Goal: Information Seeking & Learning: Learn about a topic

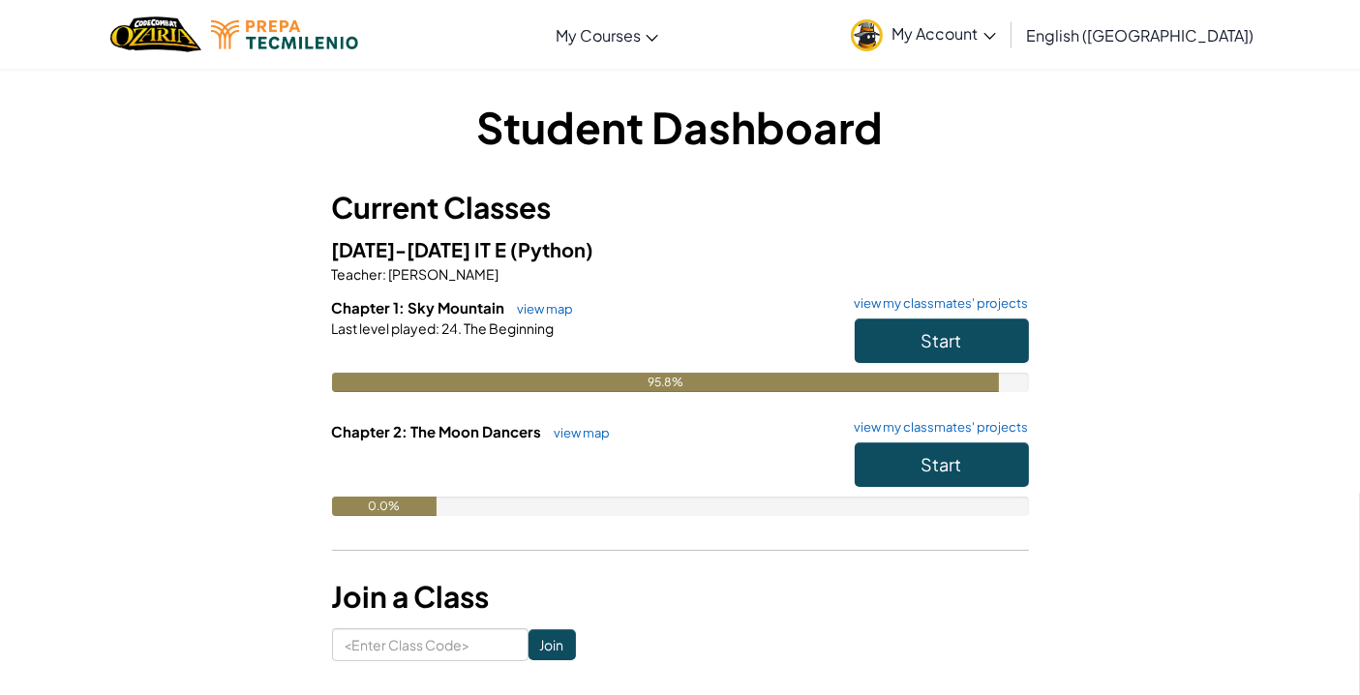
drag, startPoint x: 880, startPoint y: 257, endPoint x: 780, endPoint y: 244, distance: 100.6
click at [786, 247] on h5 "[DATE]-[DATE] IT E (Python)" at bounding box center [680, 249] width 697 height 30
click at [934, 331] on span "Start" at bounding box center [941, 340] width 41 height 22
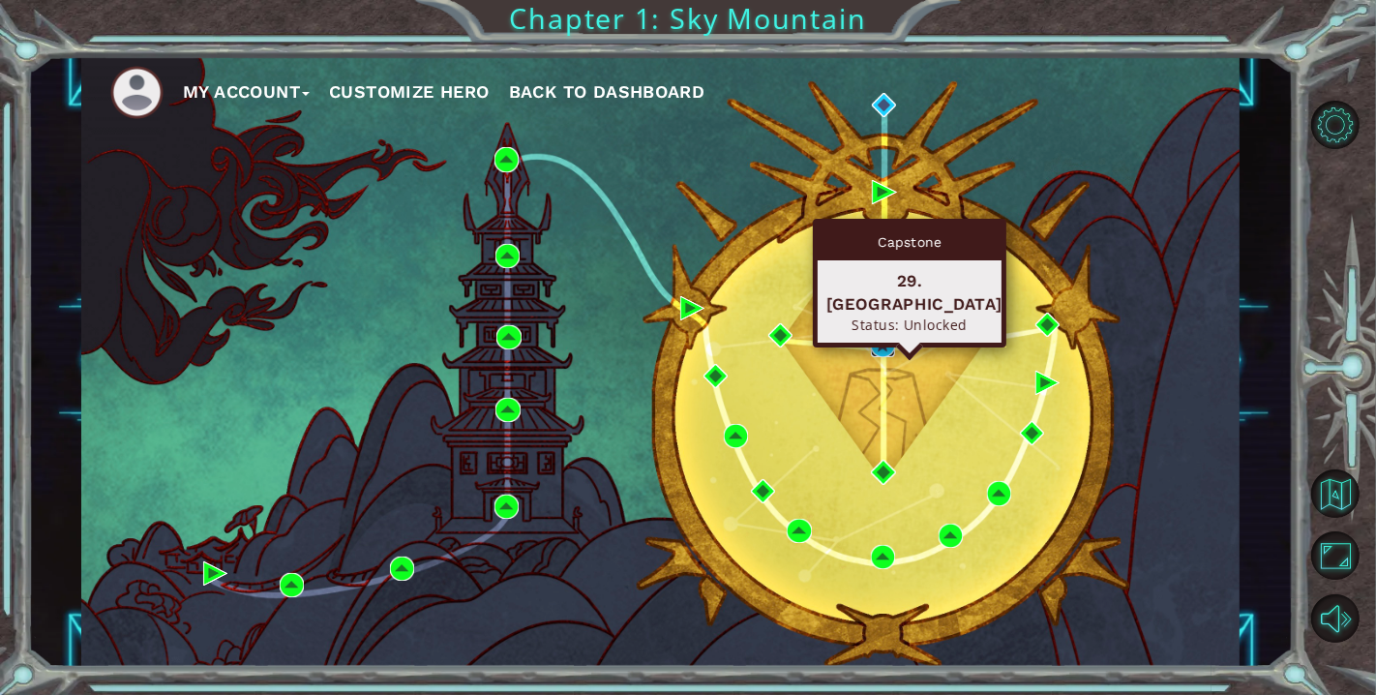
click at [873, 350] on img at bounding box center [883, 345] width 24 height 24
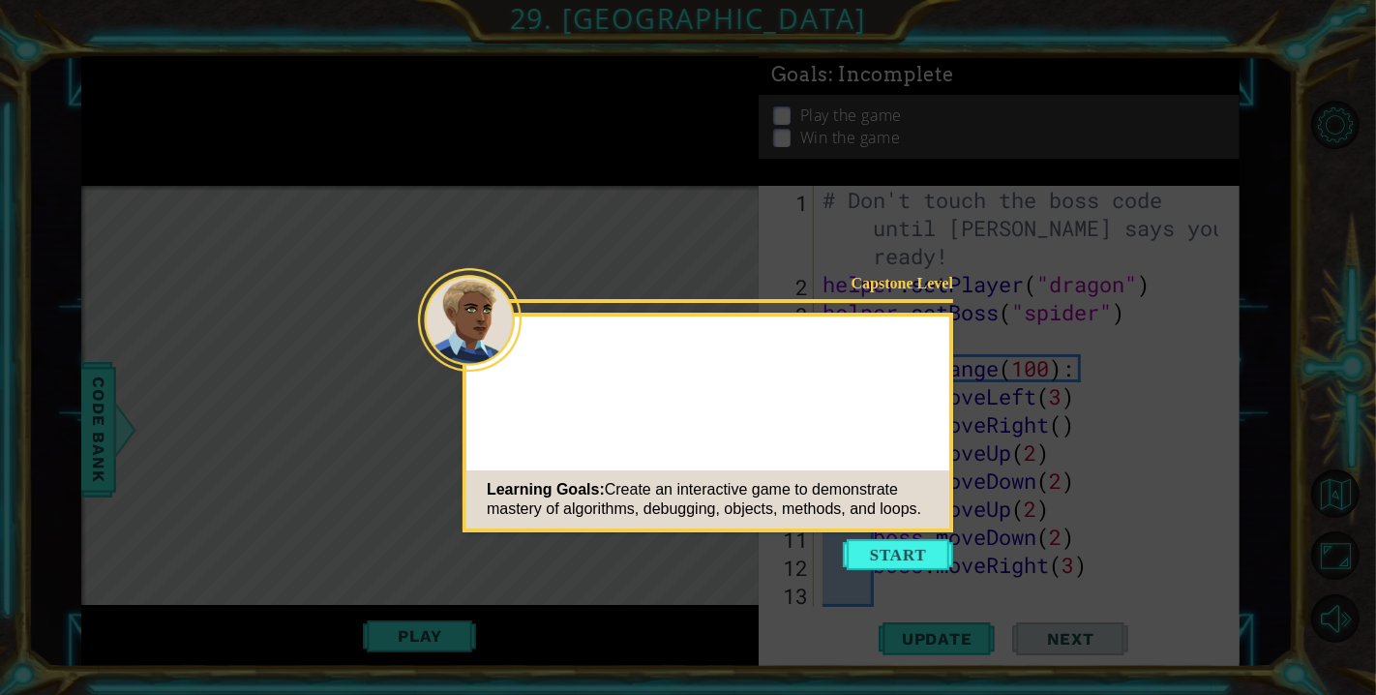
click at [902, 554] on button "Start" at bounding box center [898, 554] width 110 height 31
click at [902, 554] on icon at bounding box center [688, 347] width 1376 height 695
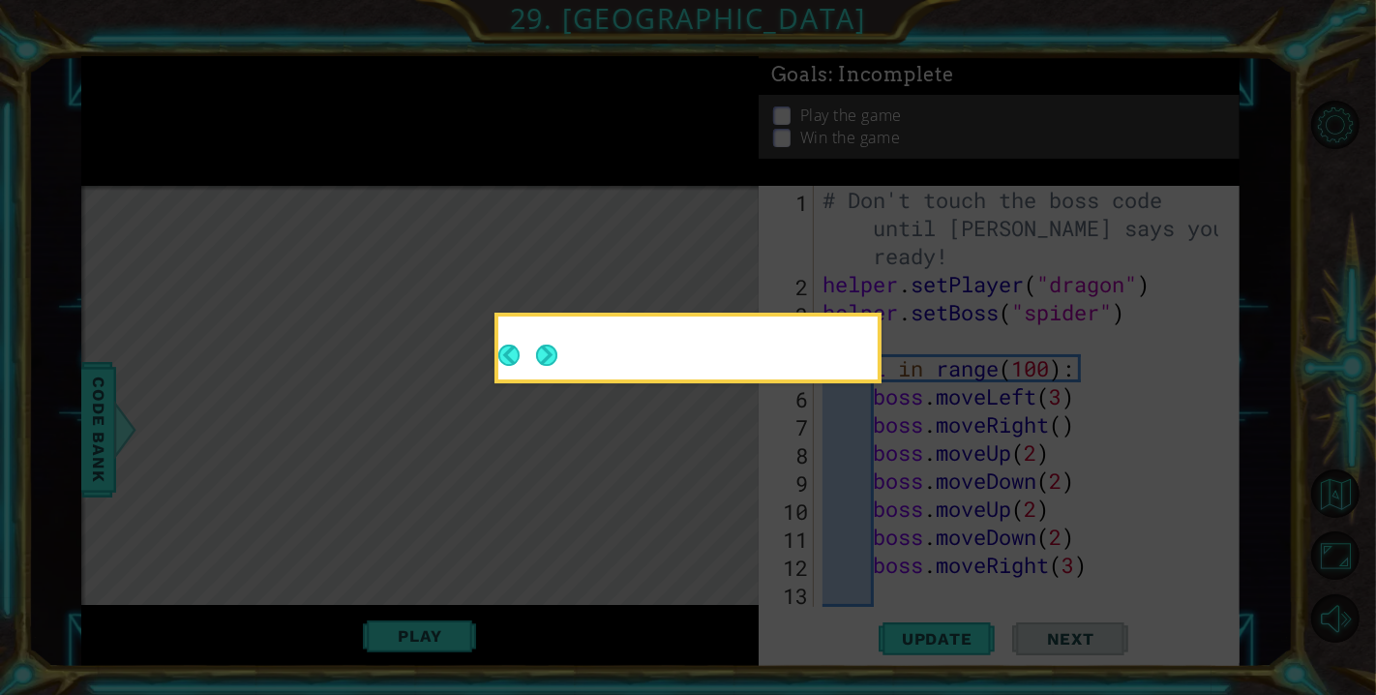
click at [469, 348] on icon at bounding box center [688, 347] width 1376 height 695
click at [573, 372] on div at bounding box center [687, 351] width 379 height 55
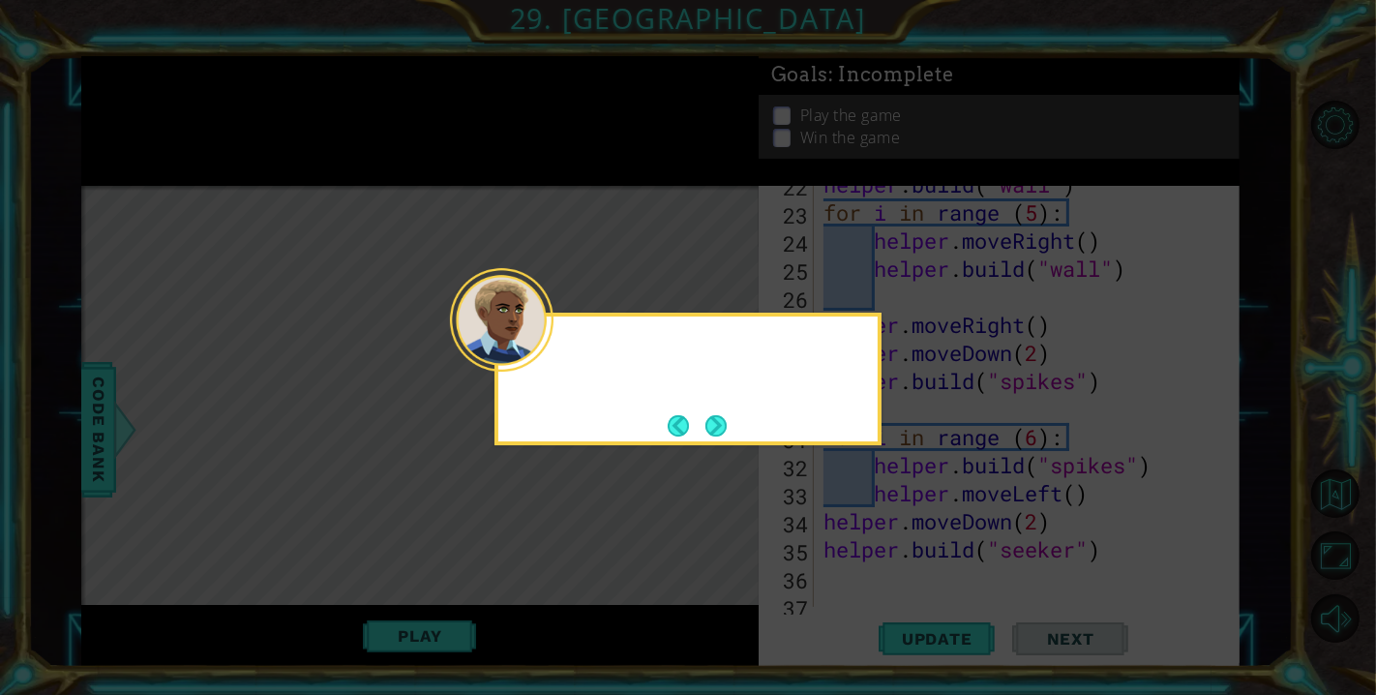
click at [551, 362] on div at bounding box center [502, 320] width 104 height 104
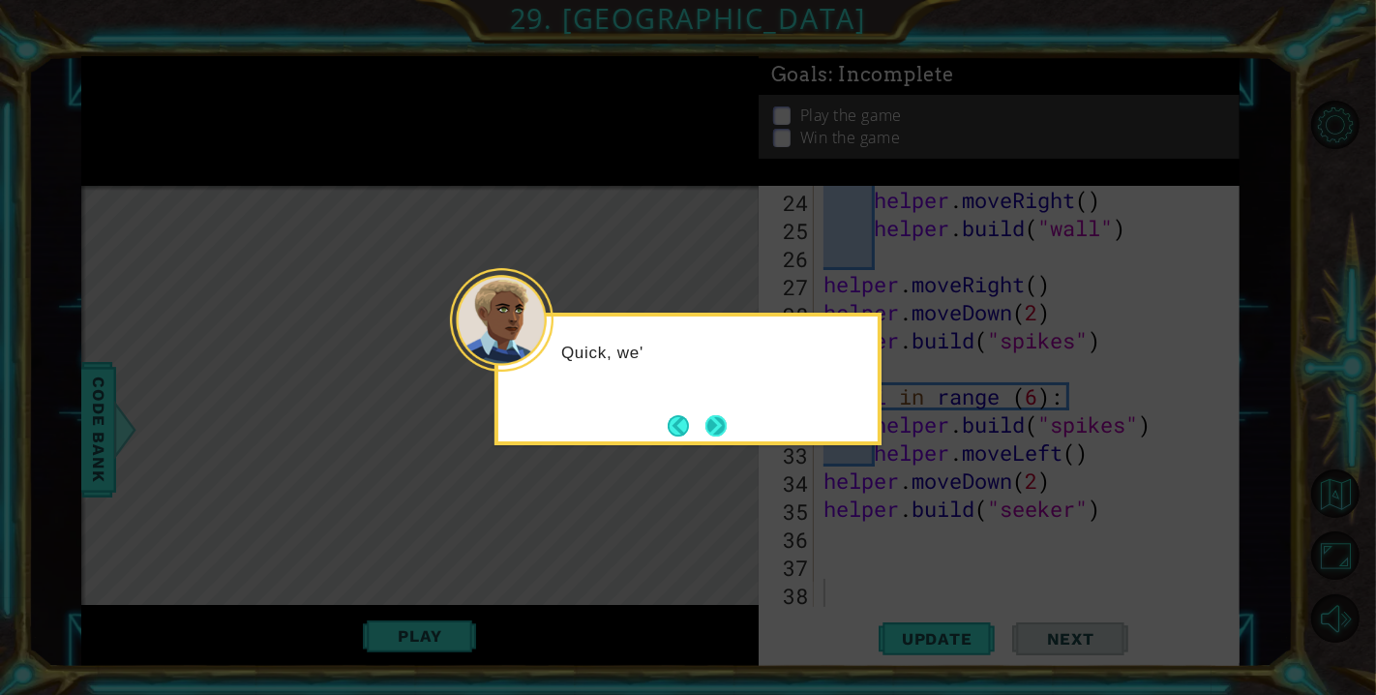
scroll to position [730, 0]
click at [721, 413] on footer at bounding box center [697, 425] width 59 height 29
drag, startPoint x: 735, startPoint y: 434, endPoint x: 721, endPoint y: 426, distance: 16.5
click at [730, 434] on div "Quick, we're running out of time! Jus" at bounding box center [687, 379] width 387 height 133
click at [721, 424] on button "Next" at bounding box center [715, 425] width 21 height 21
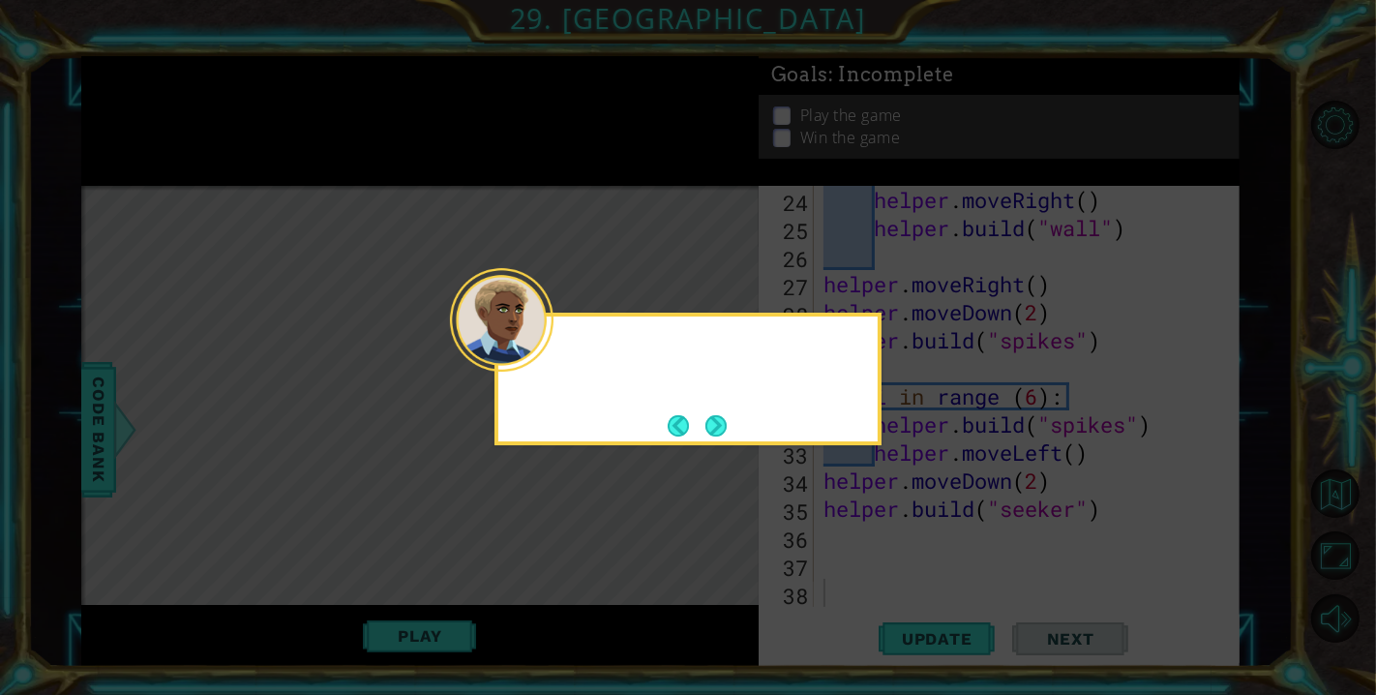
click at [721, 424] on button "Next" at bounding box center [715, 425] width 21 height 21
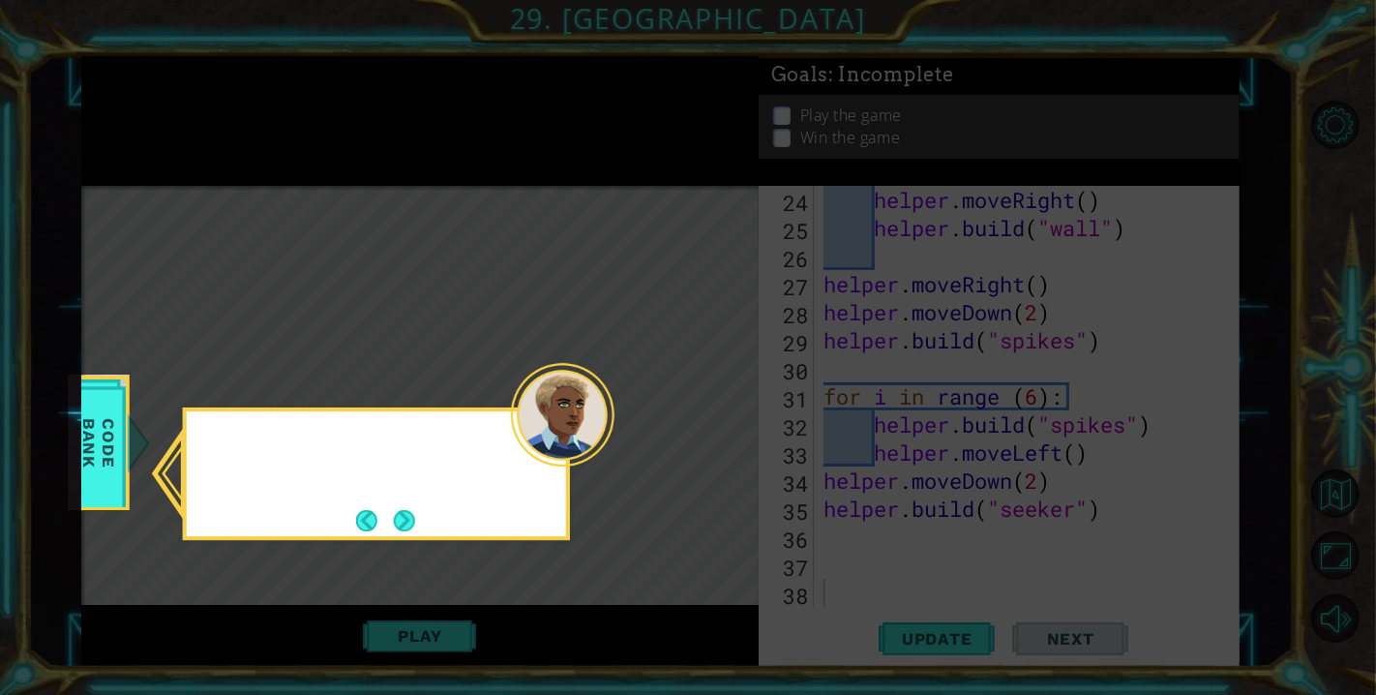
click at [721, 424] on icon at bounding box center [688, 347] width 1376 height 695
click at [404, 520] on button "Next" at bounding box center [404, 520] width 21 height 21
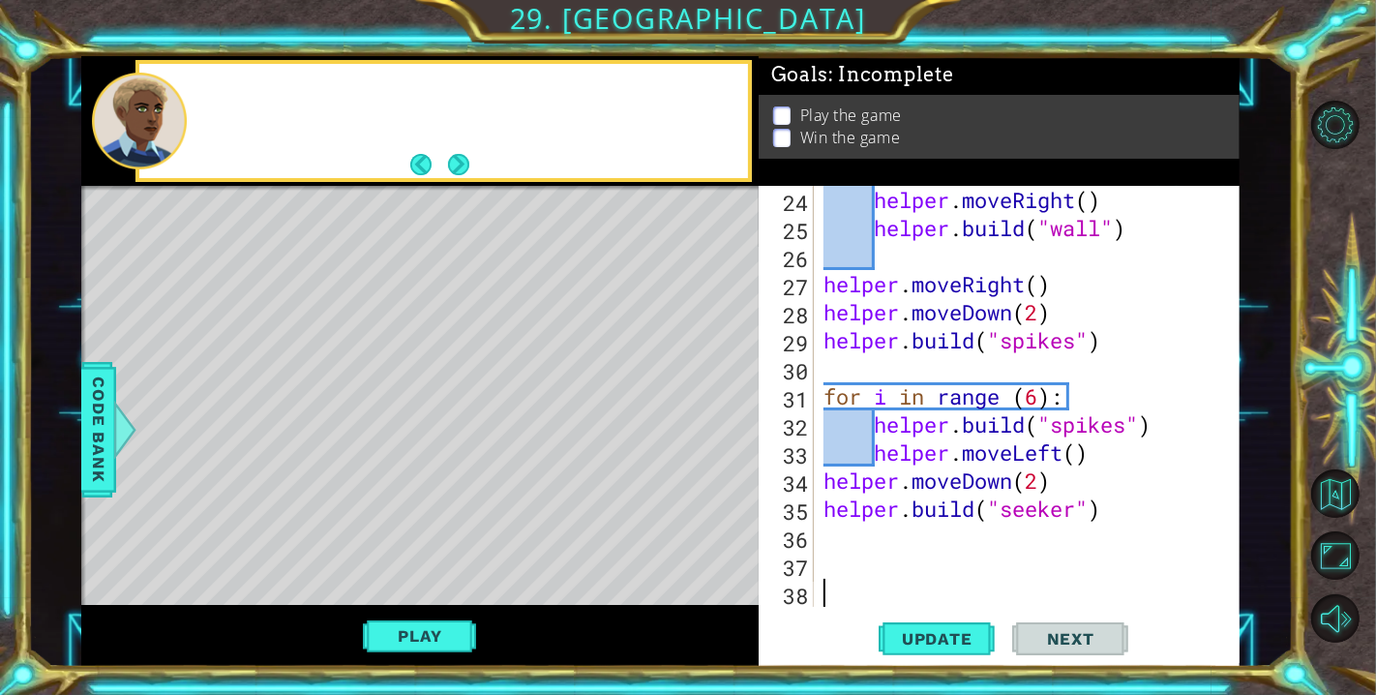
click at [404, 520] on div "Level Map" at bounding box center [528, 471] width 894 height 570
click at [961, 637] on span "Update" at bounding box center [937, 638] width 109 height 19
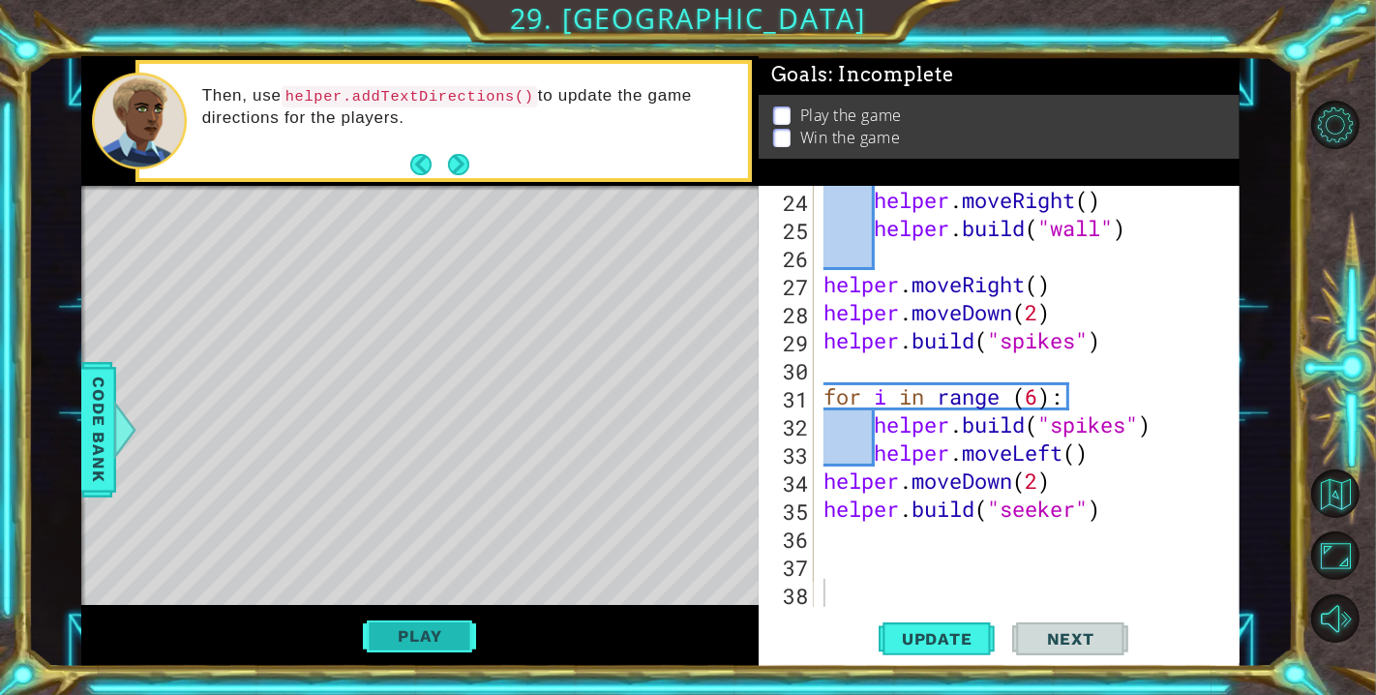
click at [459, 637] on button "Play" at bounding box center [419, 635] width 113 height 37
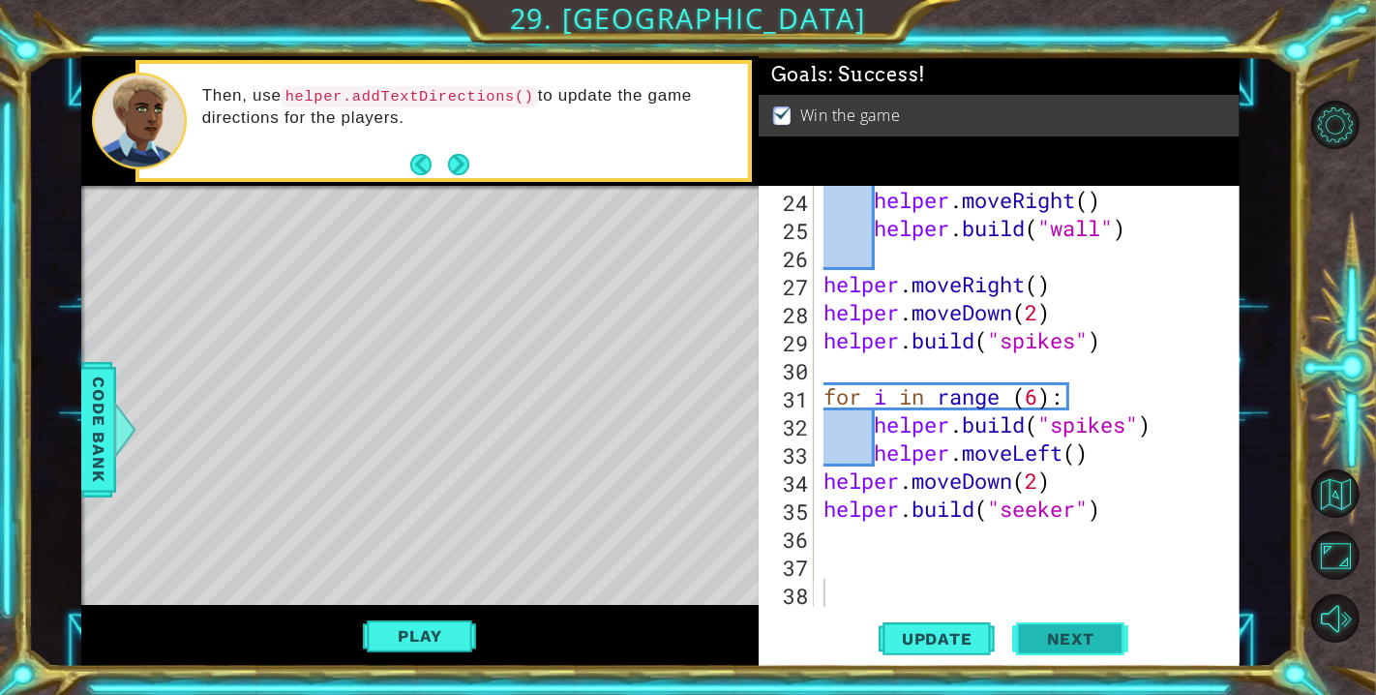
click at [1086, 625] on button "Next" at bounding box center [1070, 638] width 116 height 48
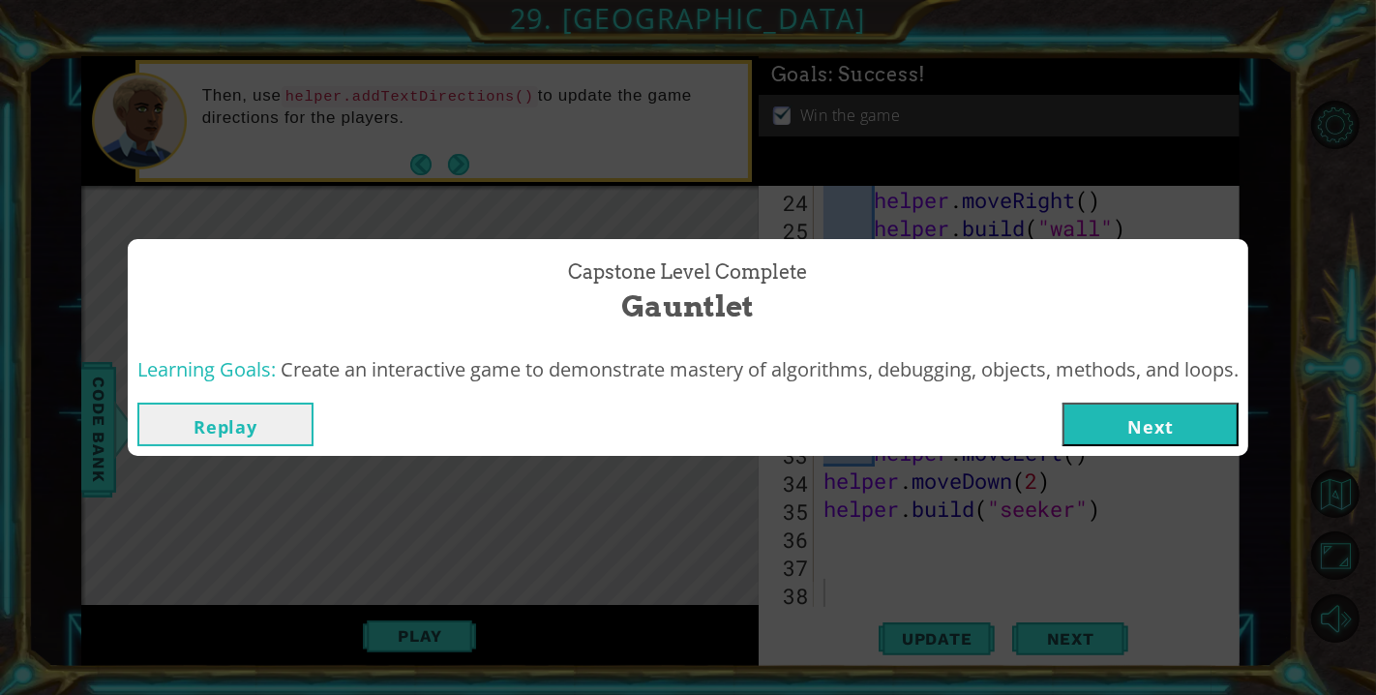
click at [1126, 431] on button "Next" at bounding box center [1151, 425] width 176 height 44
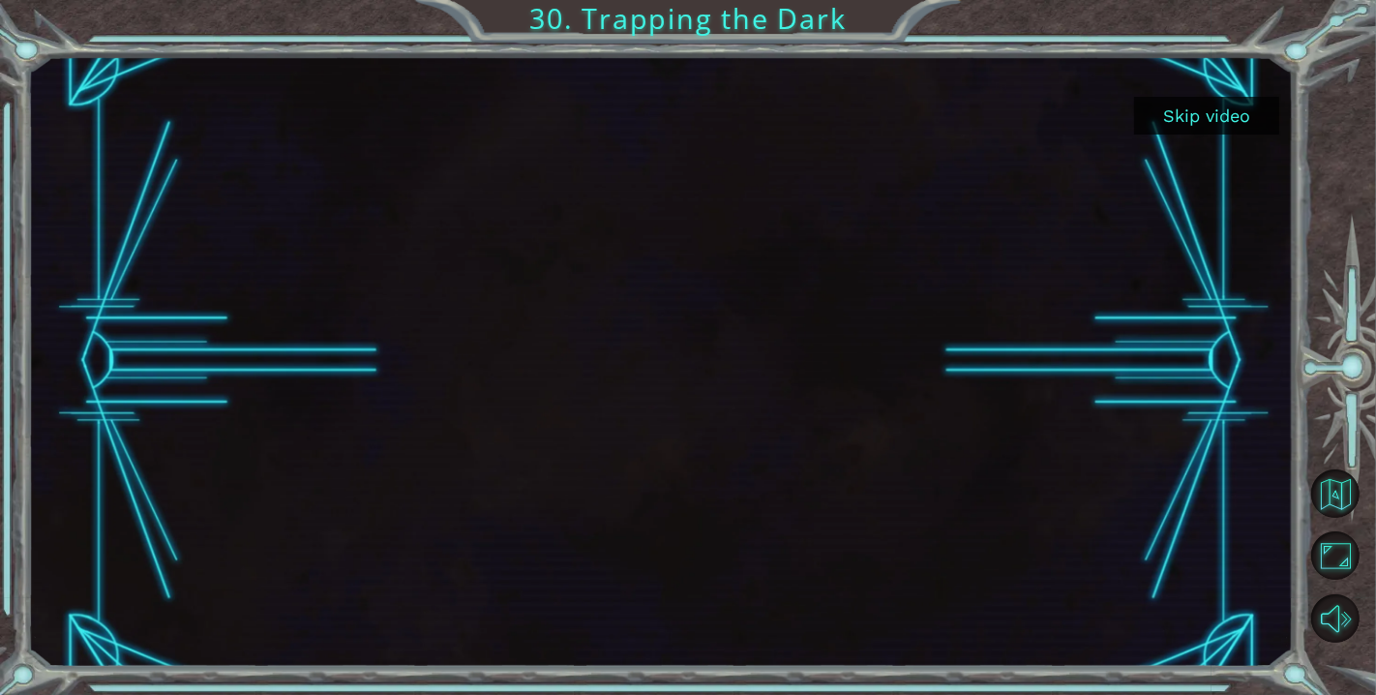
click at [1236, 113] on button "Skip video" at bounding box center [1206, 116] width 145 height 38
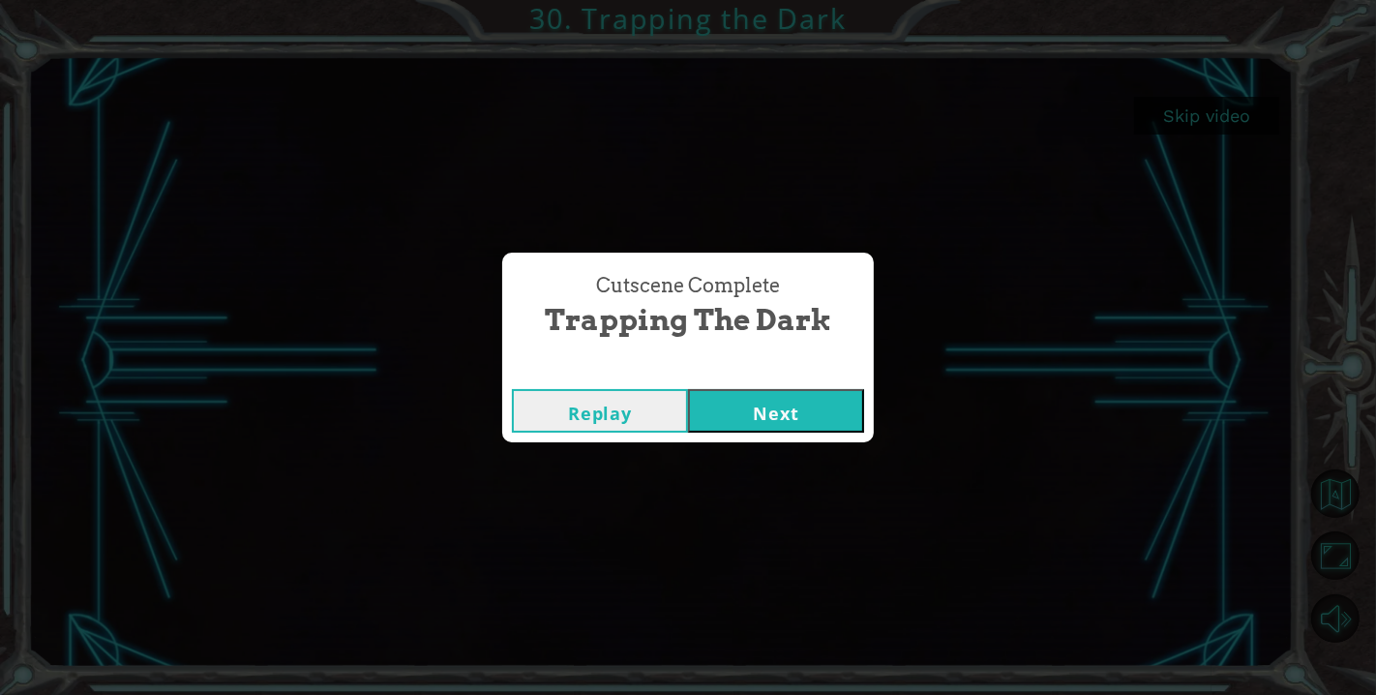
click at [752, 417] on button "Next" at bounding box center [776, 411] width 176 height 44
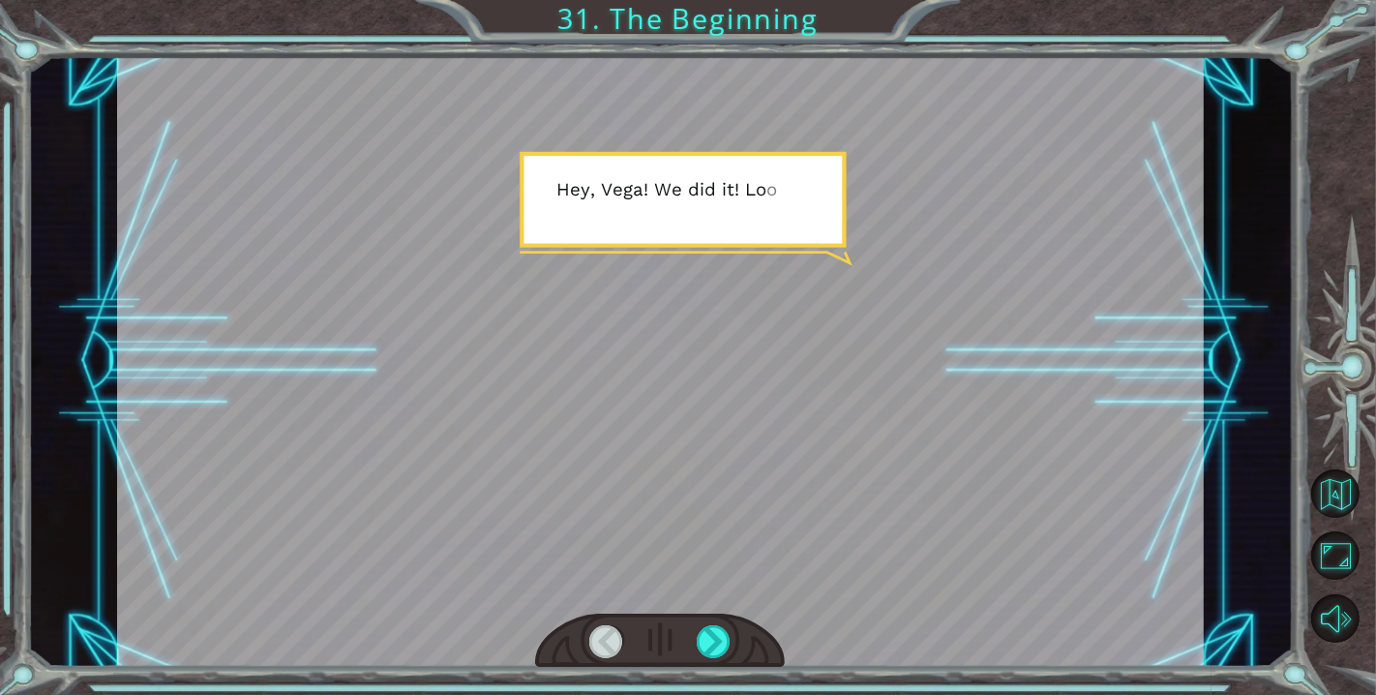
click at [695, 643] on div at bounding box center [660, 641] width 250 height 55
click at [702, 646] on div at bounding box center [714, 641] width 35 height 33
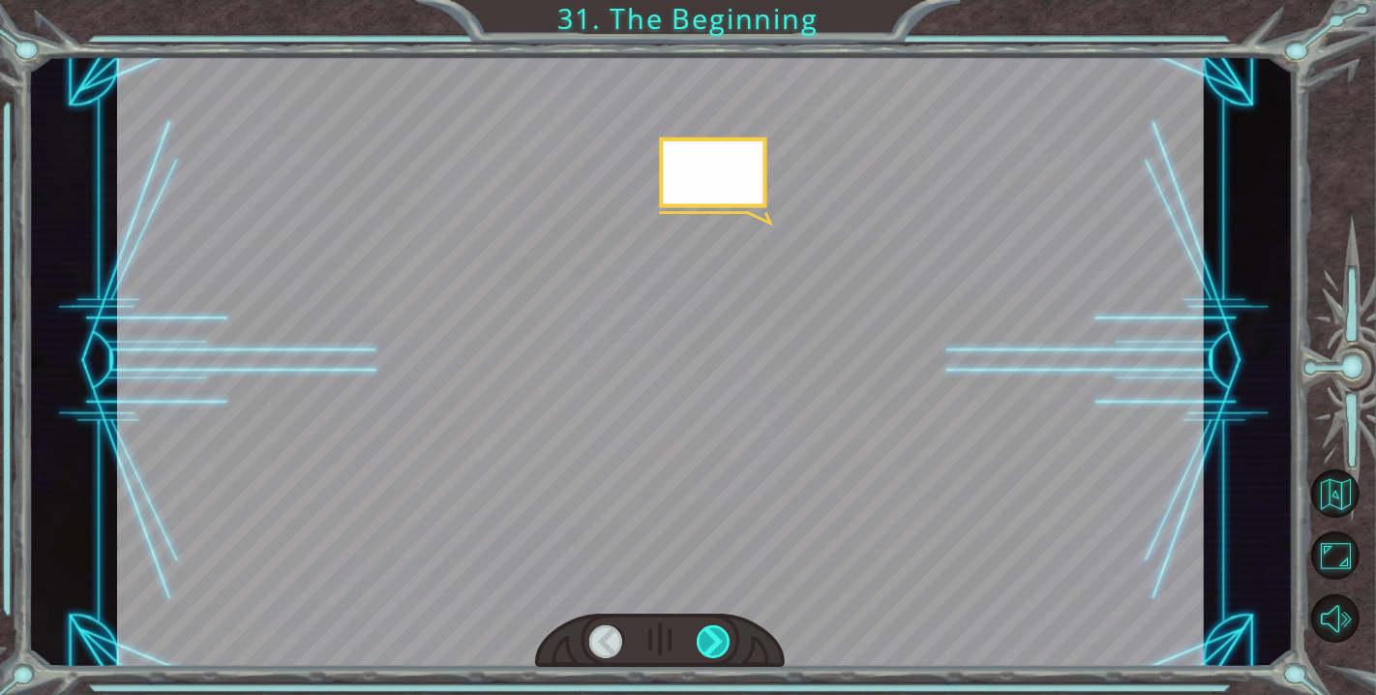
click at [702, 646] on div at bounding box center [714, 641] width 35 height 33
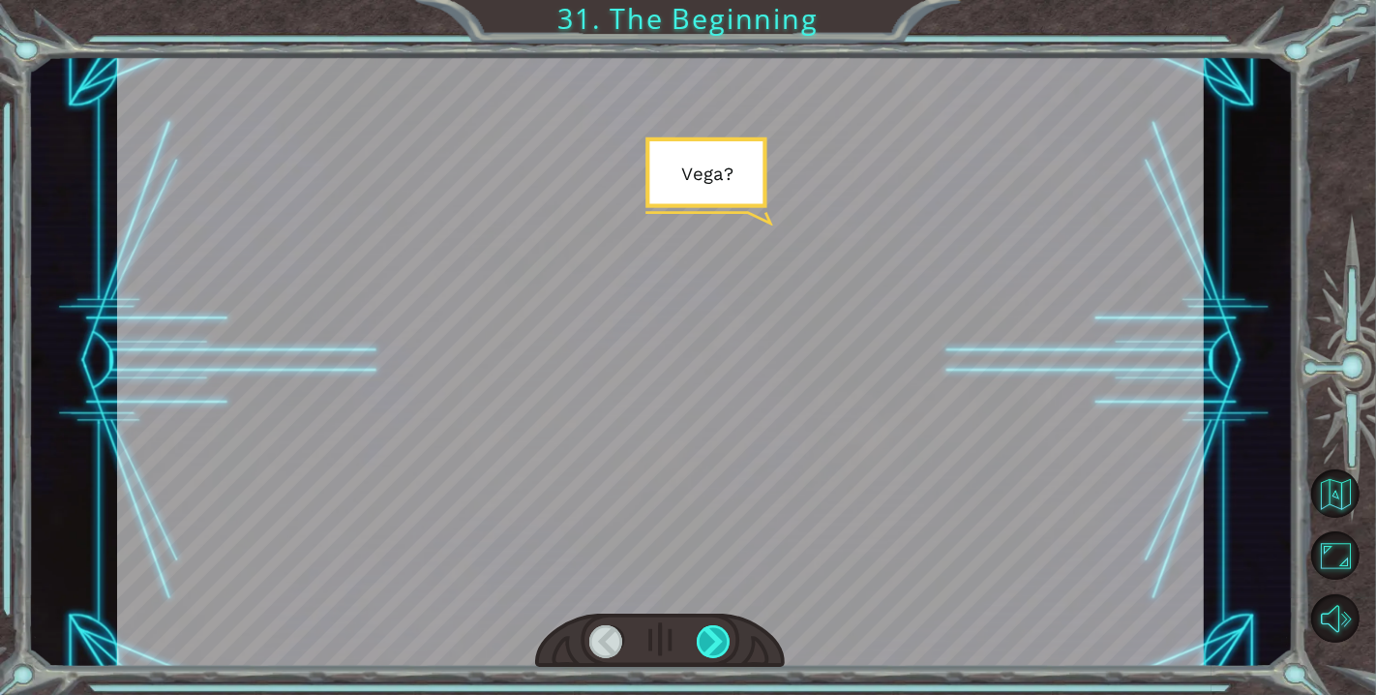
click at [702, 646] on div at bounding box center [714, 641] width 35 height 33
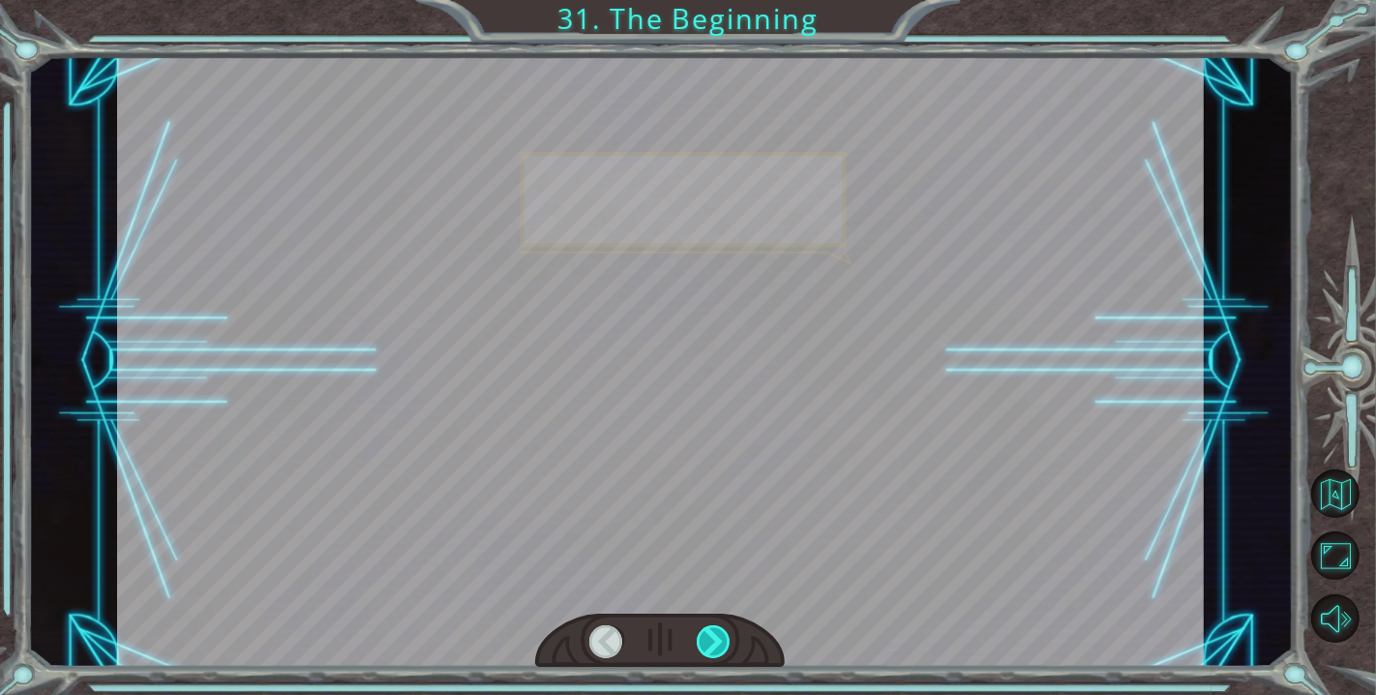
click at [702, 646] on div at bounding box center [714, 641] width 35 height 33
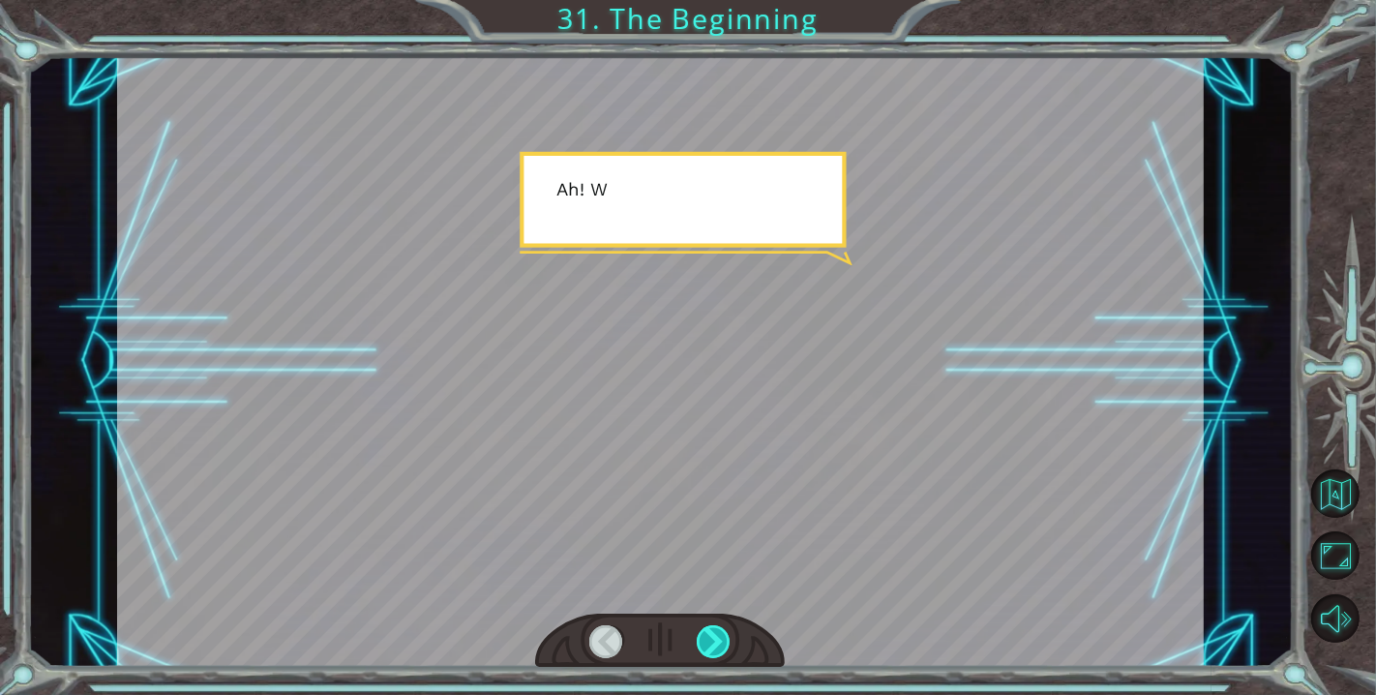
click at [702, 646] on div at bounding box center [714, 641] width 35 height 33
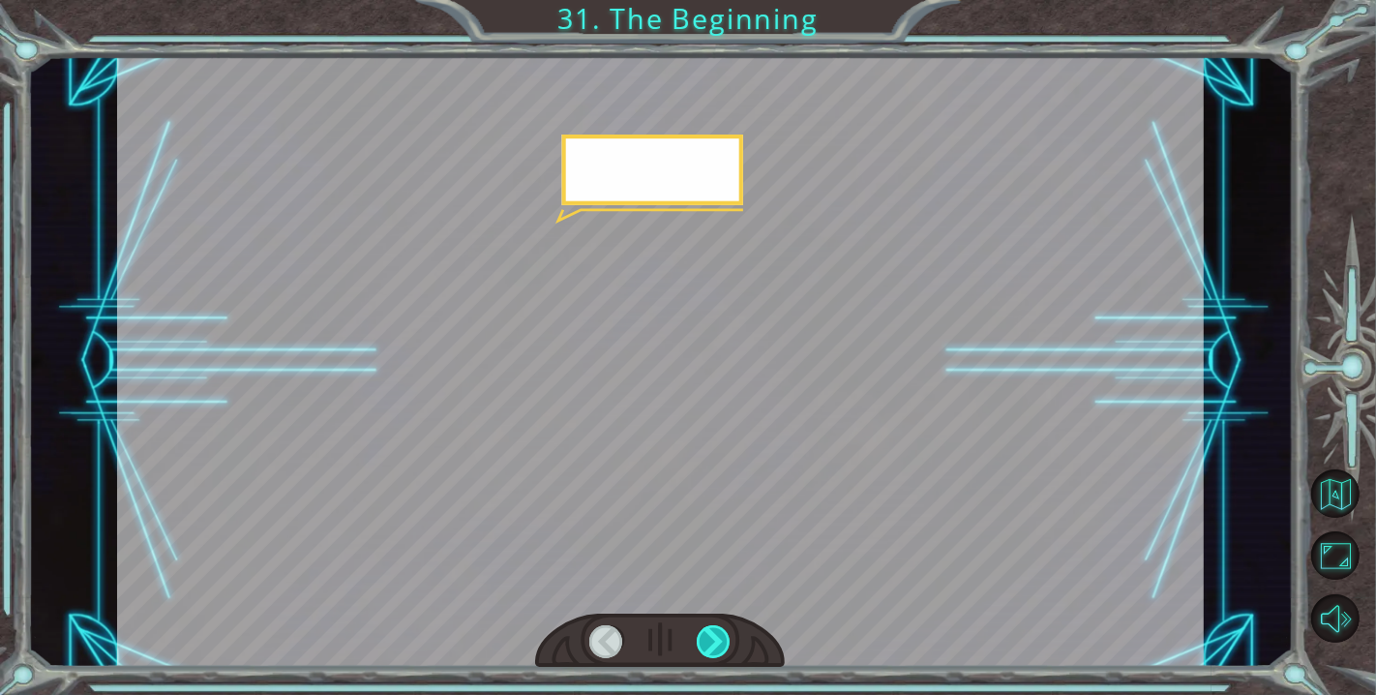
click at [702, 646] on div at bounding box center [714, 641] width 35 height 33
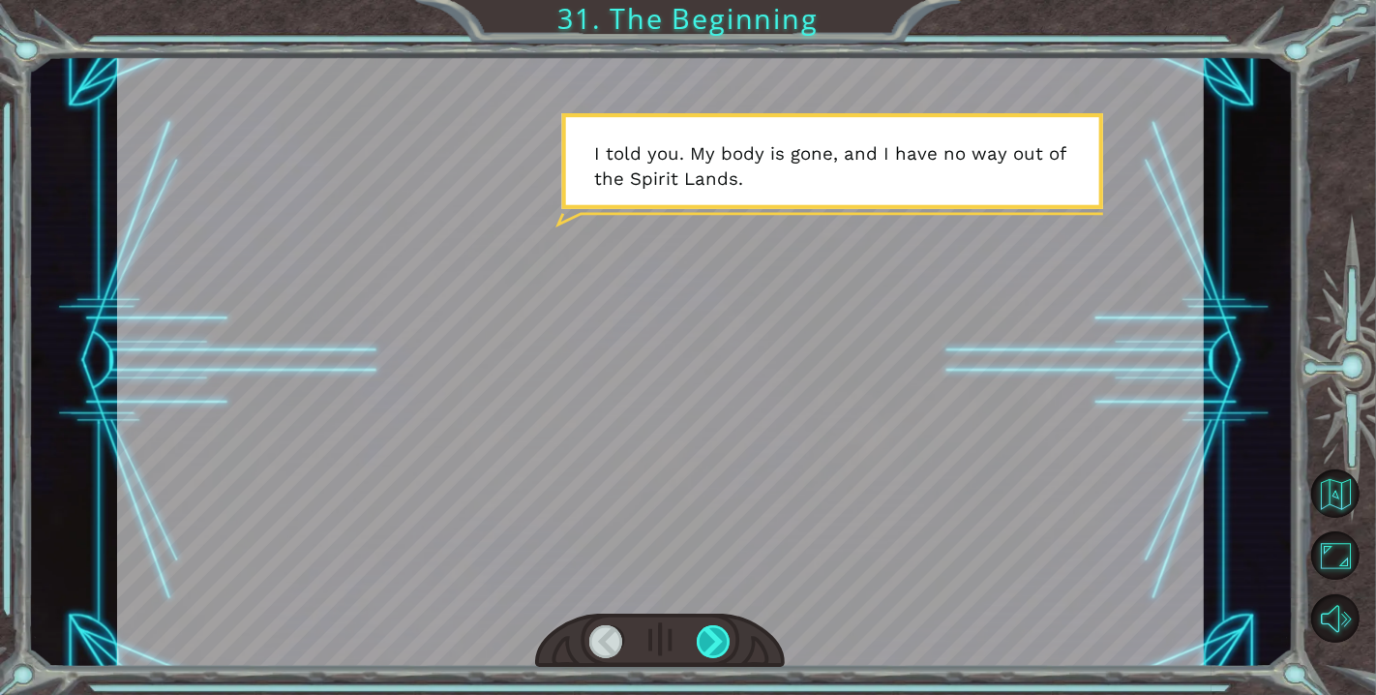
click at [702, 646] on div at bounding box center [714, 641] width 35 height 33
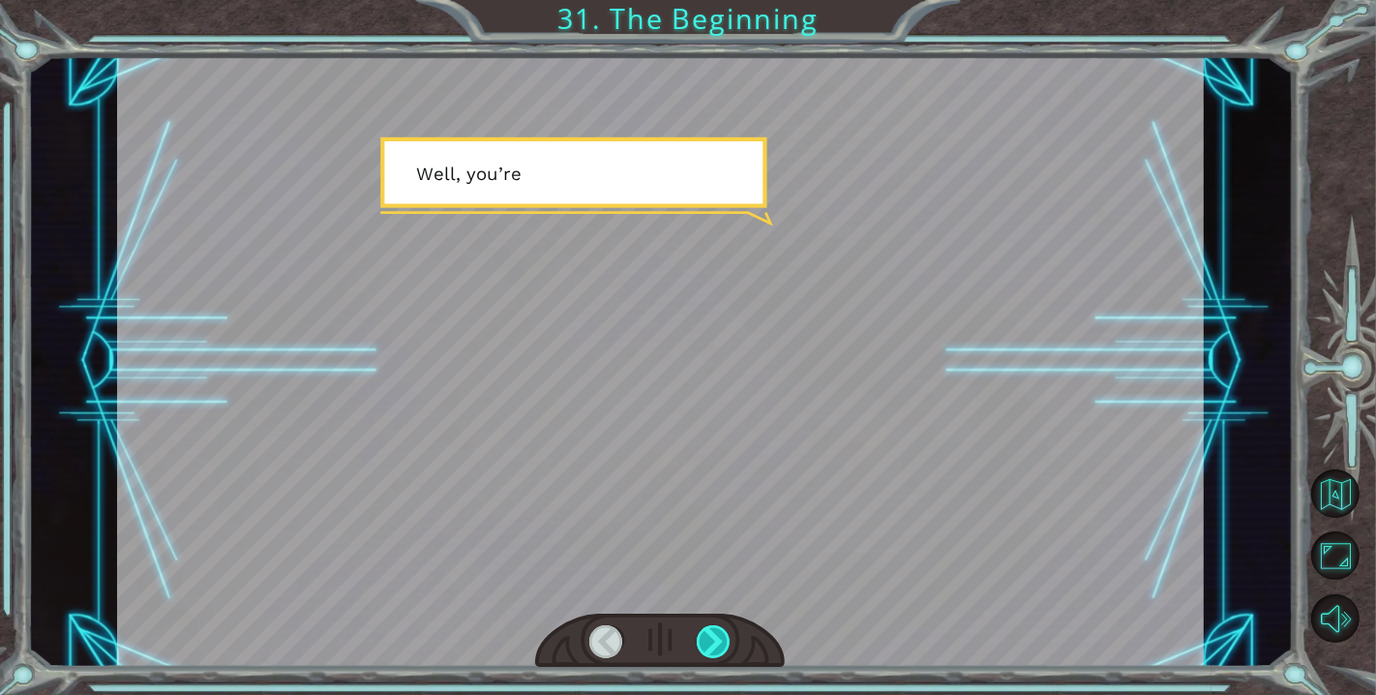
click at [702, 646] on div at bounding box center [714, 641] width 35 height 33
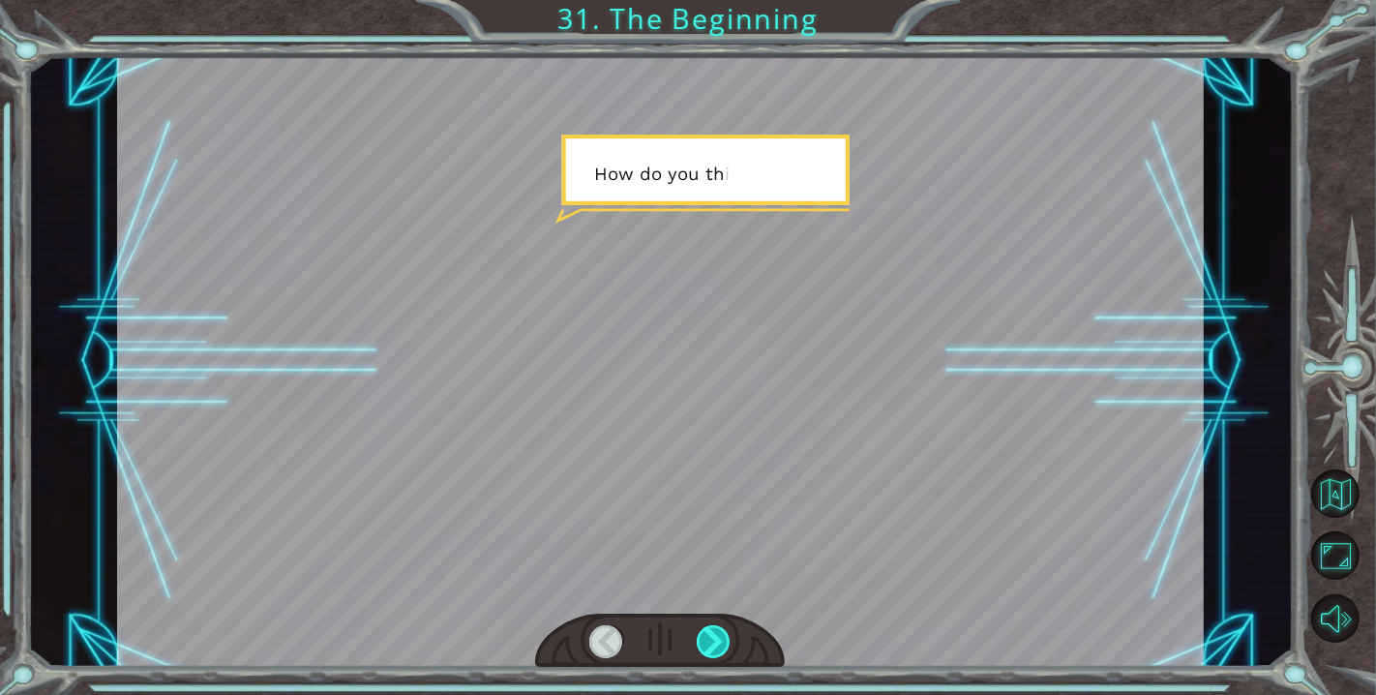
click at [702, 646] on div at bounding box center [714, 641] width 35 height 33
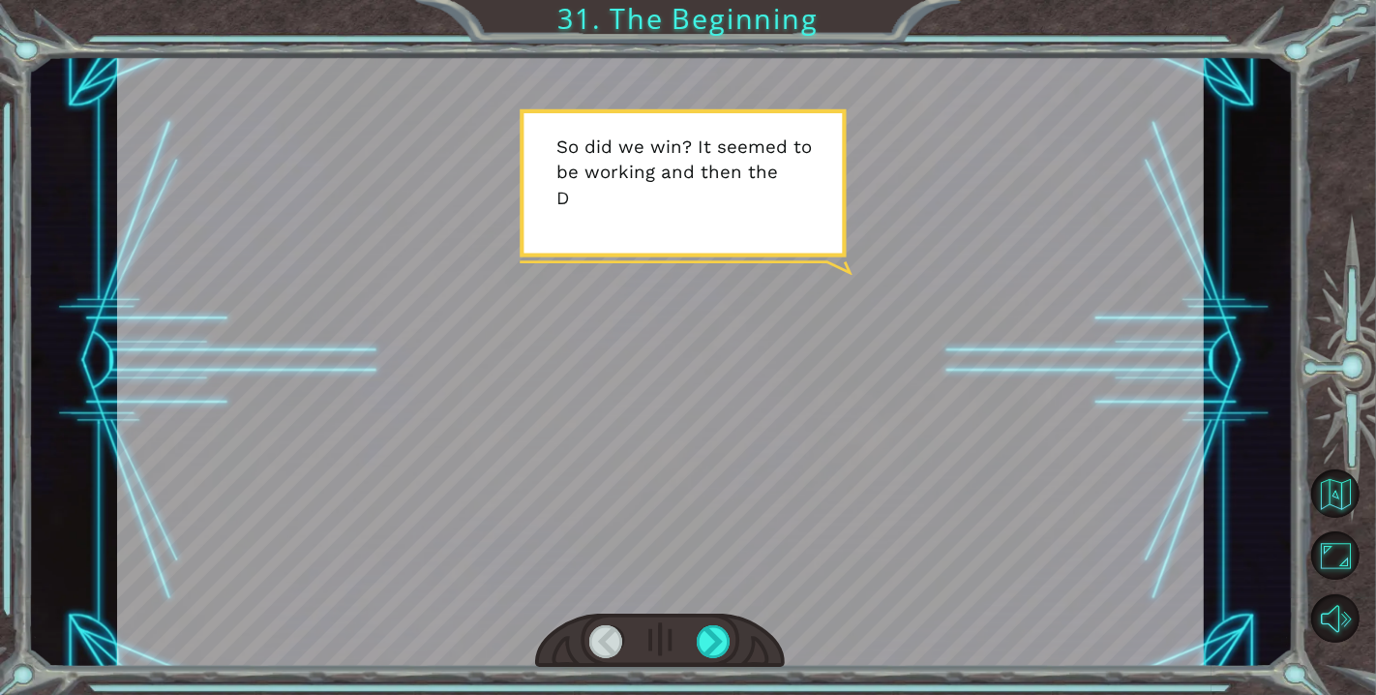
click at [694, 667] on div at bounding box center [660, 641] width 250 height 55
click at [714, 641] on div at bounding box center [714, 641] width 35 height 33
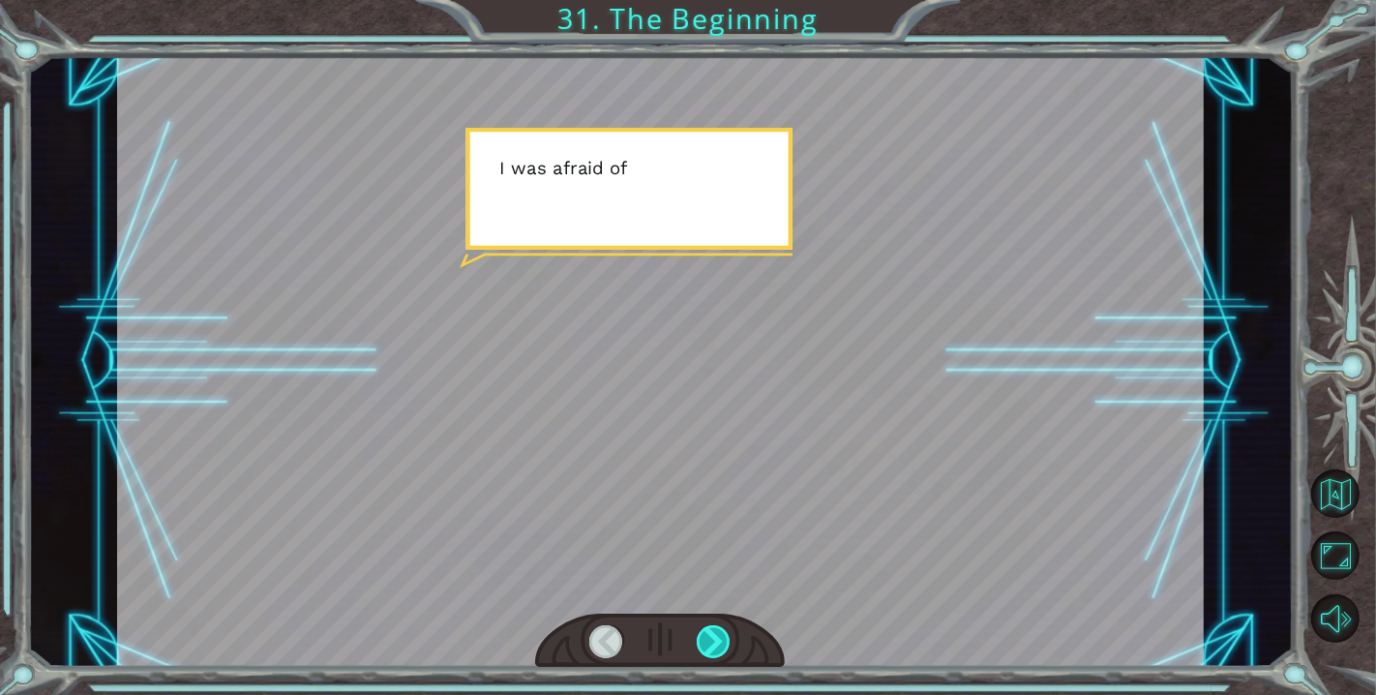
click at [714, 641] on div at bounding box center [714, 641] width 35 height 33
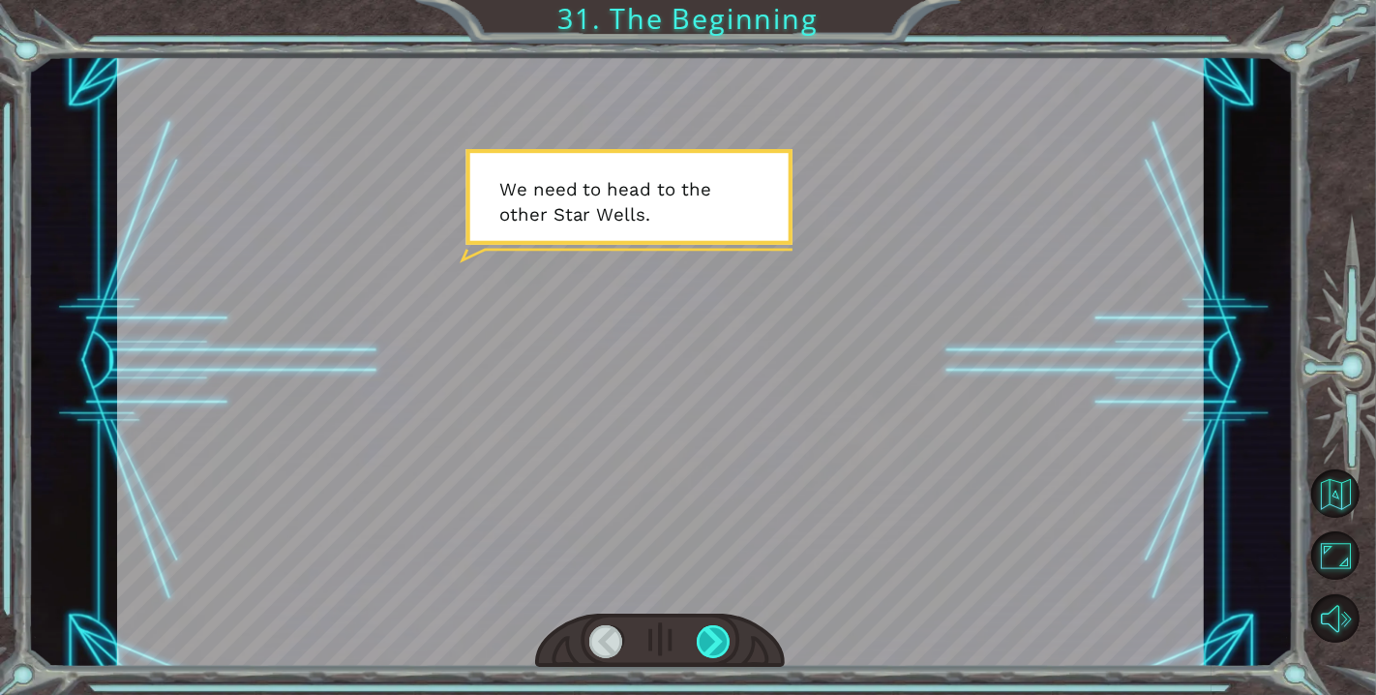
click at [714, 641] on div at bounding box center [714, 641] width 35 height 33
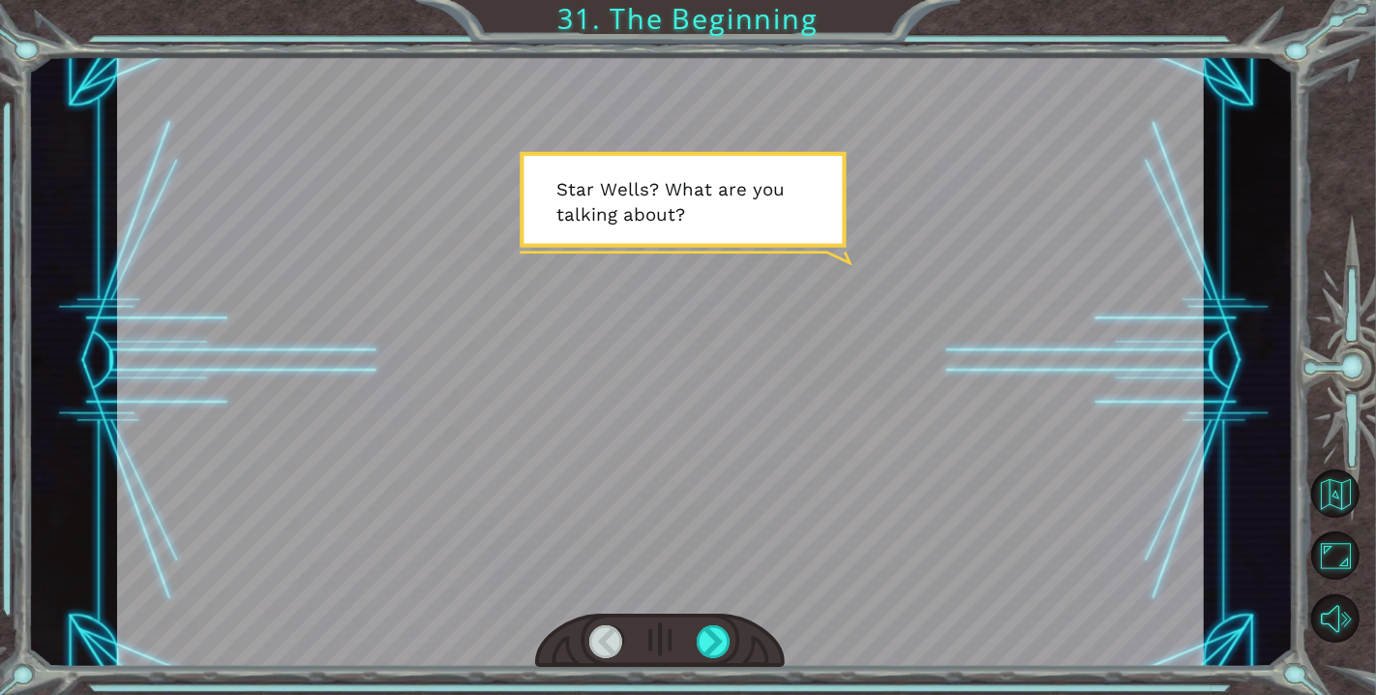
click at [772, 564] on div at bounding box center [660, 362] width 1087 height 612
click at [718, 639] on div at bounding box center [714, 641] width 35 height 33
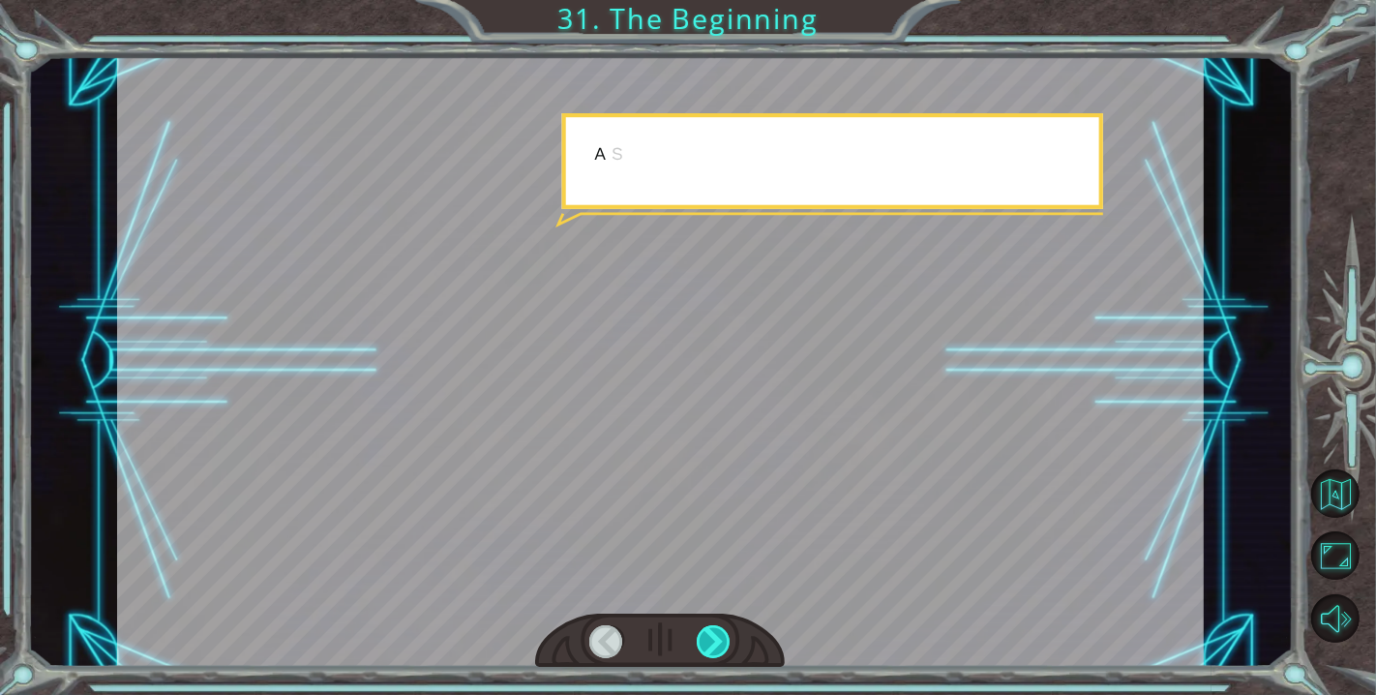
click at [718, 639] on div at bounding box center [714, 641] width 35 height 33
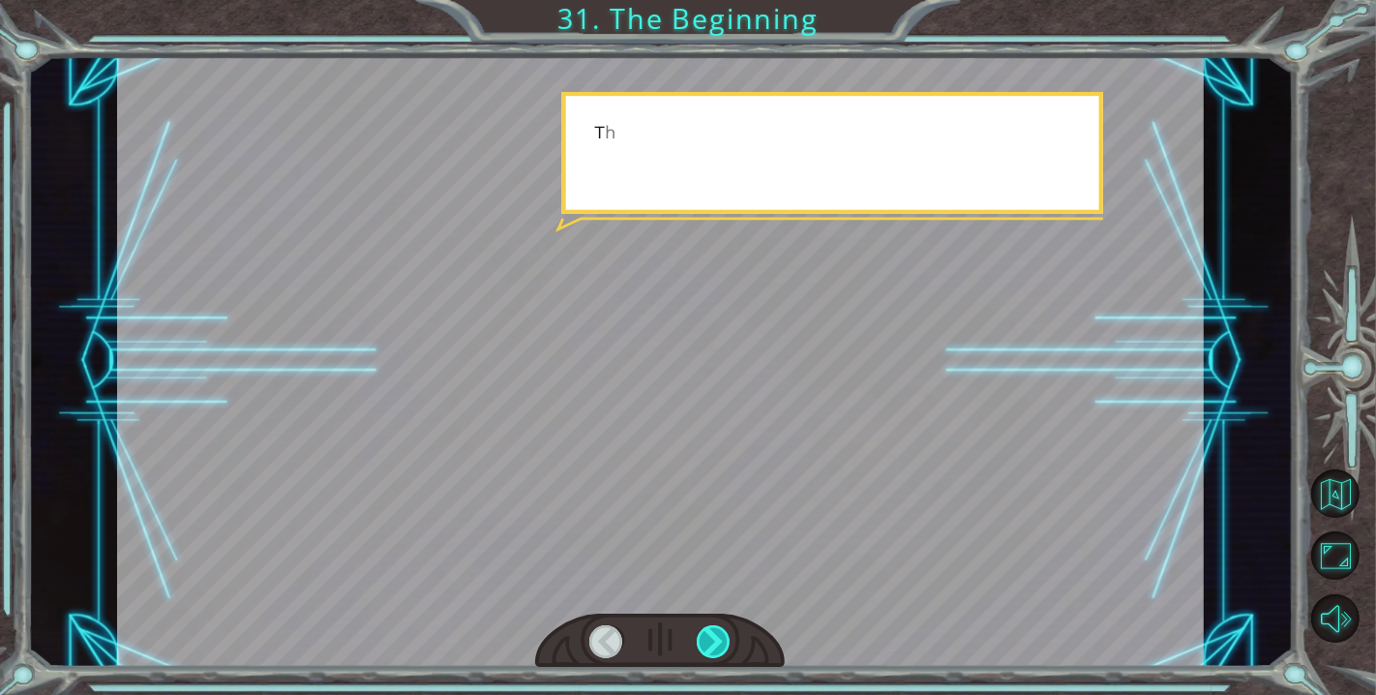
click at [718, 639] on div at bounding box center [714, 641] width 35 height 33
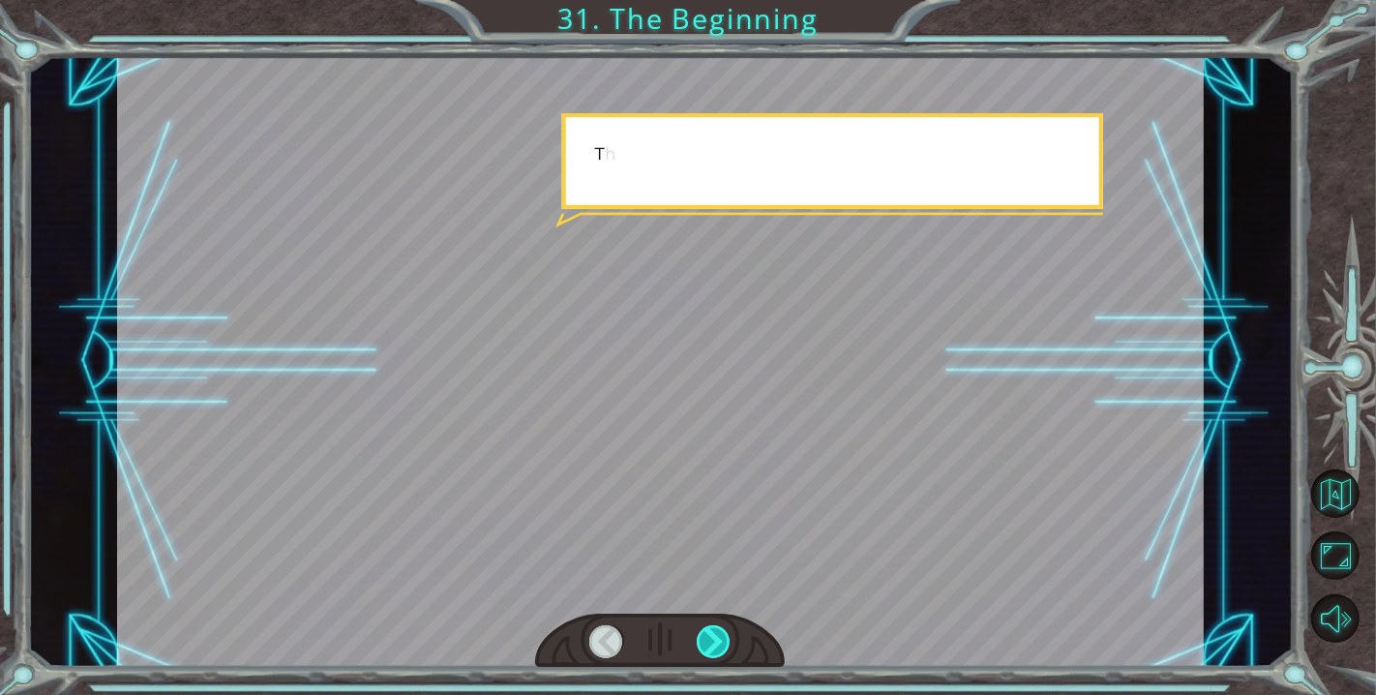
click at [718, 639] on div at bounding box center [714, 641] width 35 height 33
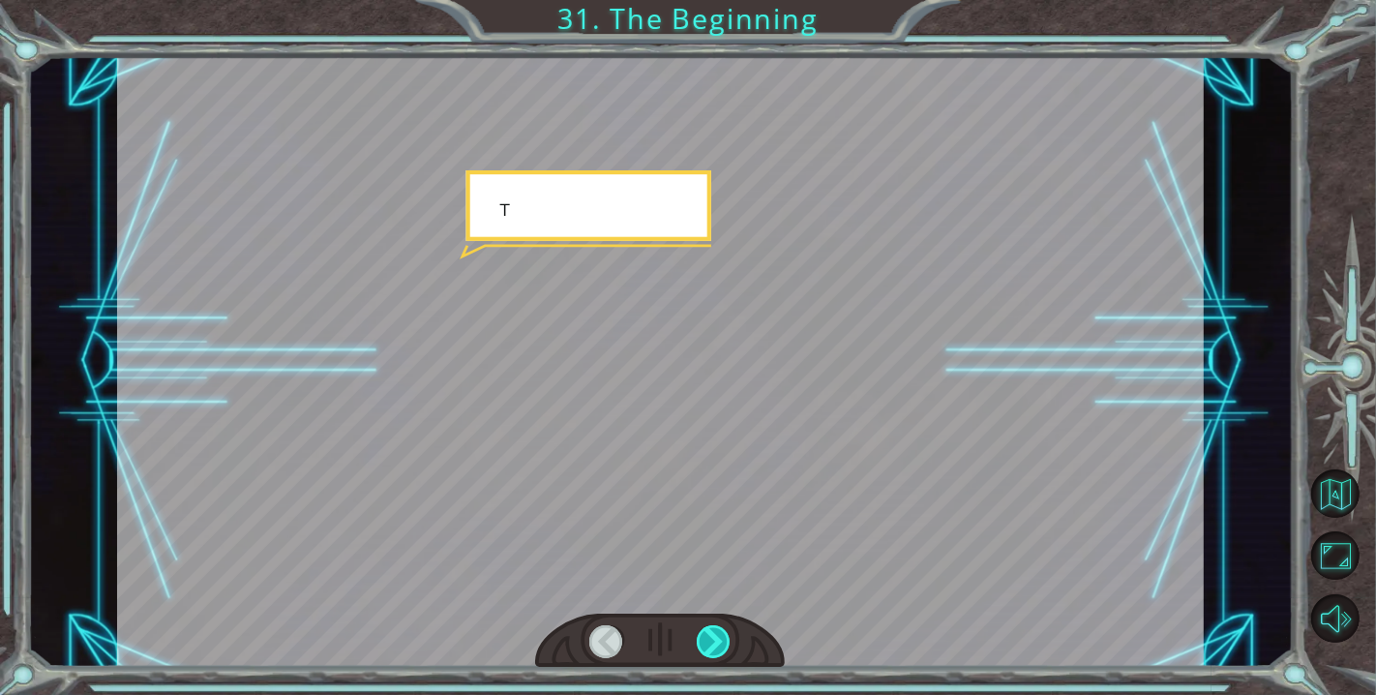
click at [718, 639] on div at bounding box center [714, 641] width 35 height 33
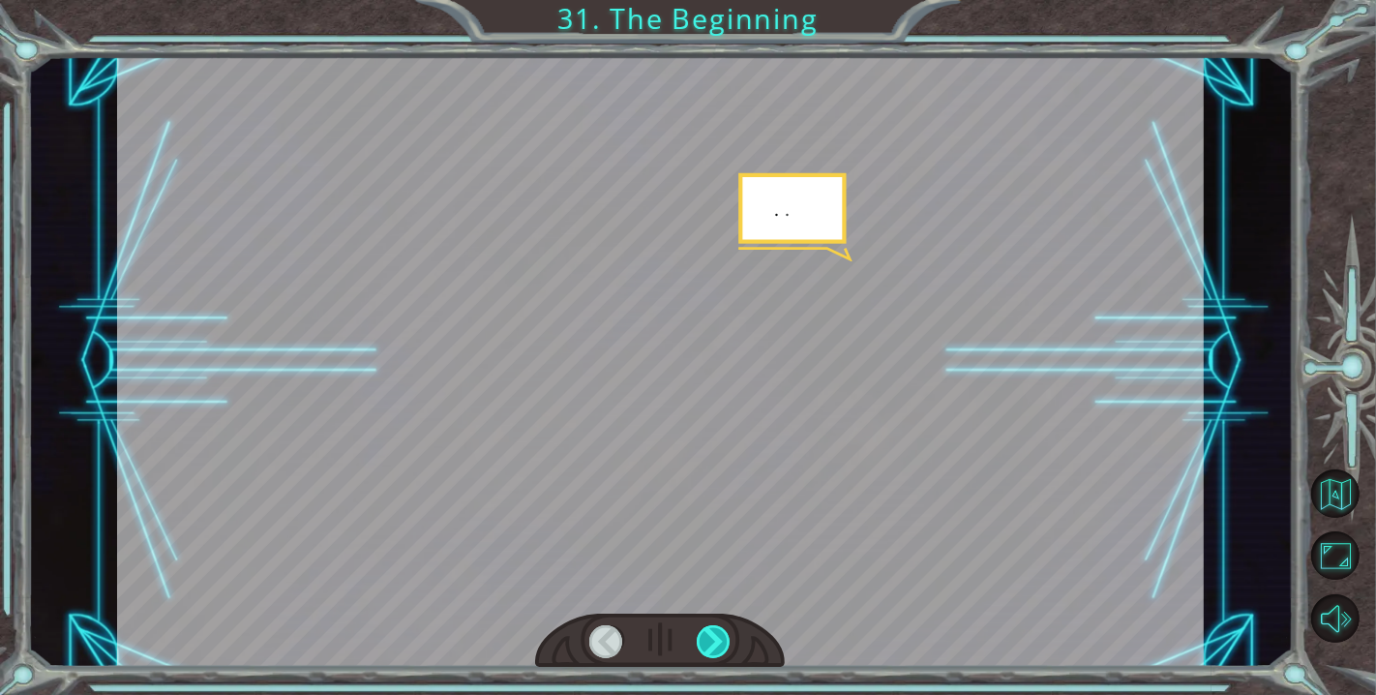
click at [718, 639] on div at bounding box center [714, 641] width 35 height 33
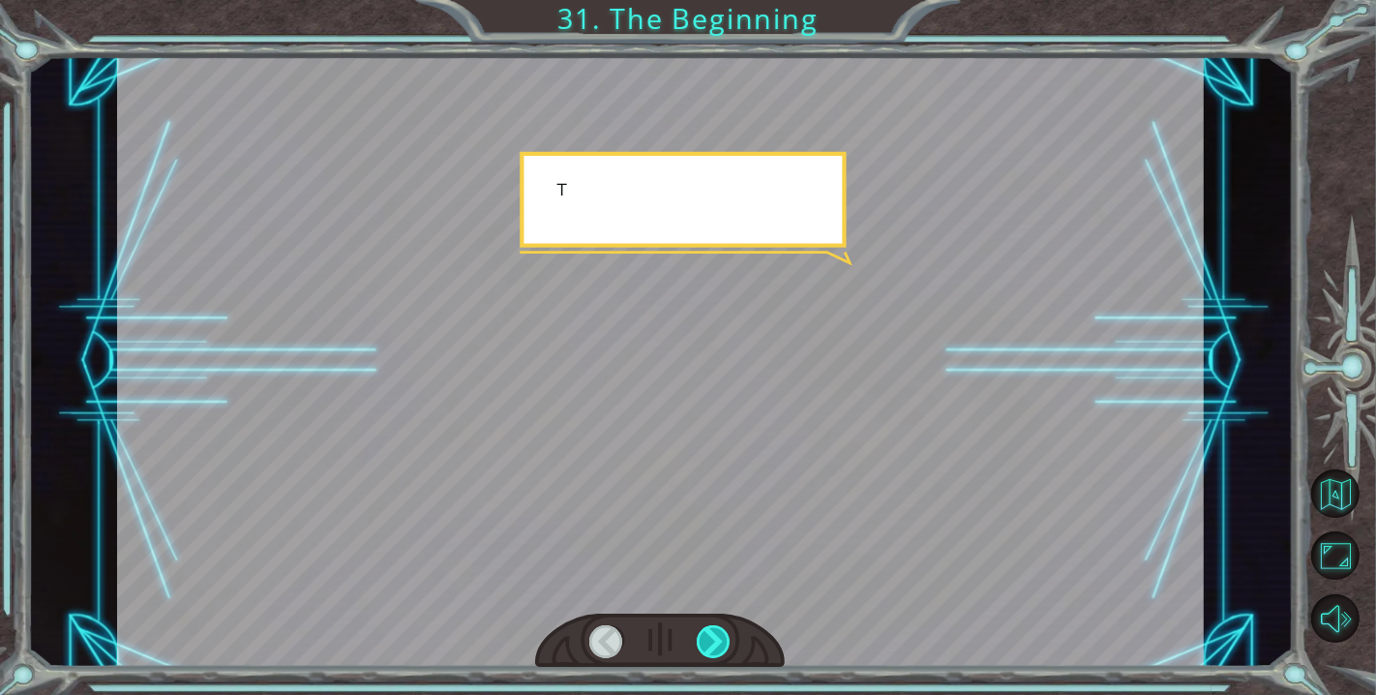
click at [718, 639] on div at bounding box center [714, 641] width 35 height 33
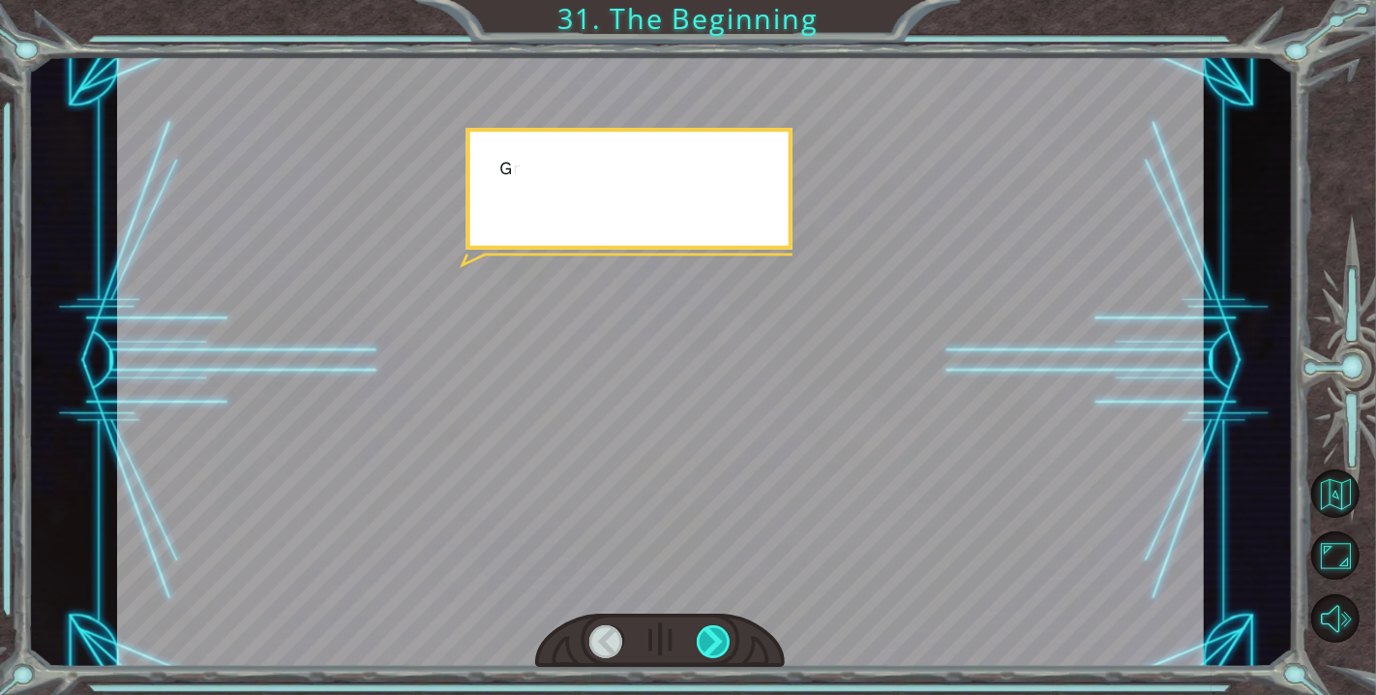
click at [718, 639] on div at bounding box center [714, 641] width 35 height 33
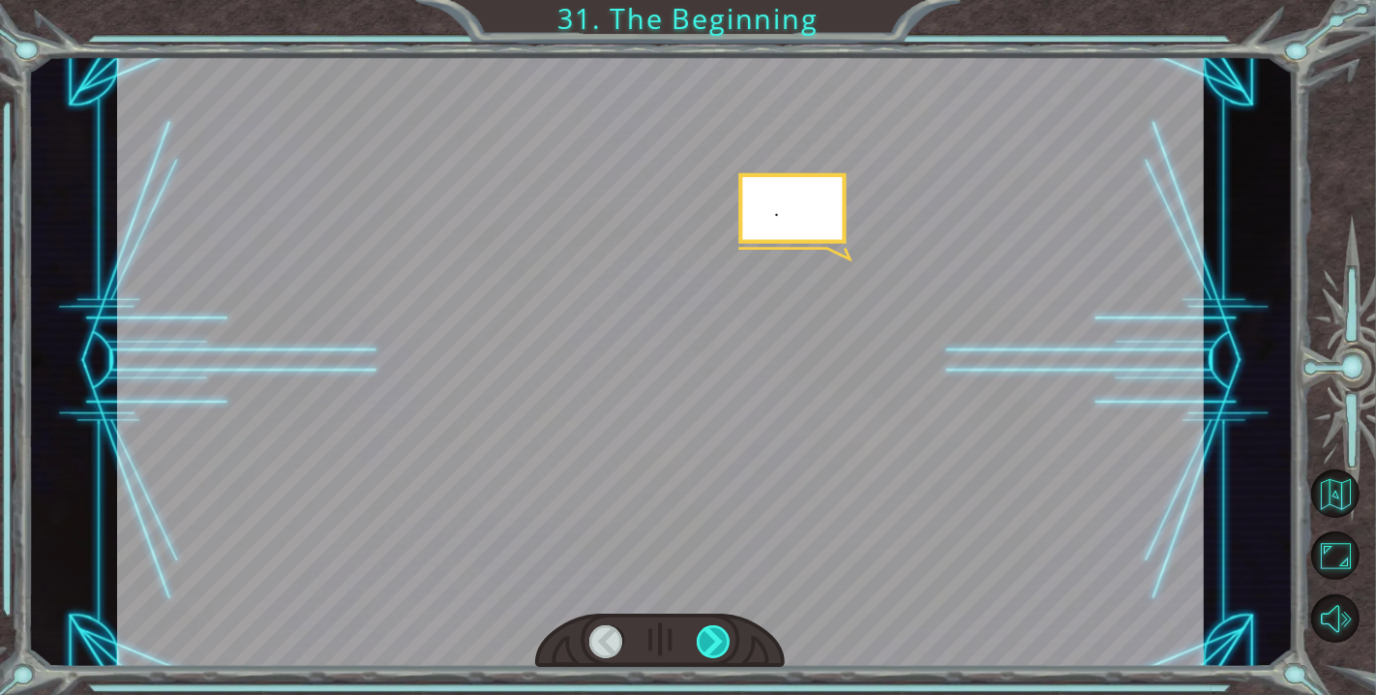
click at [718, 639] on div at bounding box center [714, 641] width 35 height 33
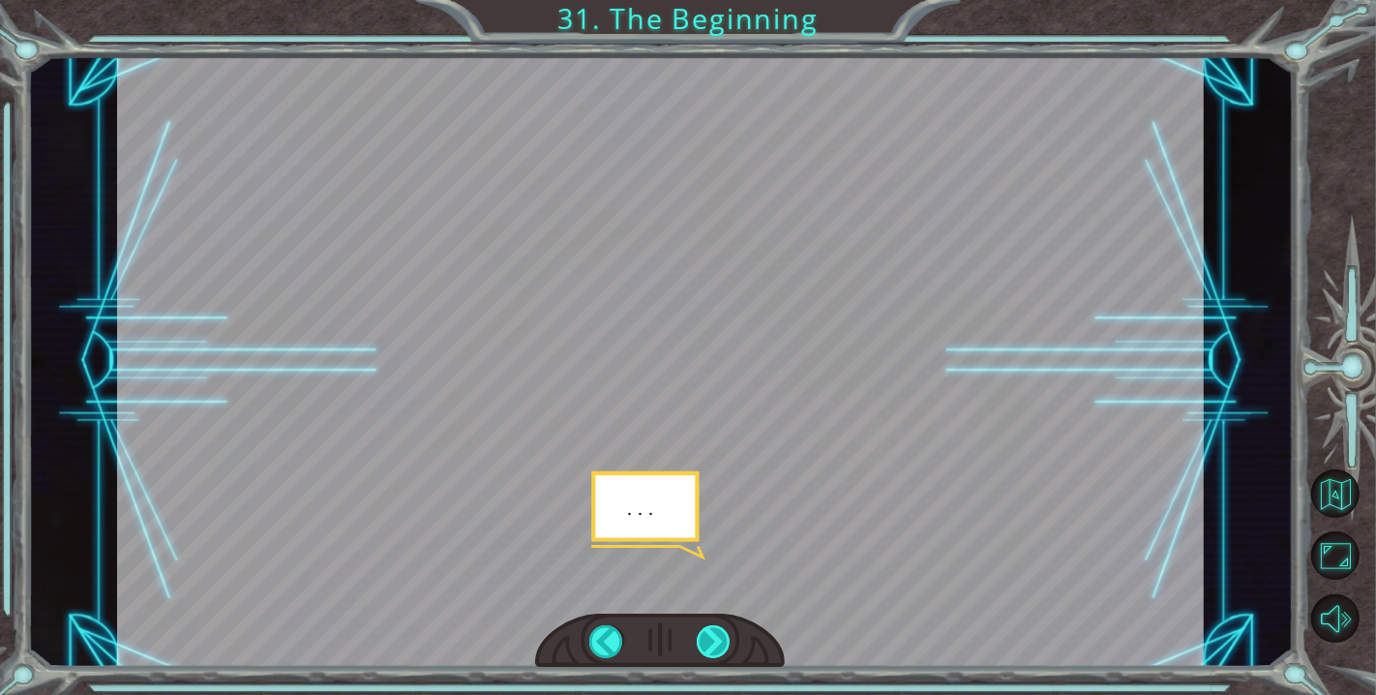
click at [718, 639] on div at bounding box center [714, 641] width 35 height 33
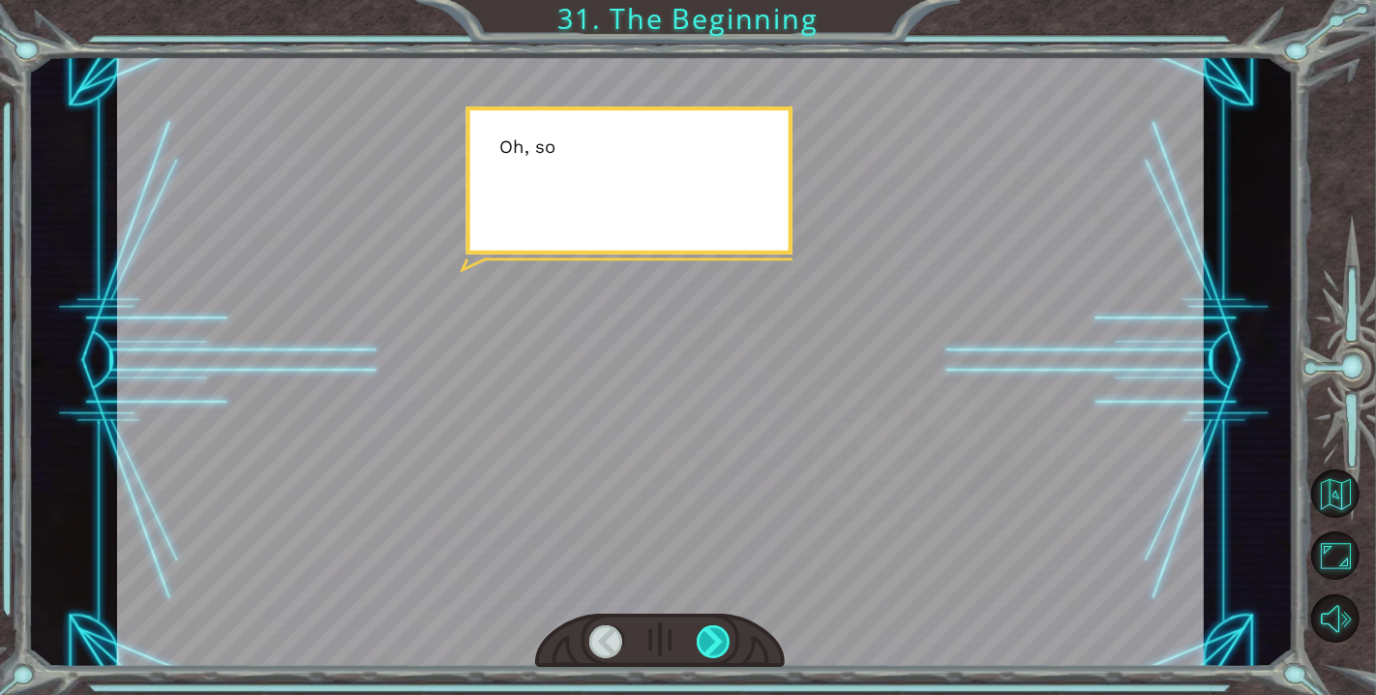
click at [718, 639] on div at bounding box center [714, 641] width 35 height 33
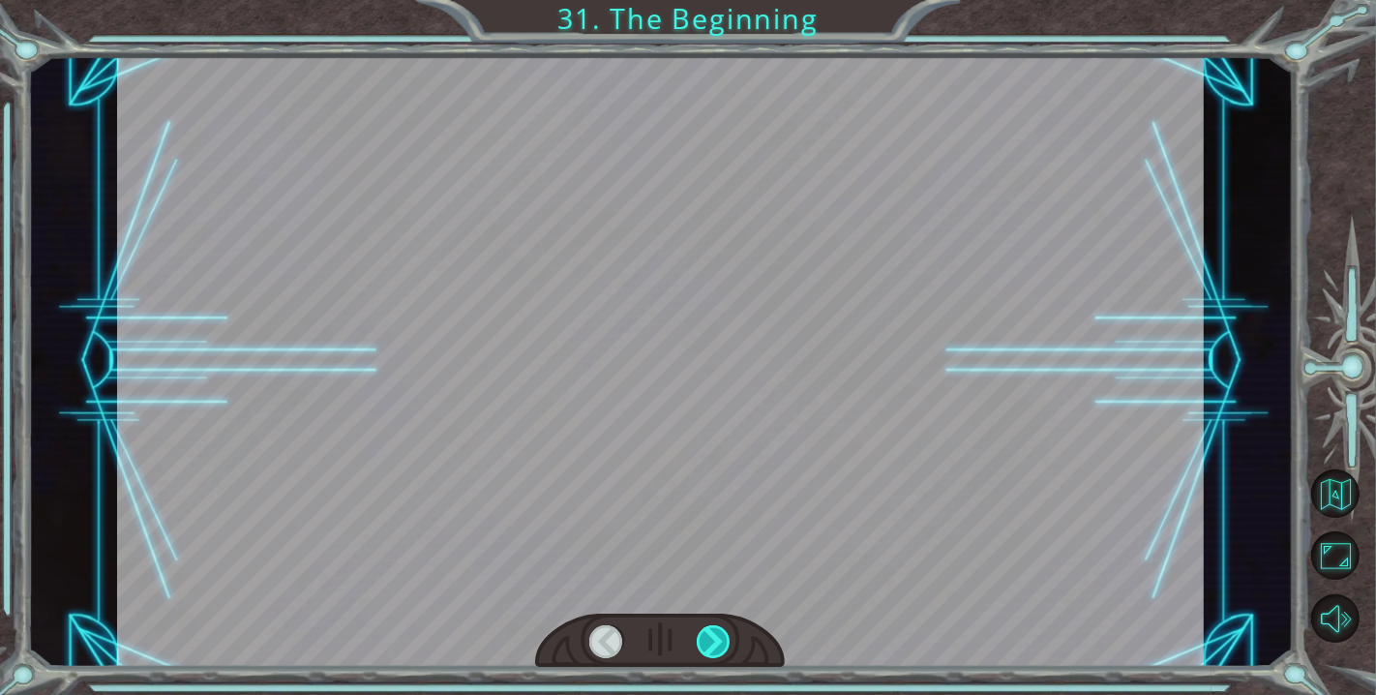
click at [718, 639] on div at bounding box center [714, 641] width 35 height 33
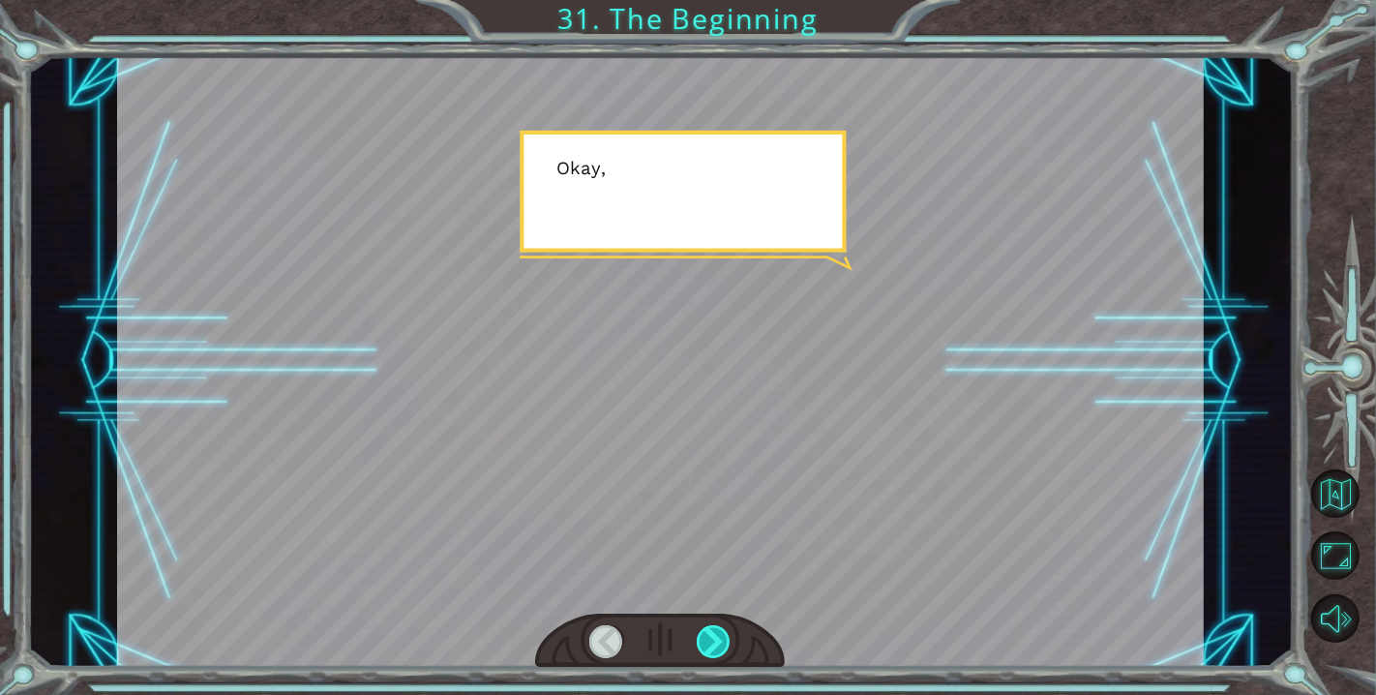
click at [718, 639] on div at bounding box center [714, 641] width 35 height 33
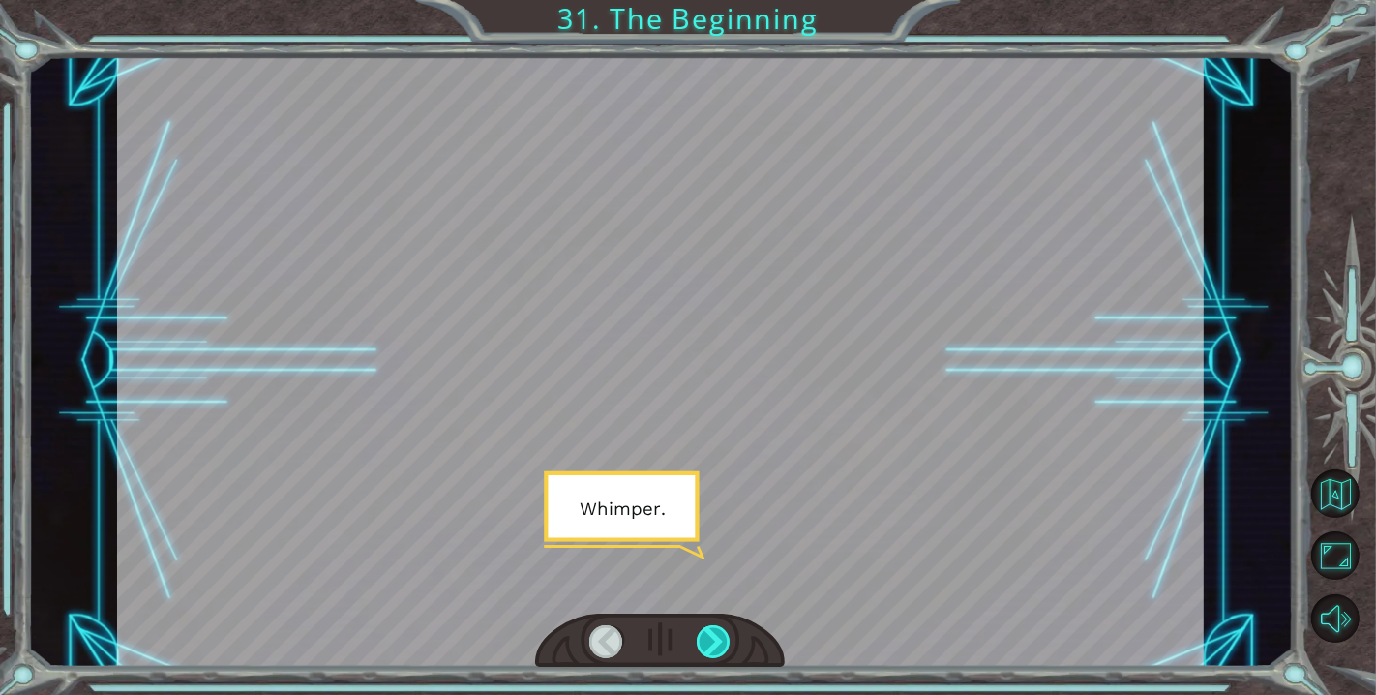
click at [718, 639] on div at bounding box center [714, 641] width 35 height 33
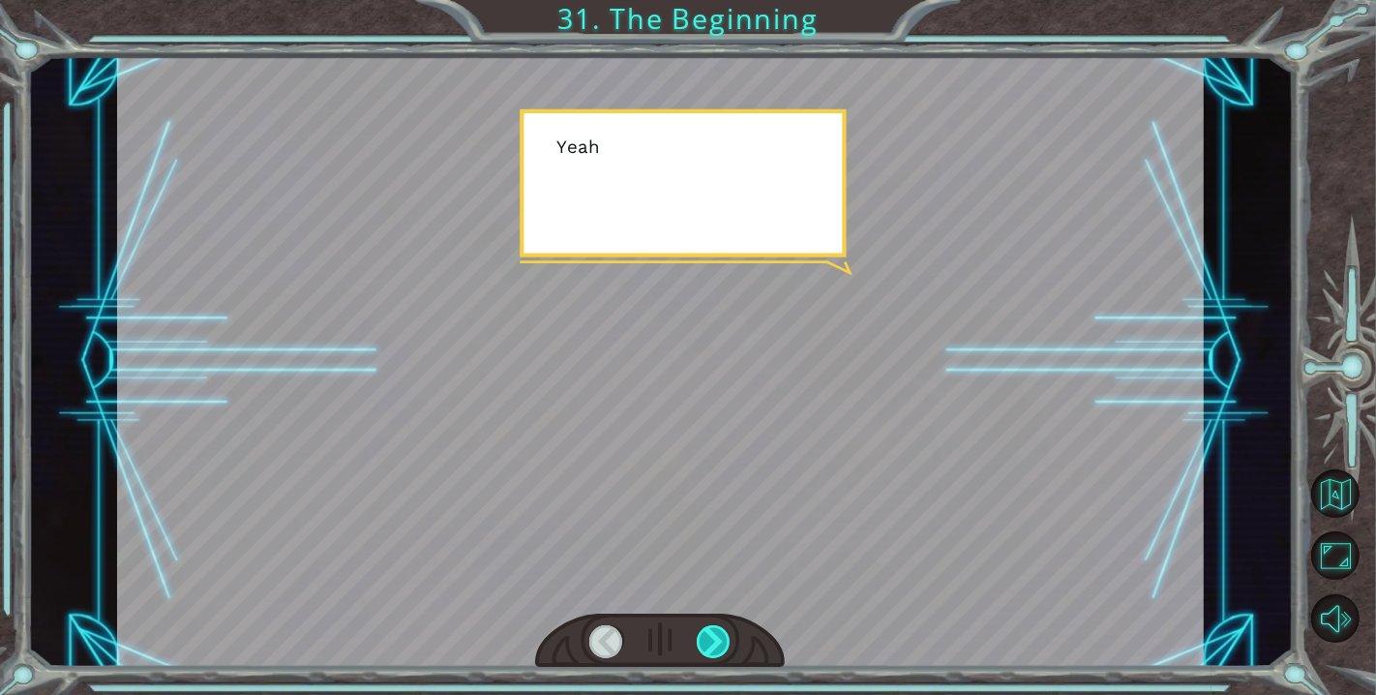
click at [718, 639] on div at bounding box center [714, 641] width 35 height 33
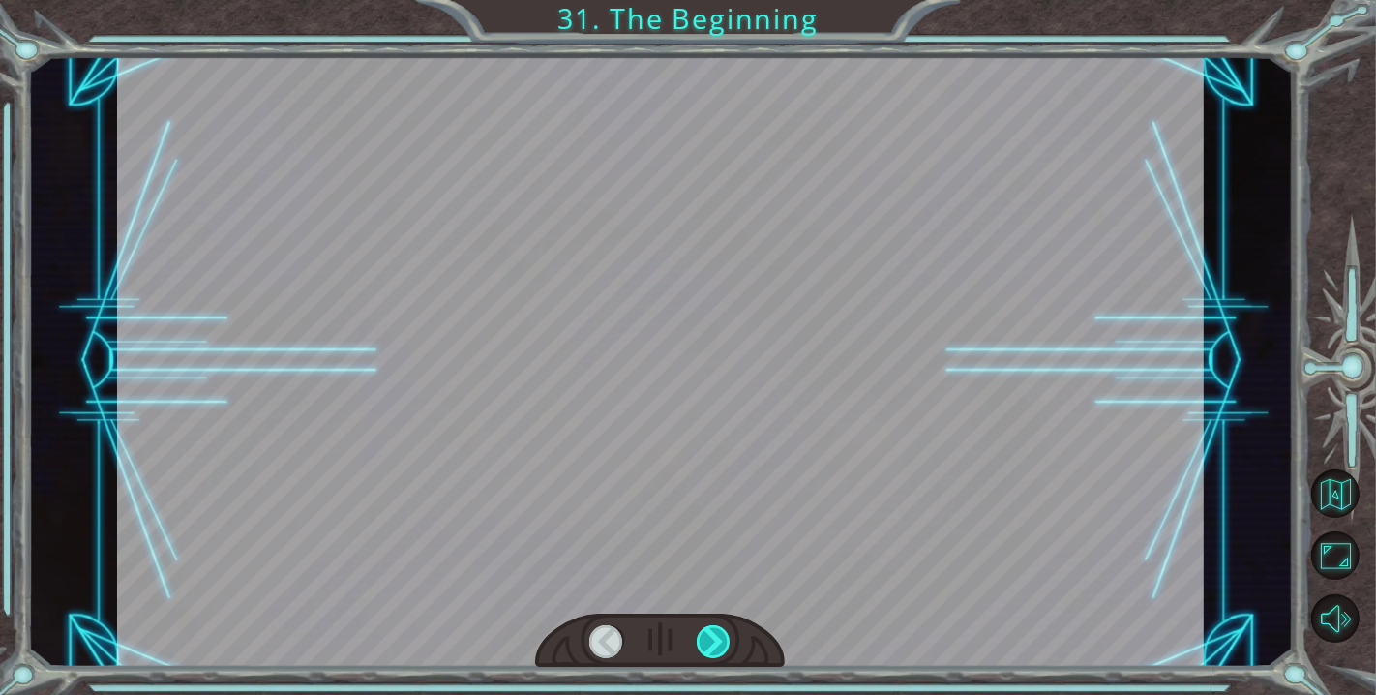
click at [718, 639] on div at bounding box center [714, 641] width 35 height 33
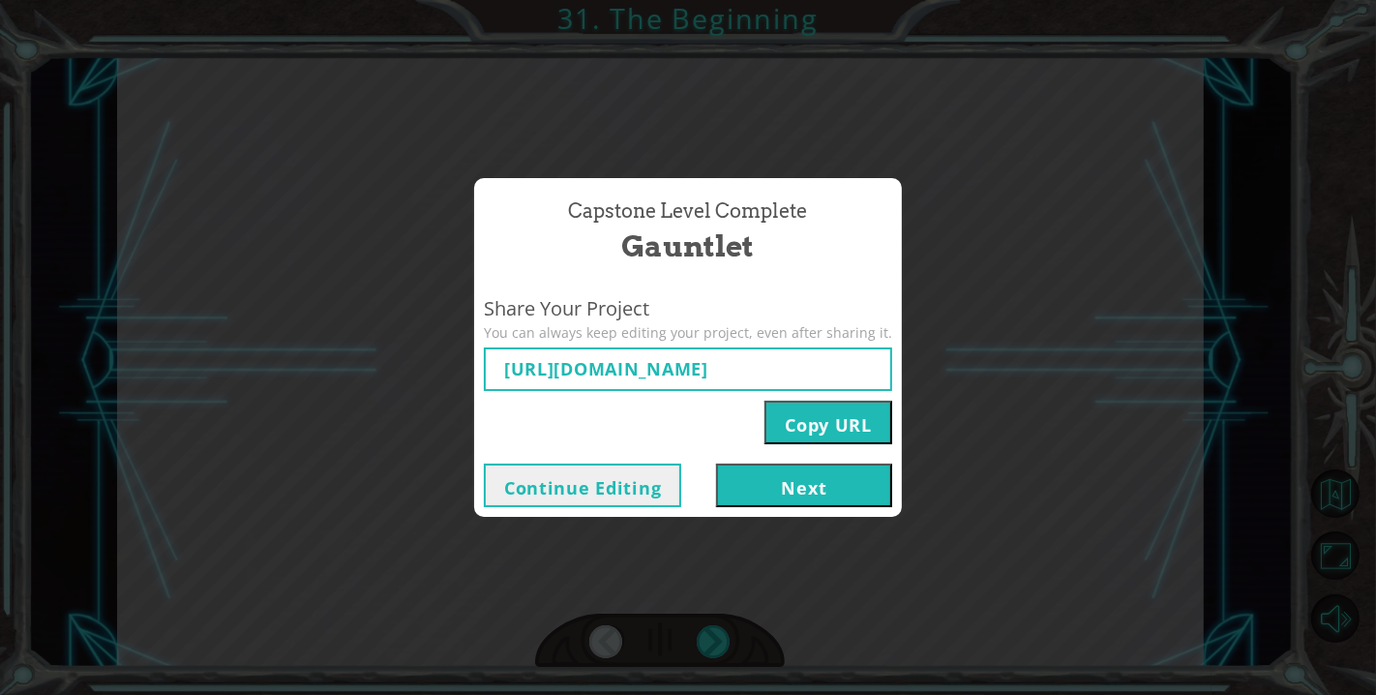
type input "[URL][DOMAIN_NAME]"
click at [804, 475] on button "Next" at bounding box center [804, 486] width 176 height 44
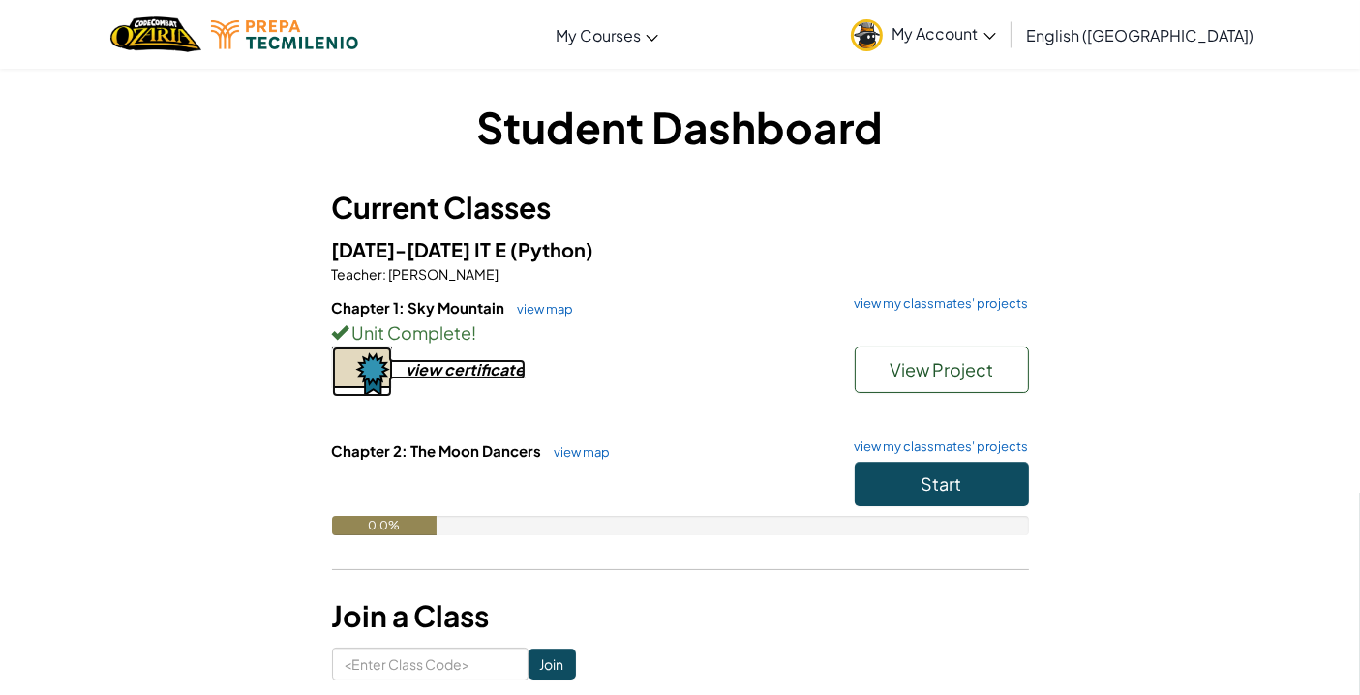
click at [497, 375] on div "view certificate" at bounding box center [465, 369] width 119 height 20
click at [485, 367] on div "view certificate" at bounding box center [465, 369] width 119 height 20
click at [940, 490] on span "Start" at bounding box center [941, 483] width 41 height 22
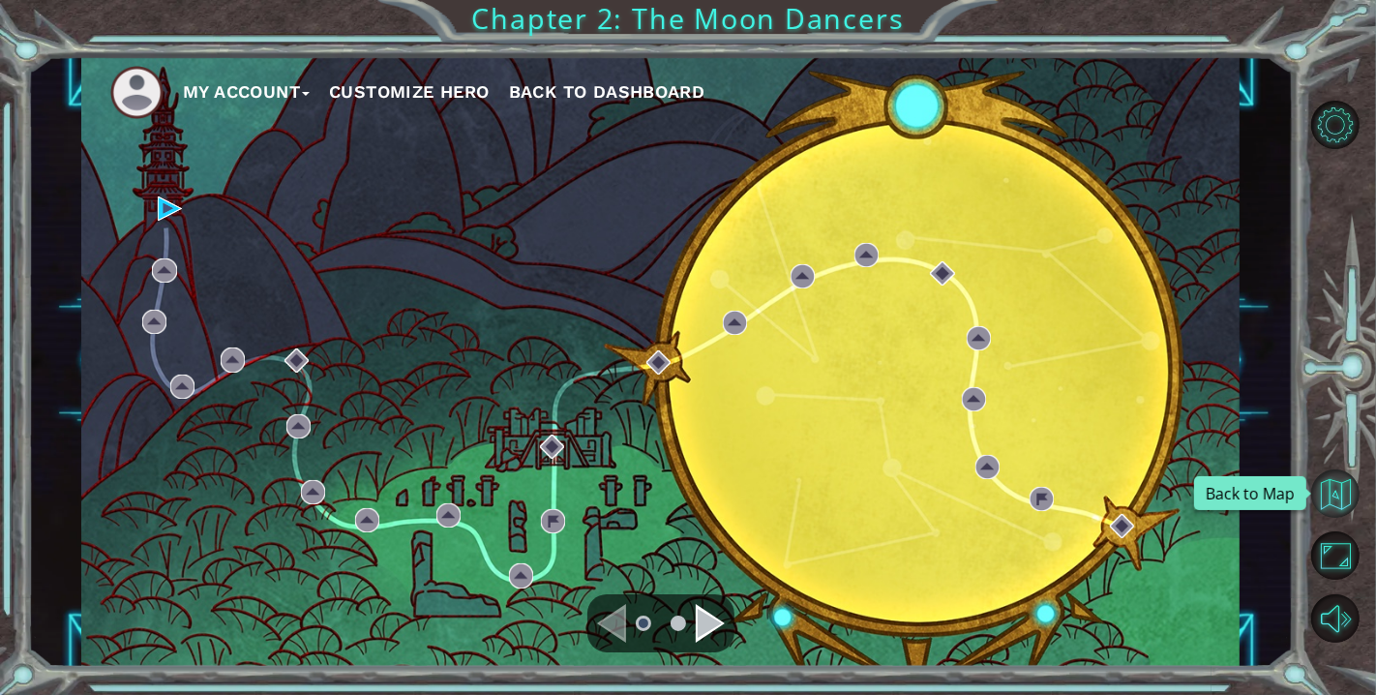
click at [1343, 495] on button "Back to Map" at bounding box center [1335, 493] width 48 height 48
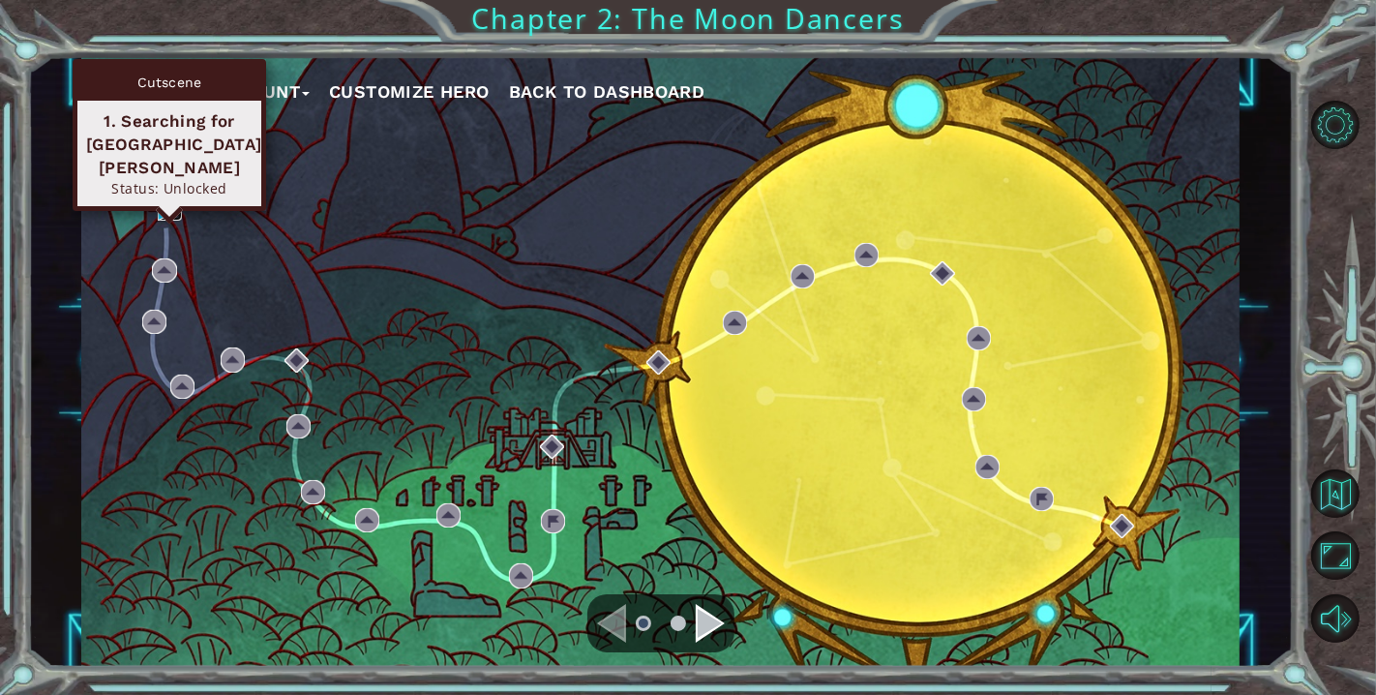
click at [165, 207] on img at bounding box center [170, 208] width 24 height 24
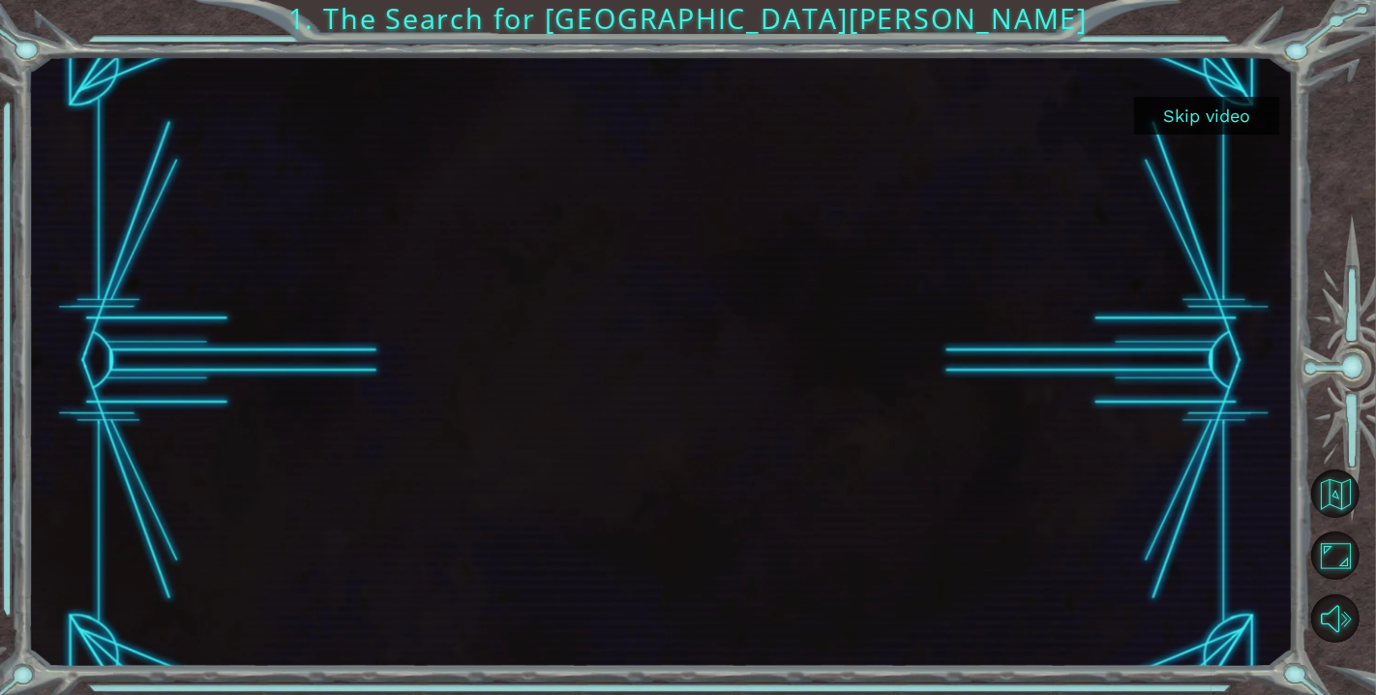
click at [1234, 118] on button "Skip video" at bounding box center [1206, 116] width 145 height 38
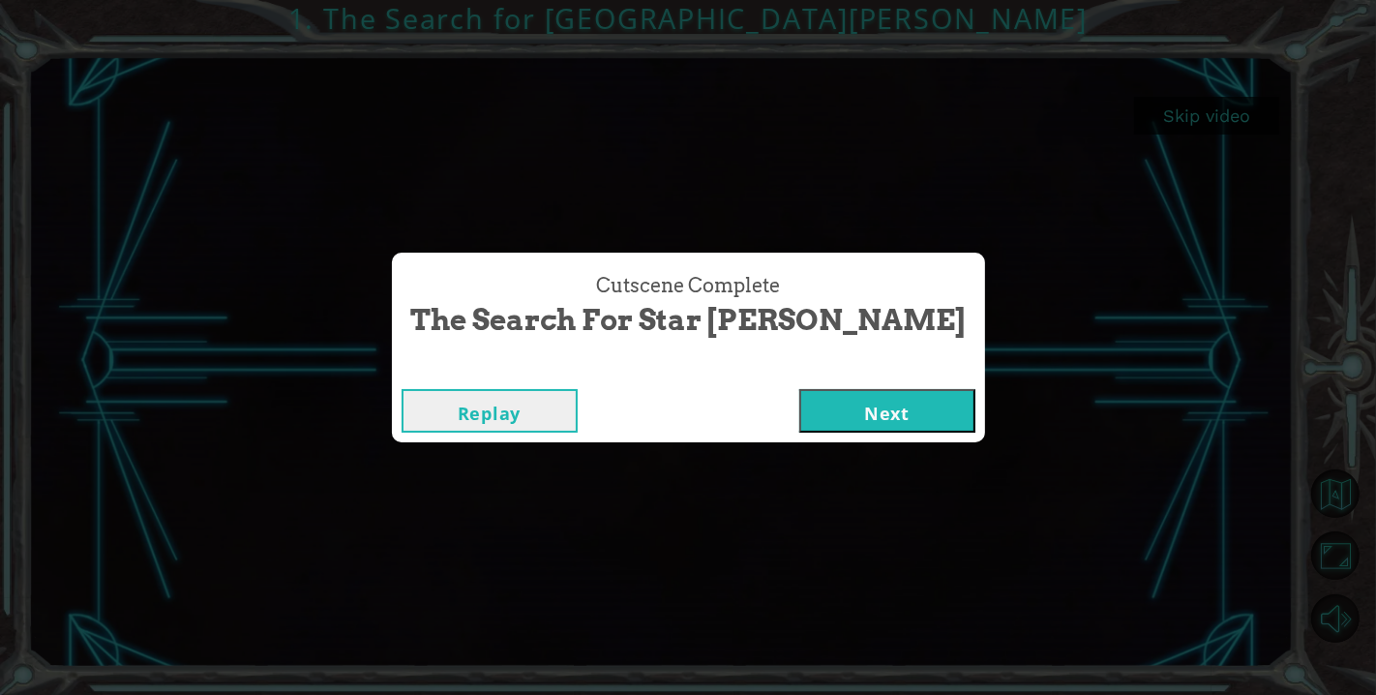
click at [578, 408] on button "Replay" at bounding box center [490, 411] width 176 height 44
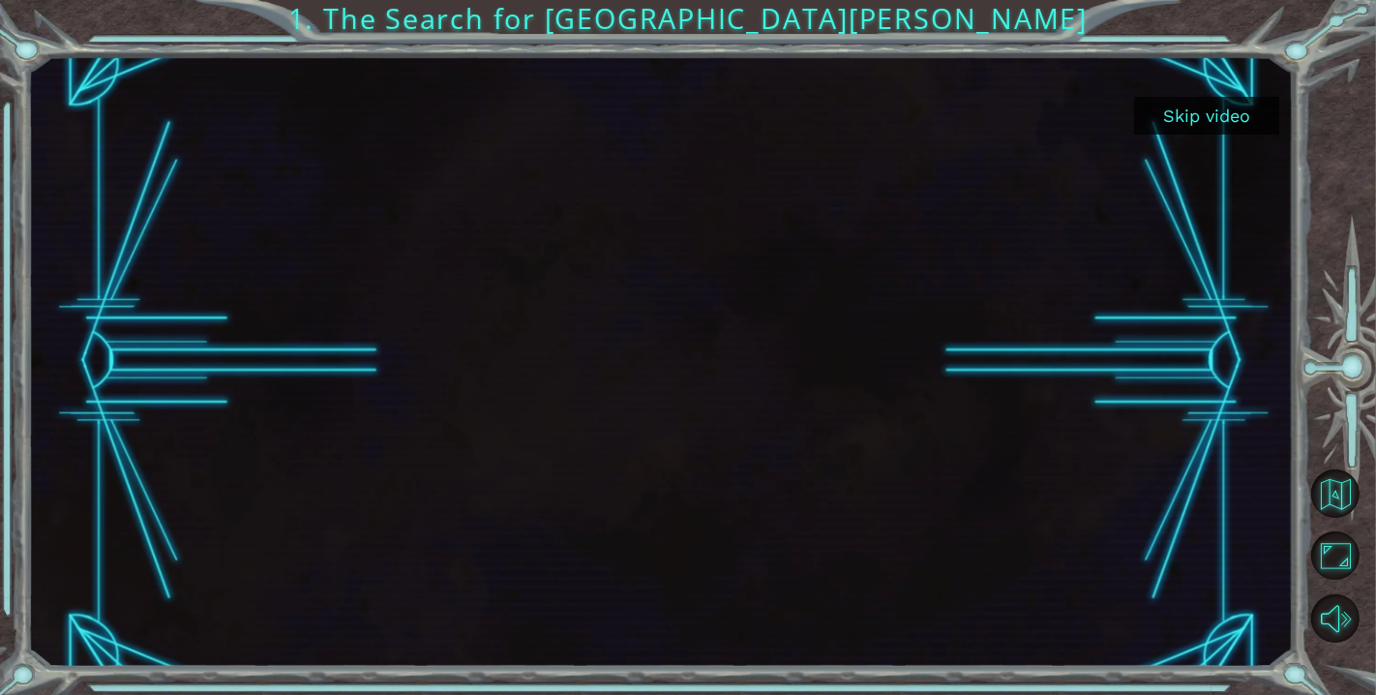
click at [1240, 105] on button "Skip video" at bounding box center [1206, 116] width 145 height 38
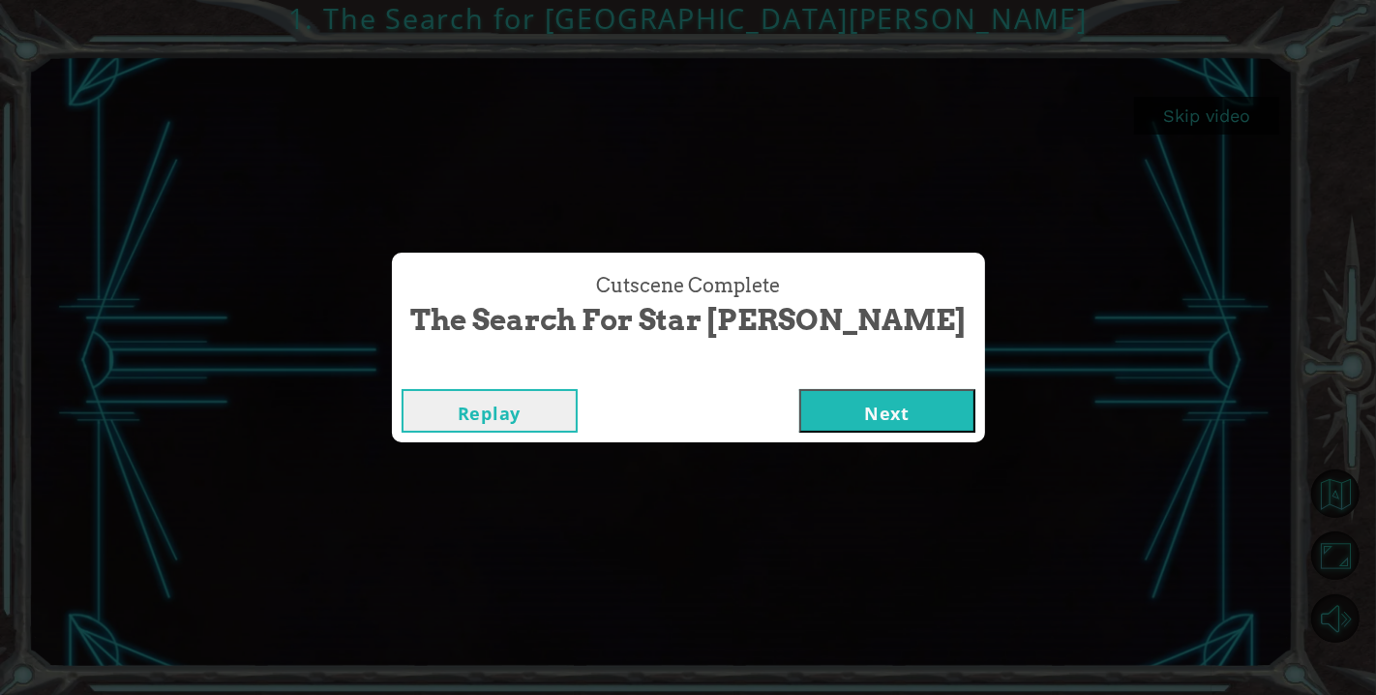
click at [830, 402] on button "Next" at bounding box center [887, 411] width 176 height 44
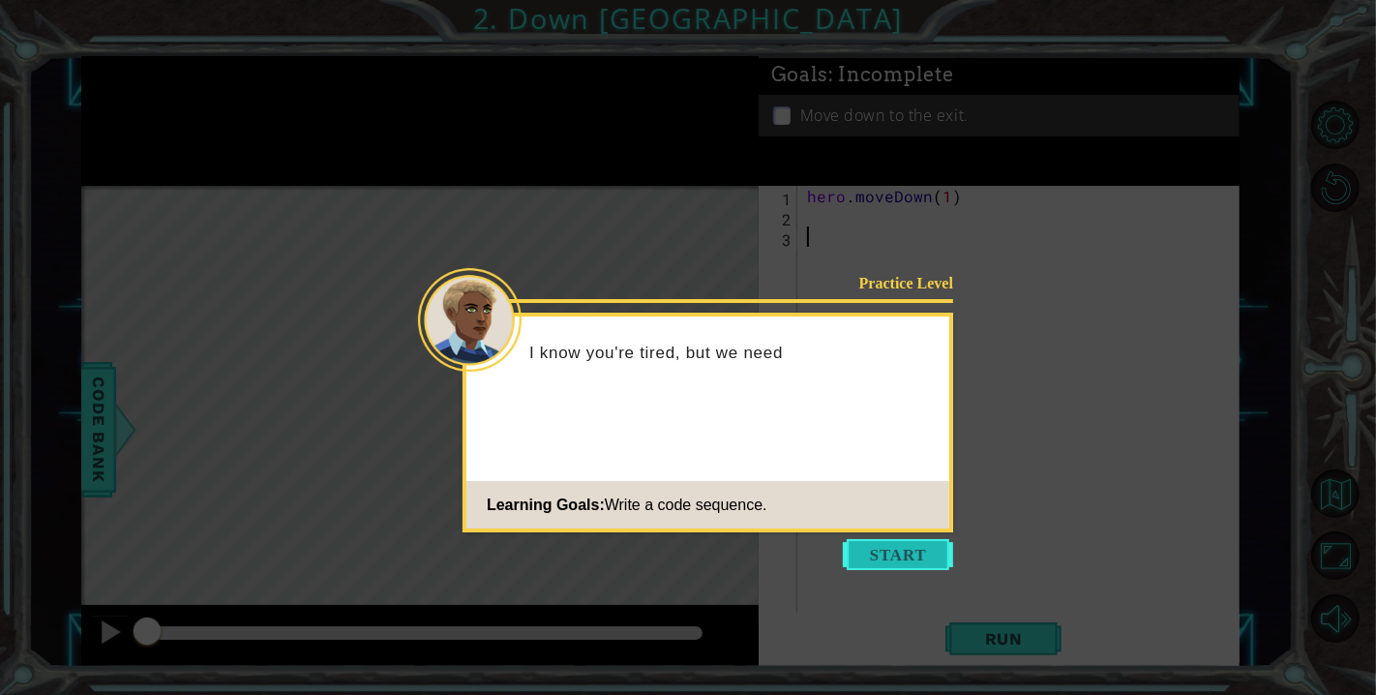
click at [884, 544] on button "Start" at bounding box center [898, 554] width 110 height 31
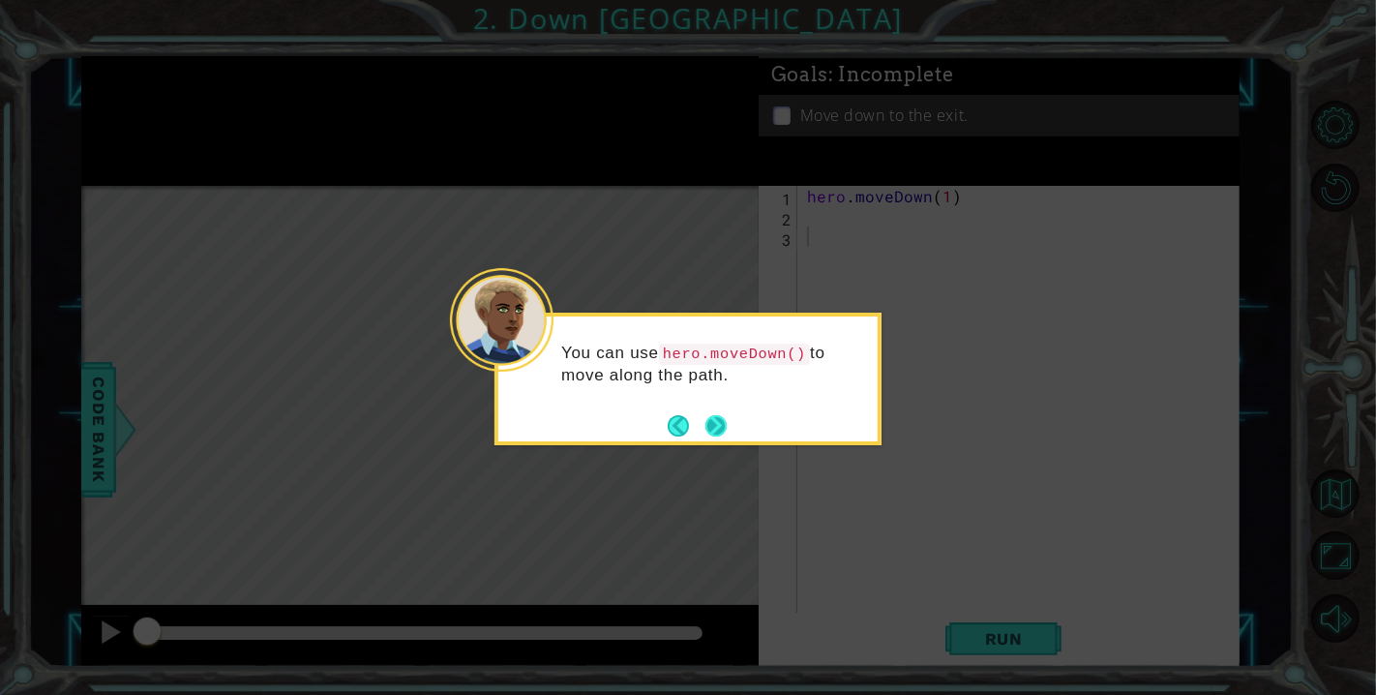
click at [722, 418] on button "Next" at bounding box center [716, 425] width 22 height 22
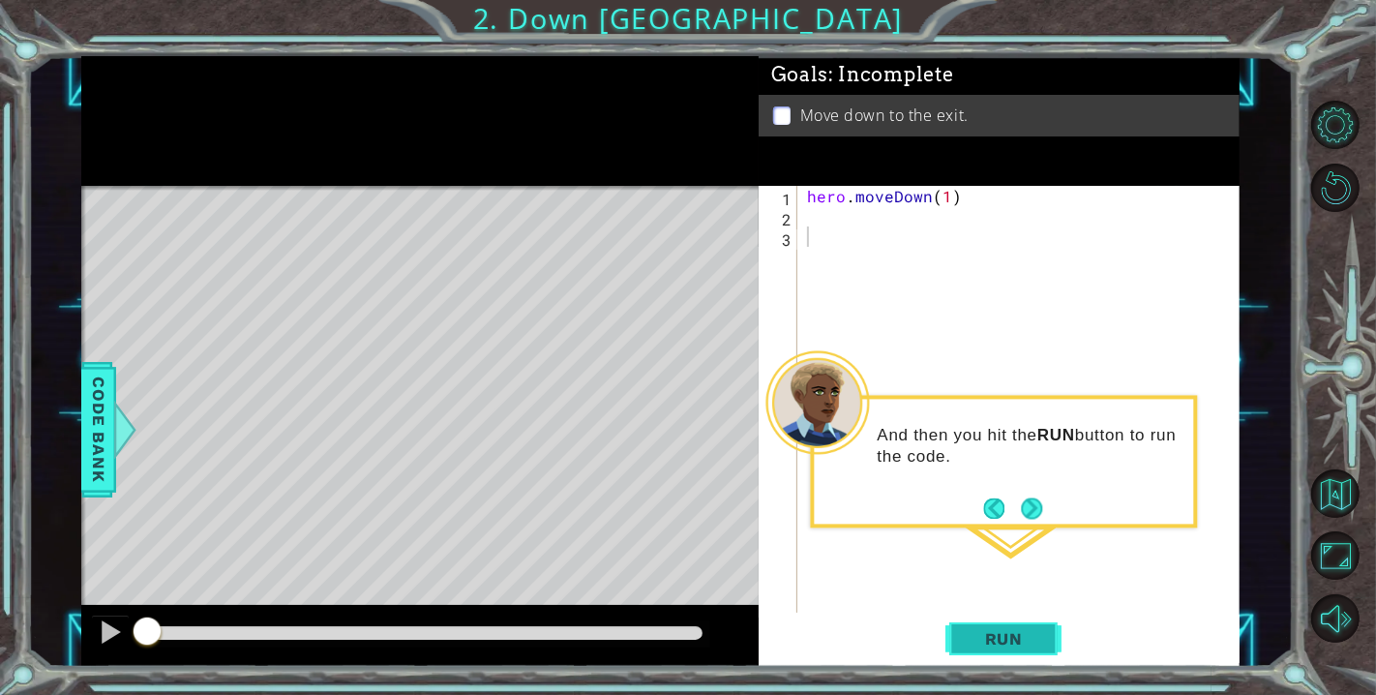
click at [995, 646] on span "Run" at bounding box center [1004, 638] width 76 height 19
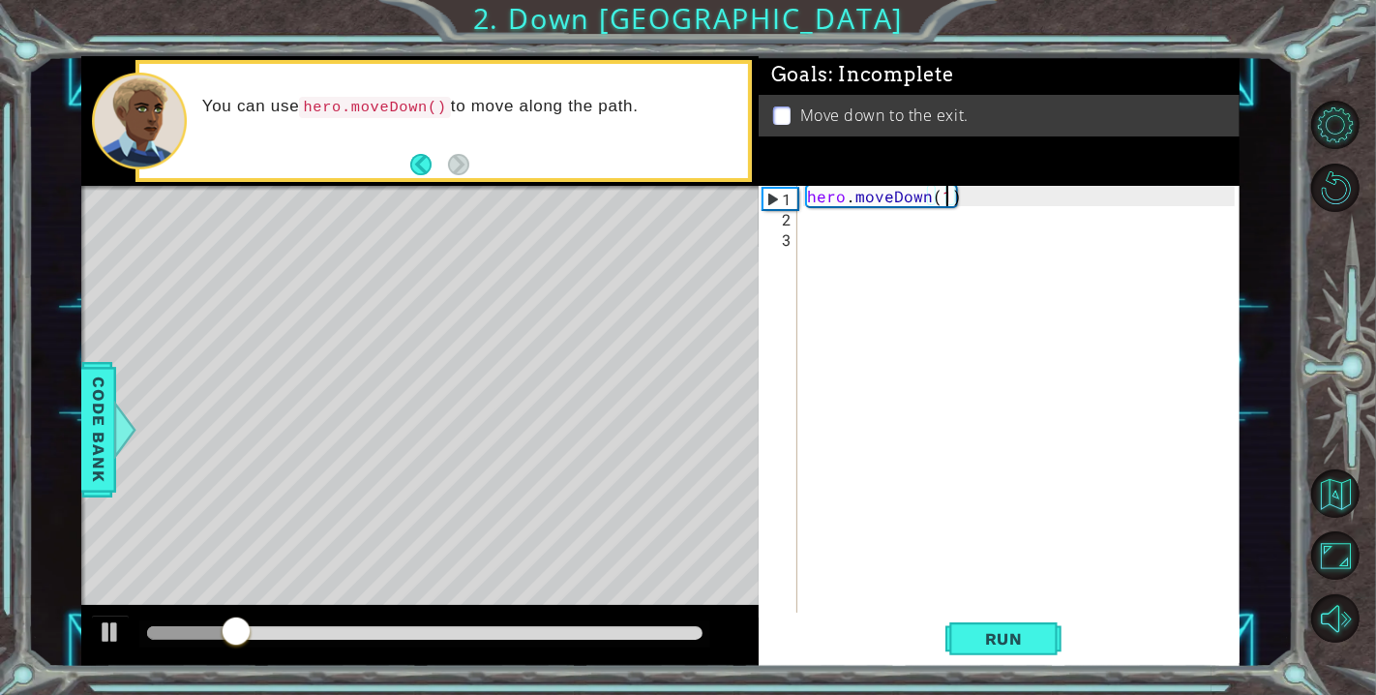
click at [946, 198] on div "hero . moveDown ( 1 )" at bounding box center [1023, 419] width 441 height 467
type textarea "hero.moveDown(2)"
click at [1033, 640] on span "Run" at bounding box center [1004, 638] width 76 height 19
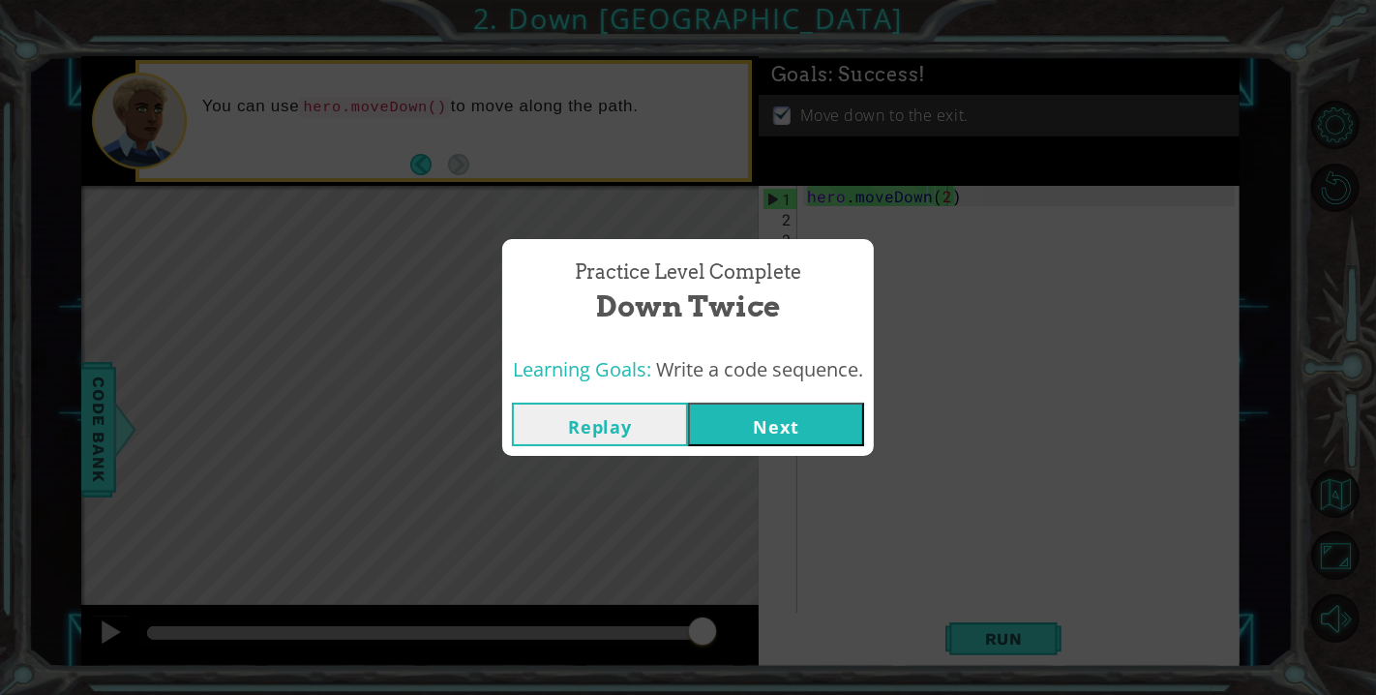
click at [780, 410] on button "Next" at bounding box center [776, 425] width 176 height 44
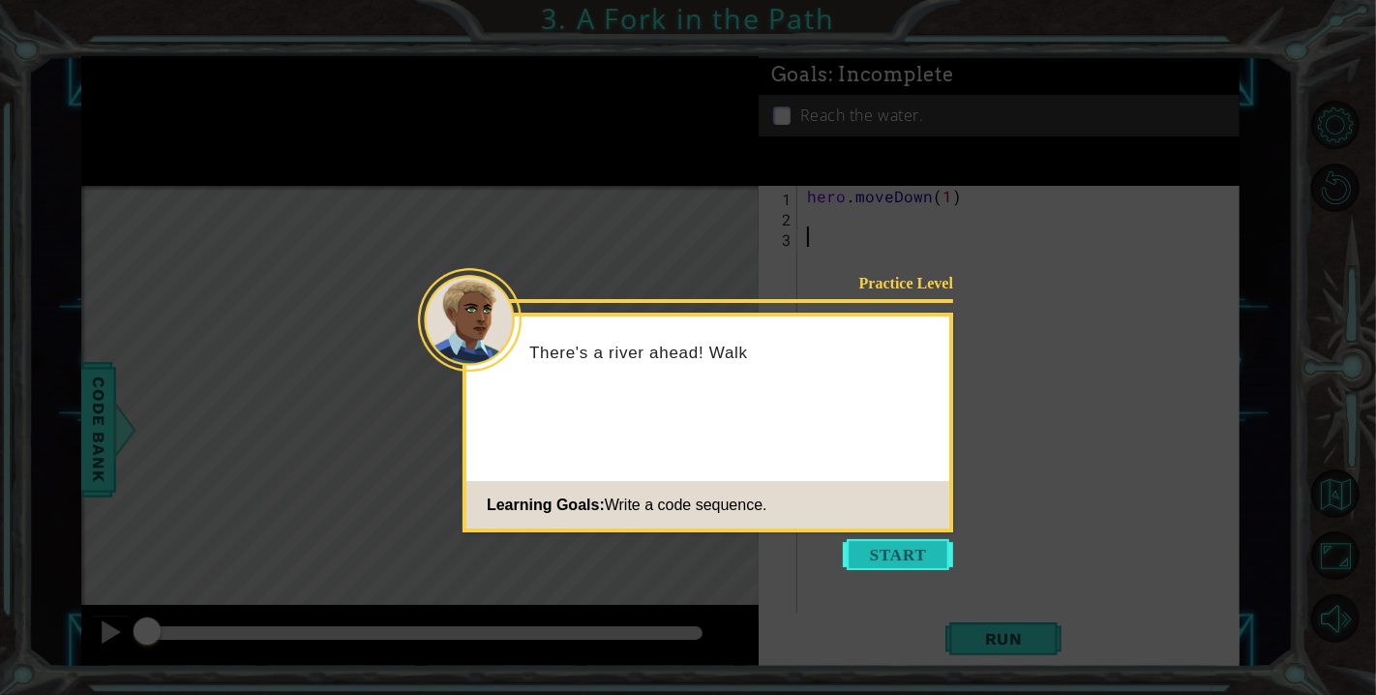
click at [916, 545] on button "Start" at bounding box center [898, 554] width 110 height 31
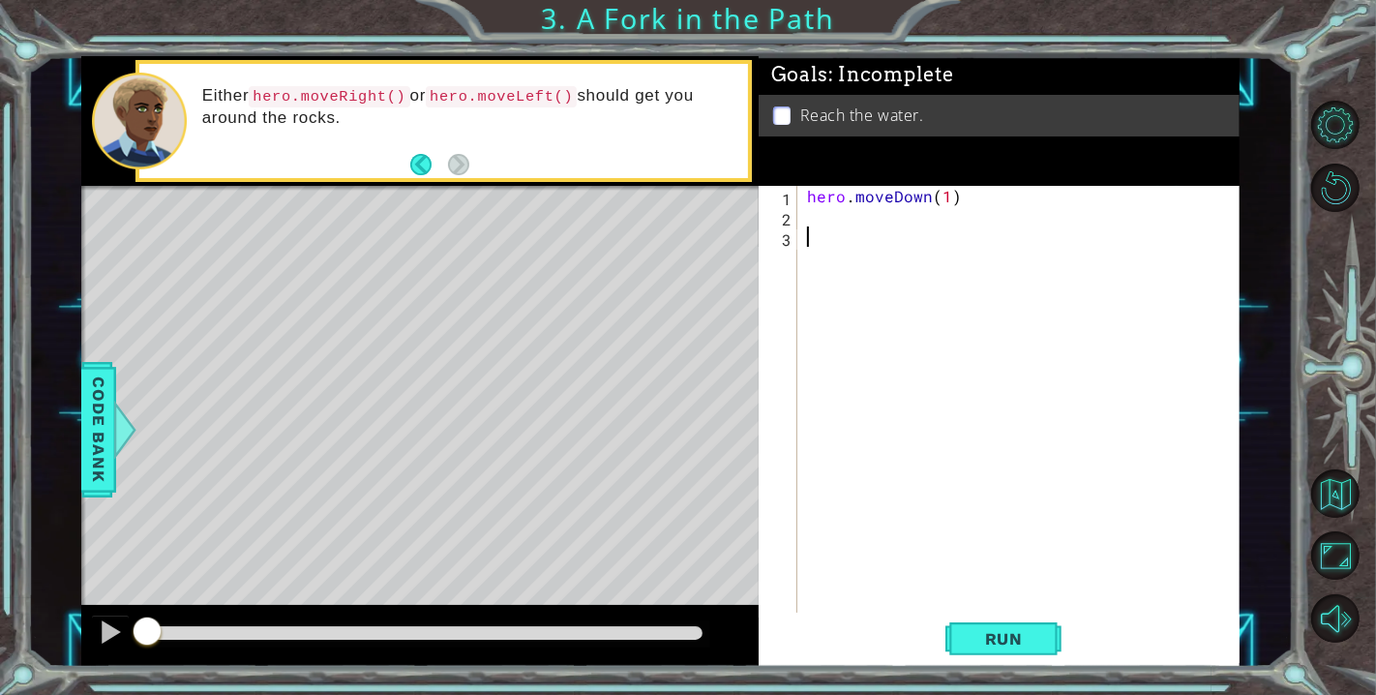
click at [925, 227] on div "hero . moveDown ( 1 )" at bounding box center [1023, 419] width 441 height 467
click at [875, 211] on div "hero . moveDown ( 1 )" at bounding box center [1023, 419] width 441 height 467
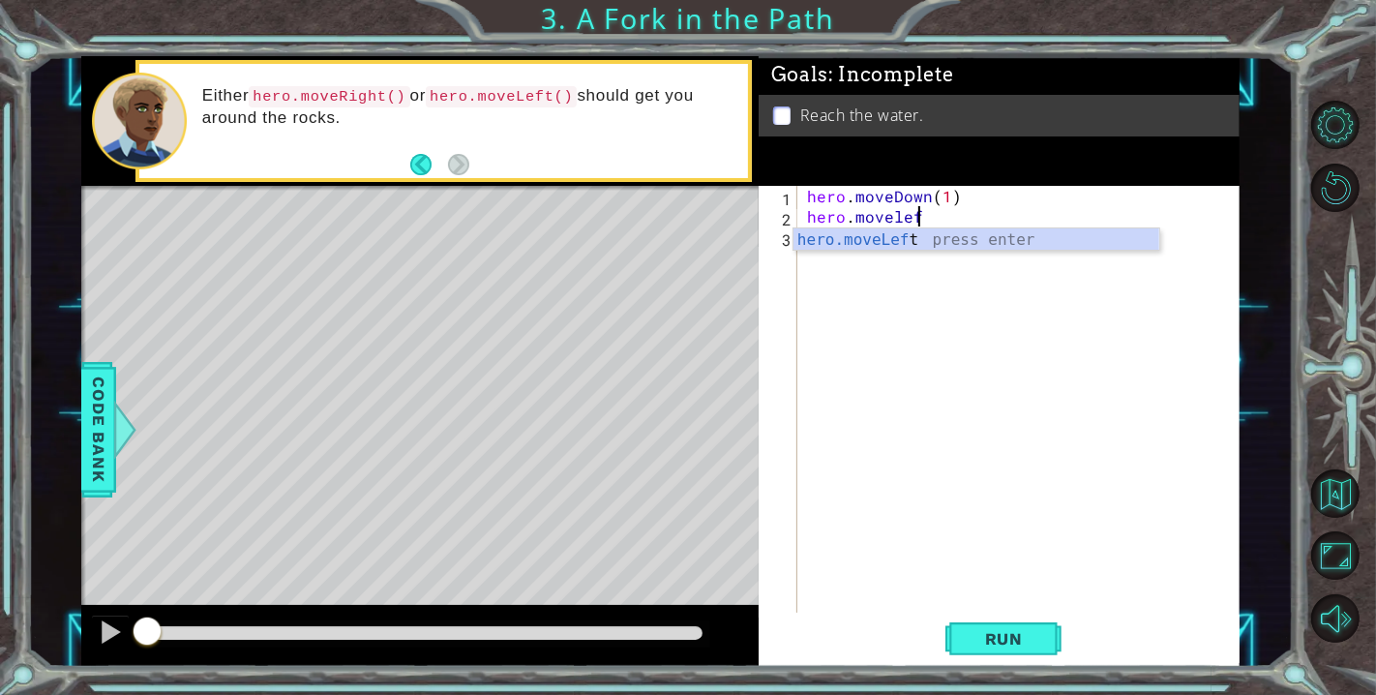
scroll to position [0, 6]
type textarea "hero.moveLeft(1)"
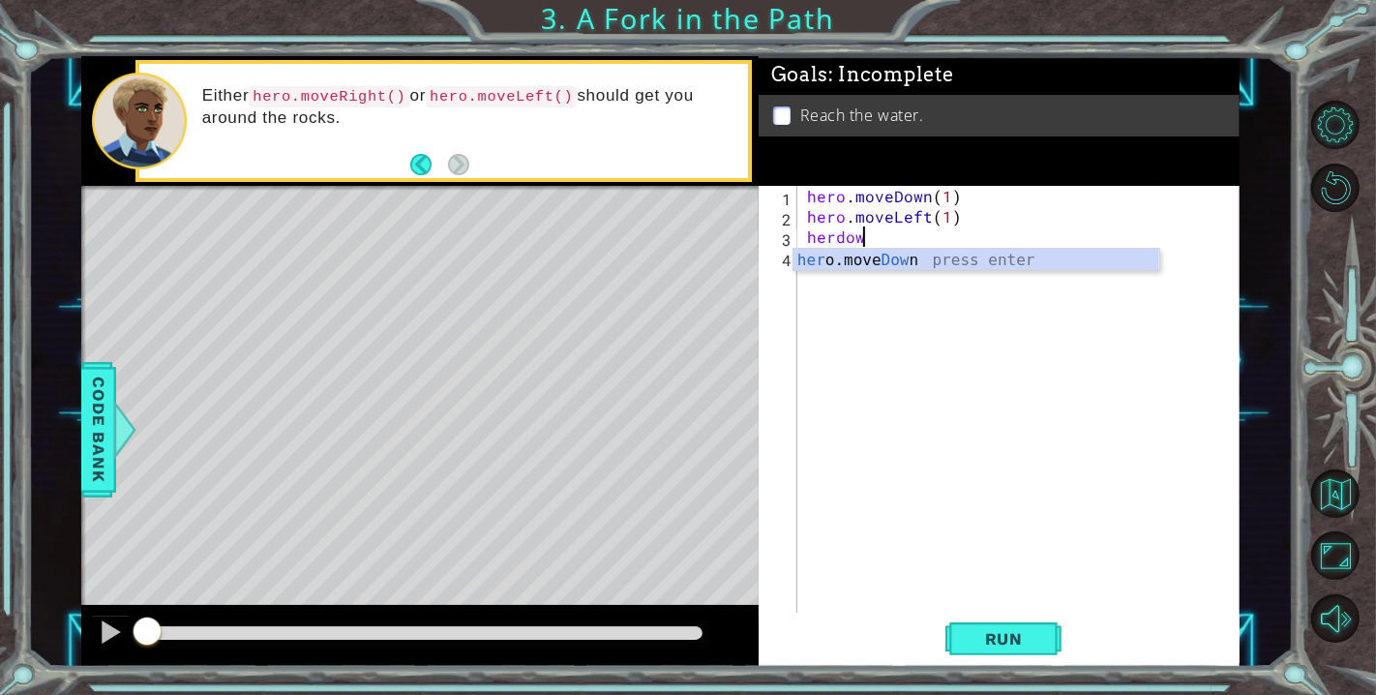
scroll to position [0, 2]
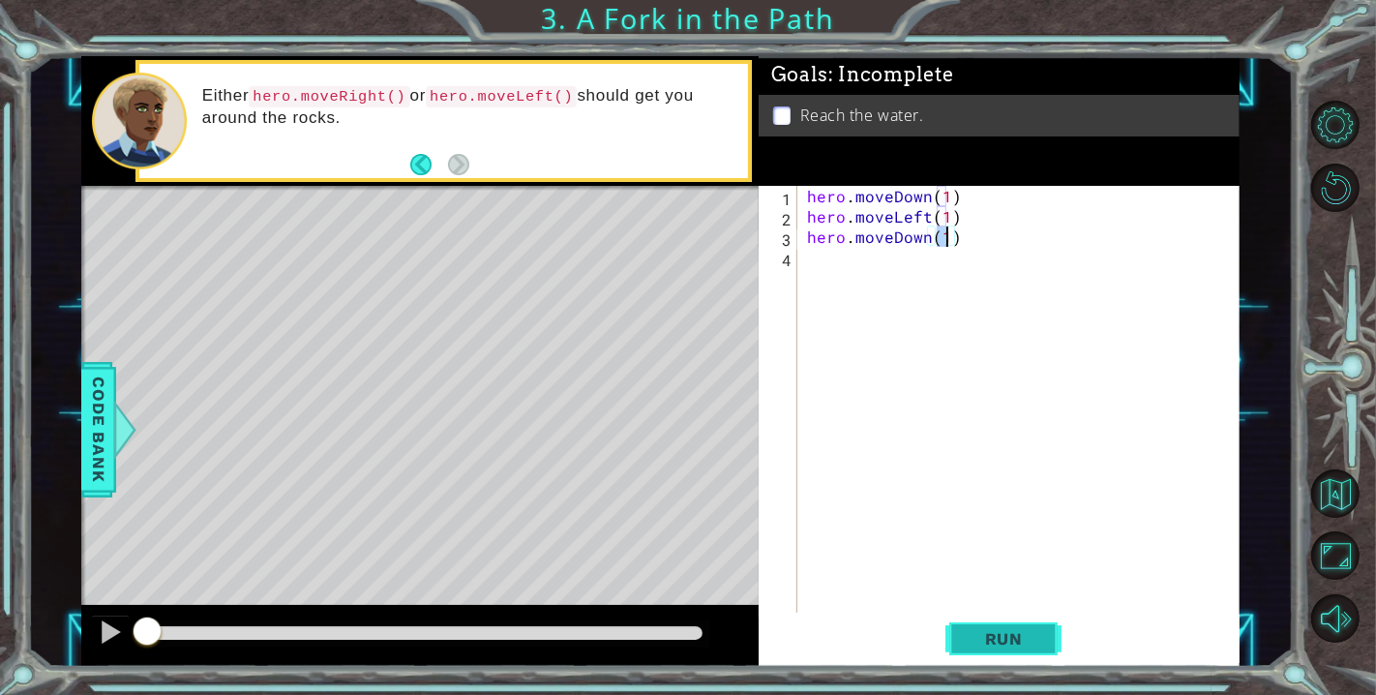
type textarea "hero.moveDown(1)"
click at [1004, 654] on button "Run" at bounding box center [1003, 638] width 116 height 48
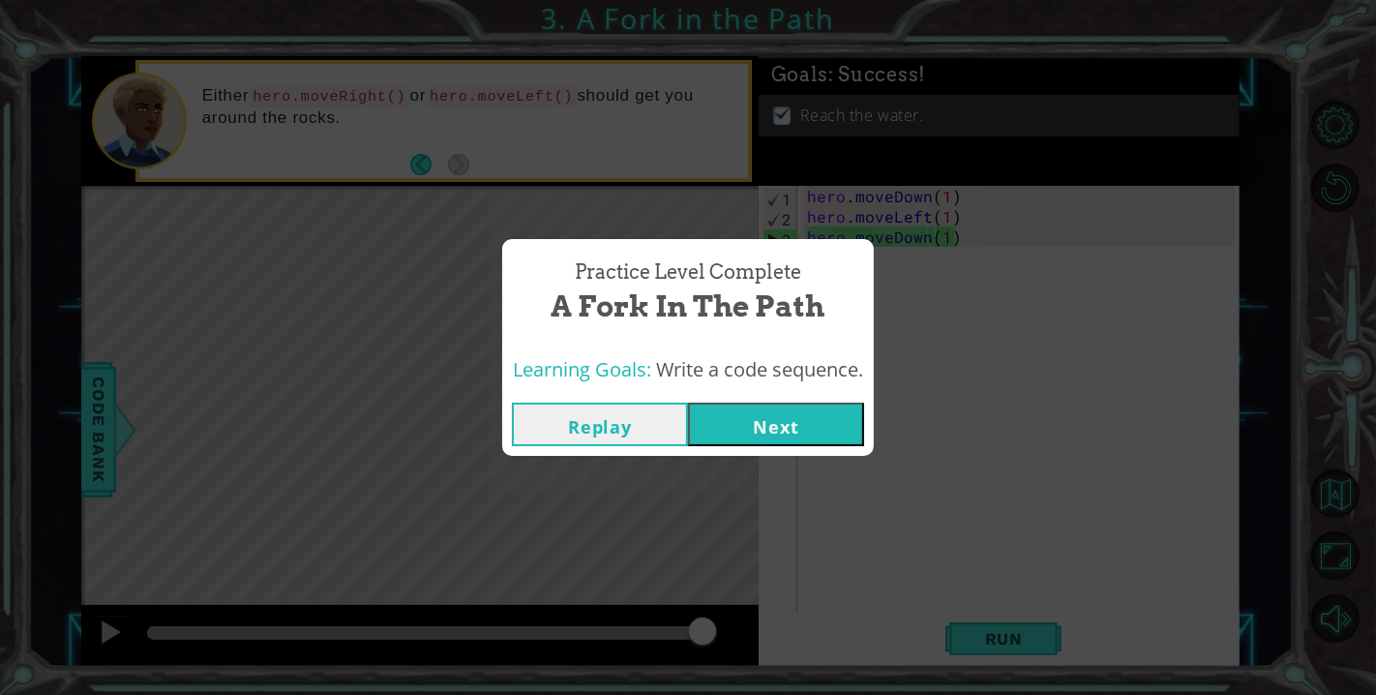
click at [799, 433] on button "Next" at bounding box center [776, 425] width 176 height 44
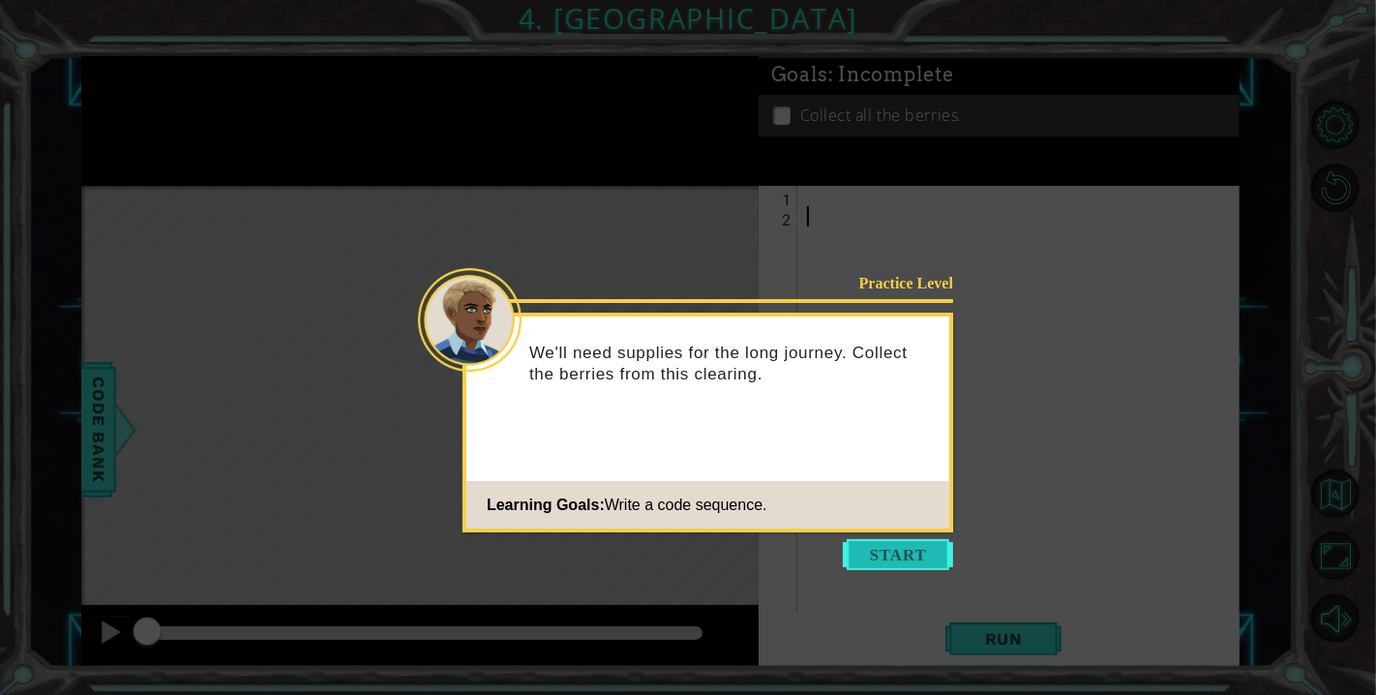
click at [939, 540] on button "Start" at bounding box center [898, 554] width 110 height 31
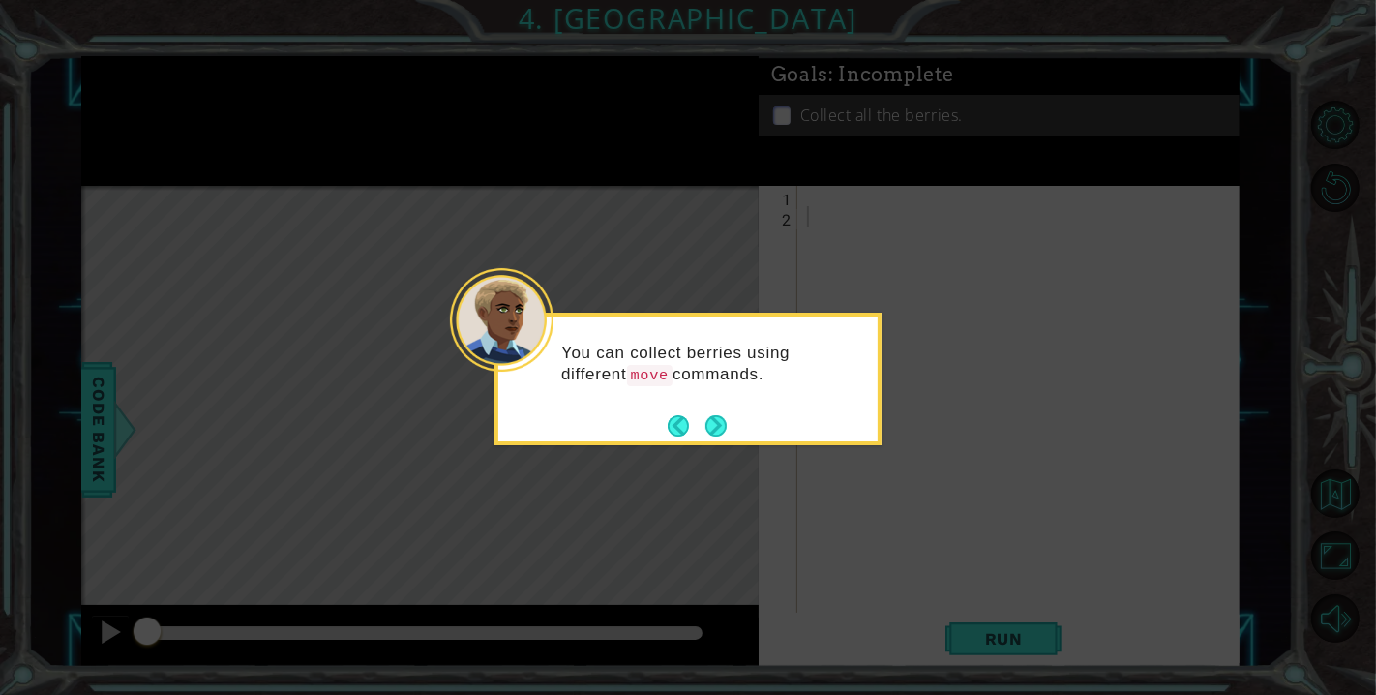
click at [730, 425] on div "You can collect berries using different move commands." at bounding box center [687, 379] width 387 height 133
click at [719, 423] on button "Next" at bounding box center [715, 425] width 21 height 21
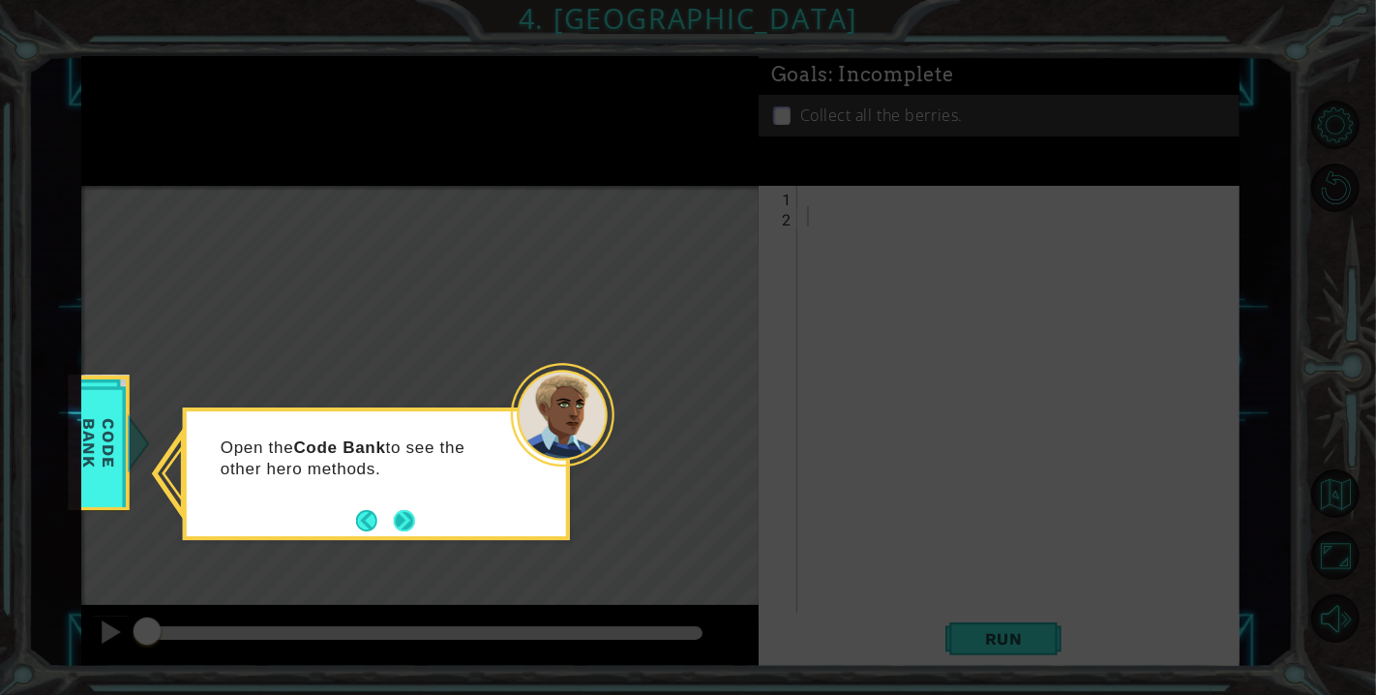
click at [409, 520] on button "Next" at bounding box center [404, 520] width 21 height 21
click at [412, 514] on button "Next" at bounding box center [404, 520] width 22 height 22
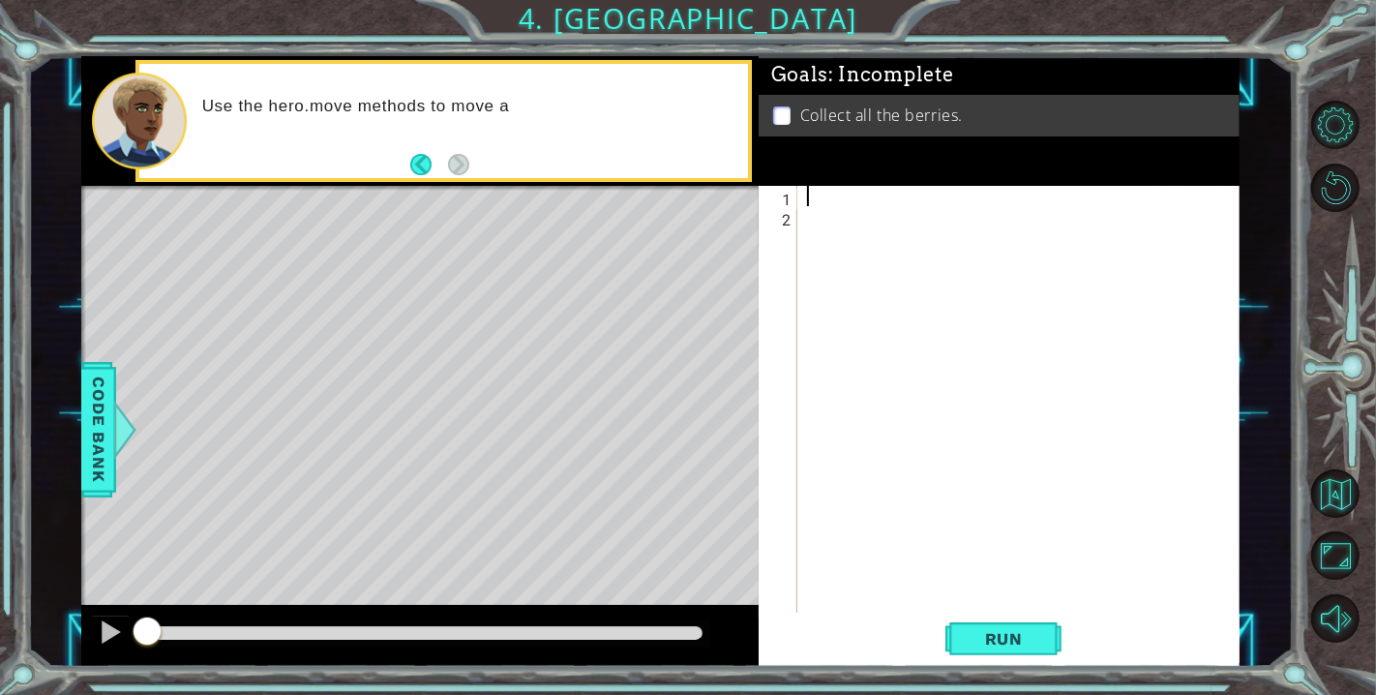
click at [834, 191] on div at bounding box center [1023, 419] width 441 height 467
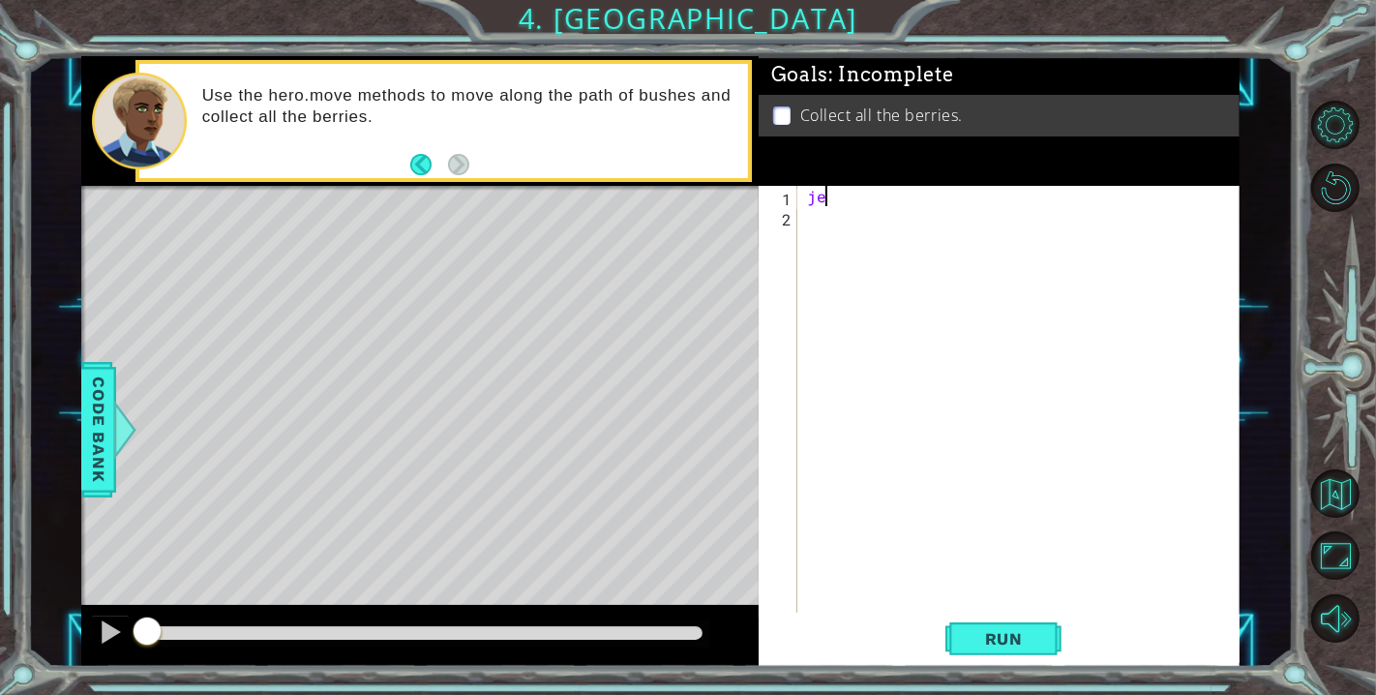
type textarea "j"
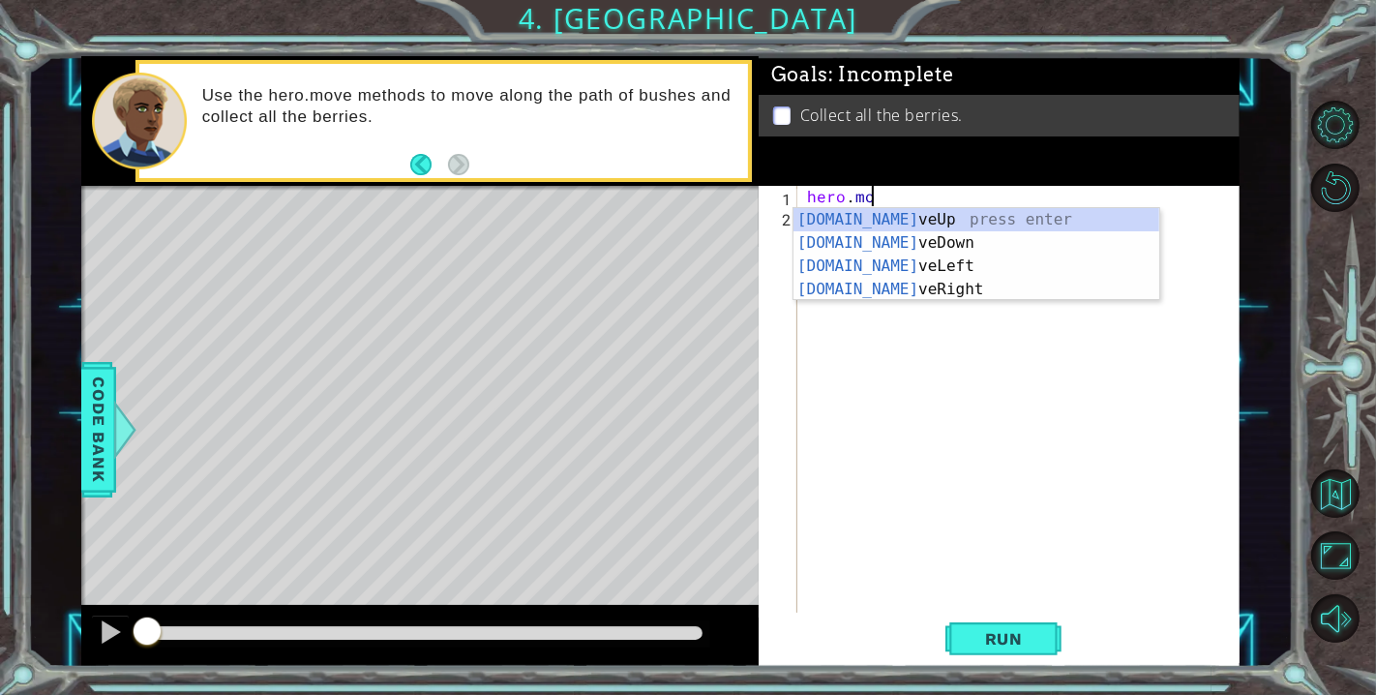
scroll to position [0, 4]
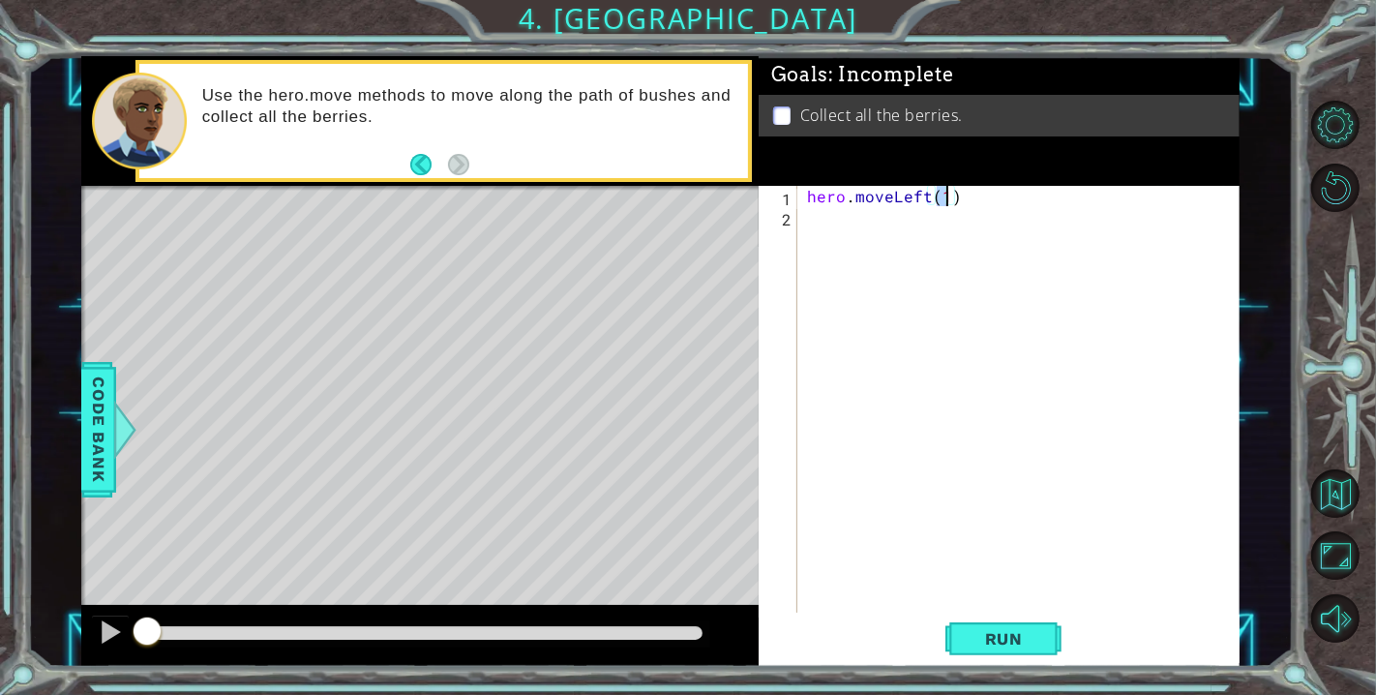
type textarea "hero.moveLeft(2)"
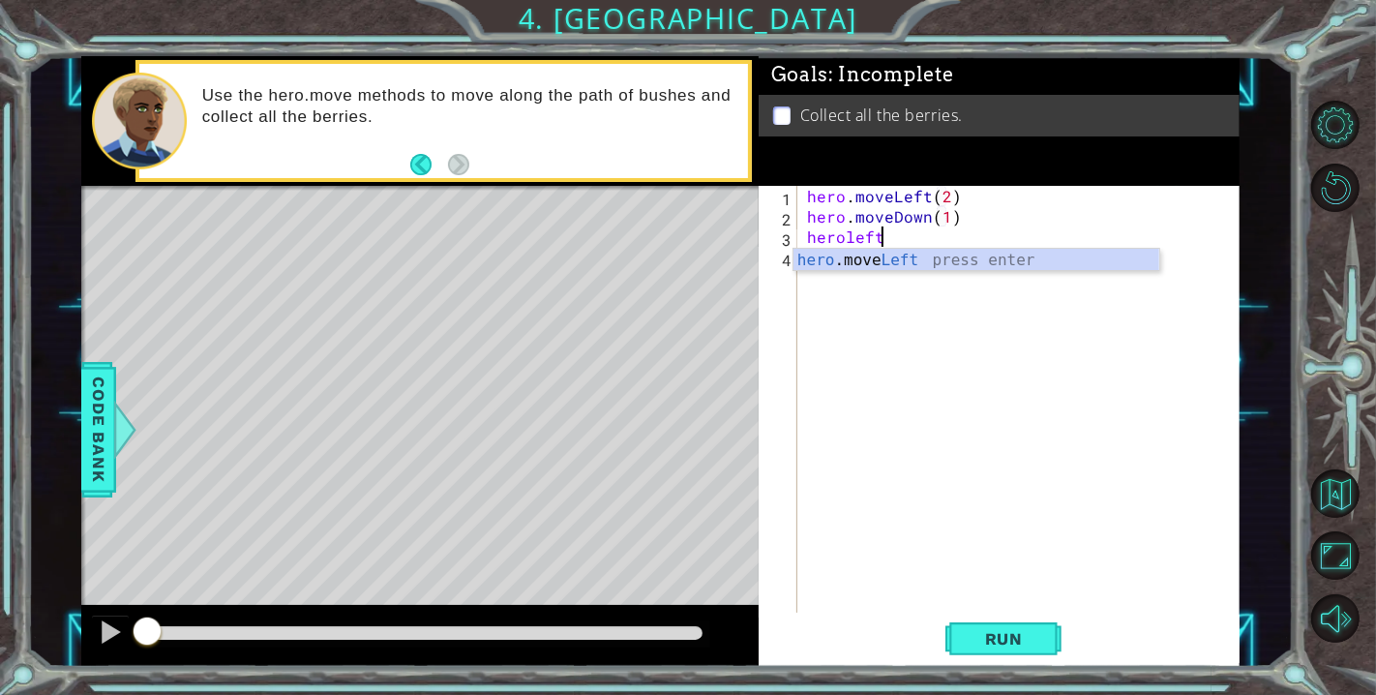
scroll to position [0, 8]
type textarea "hero.moveLeft(2)"
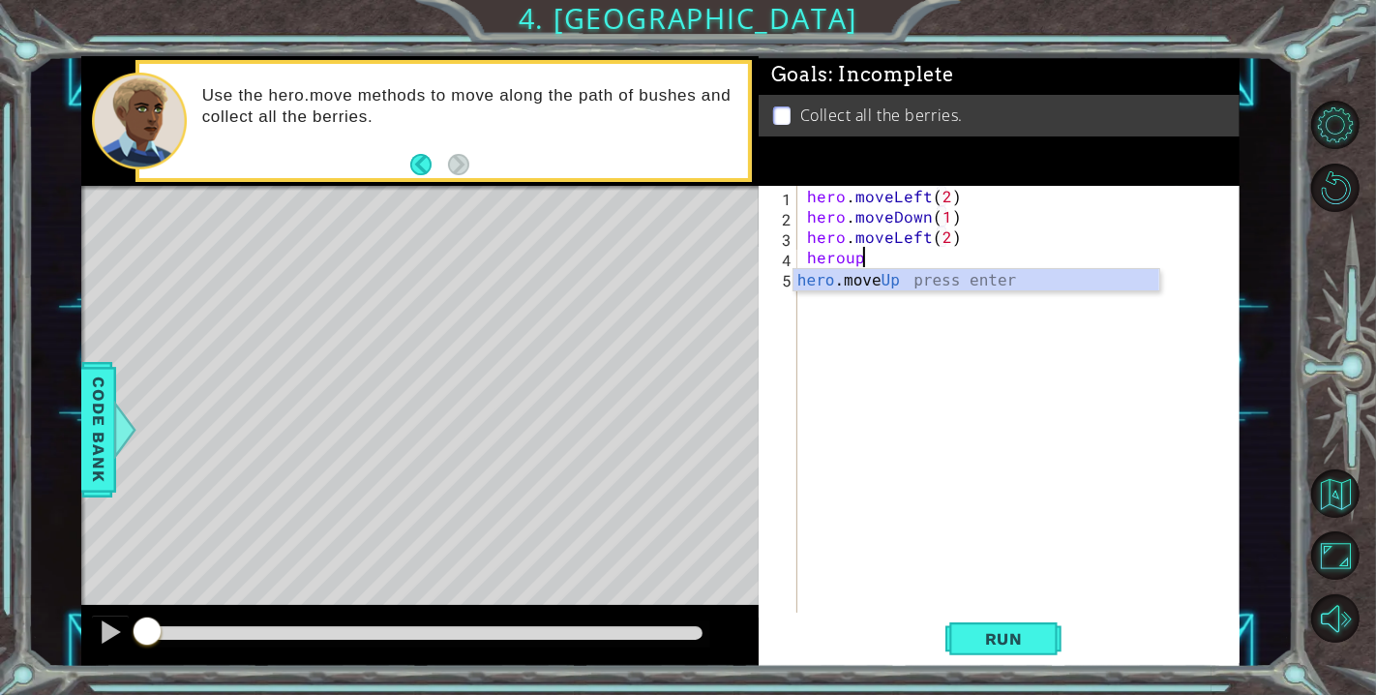
scroll to position [0, 2]
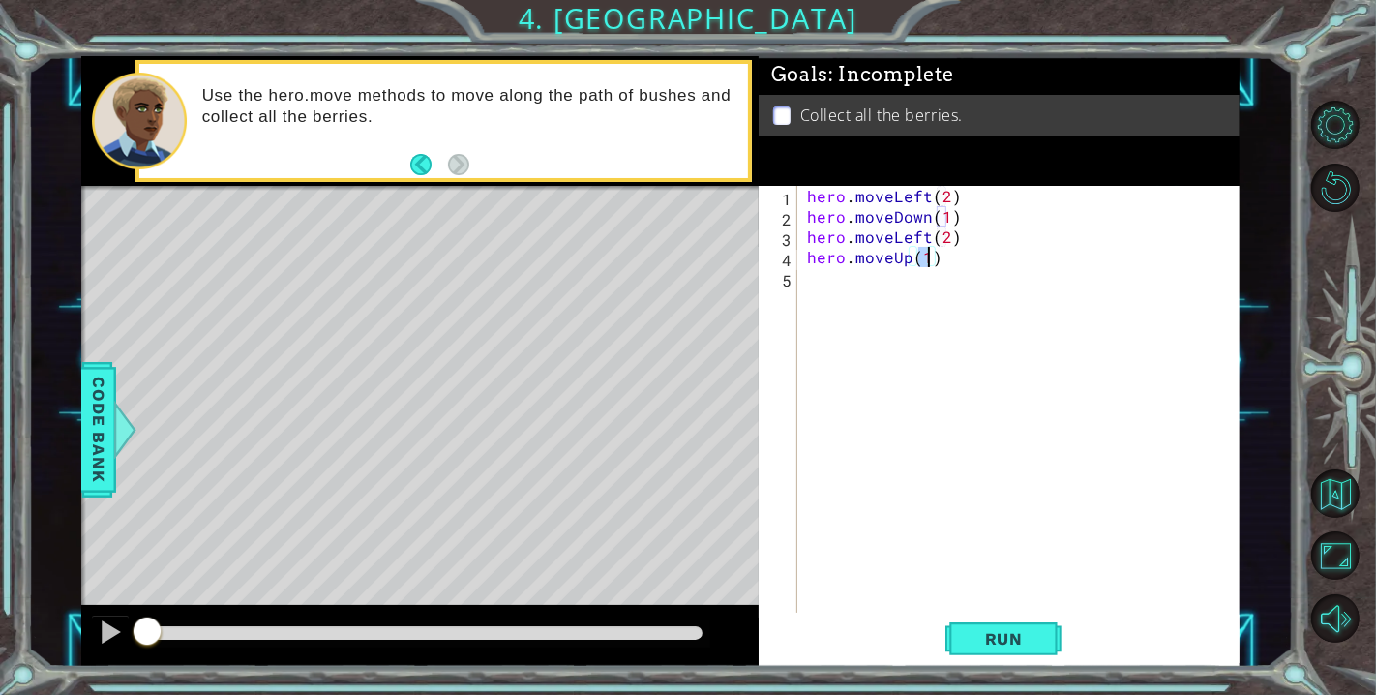
type textarea "hero.moveUp(2)"
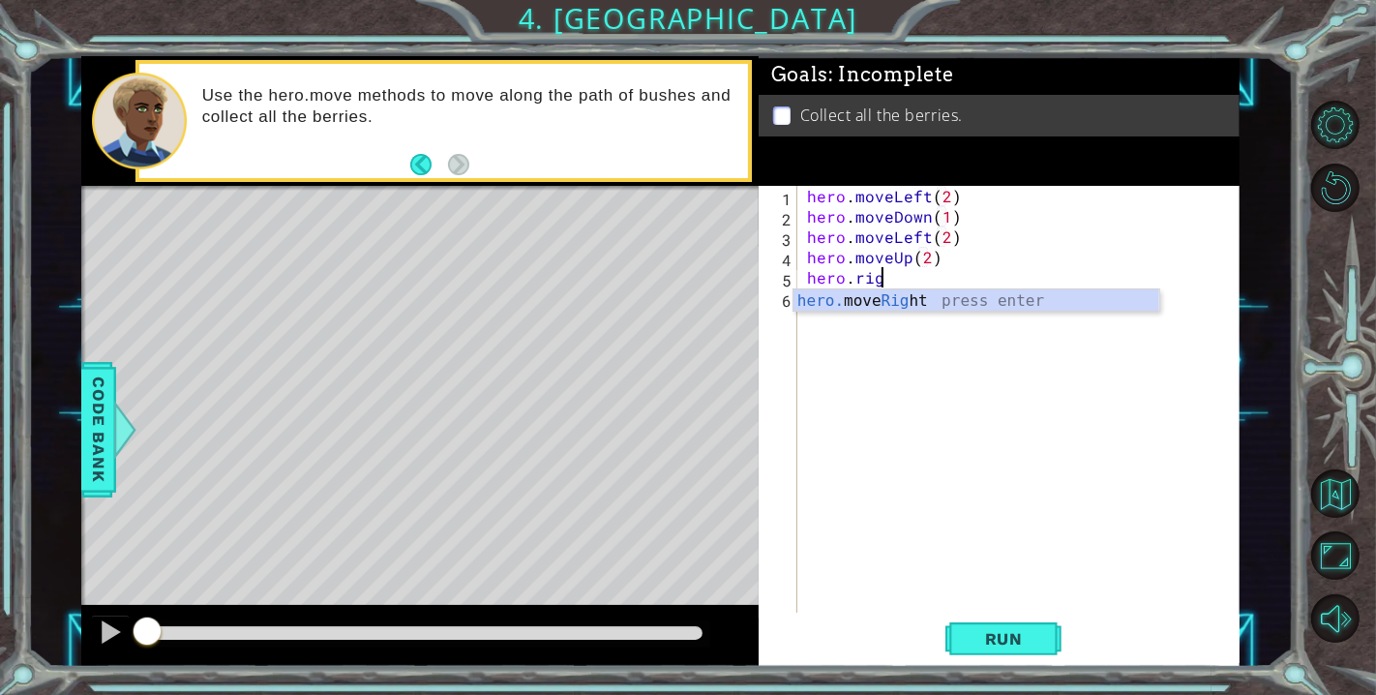
scroll to position [0, 3]
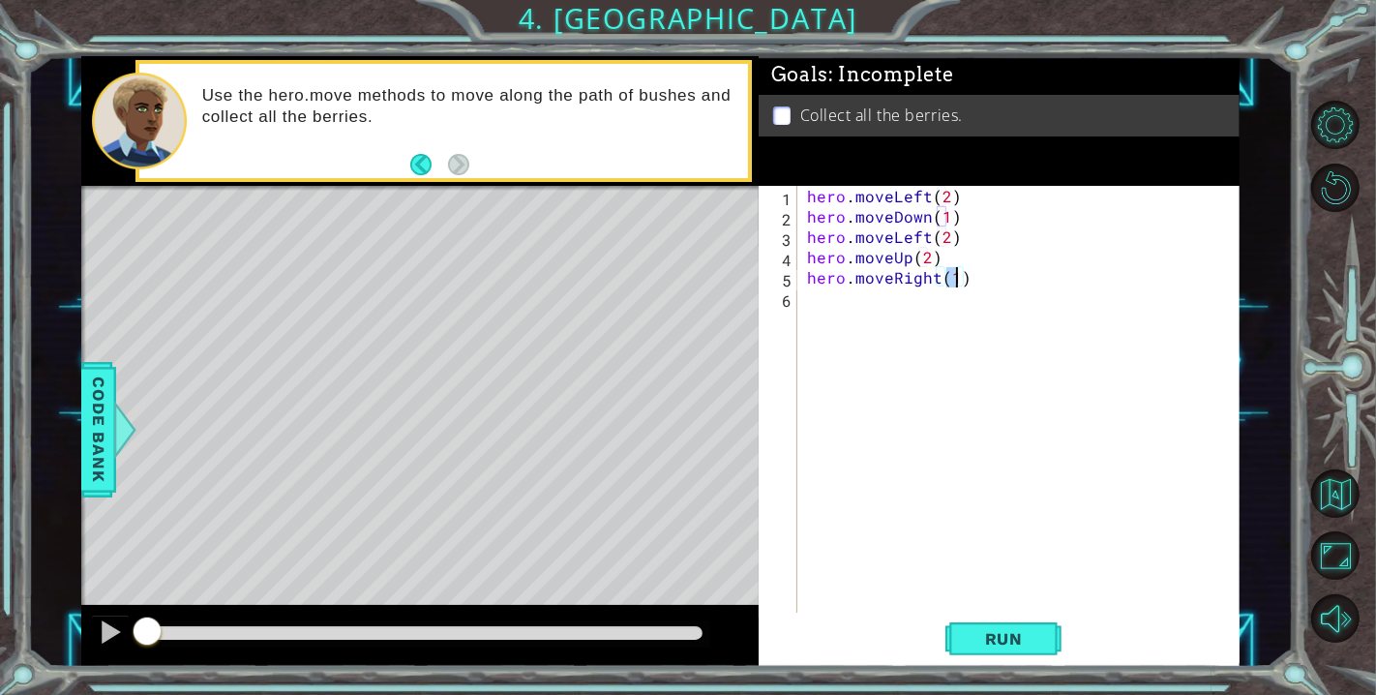
click at [910, 232] on div "hero . moveLeft ( 2 ) hero . moveDown ( 1 ) hero . moveLeft ( 2 ) hero . moveUp…" at bounding box center [1023, 419] width 441 height 467
click at [946, 238] on div "hero . moveLeft ( 2 ) hero . moveDown ( 1 ) hero . moveRight ( ) ( 2 ) hero . m…" at bounding box center [1023, 419] width 441 height 467
click at [956, 237] on div "hero . moveLeft ( 2 ) hero . moveDown ( 1 ) hero . moveRight ( ) ( 2 ) hero . m…" at bounding box center [1023, 419] width 441 height 467
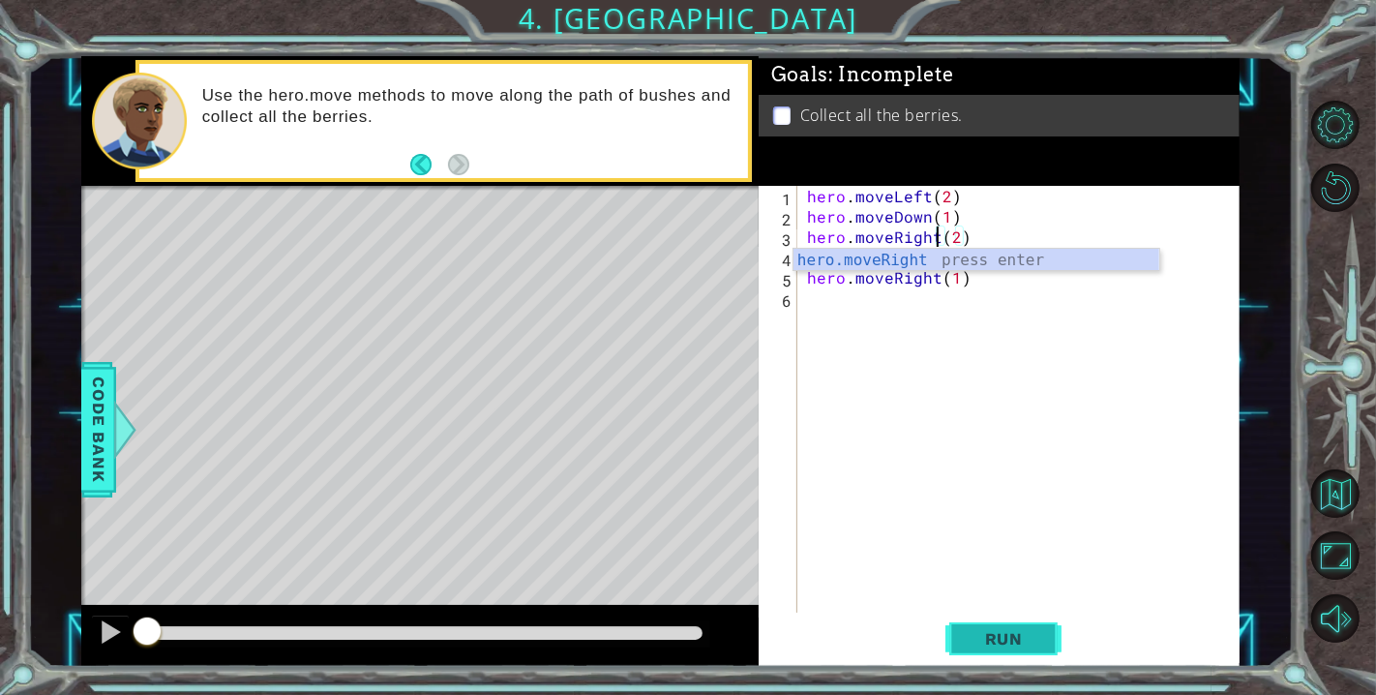
click at [976, 627] on button "Run" at bounding box center [1003, 638] width 116 height 48
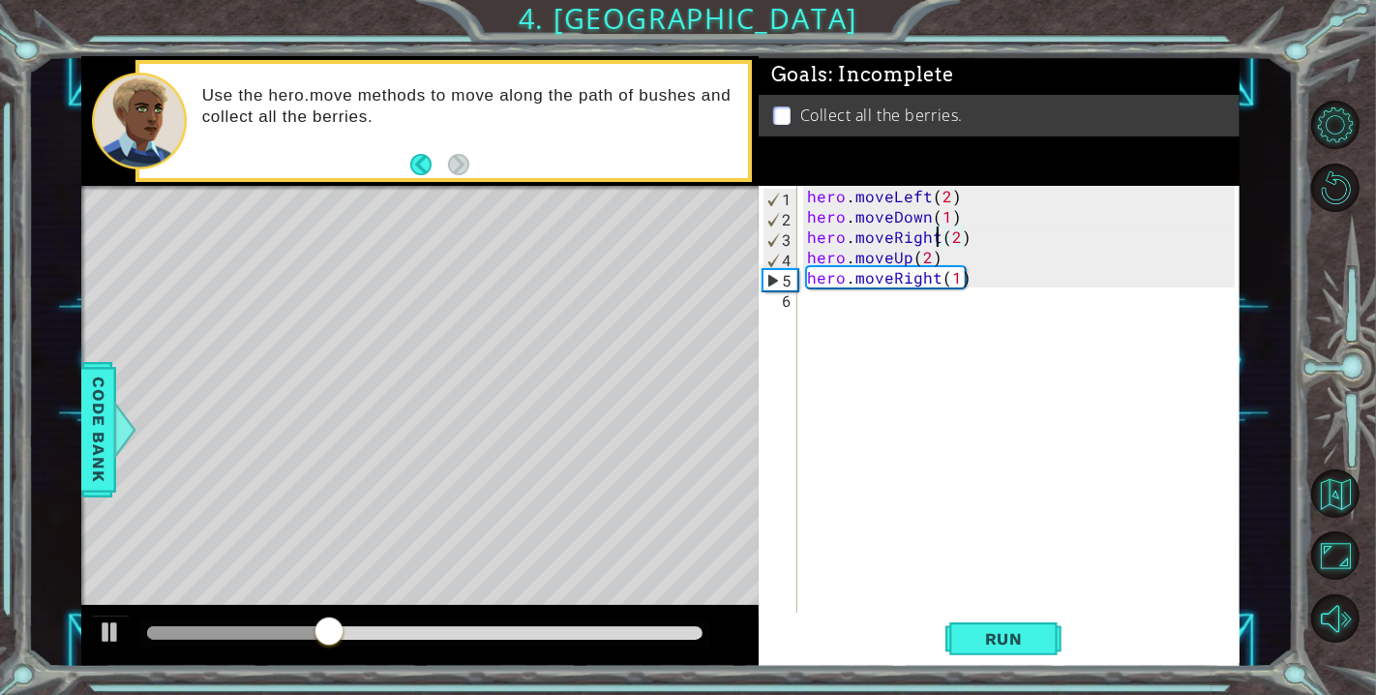
click at [909, 262] on div "hero . moveLeft ( 2 ) hero . moveDown ( 1 ) hero . moveRight ( 2 ) hero . moveU…" at bounding box center [1023, 419] width 441 height 467
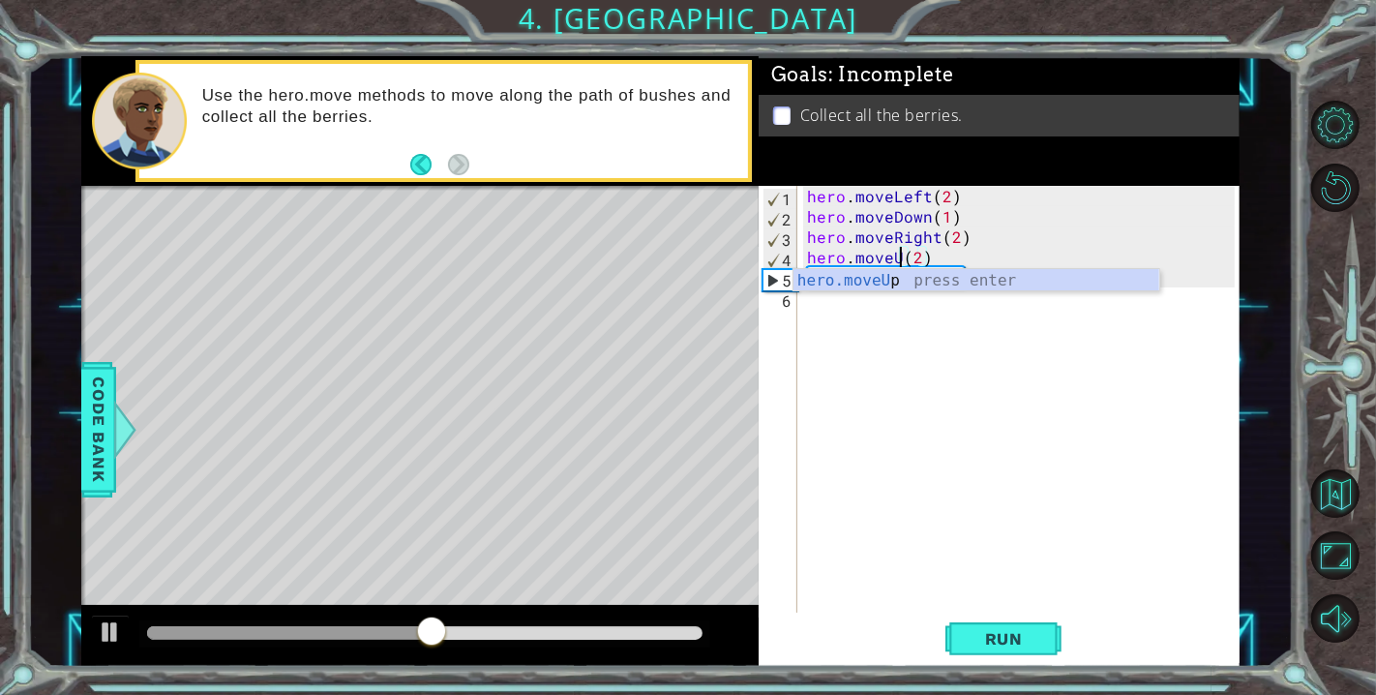
click at [944, 215] on div "hero . moveLeft ( 2 ) hero . moveDown ( 1 ) hero . moveRight ( 2 ) hero . moveU…" at bounding box center [1023, 419] width 441 height 467
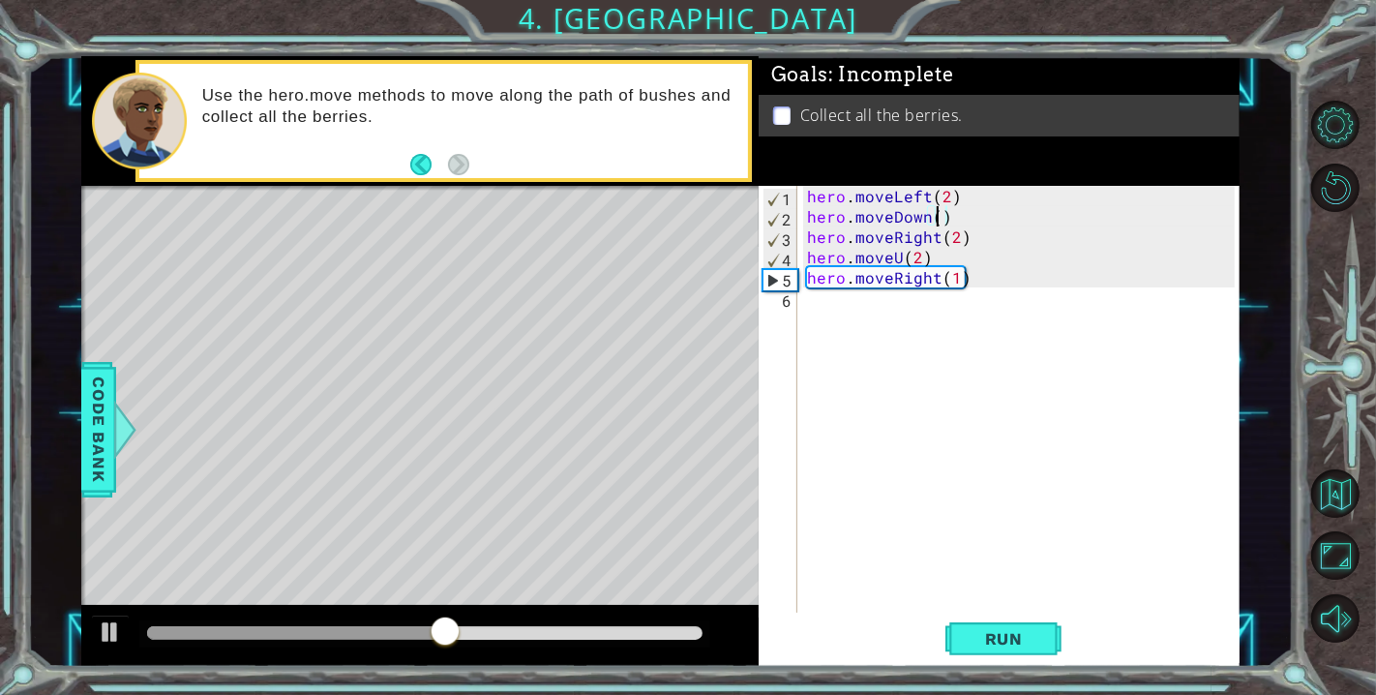
scroll to position [0, 8]
click at [899, 256] on div "hero . moveLeft ( 2 ) hero . moveDown ( 2 ) hero . moveRight ( 2 ) hero . moveU…" at bounding box center [1023, 419] width 441 height 467
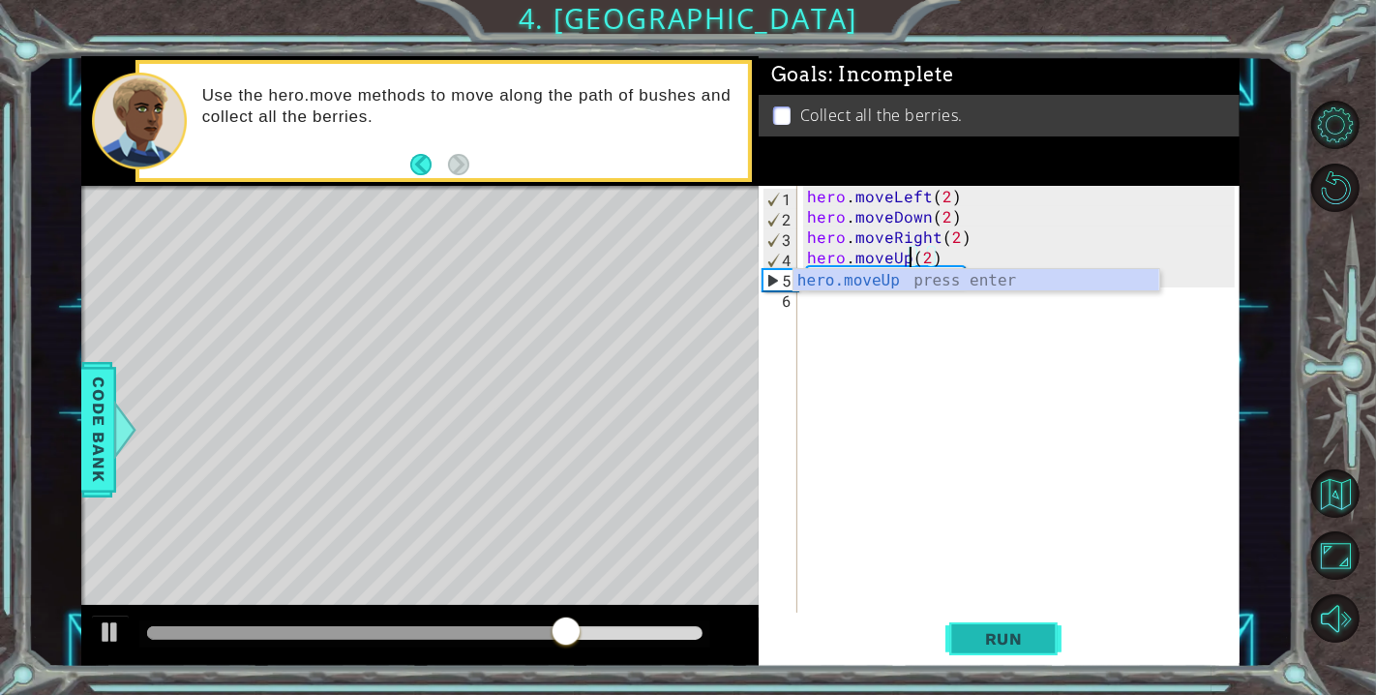
type textarea "hero.moveUp(2)"
click at [1017, 639] on span "Run" at bounding box center [1004, 638] width 76 height 19
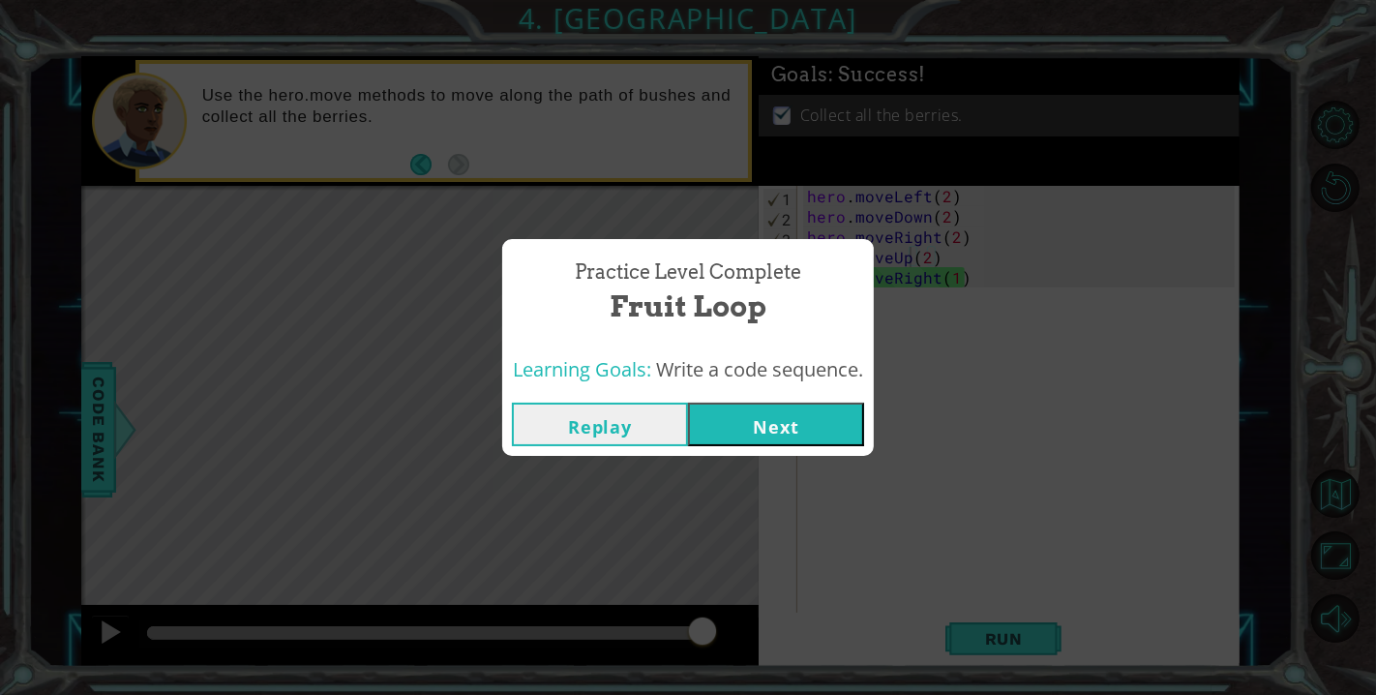
click at [819, 417] on button "Next" at bounding box center [776, 425] width 176 height 44
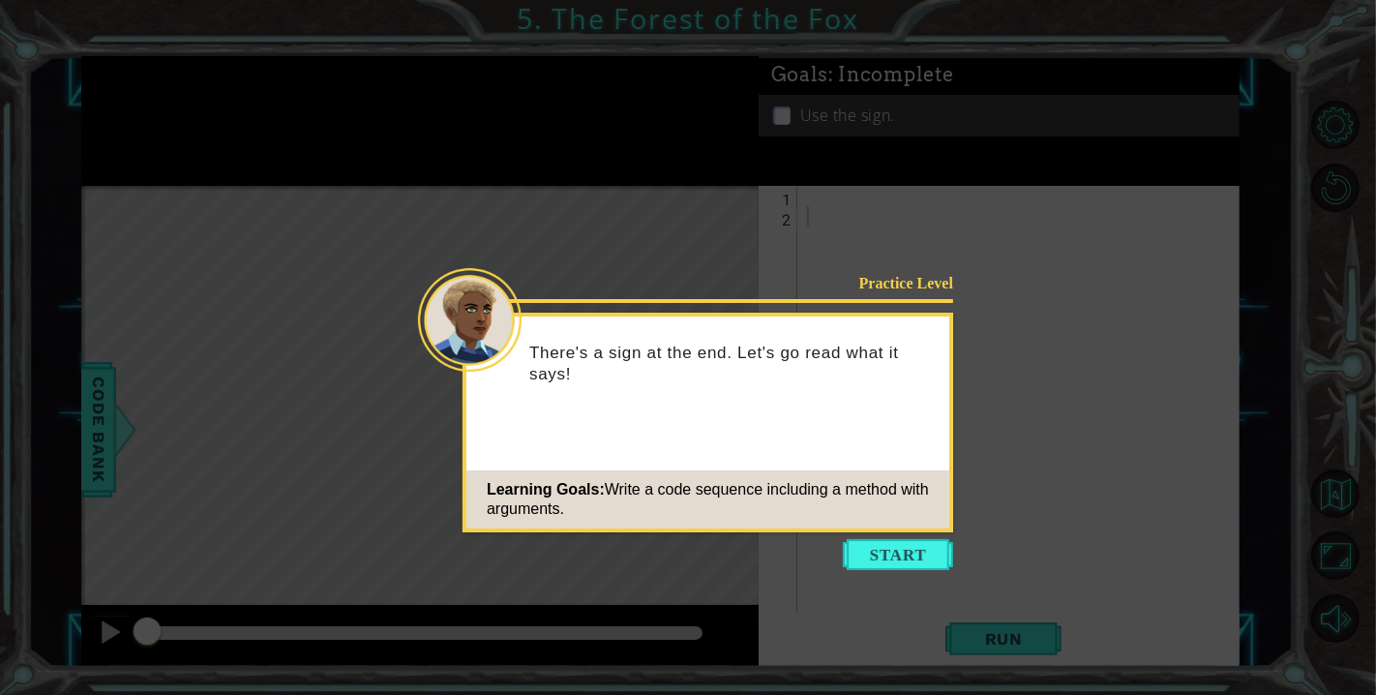
drag, startPoint x: 876, startPoint y: 548, endPoint x: 873, endPoint y: 538, distance: 10.1
click at [876, 546] on button "Start" at bounding box center [898, 554] width 110 height 31
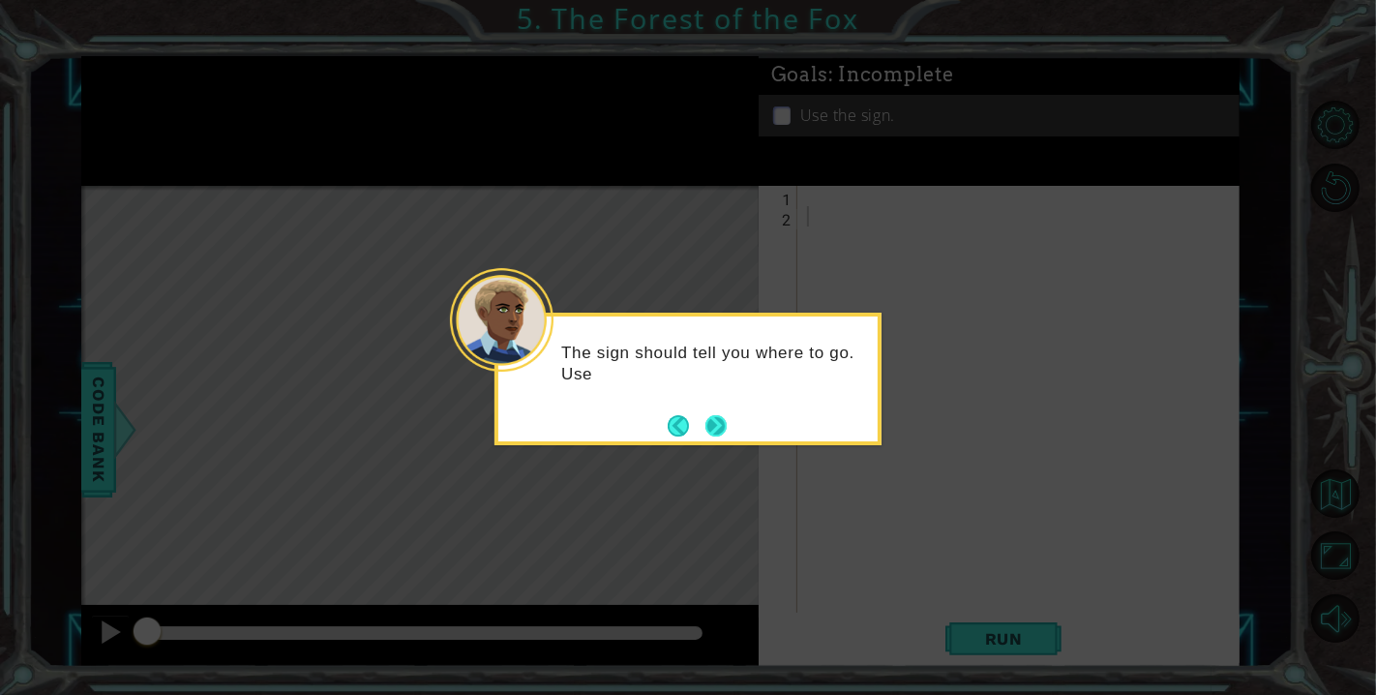
click at [723, 415] on button "Next" at bounding box center [715, 425] width 21 height 21
click at [721, 419] on button "Next" at bounding box center [715, 425] width 21 height 21
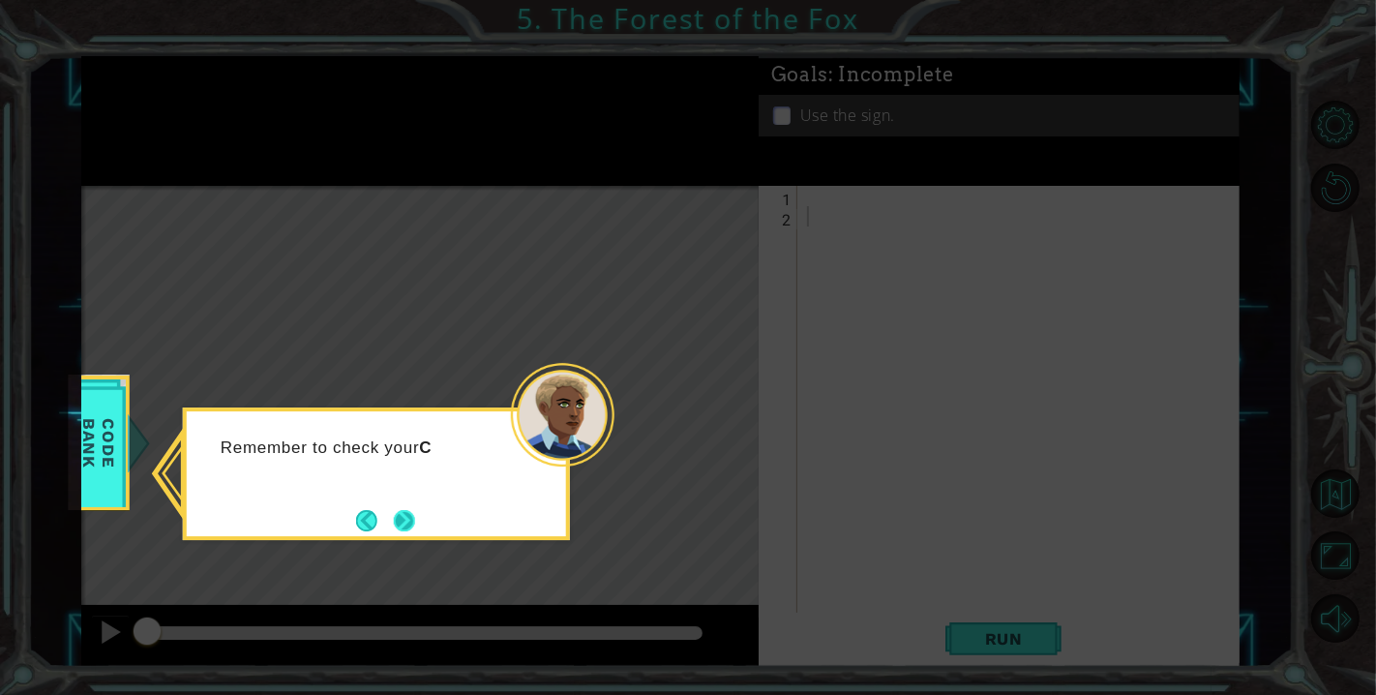
click at [415, 514] on button "Next" at bounding box center [404, 520] width 21 height 21
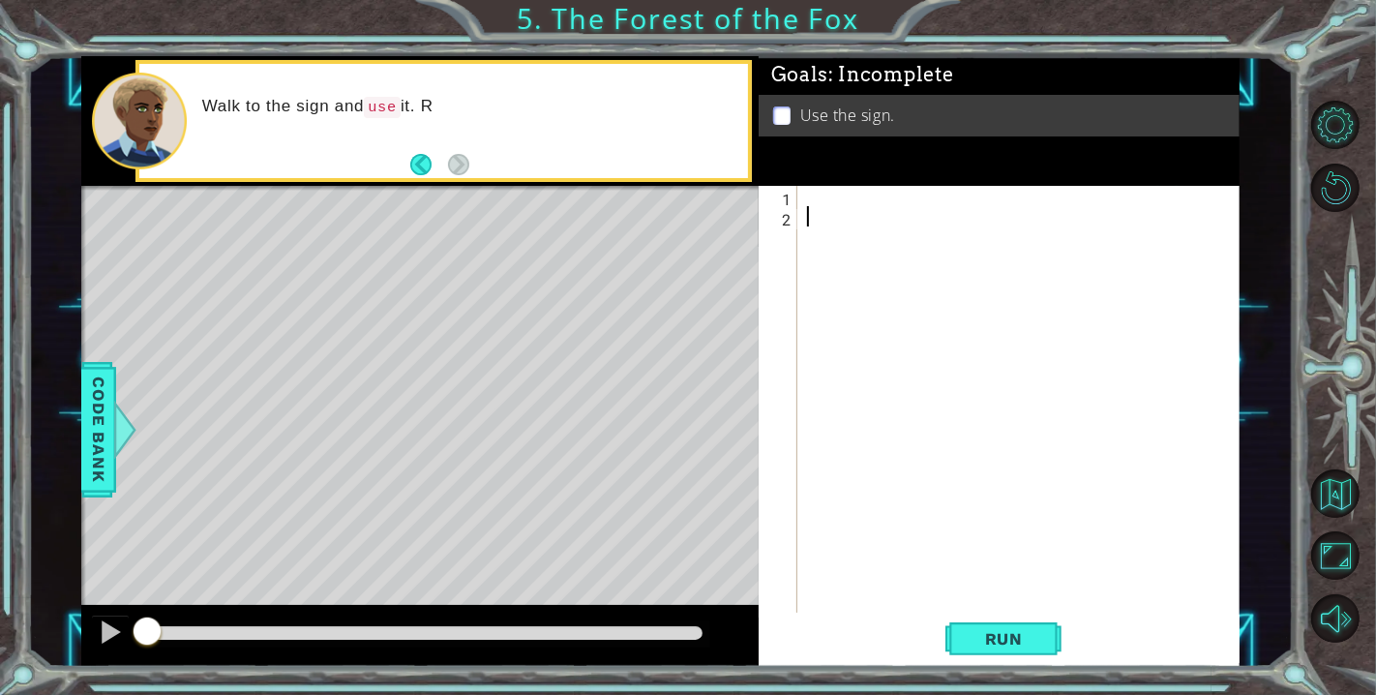
click at [887, 190] on div at bounding box center [1023, 419] width 441 height 467
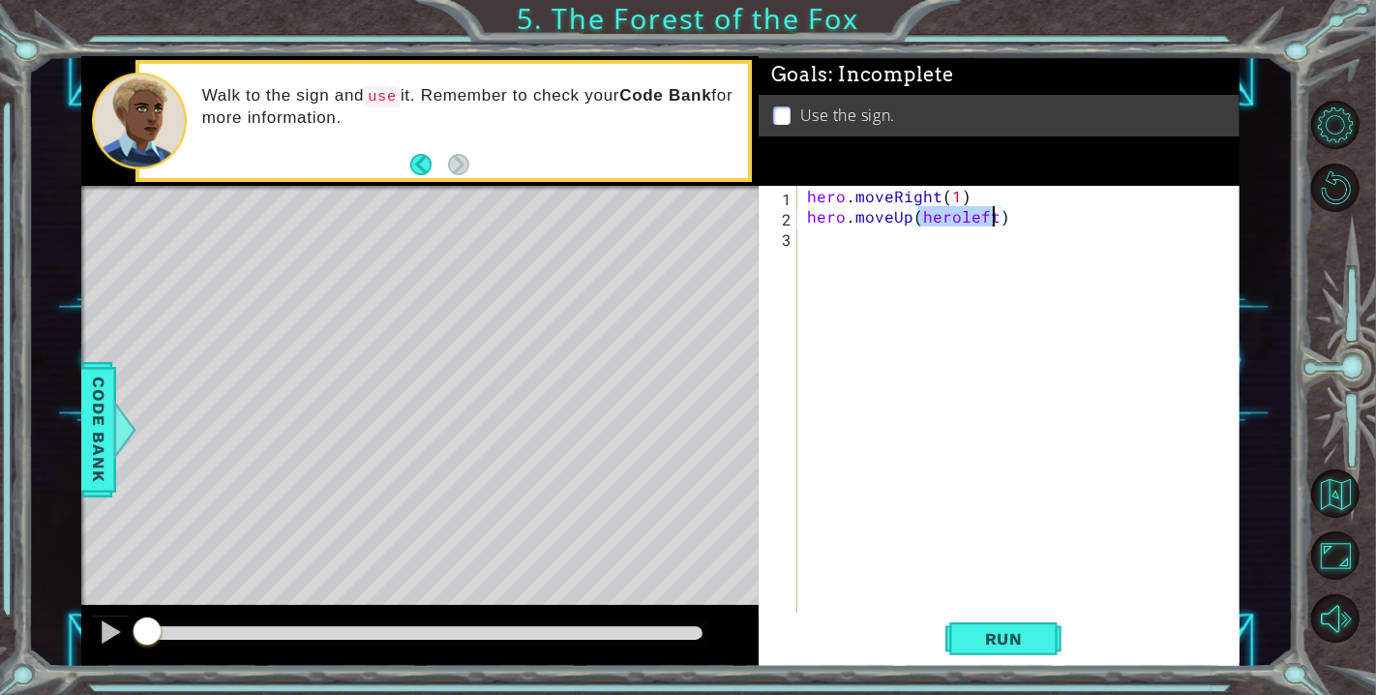
scroll to position [0, 6]
type textarea "hero.moveUp(1)"
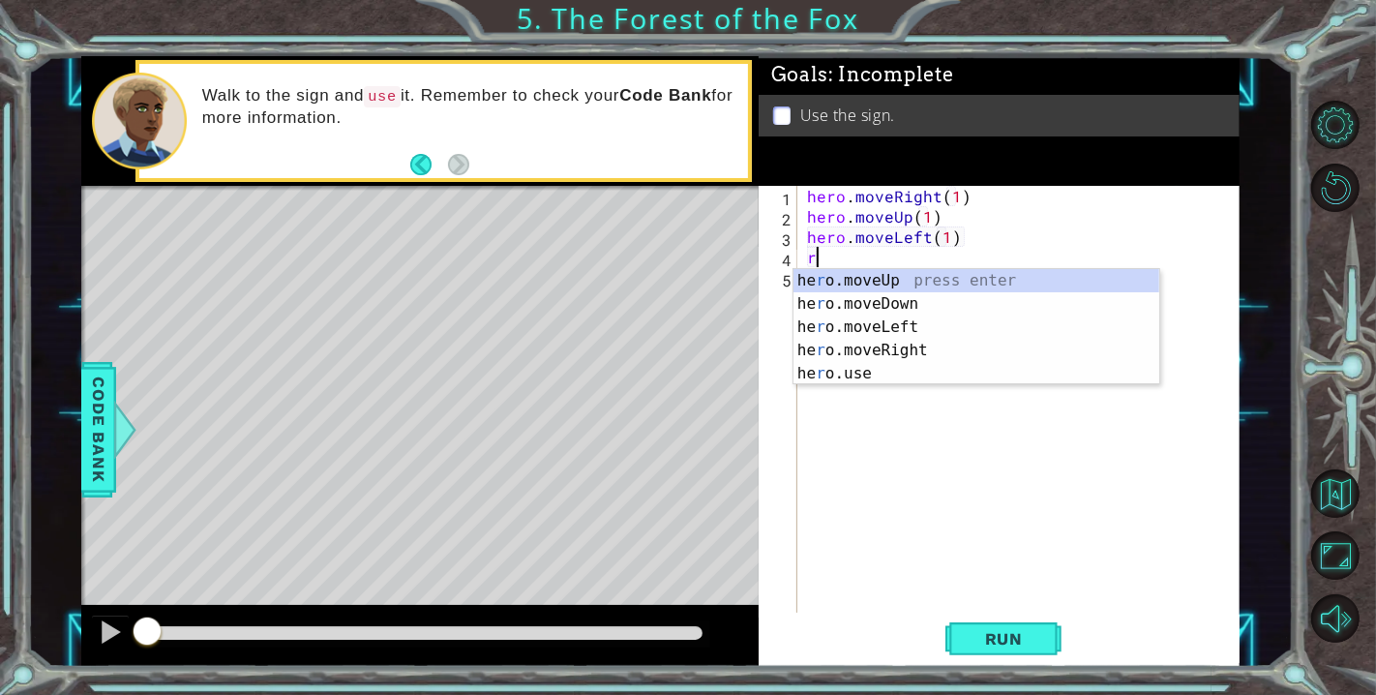
scroll to position [0, 9]
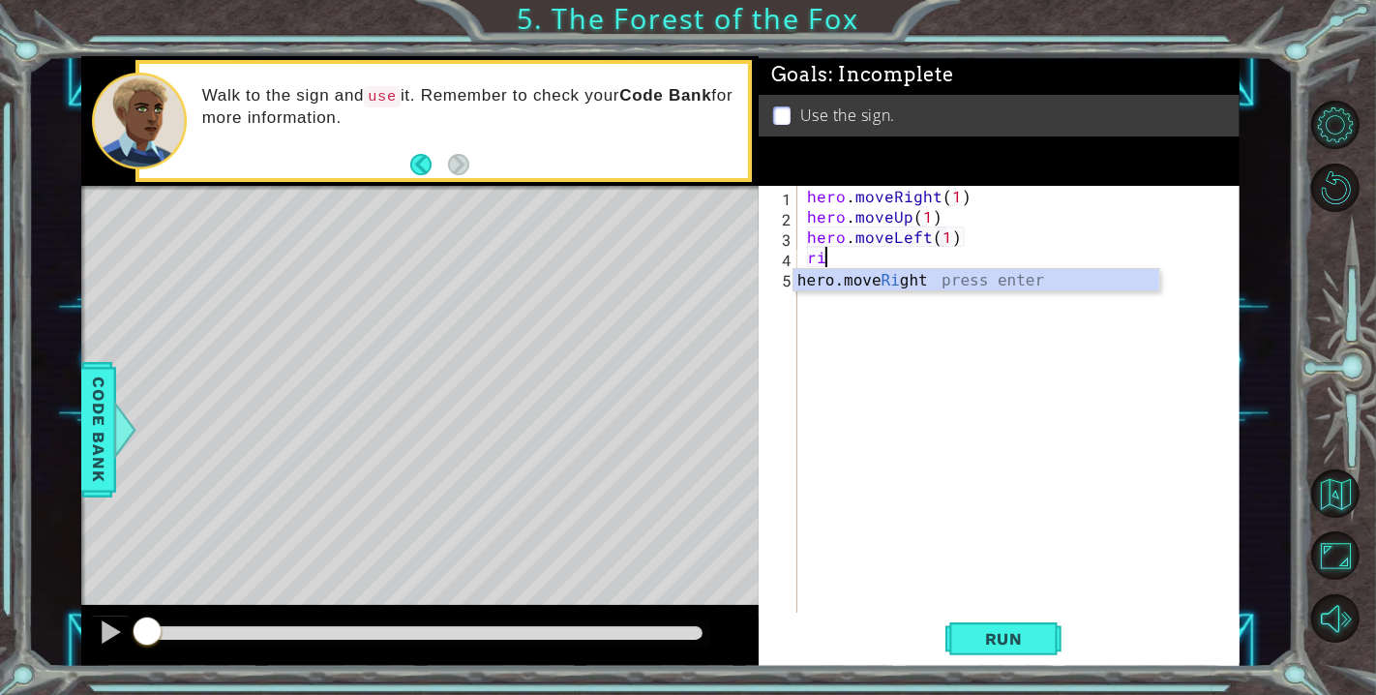
type textarea "r"
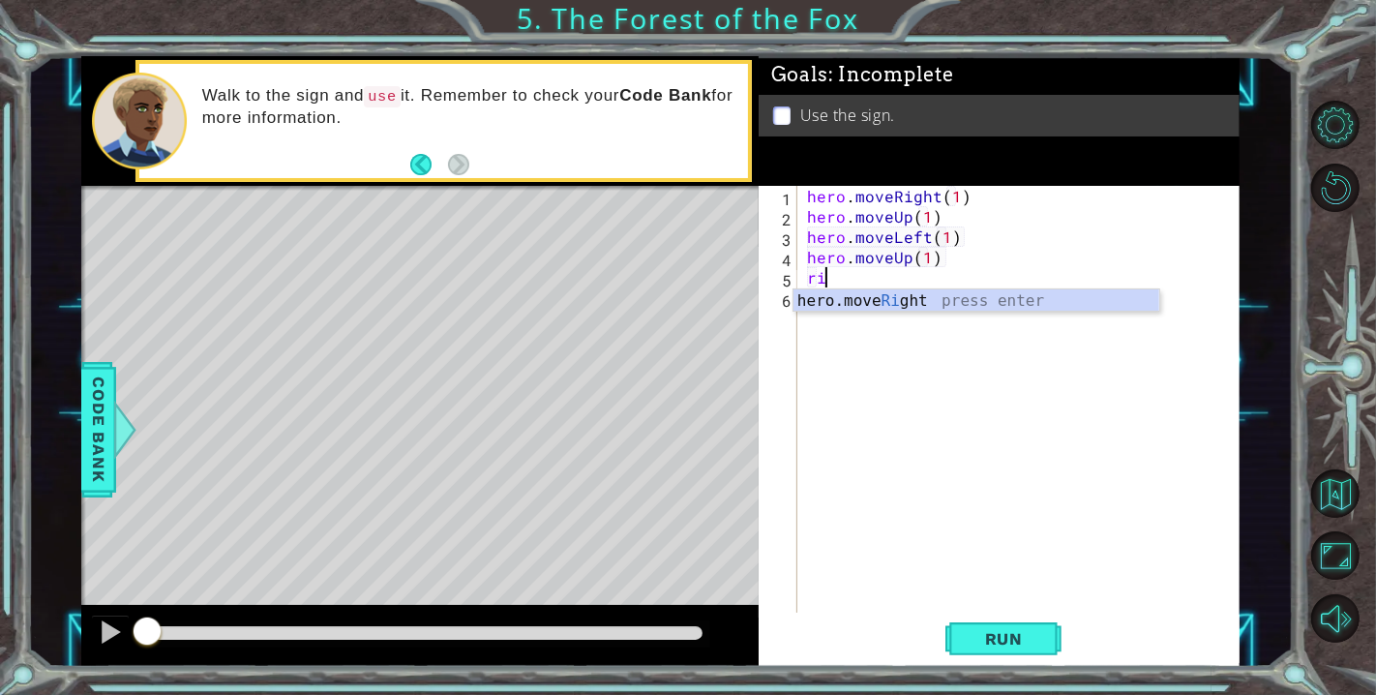
scroll to position [0, 8]
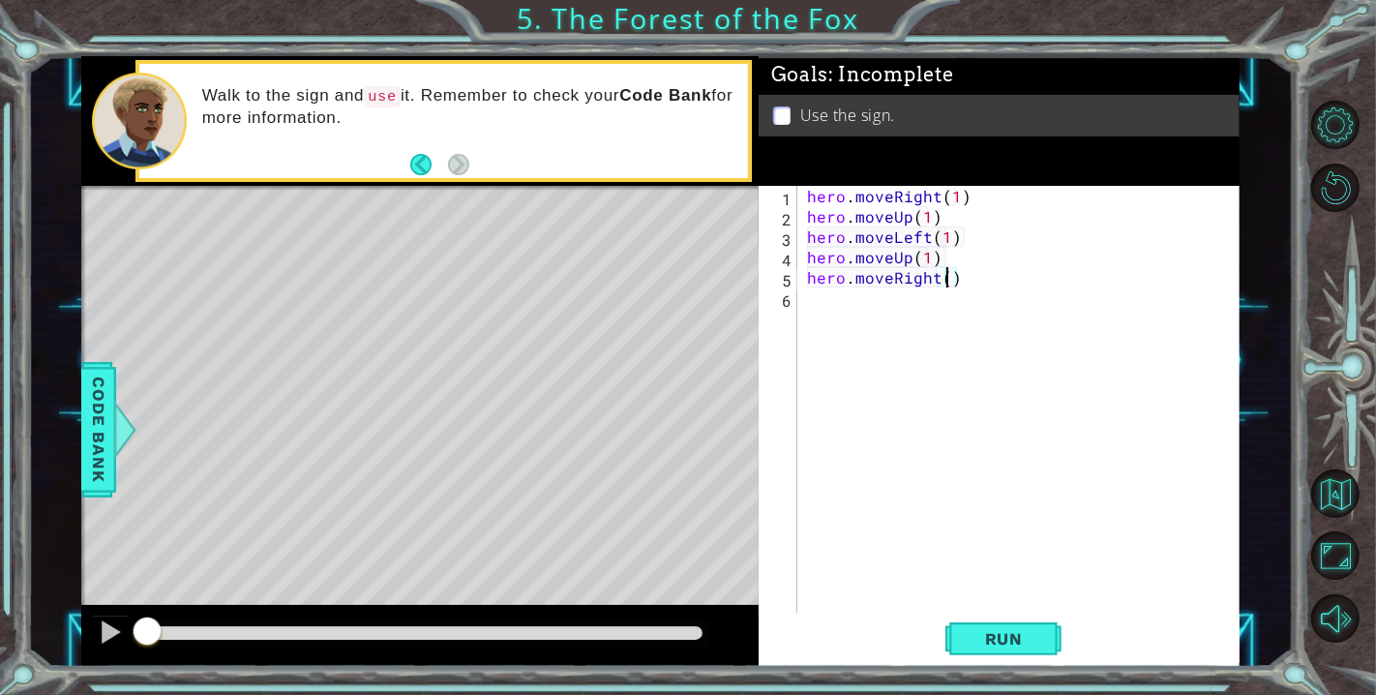
type textarea "hero.moveRight(2)"
click at [590, 408] on div "Level Map" at bounding box center [528, 471] width 894 height 570
type textarea "hero.use("sign")"
click at [1009, 647] on span "Run" at bounding box center [1004, 638] width 76 height 19
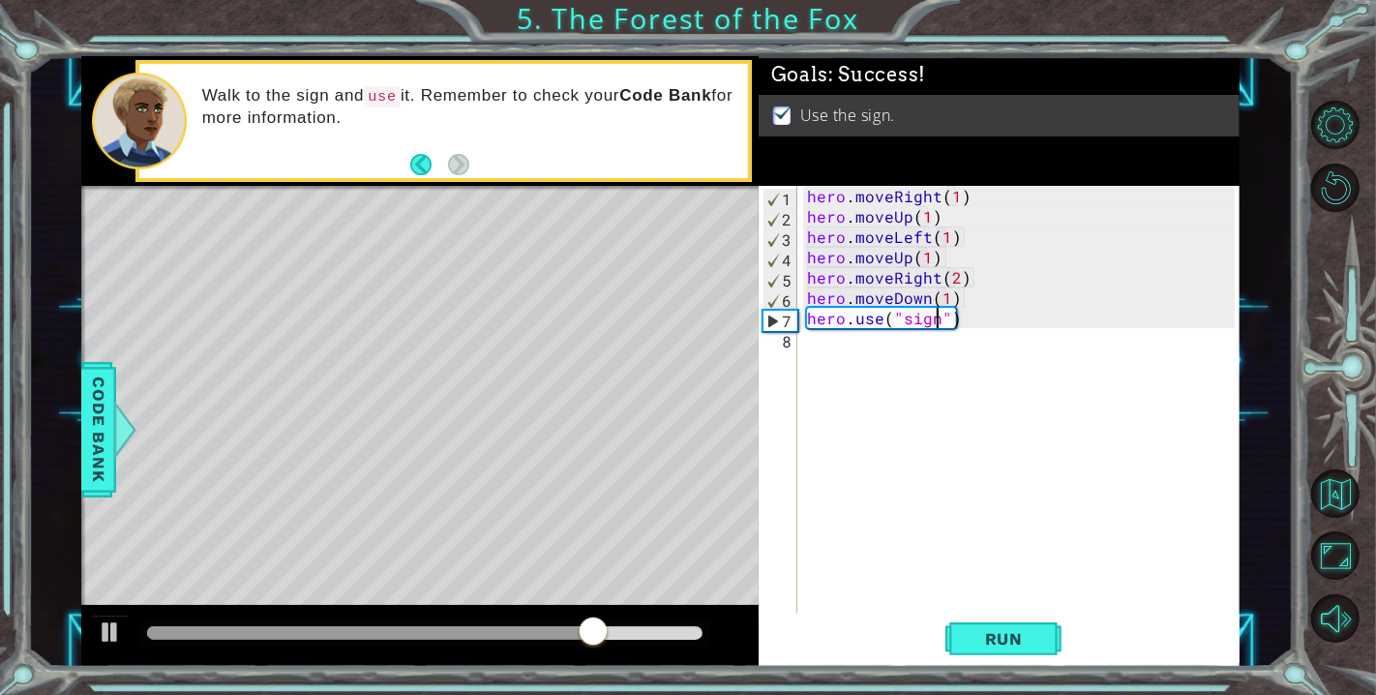
click at [881, 345] on div "hero . moveRight ( 1 ) hero . moveUp ( 1 ) hero . moveLeft ( 1 ) hero . moveUp …" at bounding box center [1023, 419] width 441 height 467
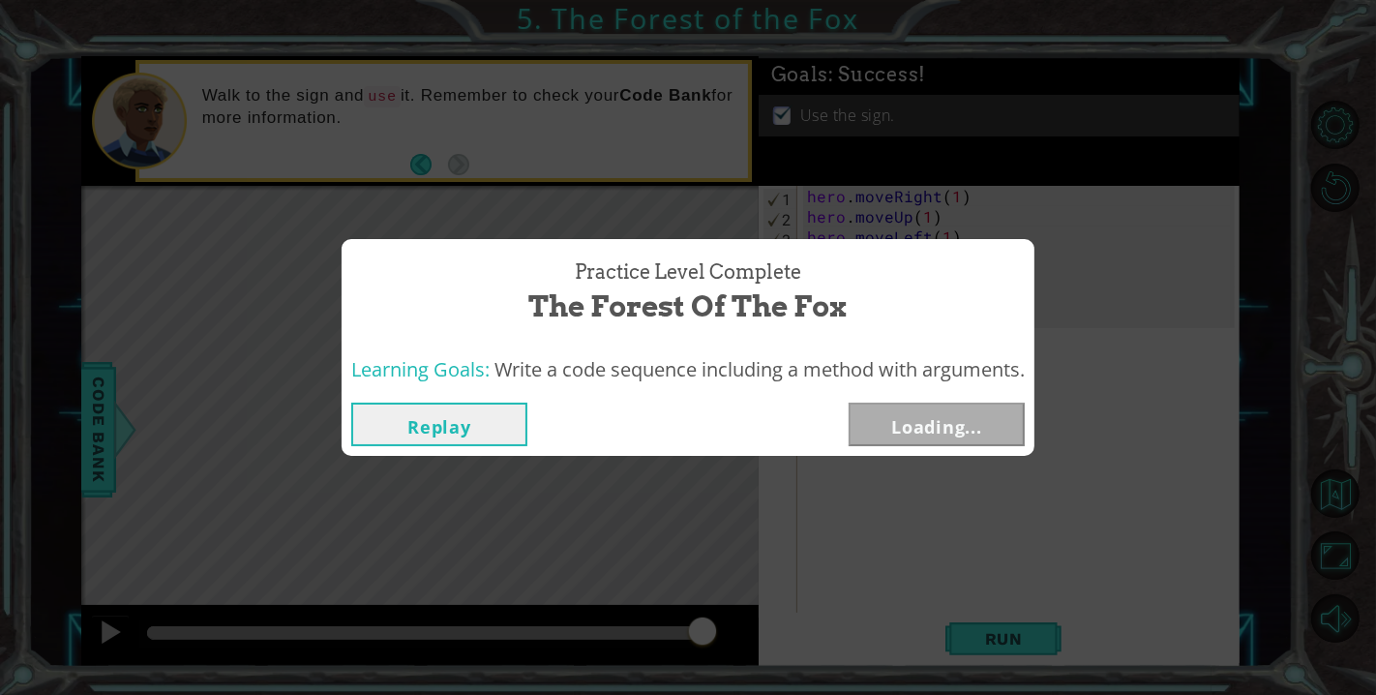
drag, startPoint x: 226, startPoint y: 405, endPoint x: 240, endPoint y: 406, distance: 13.6
click at [226, 406] on div "Practice Level Complete The Forest of the Fox Learning Goals: Write a code sequ…" at bounding box center [688, 347] width 1376 height 695
click at [937, 423] on button "Next" at bounding box center [937, 425] width 176 height 44
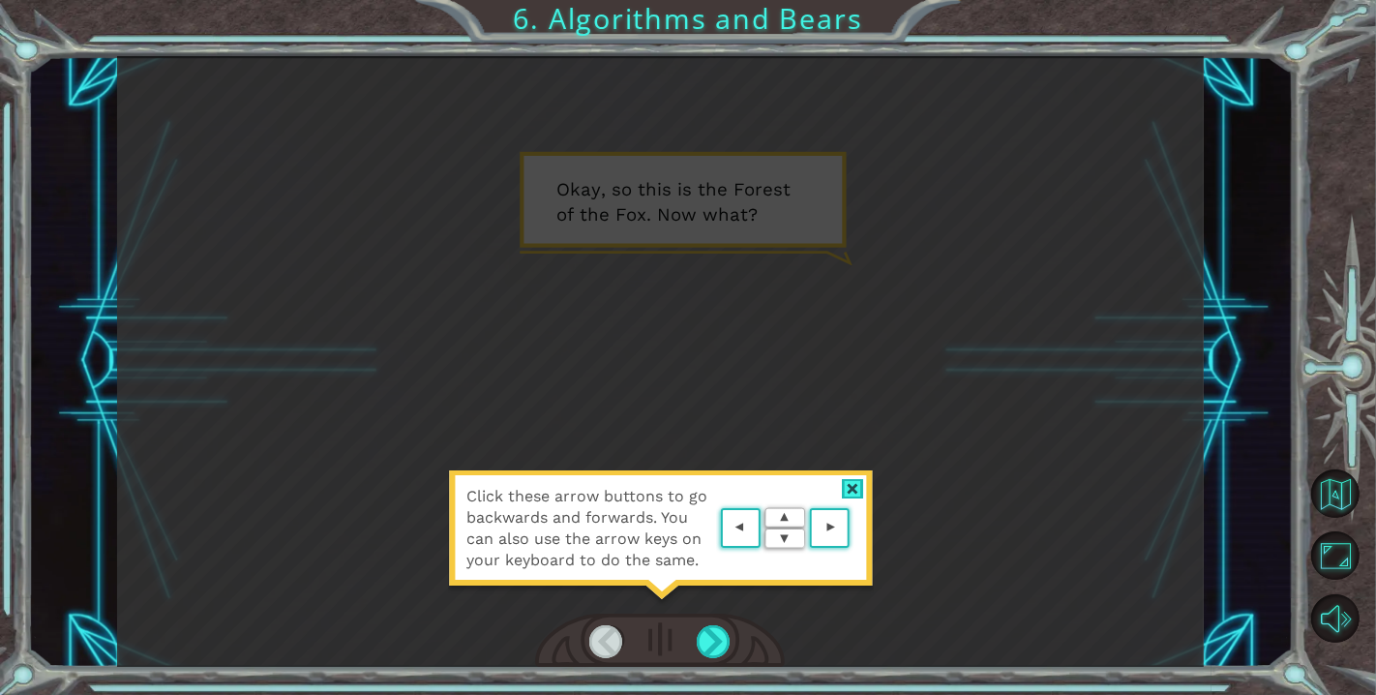
click at [854, 528] on area at bounding box center [854, 528] width 0 height 0
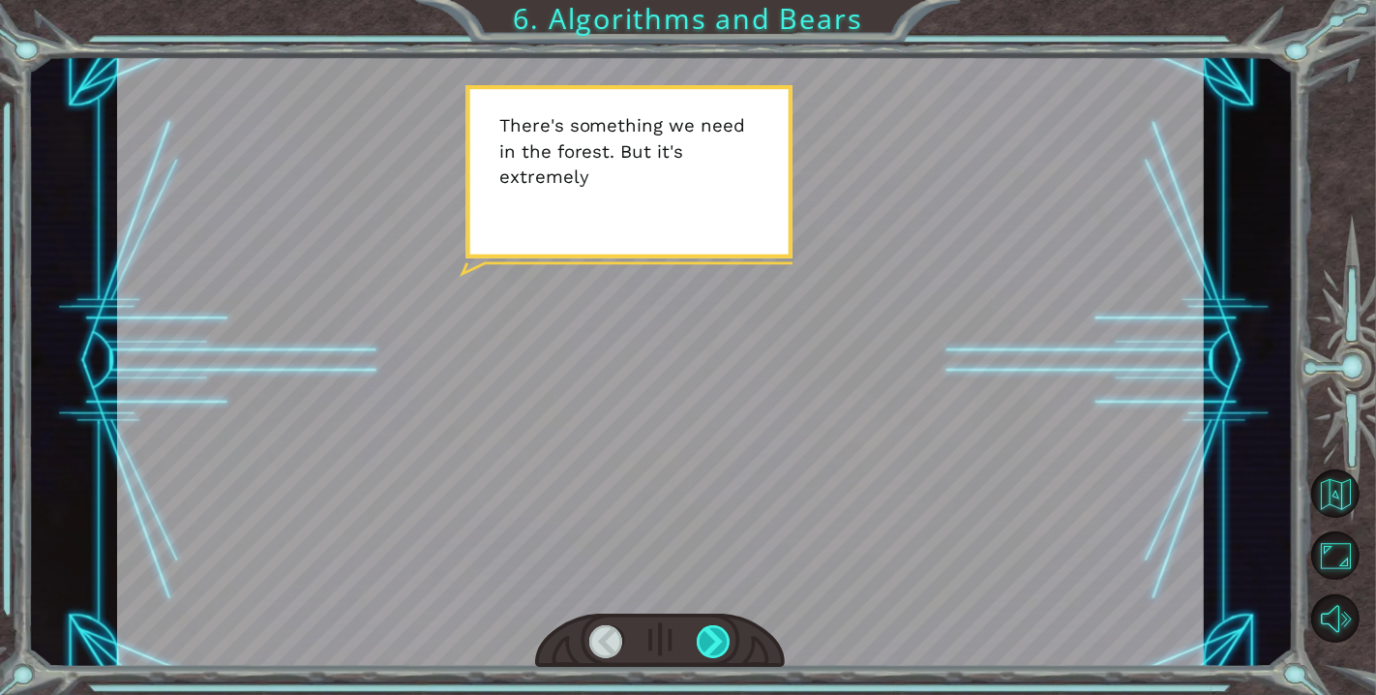
click at [718, 637] on div at bounding box center [714, 641] width 35 height 33
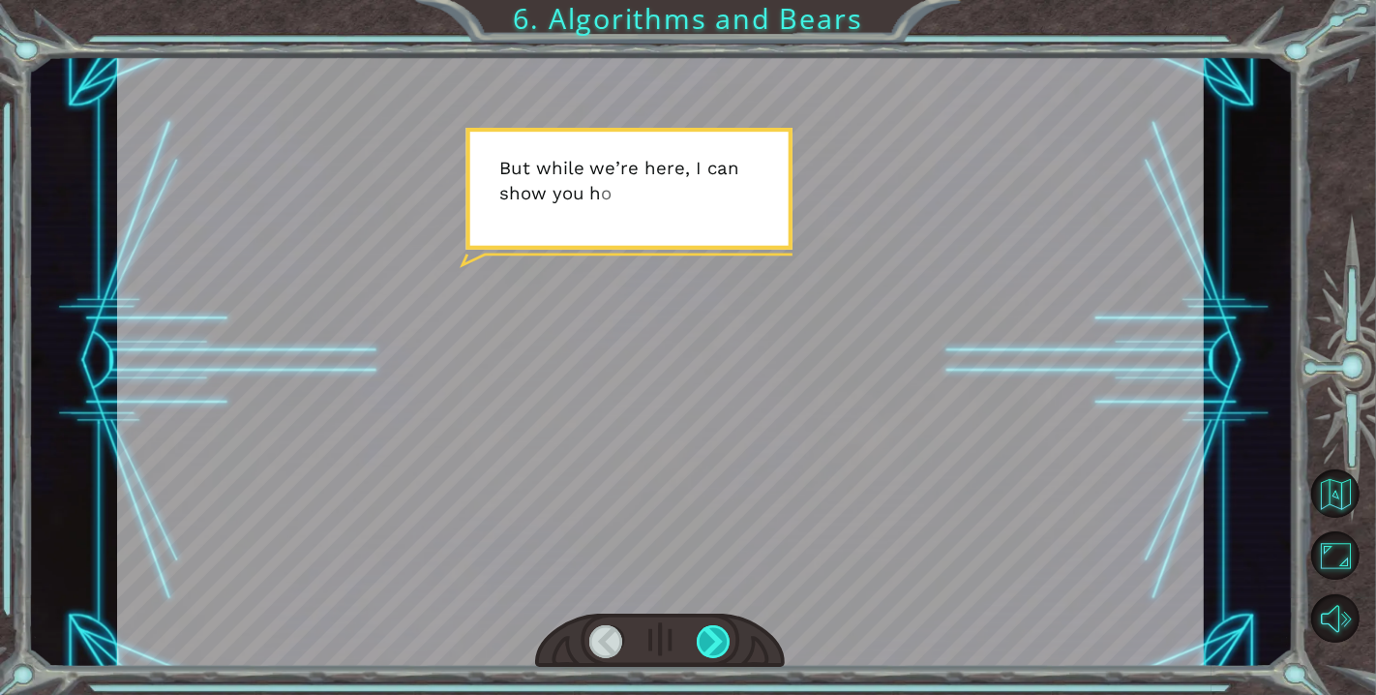
click at [718, 637] on div at bounding box center [714, 641] width 35 height 33
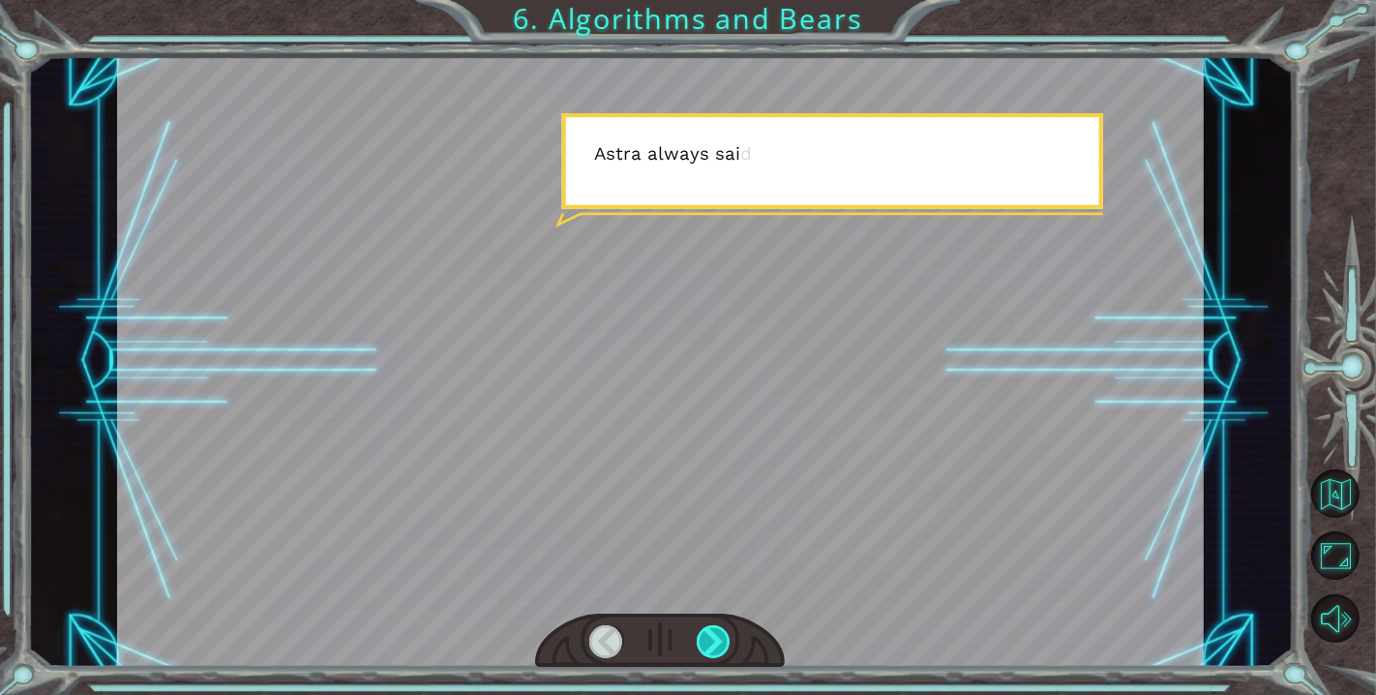
click at [718, 637] on div at bounding box center [714, 641] width 35 height 33
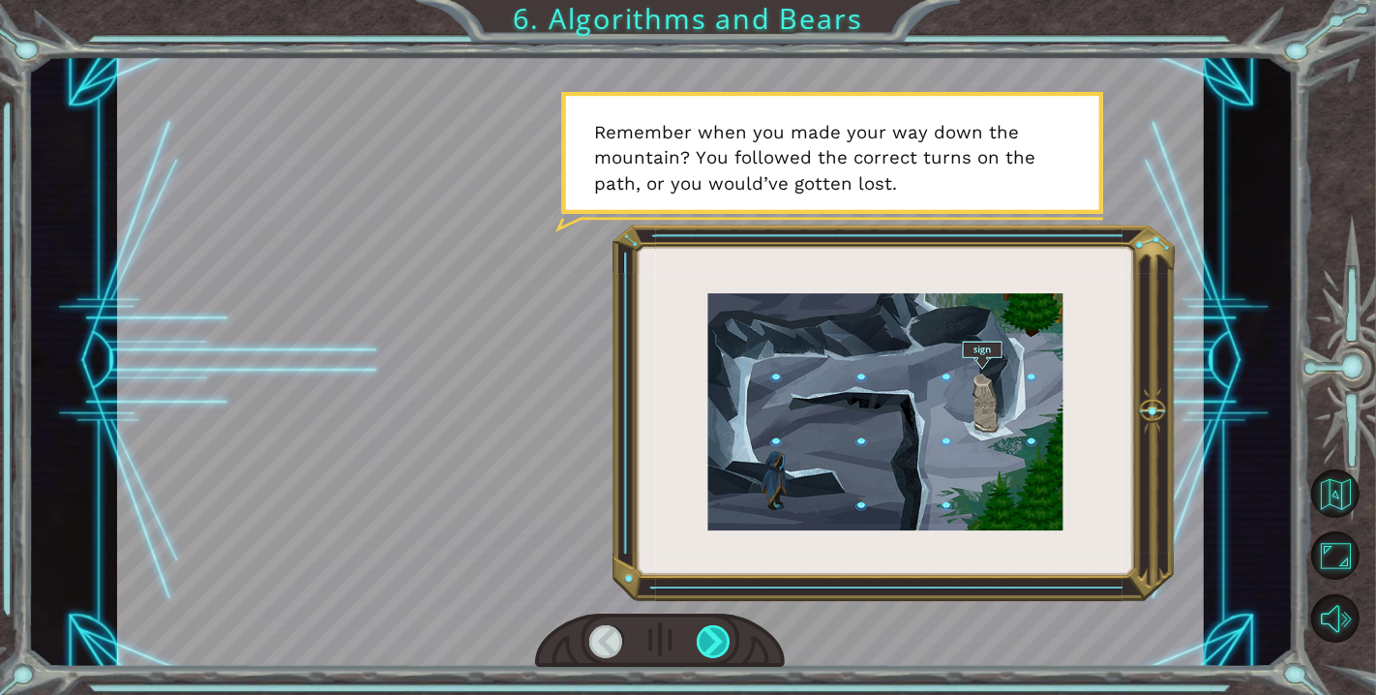
click at [718, 637] on div at bounding box center [714, 641] width 35 height 33
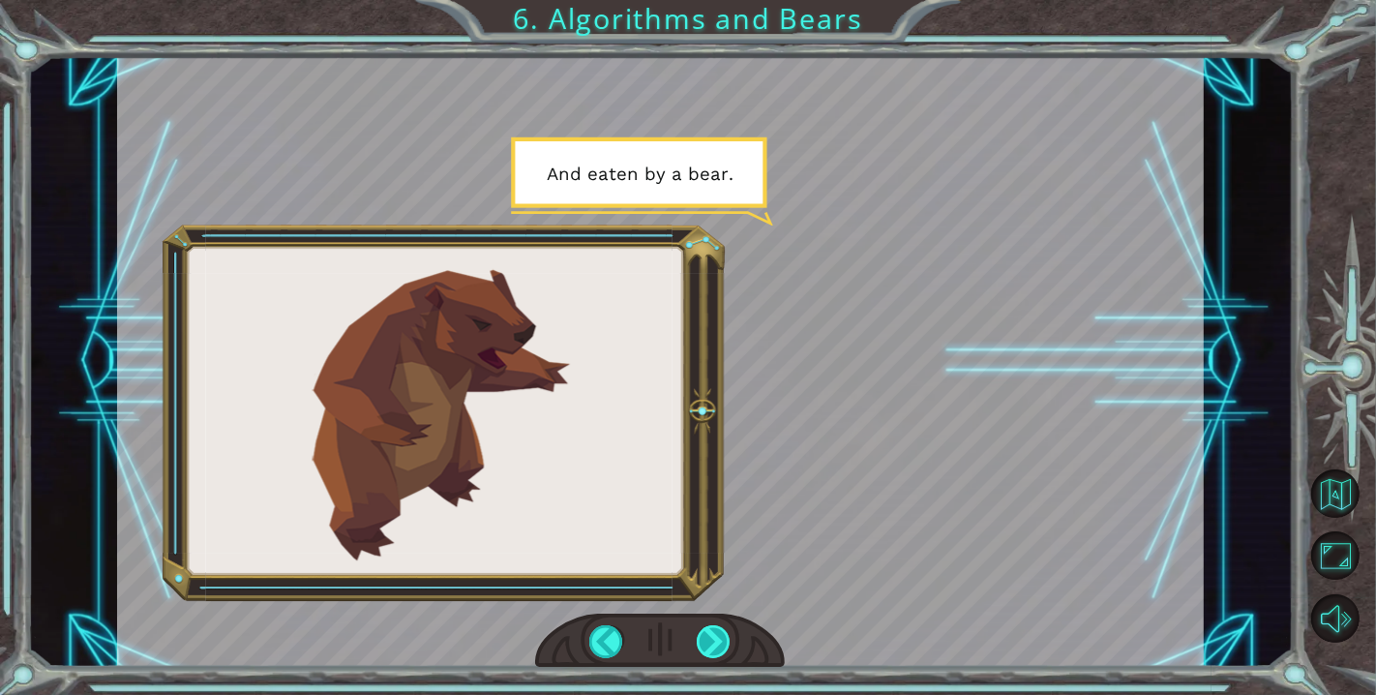
click at [718, 637] on div at bounding box center [714, 641] width 35 height 33
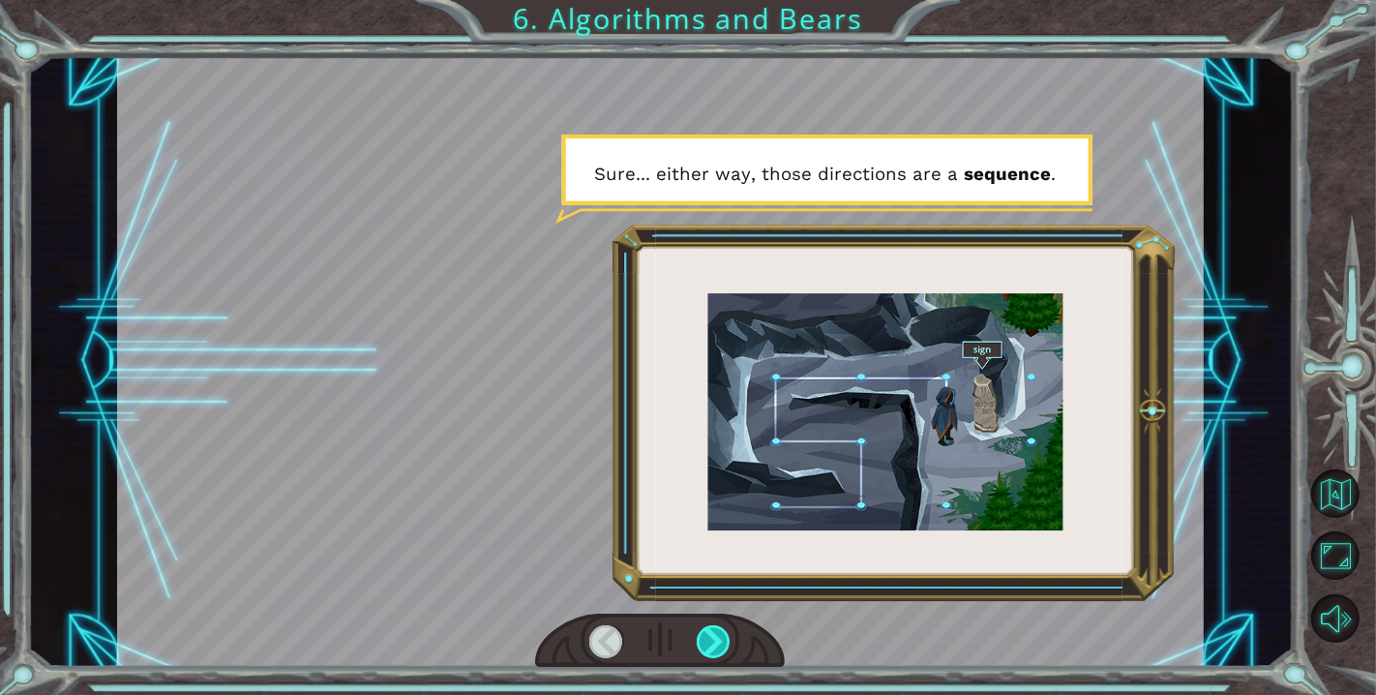
click at [718, 637] on div at bounding box center [714, 641] width 35 height 33
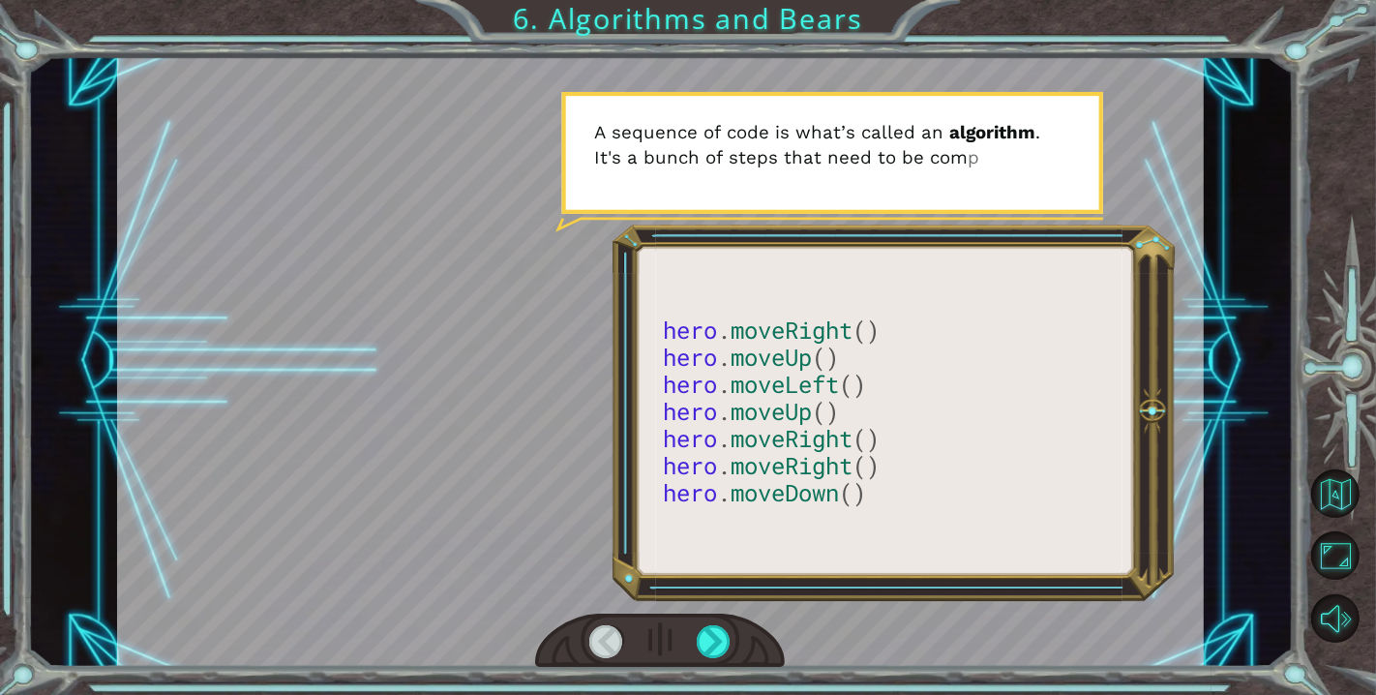
click at [721, 669] on div "hero . moveRight () hero . moveUp () hero . moveLeft () hero . moveUp () hero .…" at bounding box center [688, 347] width 1376 height 695
click at [721, 646] on div at bounding box center [714, 641] width 35 height 33
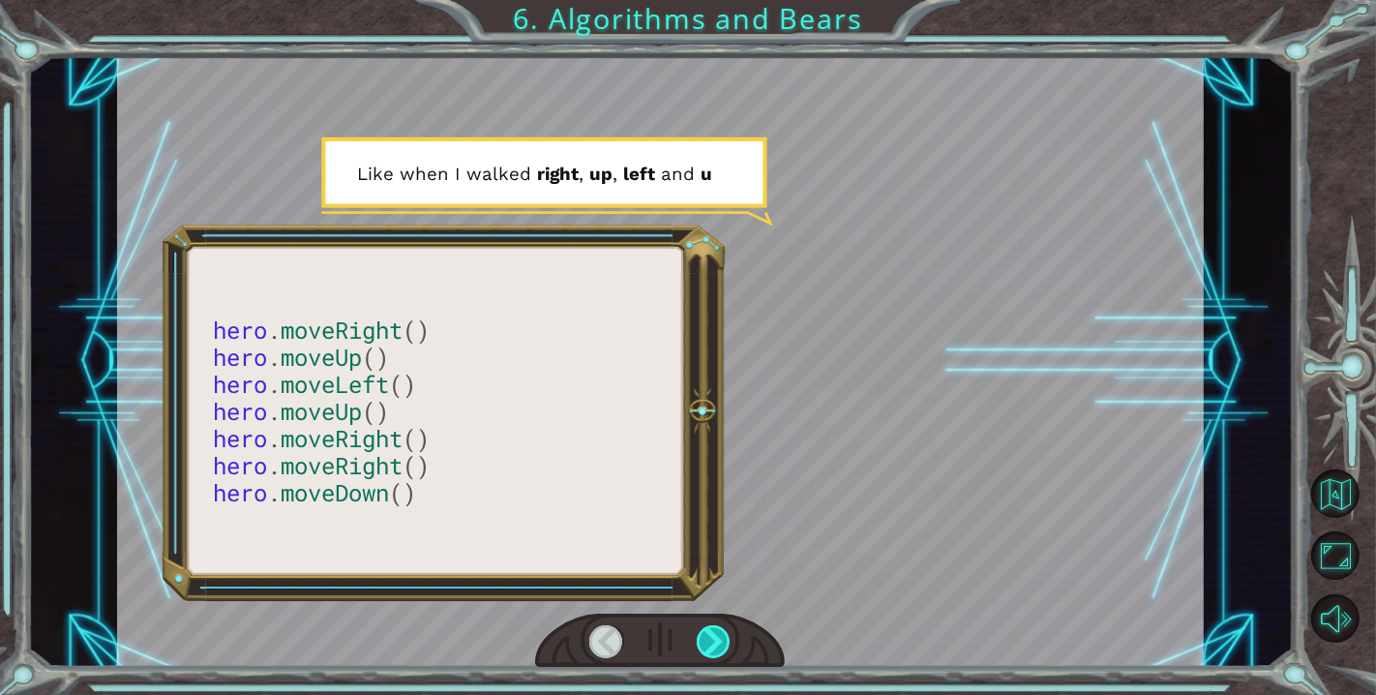
click at [724, 632] on div at bounding box center [714, 641] width 35 height 33
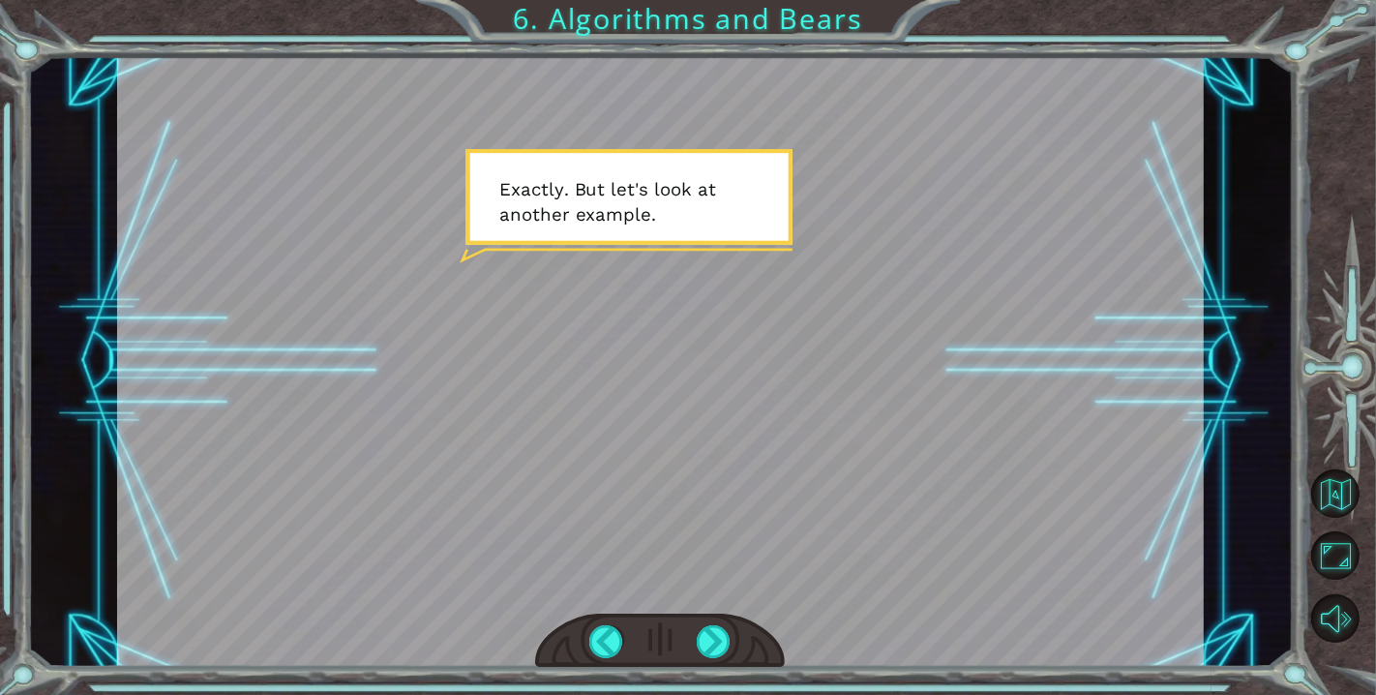
click at [707, 659] on div at bounding box center [660, 641] width 250 height 55
click at [707, 652] on div at bounding box center [714, 641] width 35 height 33
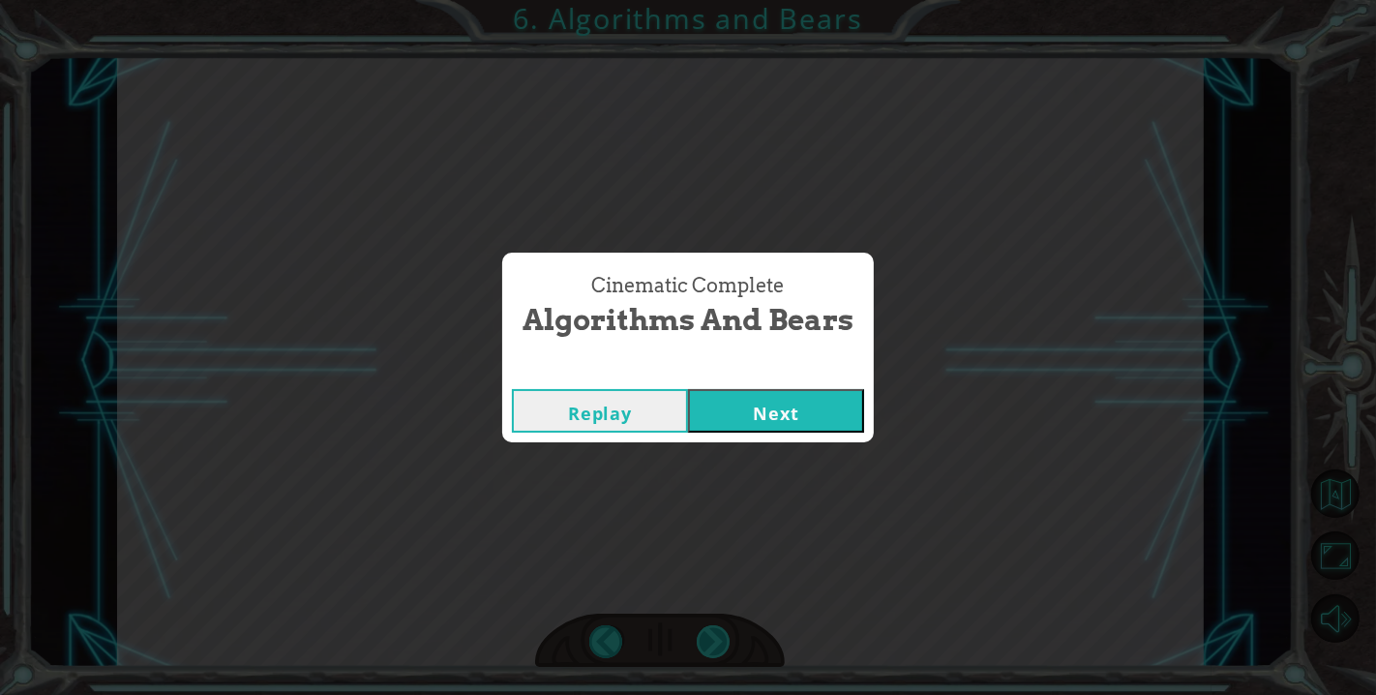
click at [707, 0] on div "hero . moveRight () hero . moveUp () hero . moveLeft () hero . moveUp () hero .…" at bounding box center [688, 0] width 1376 height 0
click at [707, 652] on div "Cinematic Complete Algorithms and Bears Replay Next" at bounding box center [688, 347] width 1376 height 695
click at [760, 409] on button "Next" at bounding box center [776, 411] width 176 height 44
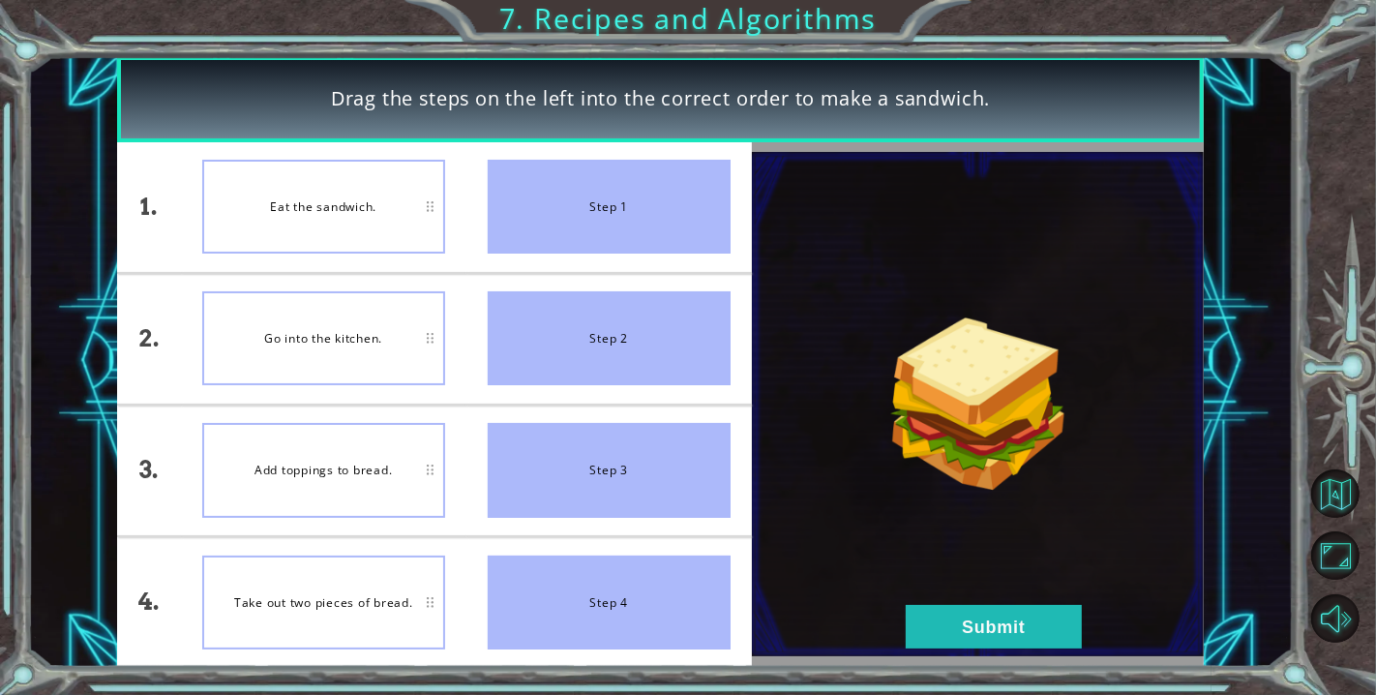
click at [350, 310] on div "Go into the kitchen." at bounding box center [323, 338] width 243 height 94
click at [1004, 599] on img at bounding box center [978, 404] width 452 height 504
click at [1004, 630] on button "Submit" at bounding box center [994, 627] width 176 height 44
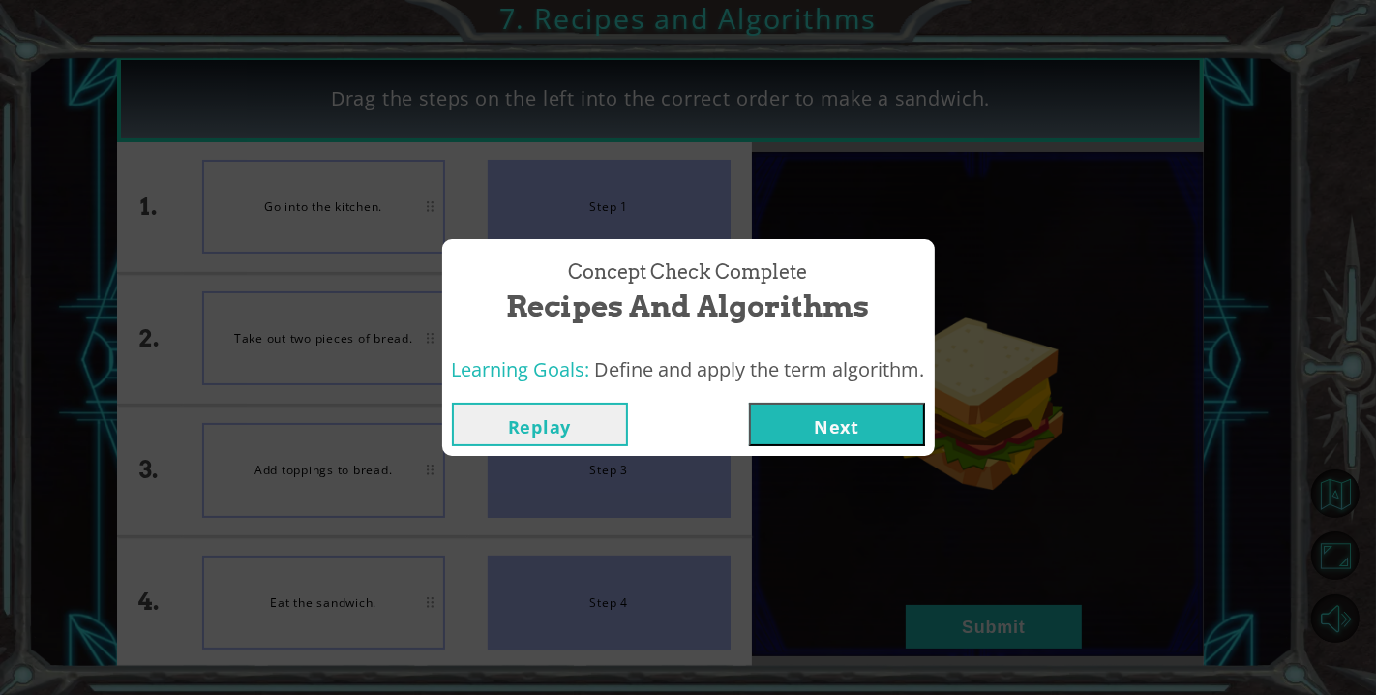
click at [852, 435] on button "Next" at bounding box center [837, 425] width 176 height 44
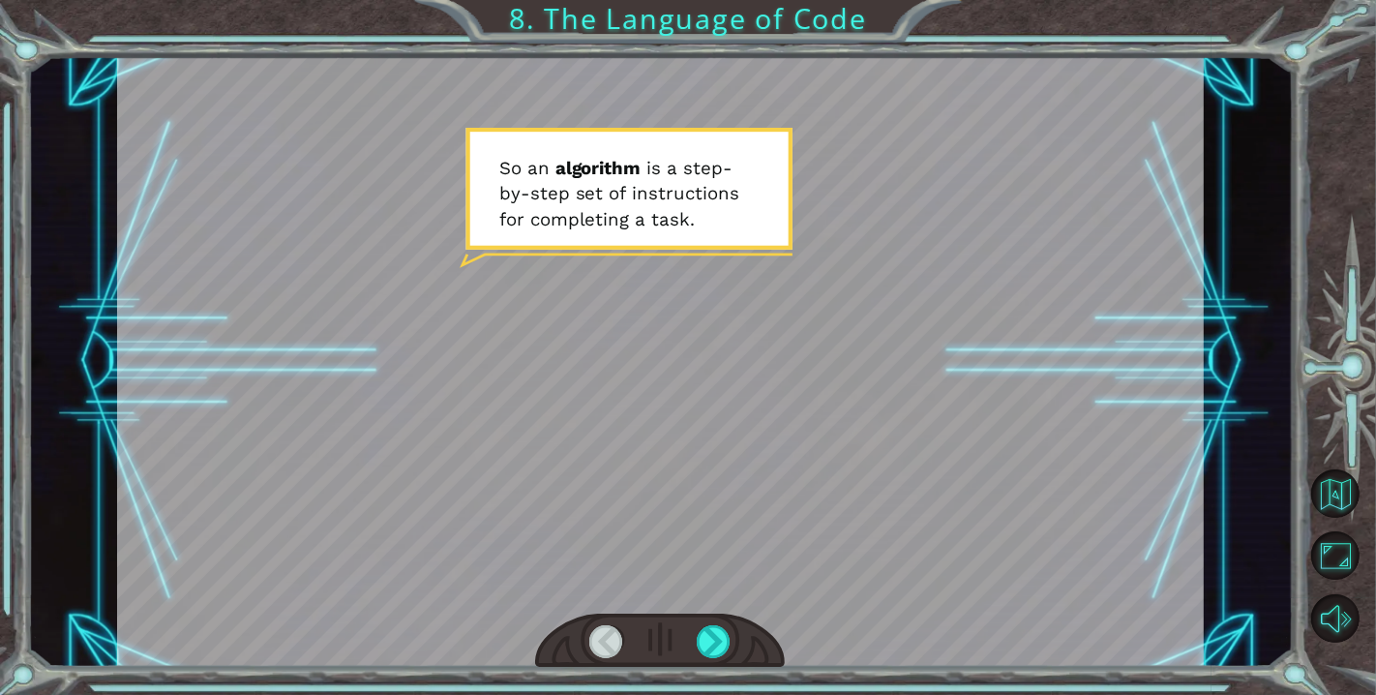
click at [719, 616] on div at bounding box center [660, 641] width 250 height 55
click at [721, 643] on div at bounding box center [714, 641] width 35 height 33
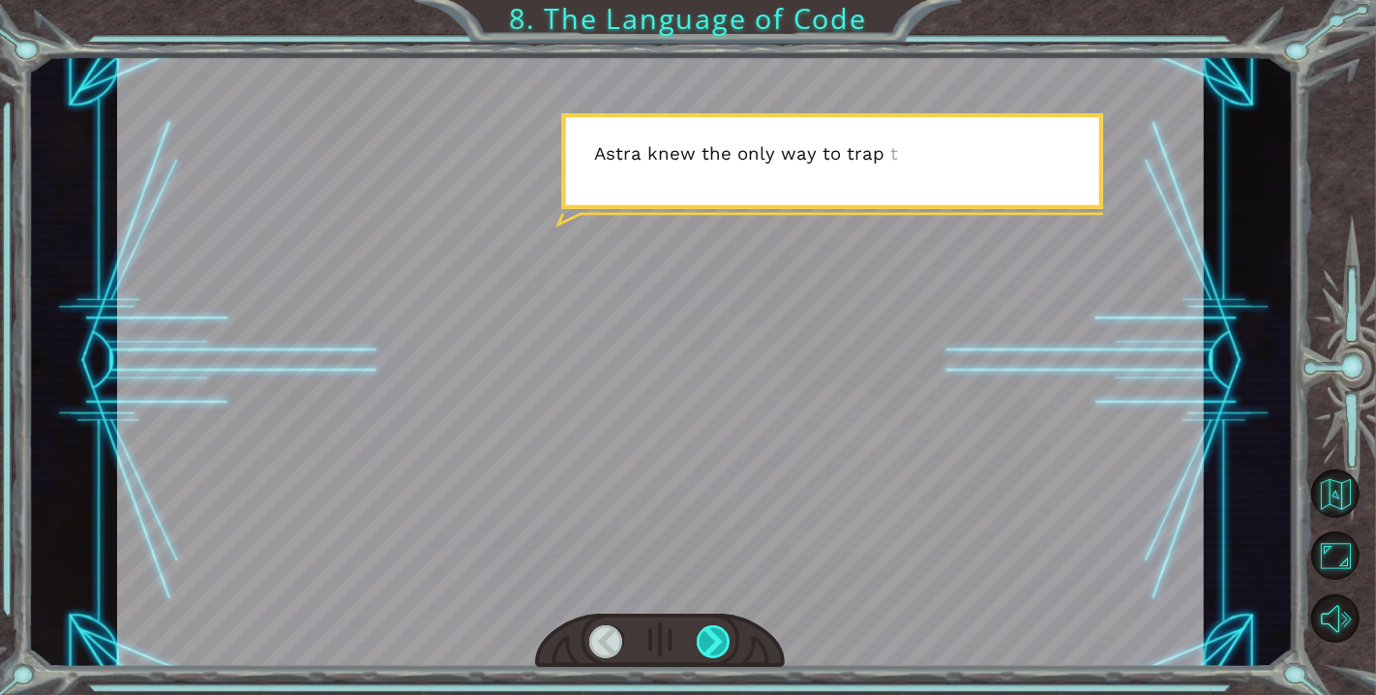
click at [721, 643] on div at bounding box center [714, 641] width 35 height 33
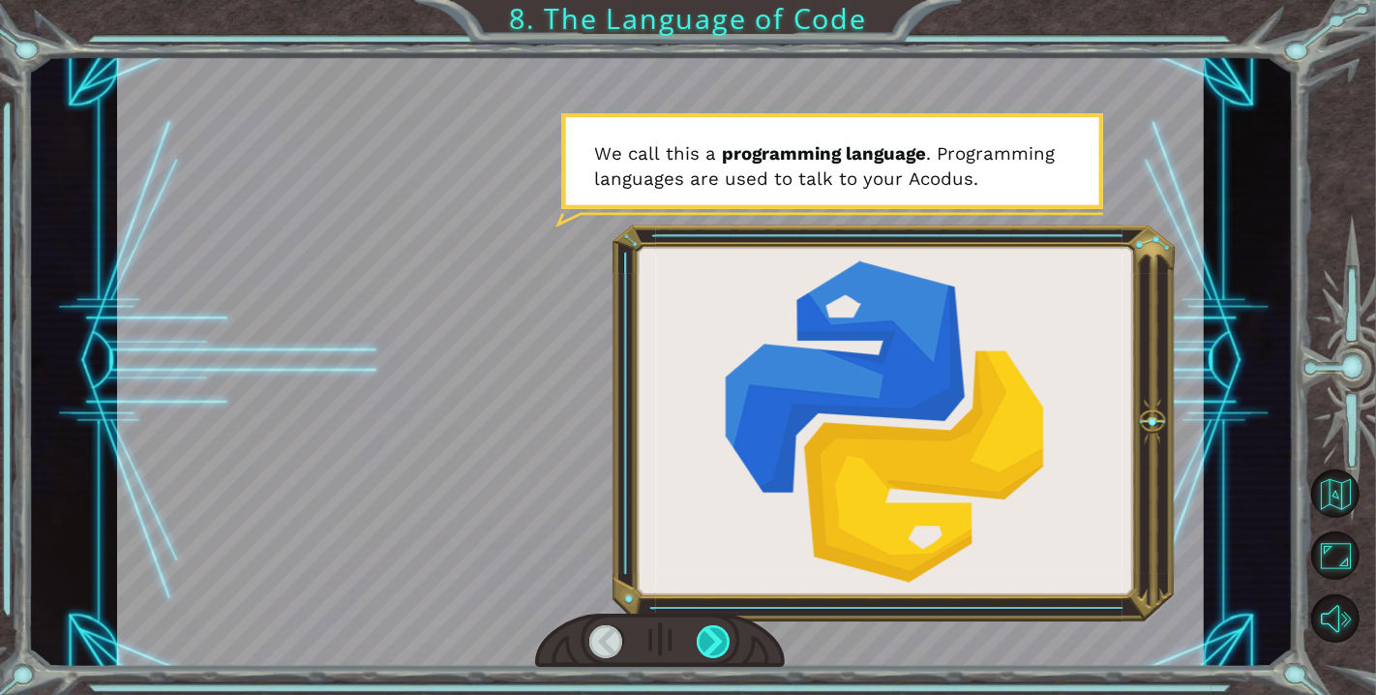
click at [721, 643] on div at bounding box center [714, 641] width 35 height 33
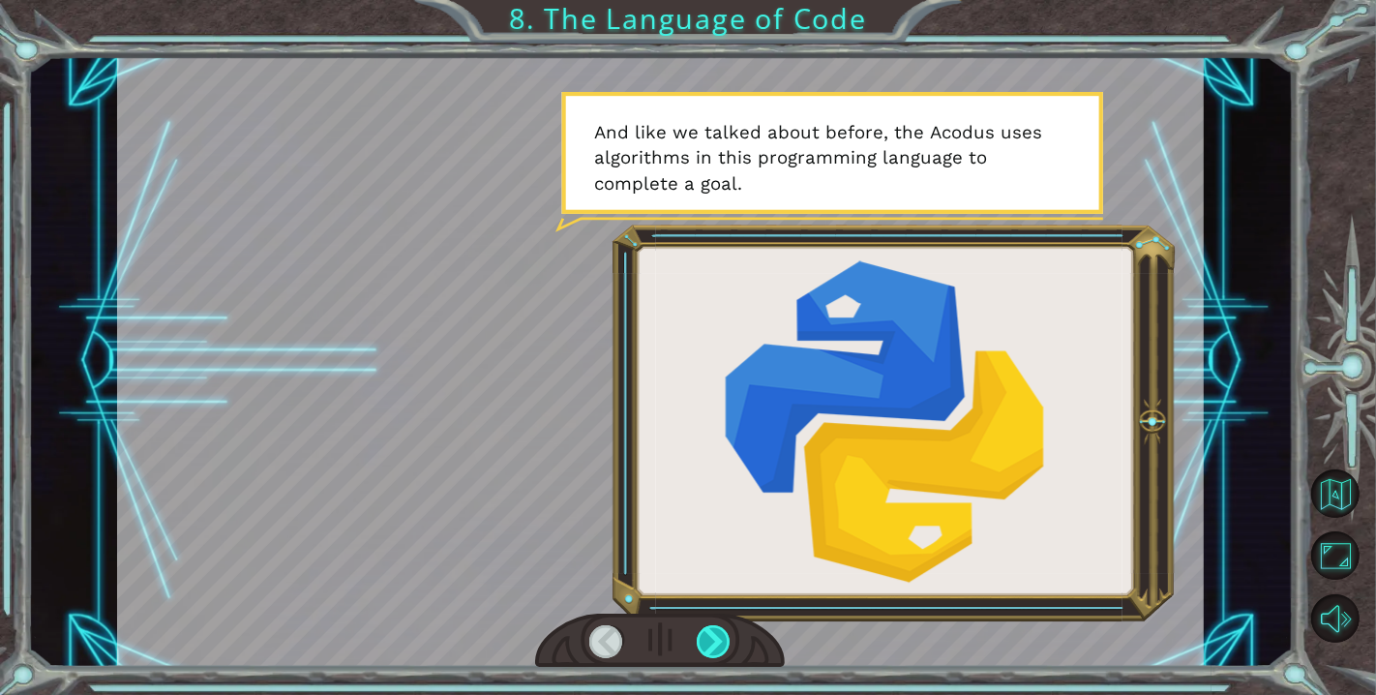
click at [717, 642] on div at bounding box center [714, 641] width 35 height 33
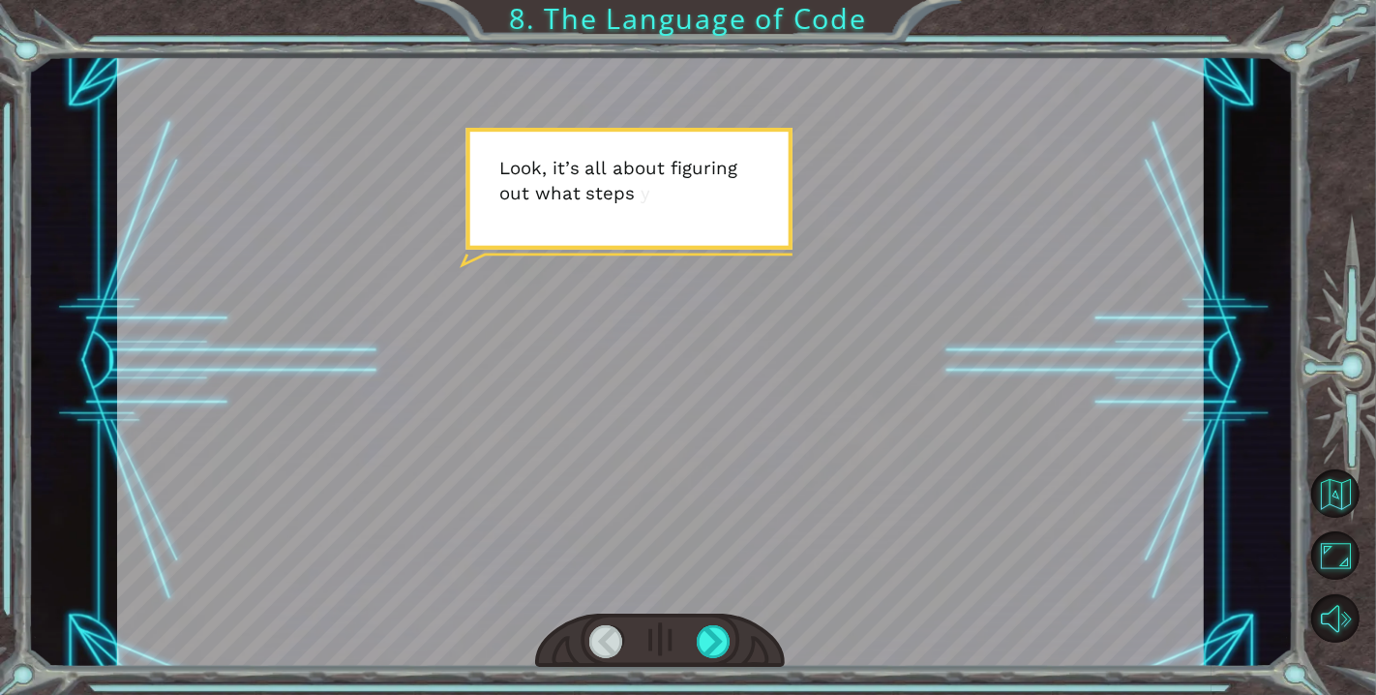
click at [800, 493] on div at bounding box center [660, 362] width 1087 height 612
click at [719, 627] on div at bounding box center [714, 641] width 35 height 33
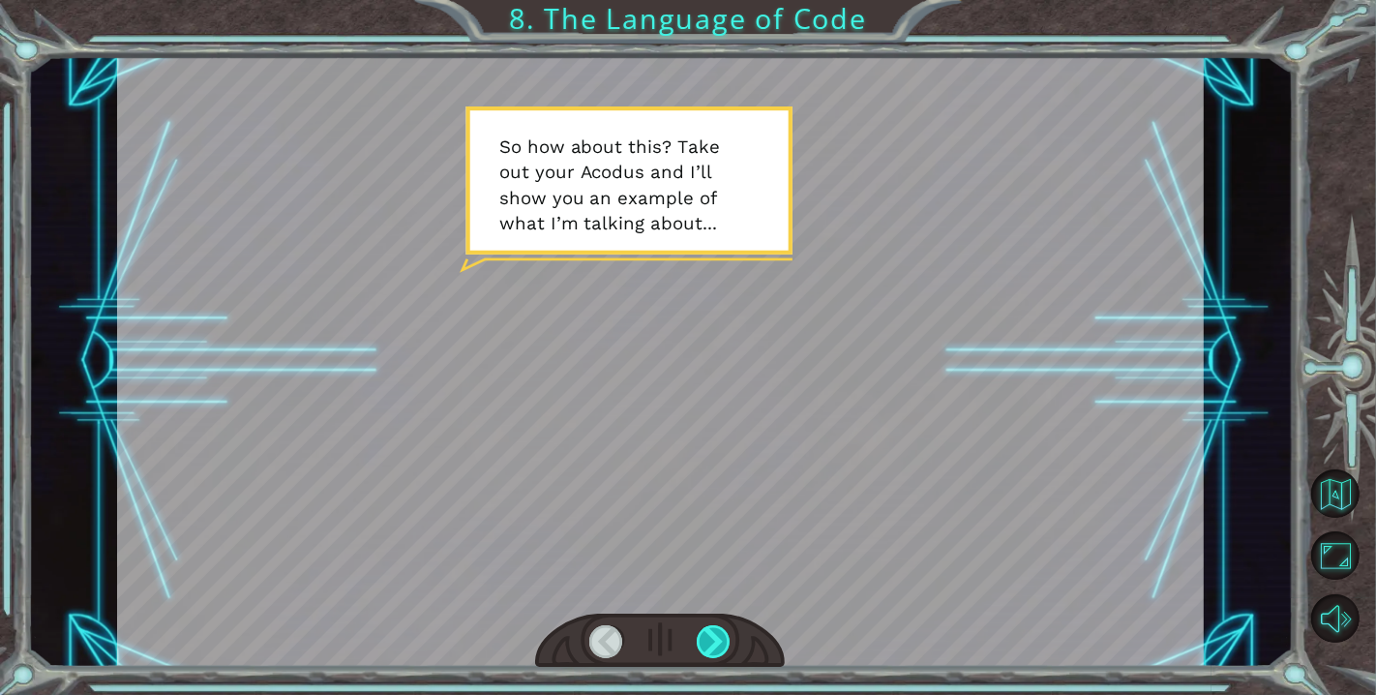
click at [727, 653] on div at bounding box center [714, 641] width 35 height 33
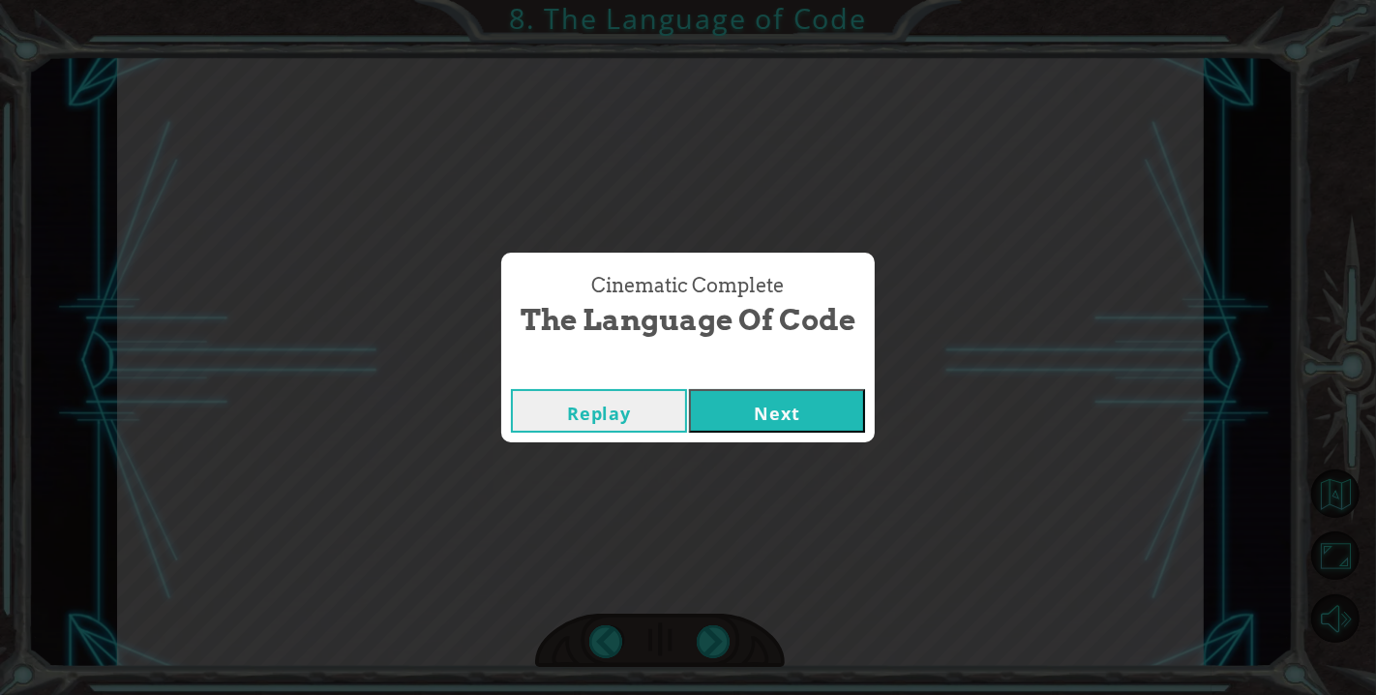
click at [802, 431] on button "Next" at bounding box center [777, 411] width 176 height 44
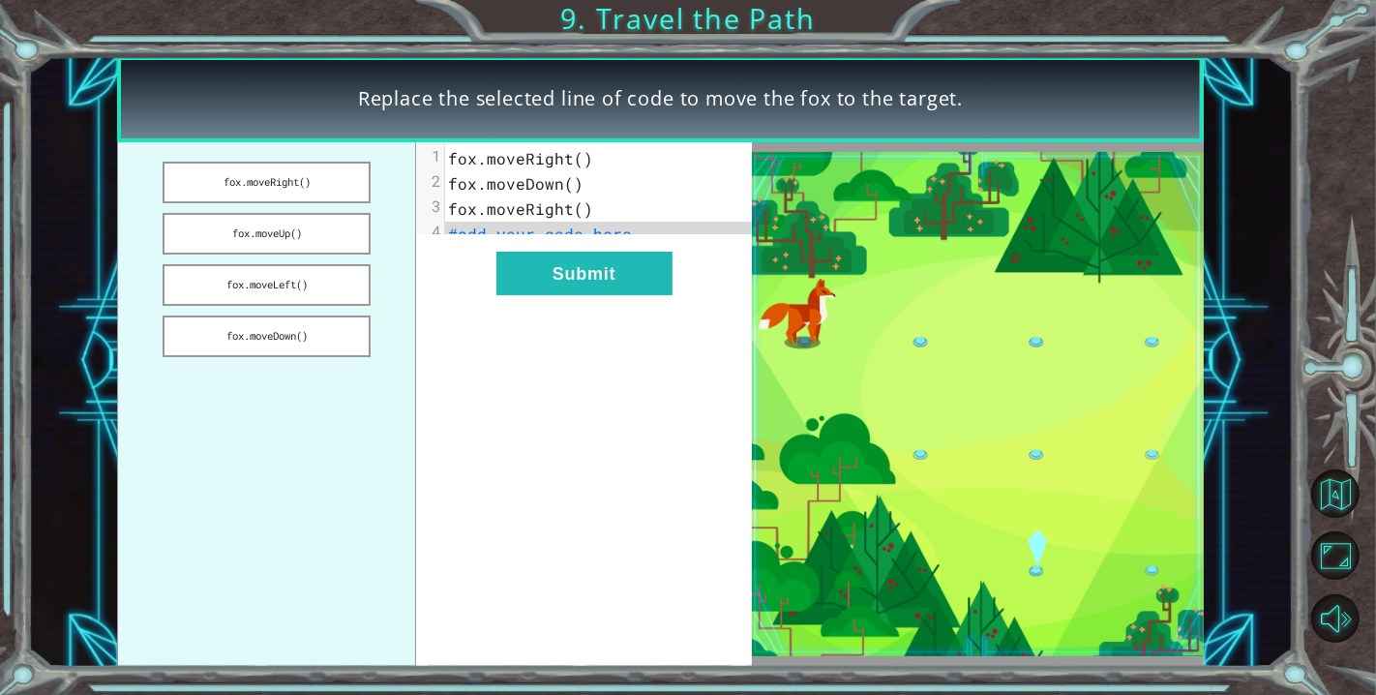
click at [674, 237] on pre "#add your code here" at bounding box center [606, 234] width 323 height 25
click at [670, 234] on pre "#add your code here" at bounding box center [606, 234] width 323 height 25
drag, startPoint x: 301, startPoint y: 326, endPoint x: 543, endPoint y: 234, distance: 258.8
click at [543, 234] on div "fox.moveRight() fox.moveUp() fox.moveLeft() fox.moveDown() xxxxxxxxxx 4 1 fox.m…" at bounding box center [434, 404] width 635 height 525
click at [345, 329] on button "fox.moveDown()" at bounding box center [267, 336] width 208 height 42
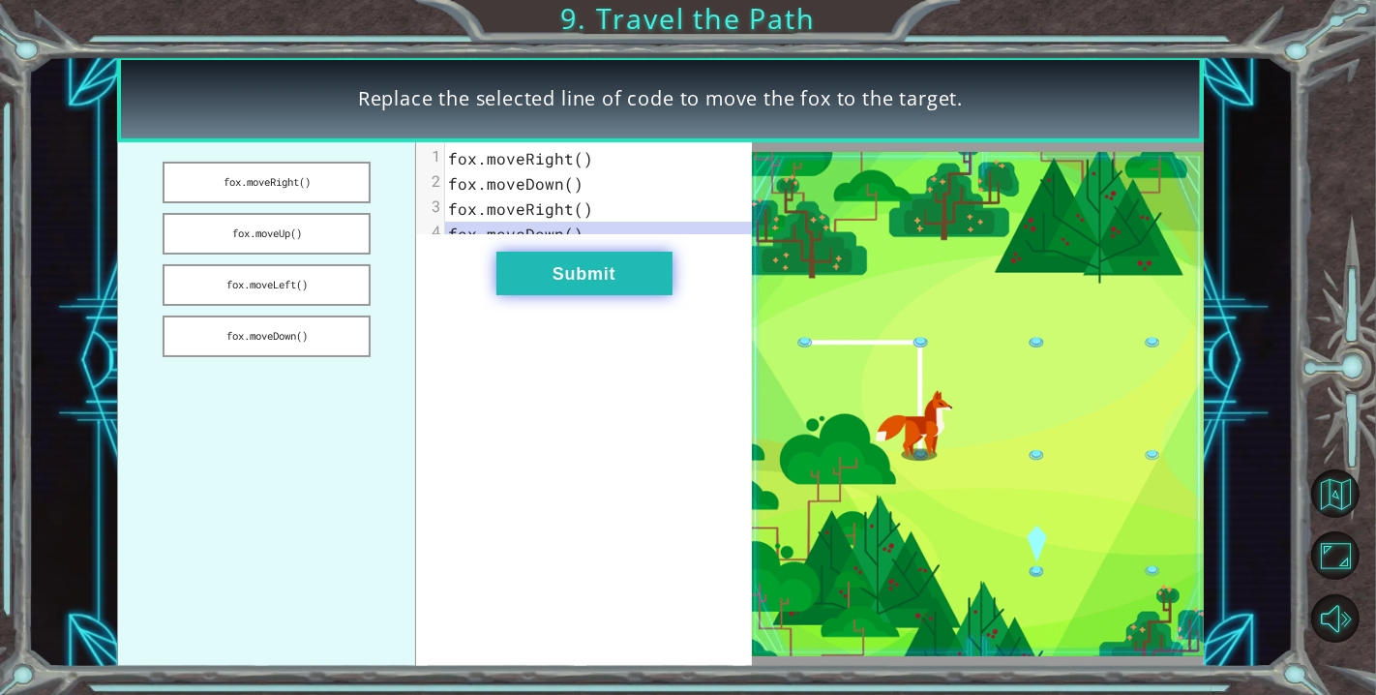
click at [646, 287] on button "Submit" at bounding box center [584, 274] width 176 height 44
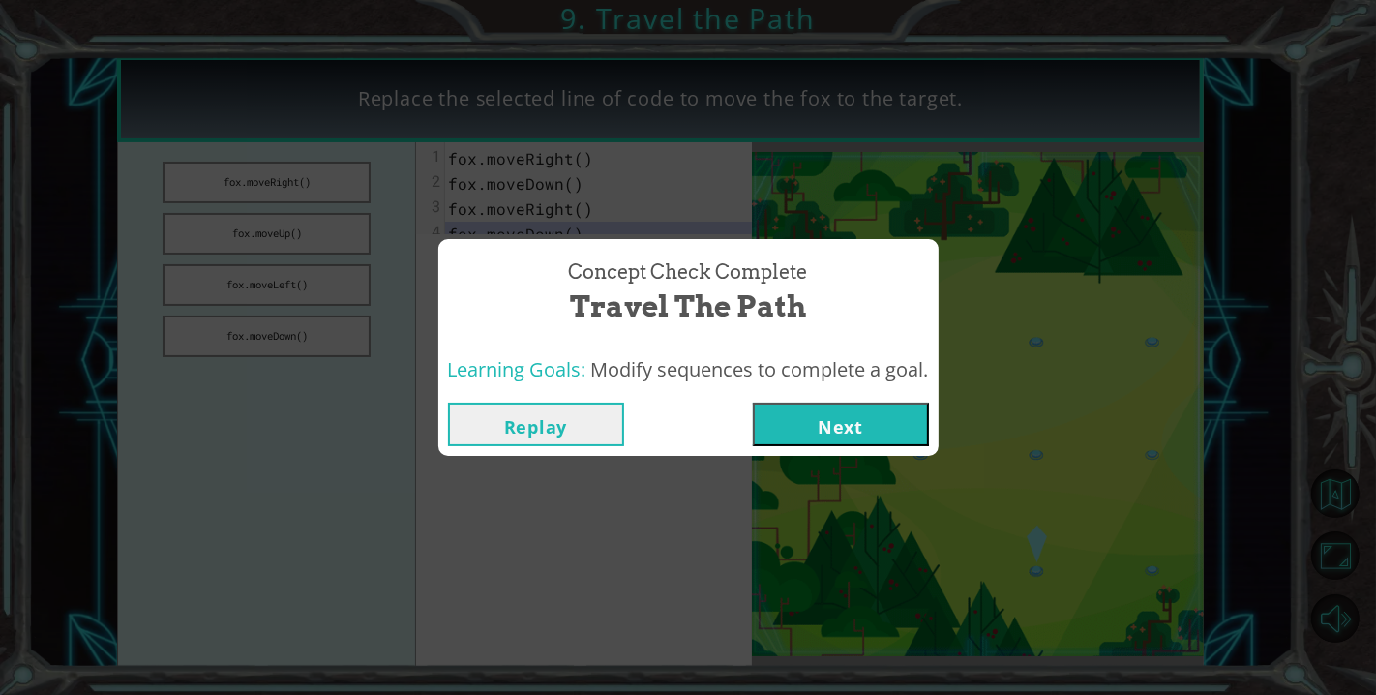
click at [829, 427] on button "Next" at bounding box center [841, 425] width 176 height 44
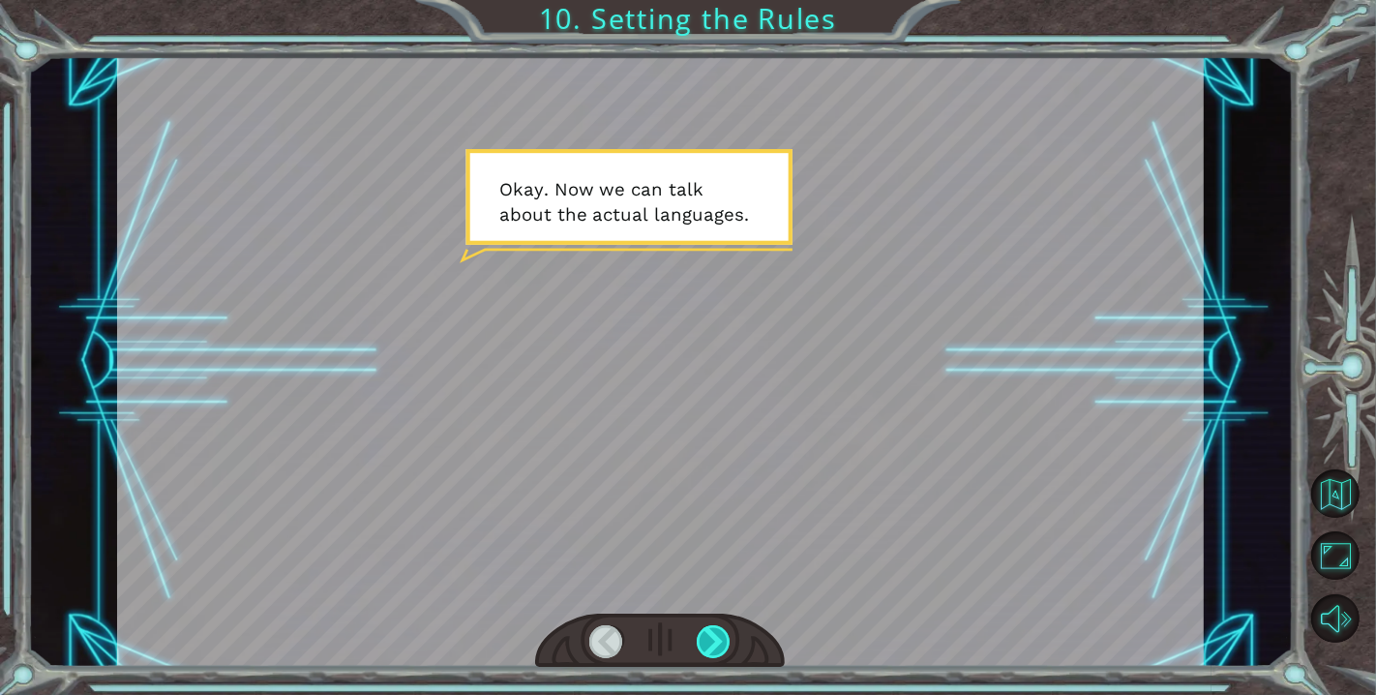
click at [717, 642] on div at bounding box center [714, 641] width 35 height 33
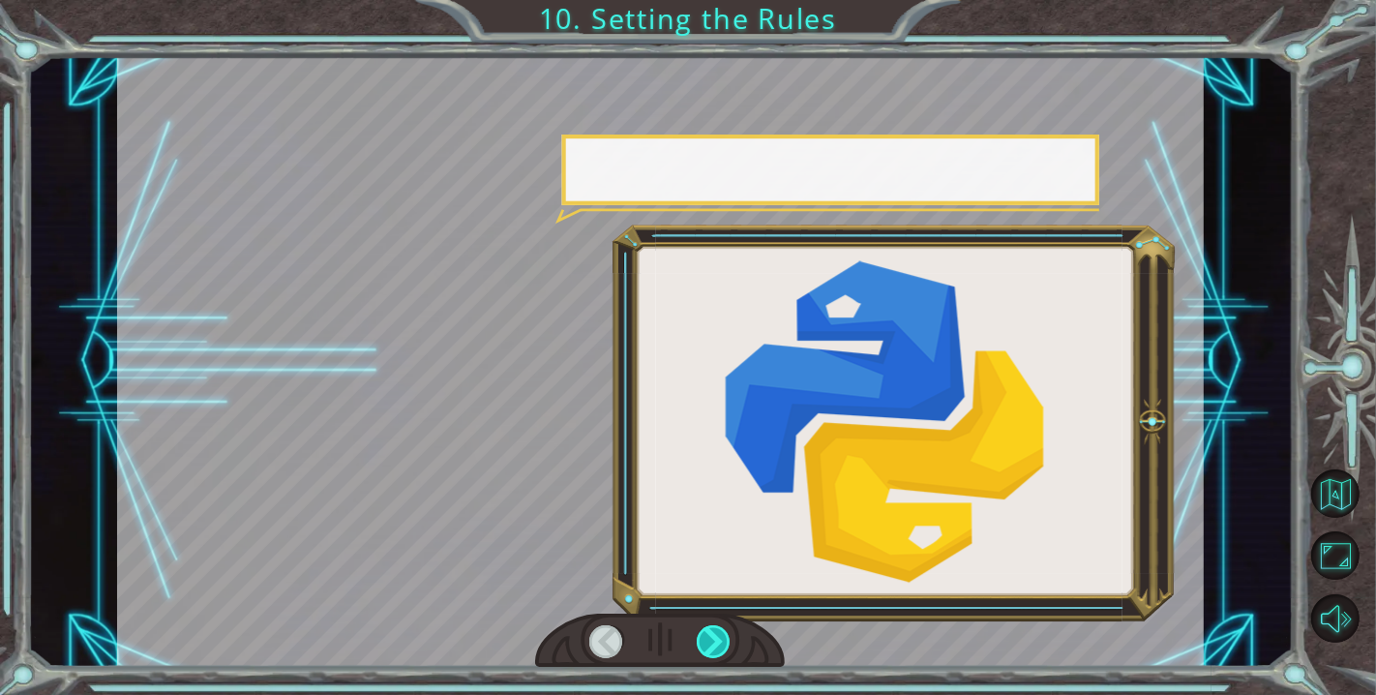
click at [718, 641] on div at bounding box center [714, 641] width 35 height 33
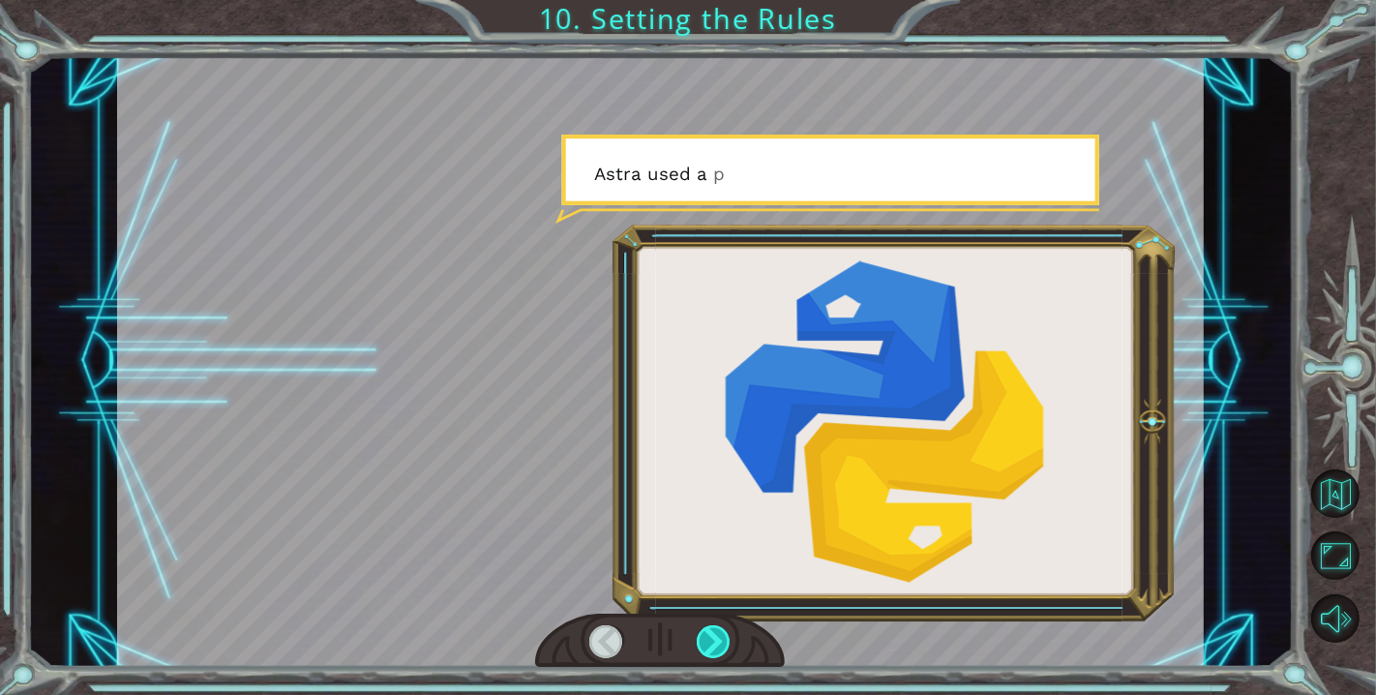
click at [718, 641] on div at bounding box center [714, 641] width 35 height 33
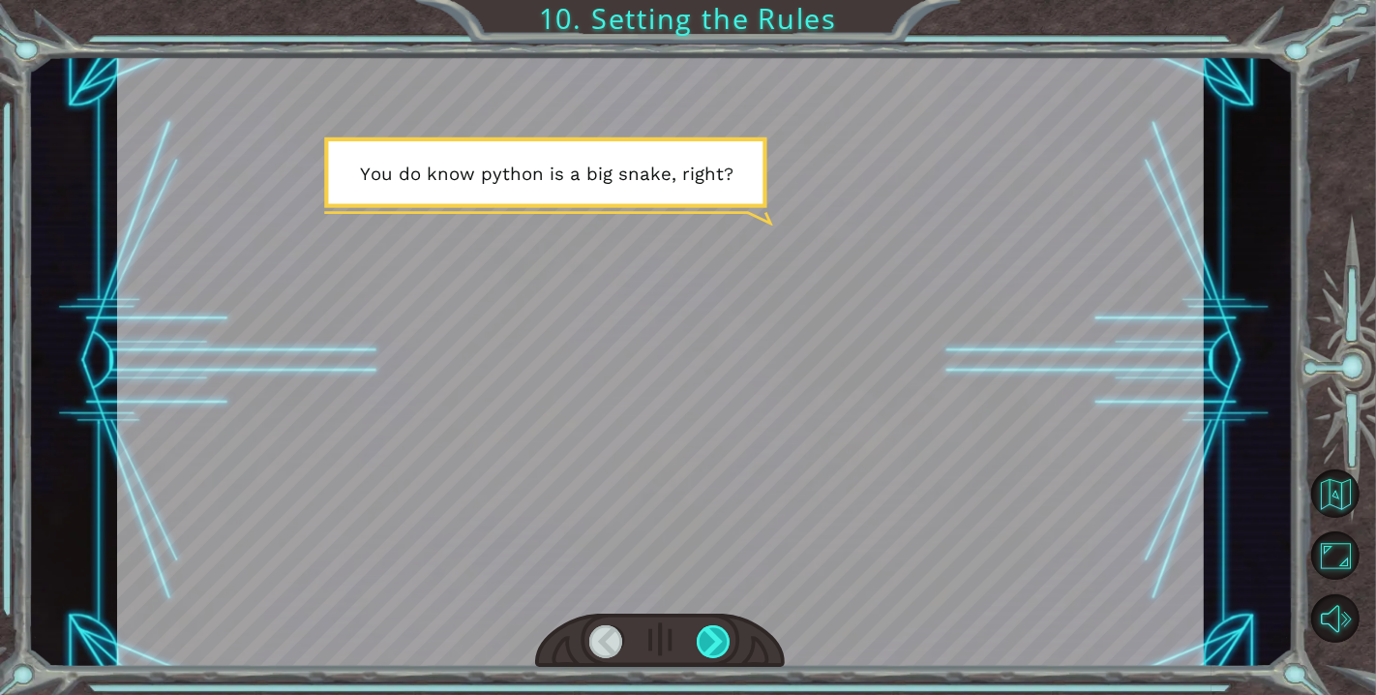
click at [716, 644] on div at bounding box center [714, 641] width 35 height 33
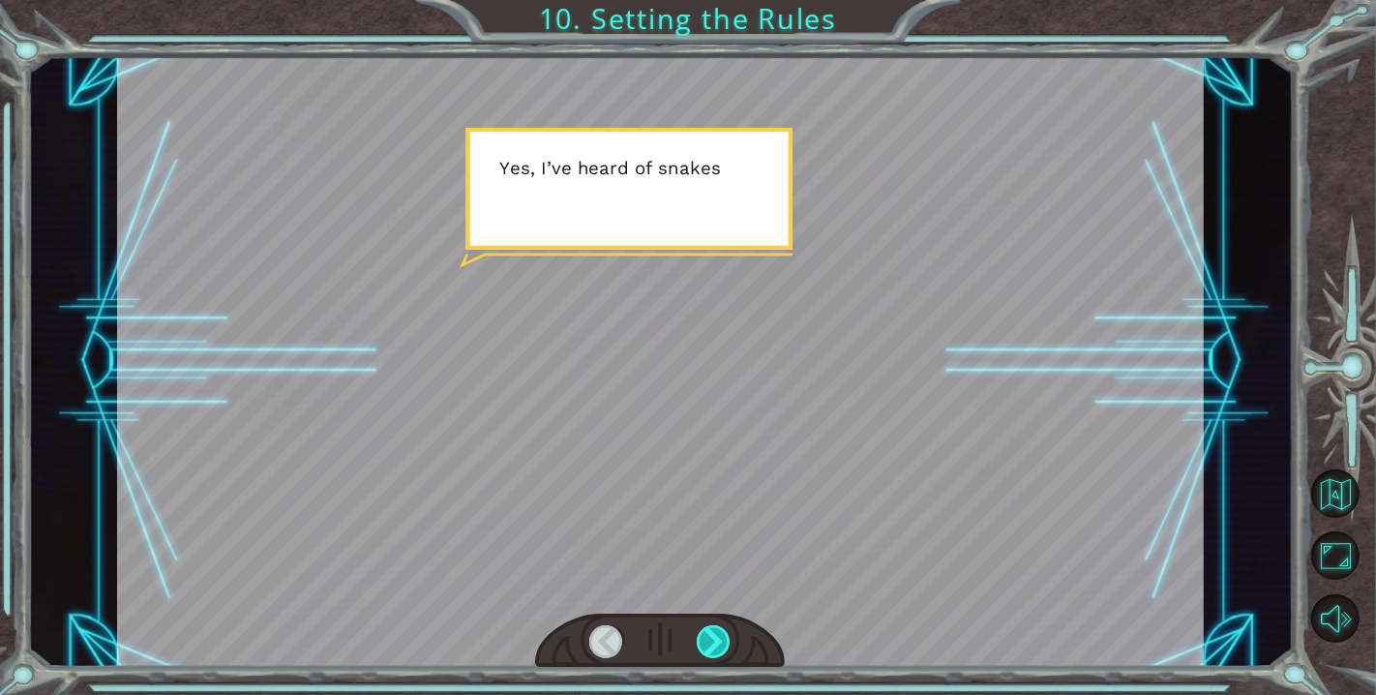
click at [716, 644] on div at bounding box center [714, 641] width 35 height 33
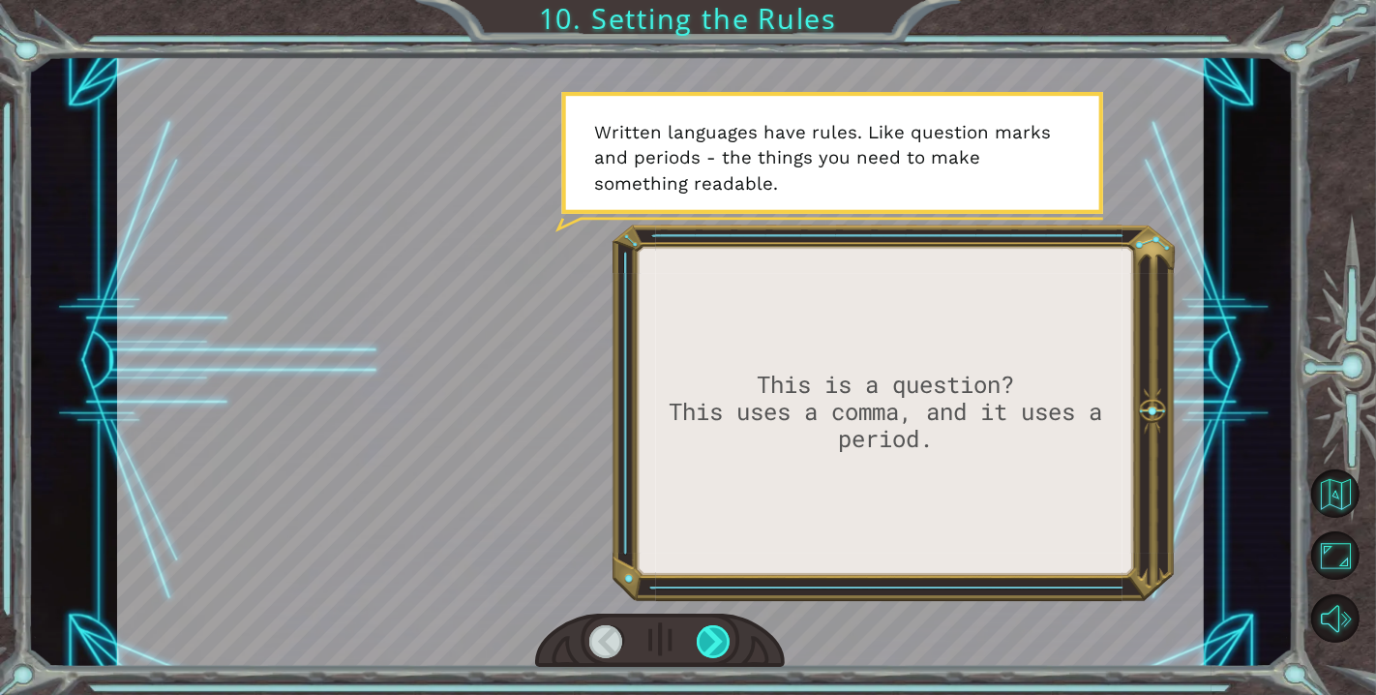
click at [716, 644] on div at bounding box center [714, 641] width 35 height 33
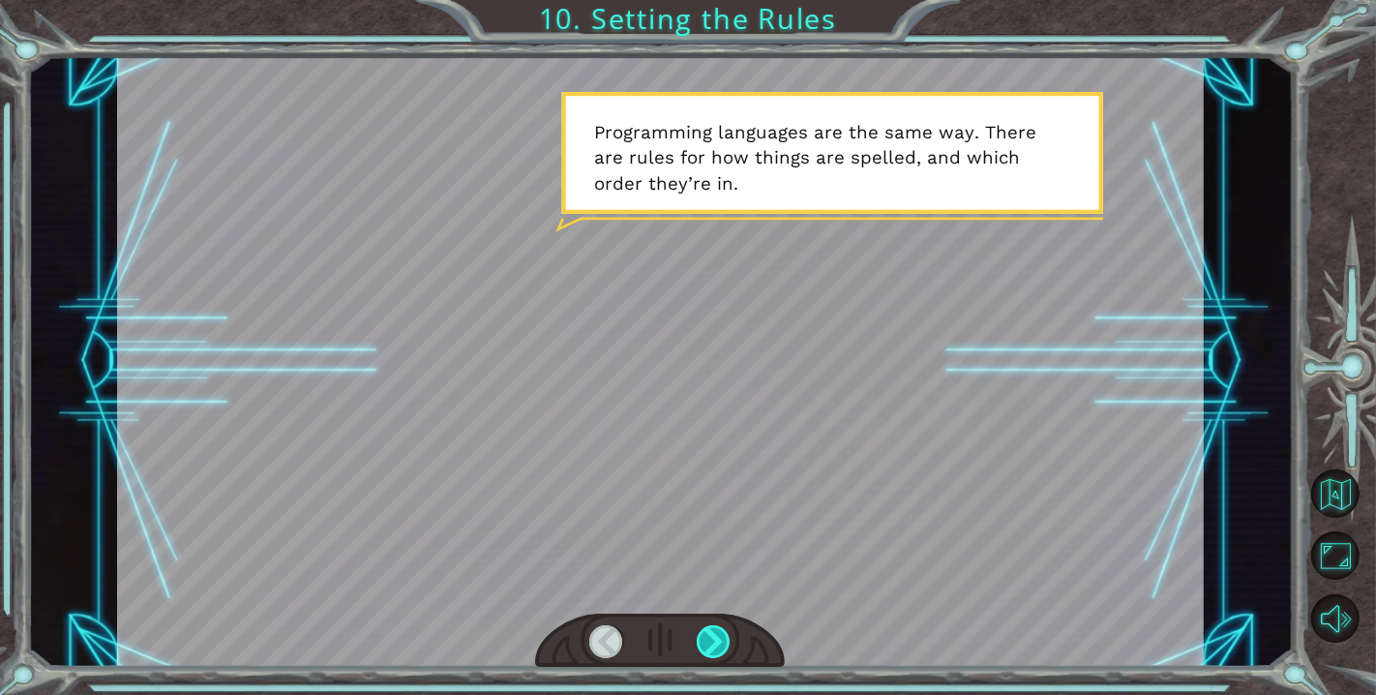
click at [716, 644] on div at bounding box center [714, 641] width 35 height 33
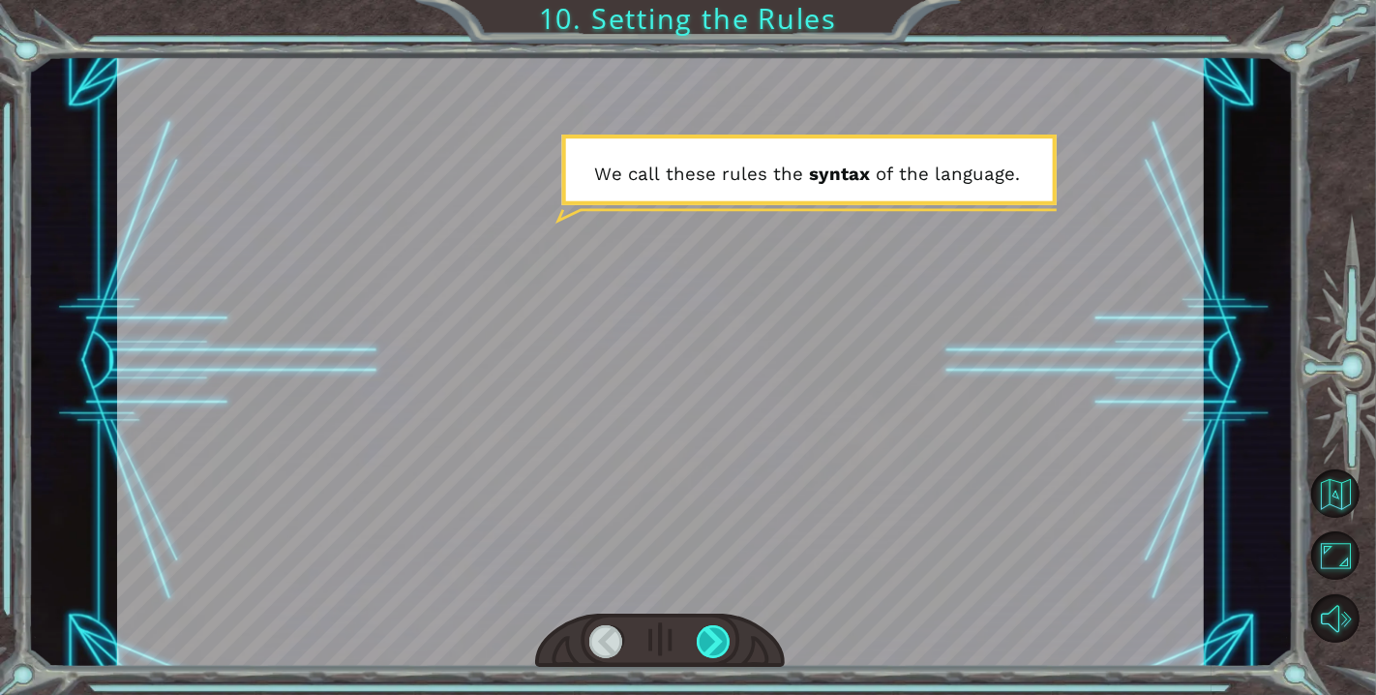
click at [716, 644] on div at bounding box center [714, 641] width 35 height 33
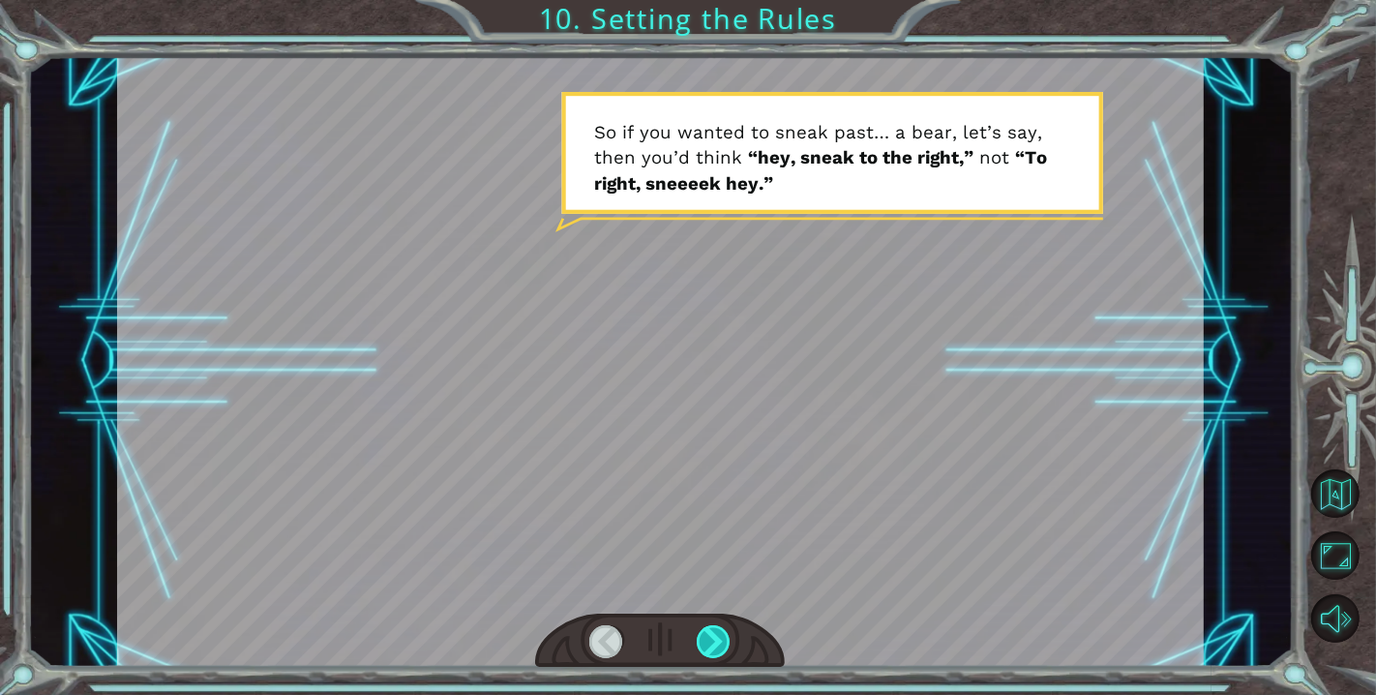
click at [716, 644] on div at bounding box center [714, 641] width 35 height 33
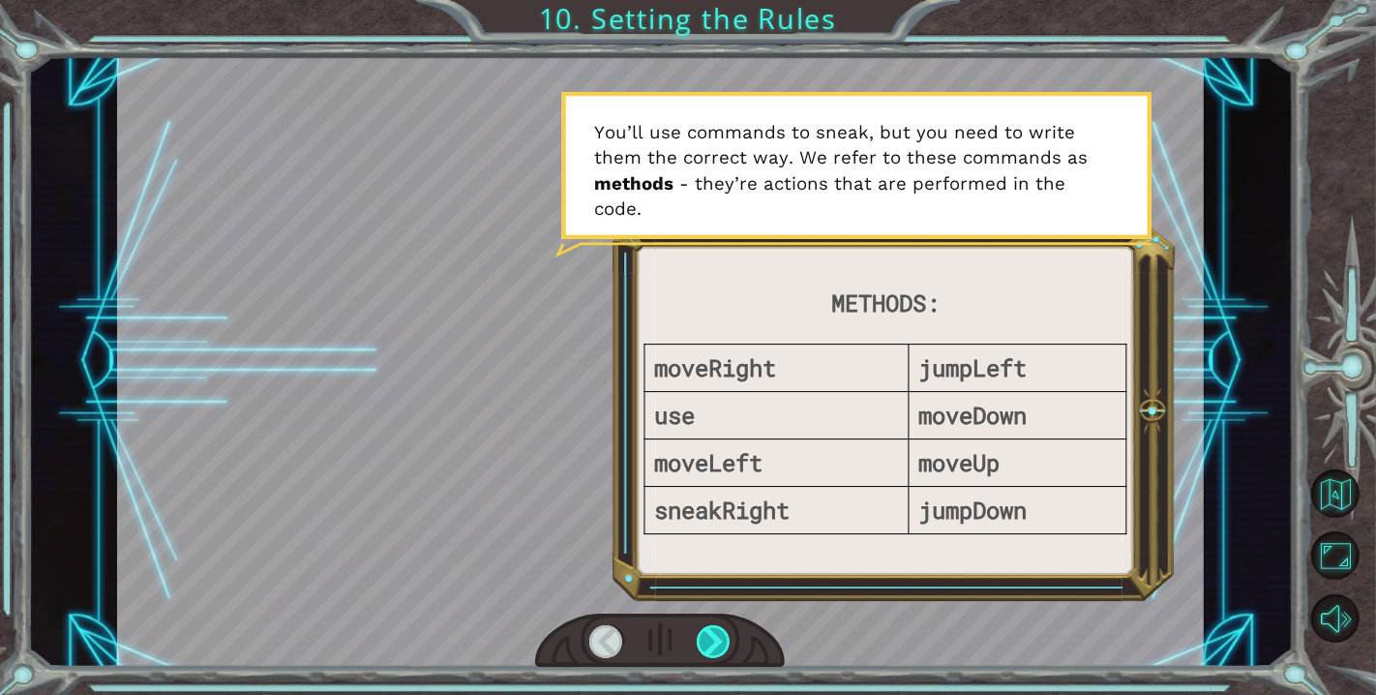
click at [716, 644] on div at bounding box center [714, 641] width 35 height 33
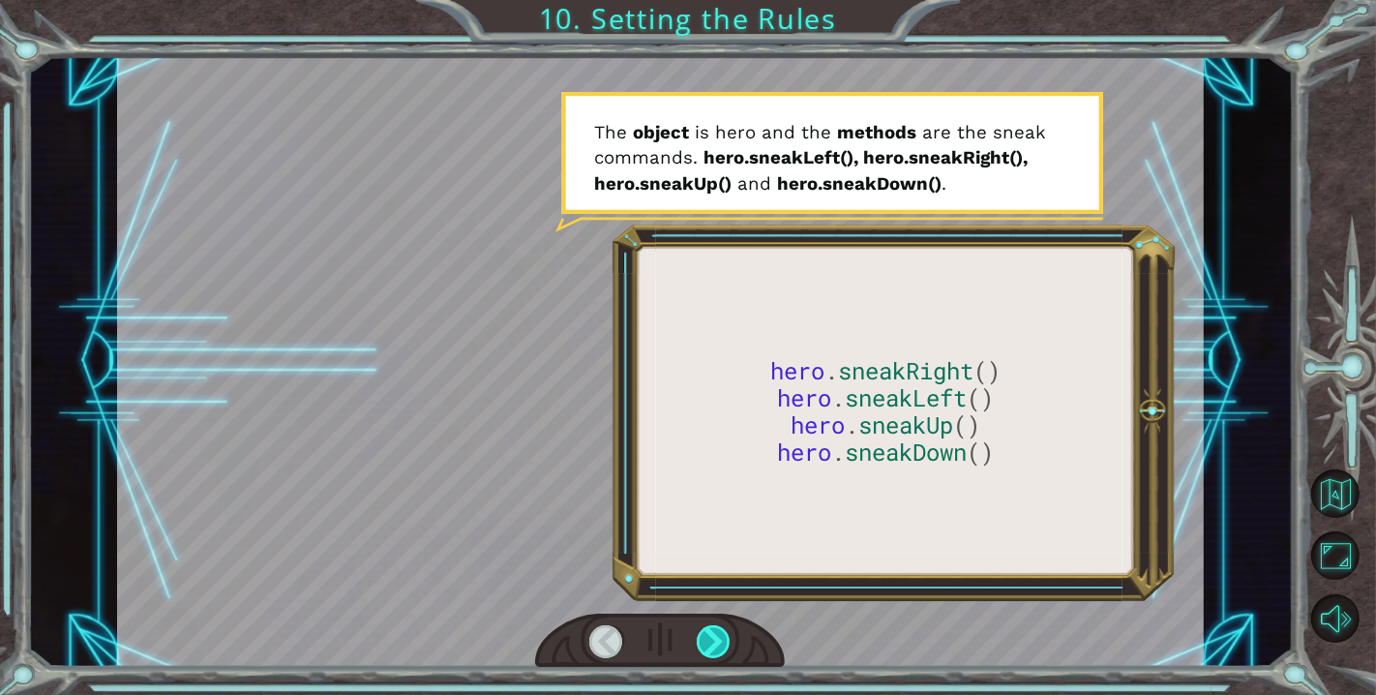
click at [716, 644] on div at bounding box center [714, 641] width 35 height 33
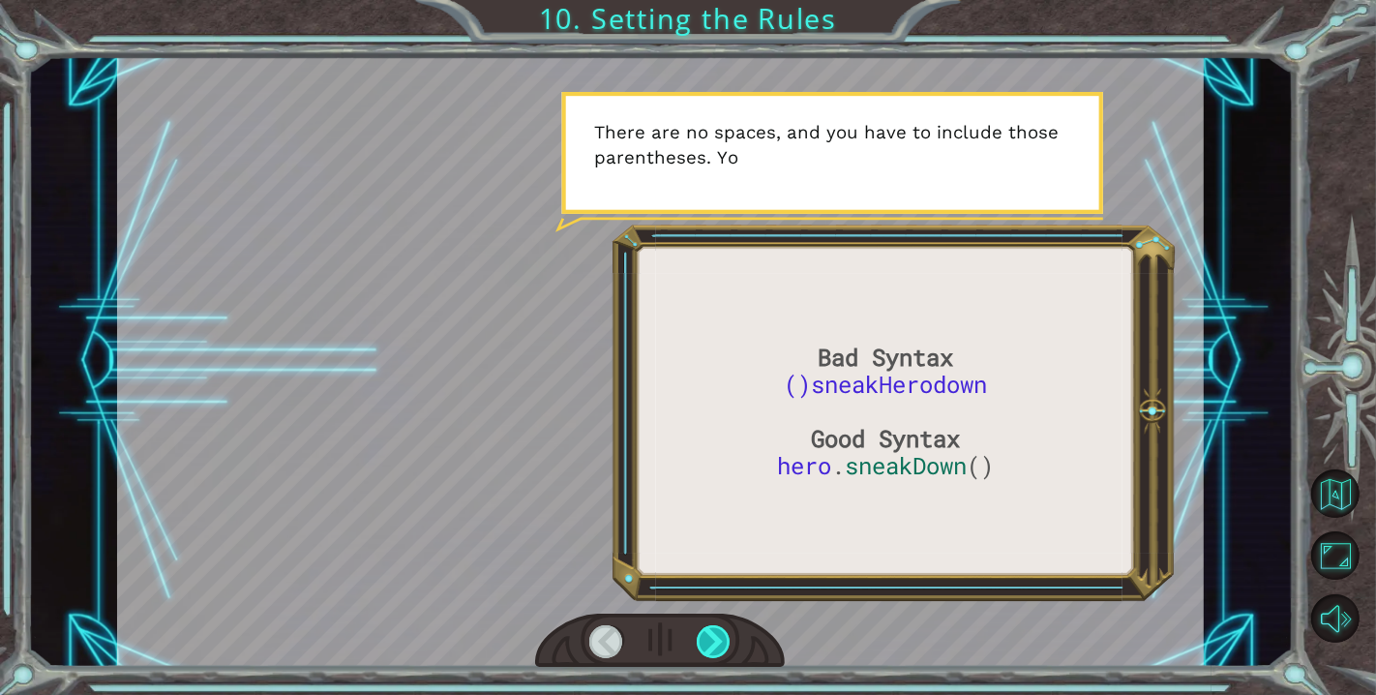
click at [716, 644] on div at bounding box center [714, 641] width 35 height 33
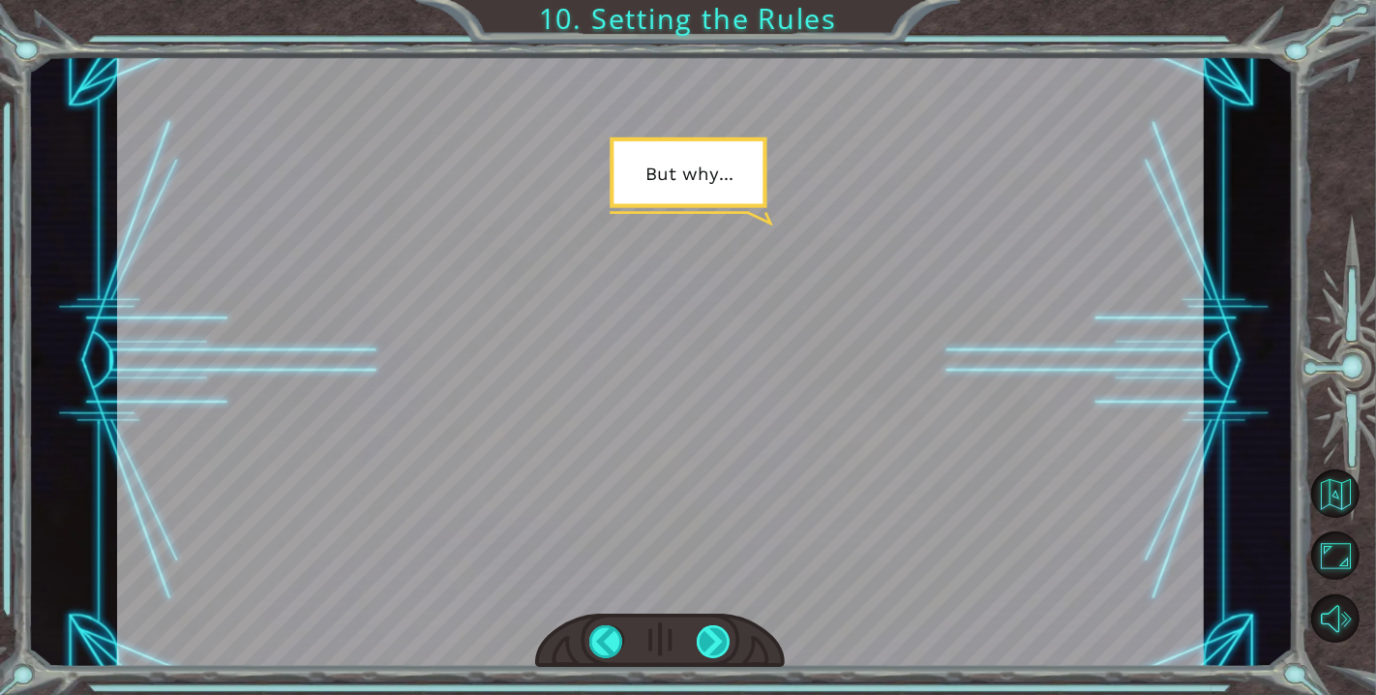
drag, startPoint x: 716, startPoint y: 644, endPoint x: 715, endPoint y: 654, distance: 10.7
click at [715, 654] on div at bounding box center [714, 641] width 35 height 33
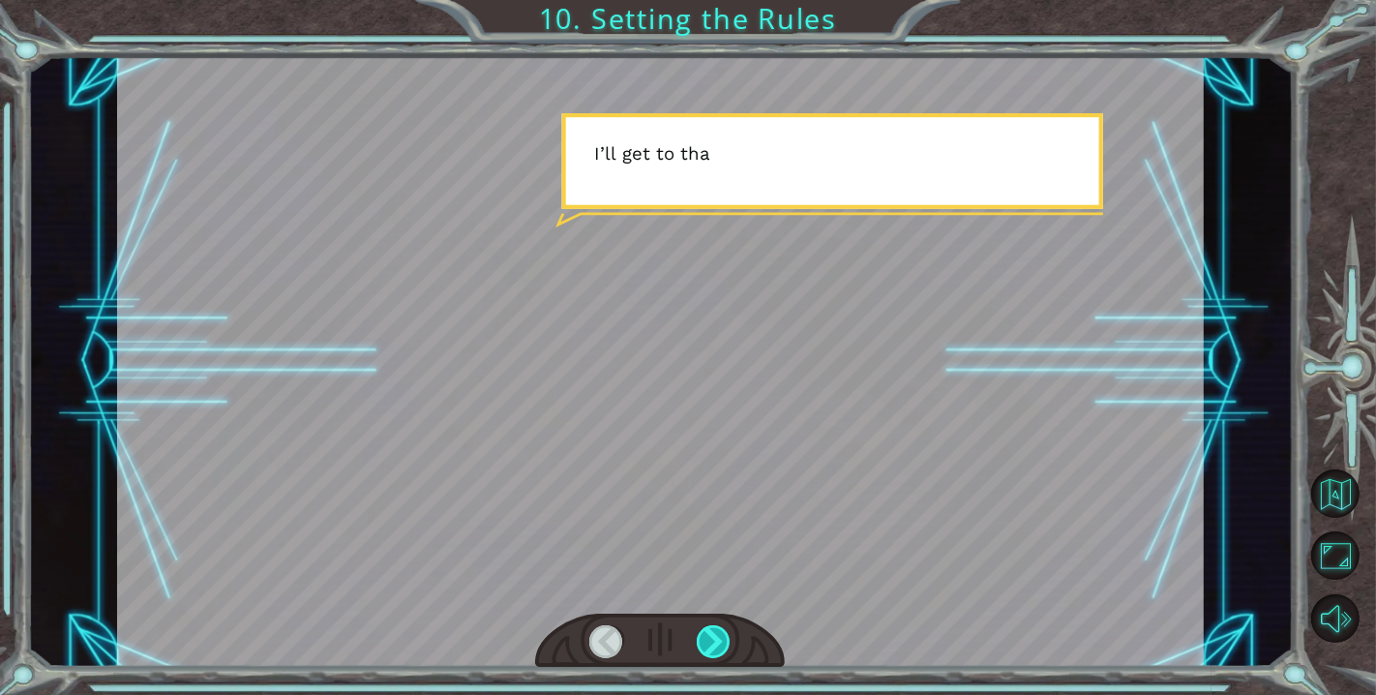
click at [699, 649] on div at bounding box center [714, 641] width 35 height 33
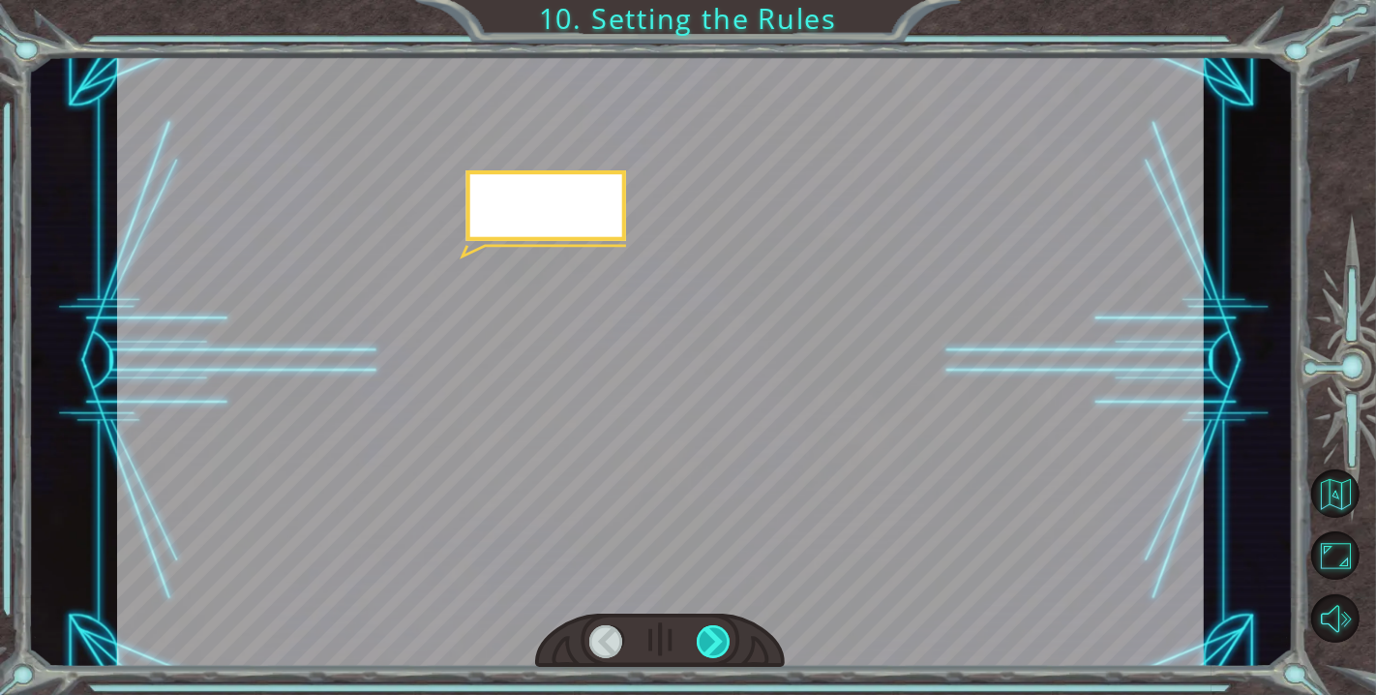
click at [699, 649] on div at bounding box center [714, 641] width 35 height 33
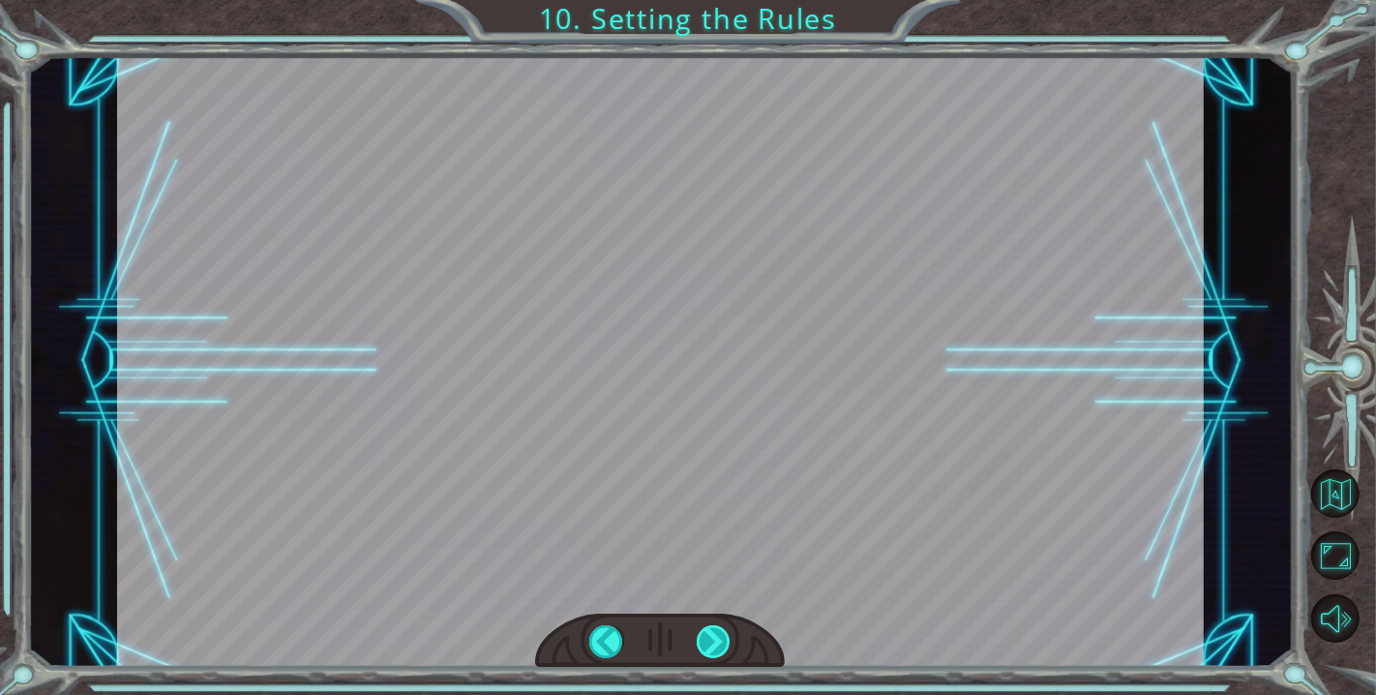
click at [699, 649] on div at bounding box center [714, 641] width 35 height 33
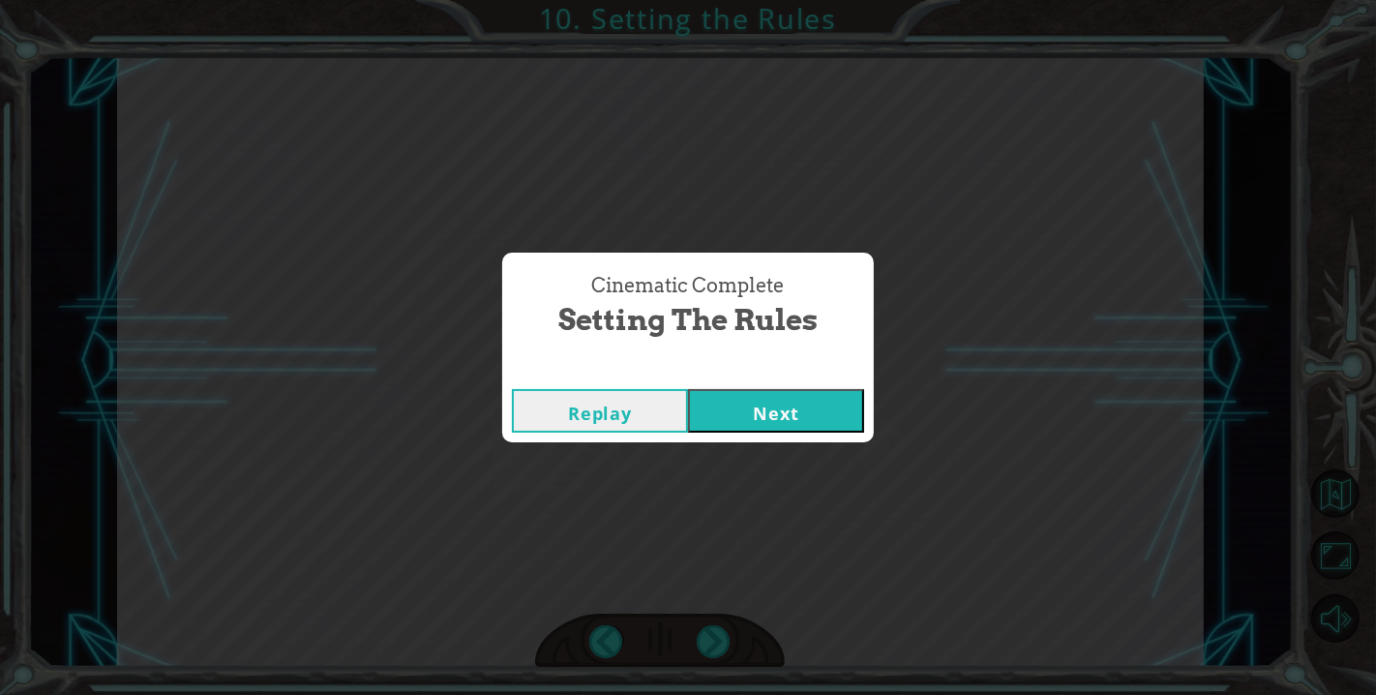
click at [801, 409] on button "Next" at bounding box center [776, 411] width 176 height 44
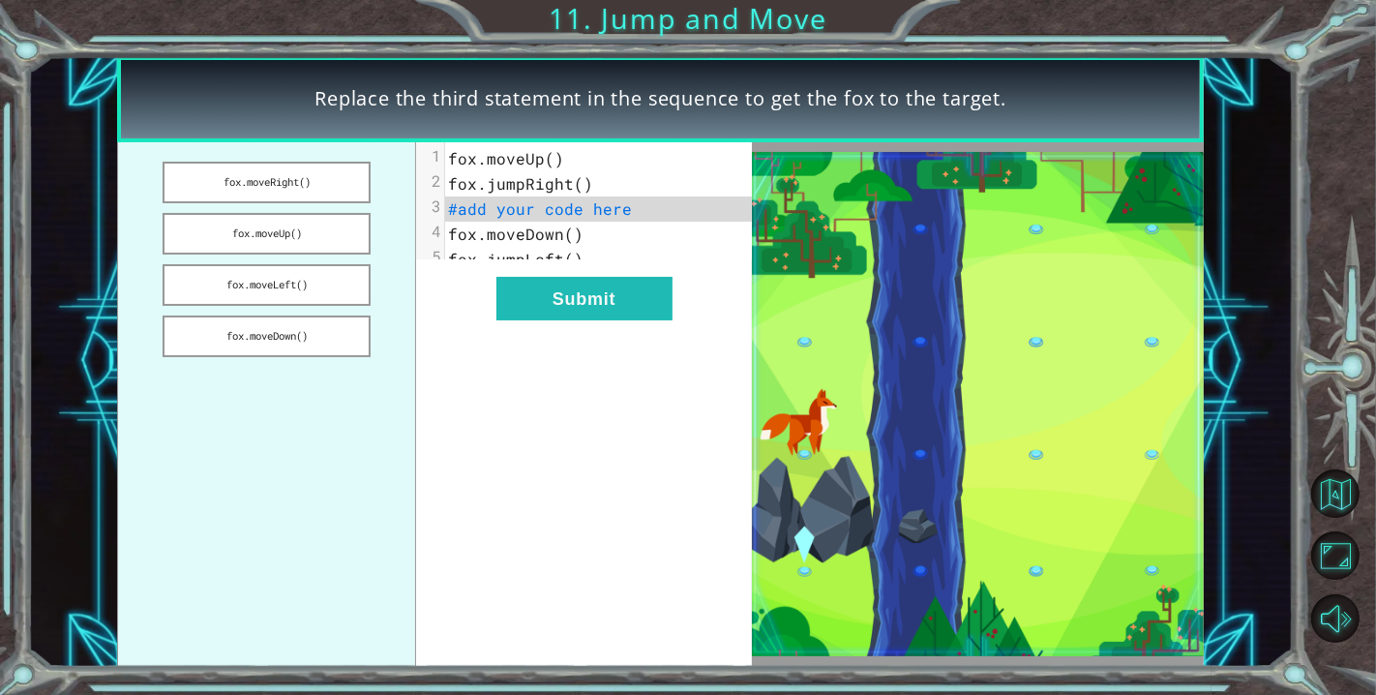
click at [510, 165] on span "fox.moveUp()" at bounding box center [506, 158] width 116 height 20
click at [526, 199] on span "#add your code here" at bounding box center [540, 208] width 184 height 20
drag, startPoint x: 290, startPoint y: 329, endPoint x: 522, endPoint y: 230, distance: 251.5
click at [544, 224] on div "fox.moveRight() fox.moveUp() fox.moveLeft() fox.moveDown() x 1 fox.moveUp() 2 f…" at bounding box center [434, 404] width 635 height 525
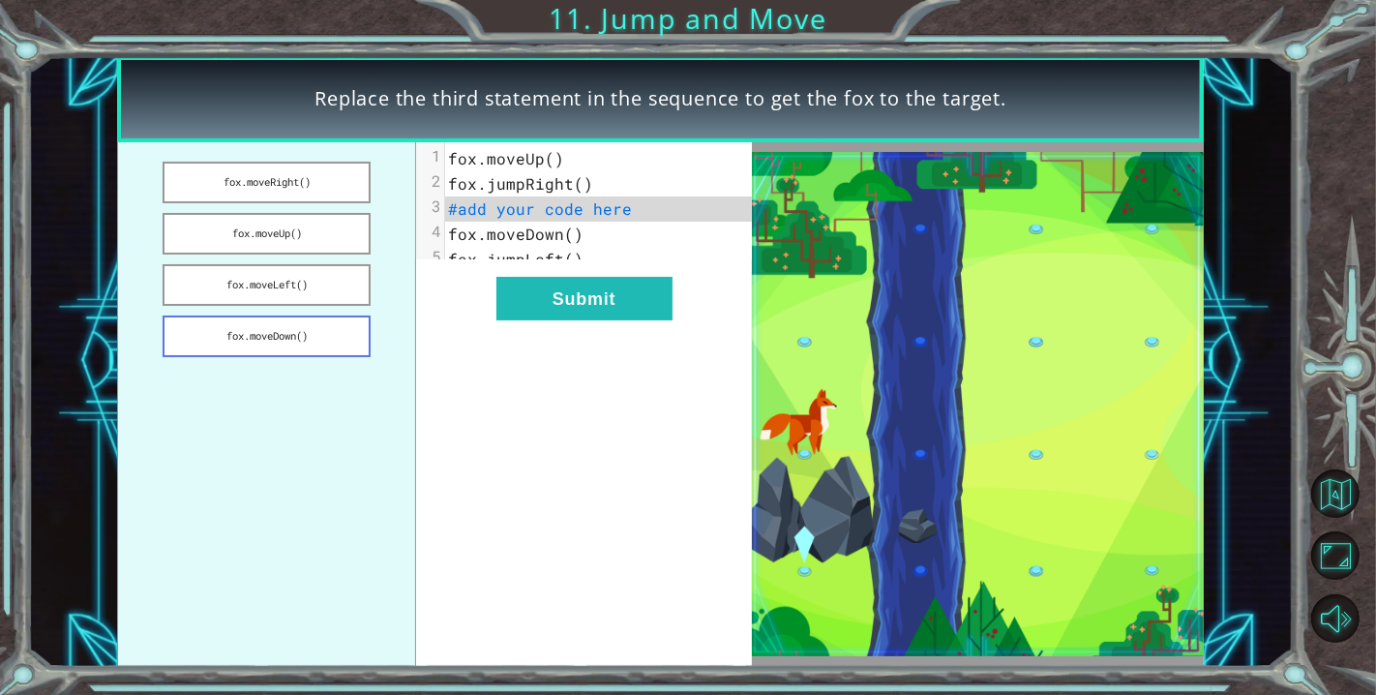
click at [307, 335] on button "fox.moveDown()" at bounding box center [267, 336] width 208 height 42
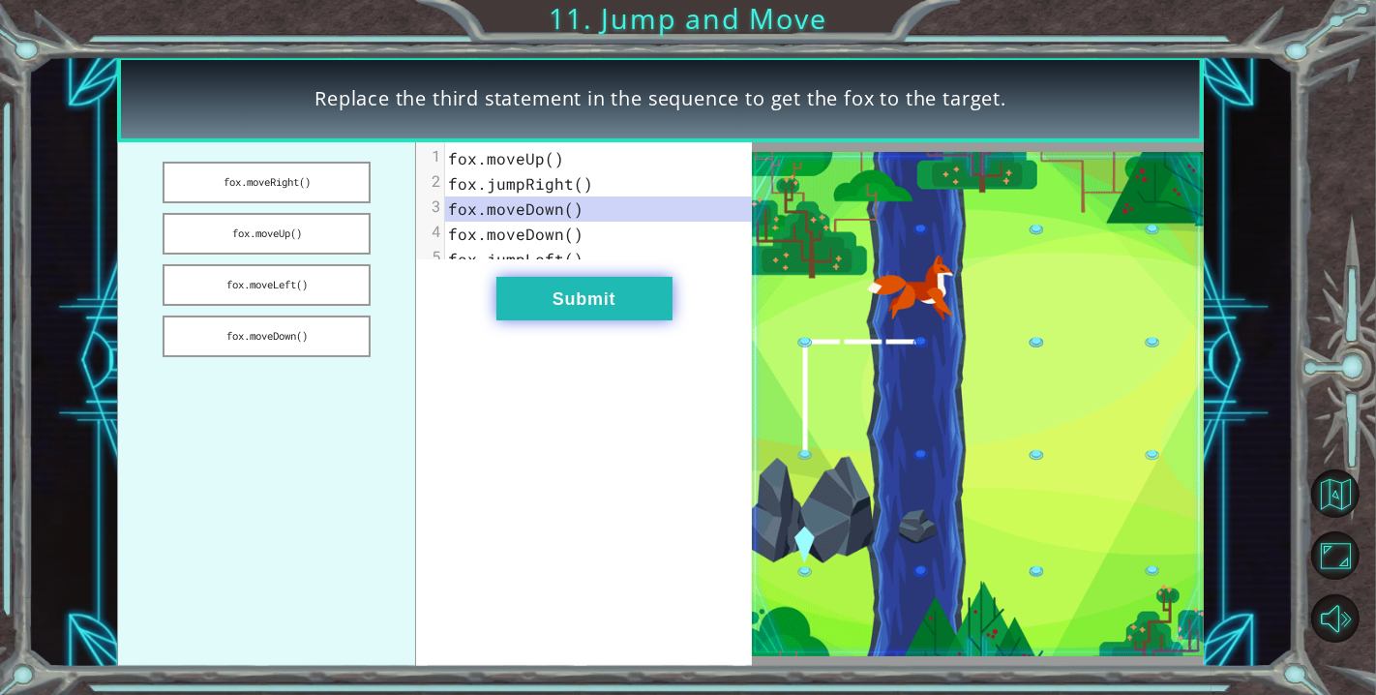
click at [608, 320] on button "Submit" at bounding box center [584, 299] width 176 height 44
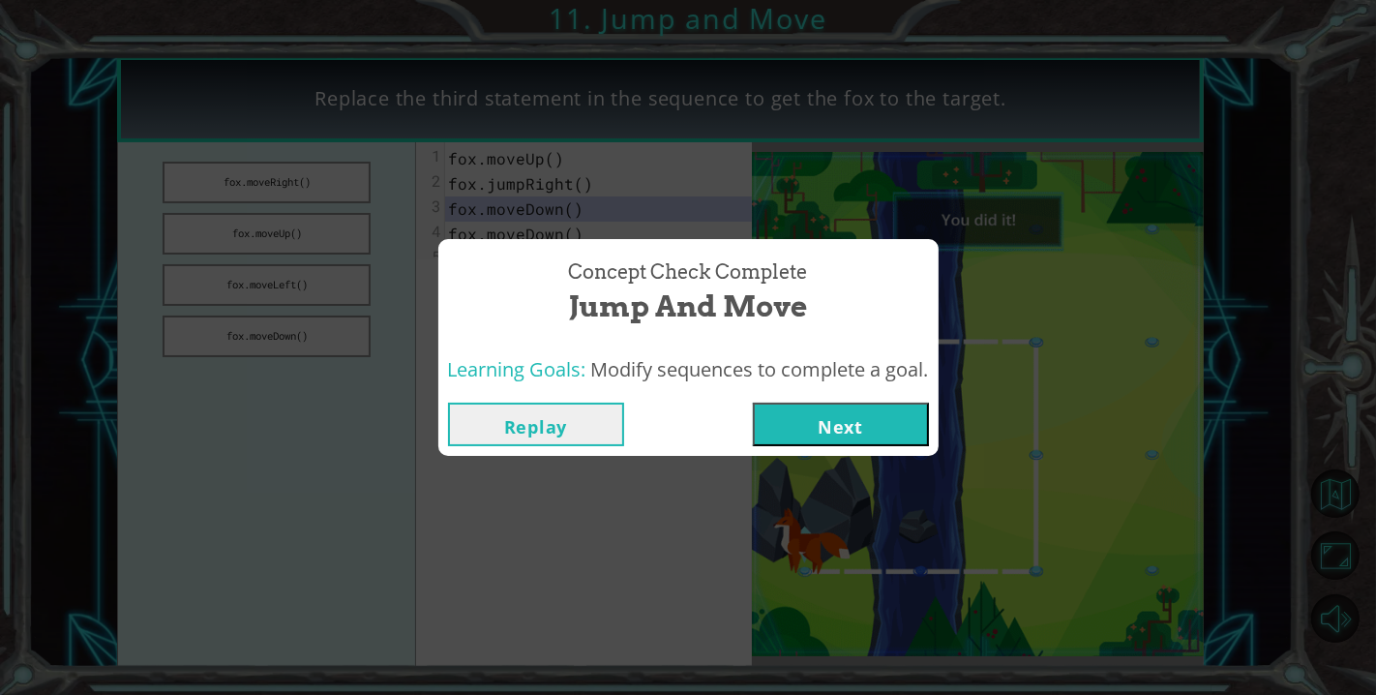
click at [794, 414] on button "Next" at bounding box center [841, 425] width 176 height 44
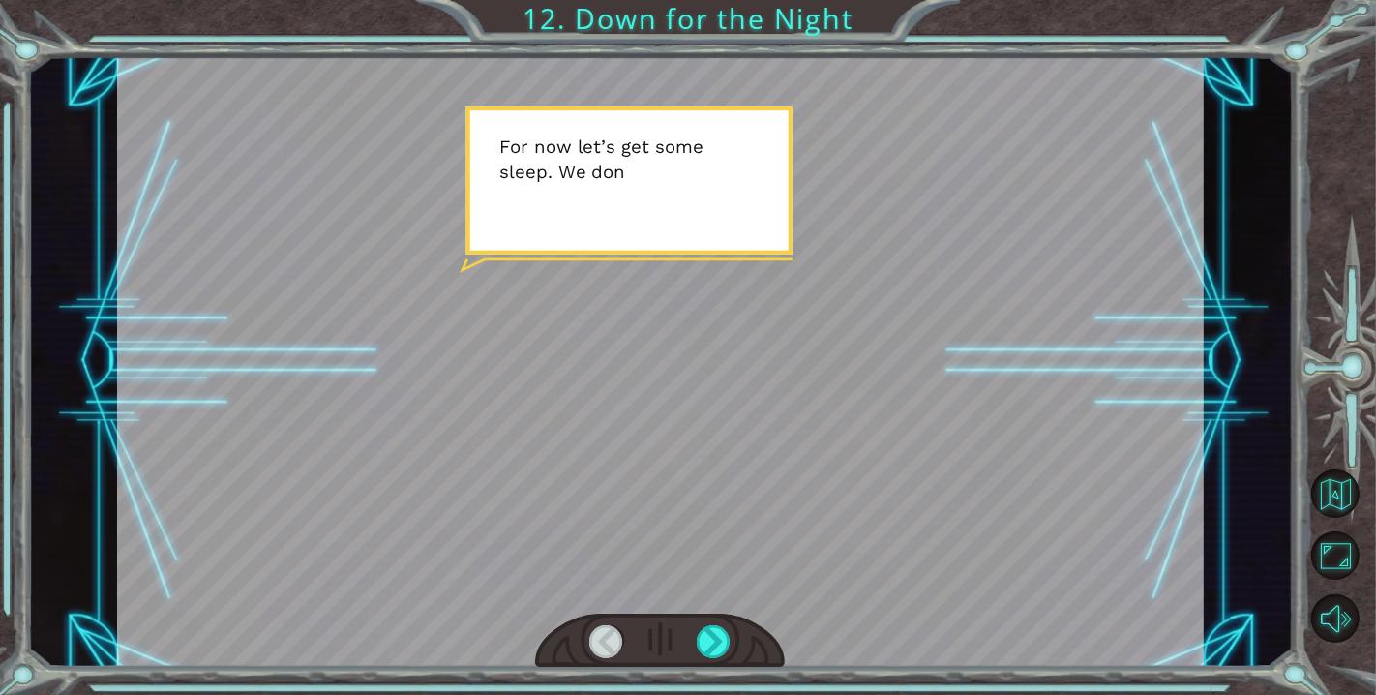
drag, startPoint x: 622, startPoint y: 289, endPoint x: 624, endPoint y: 299, distance: 9.9
click at [624, 299] on div at bounding box center [660, 362] width 1087 height 612
click at [715, 630] on div at bounding box center [714, 641] width 35 height 33
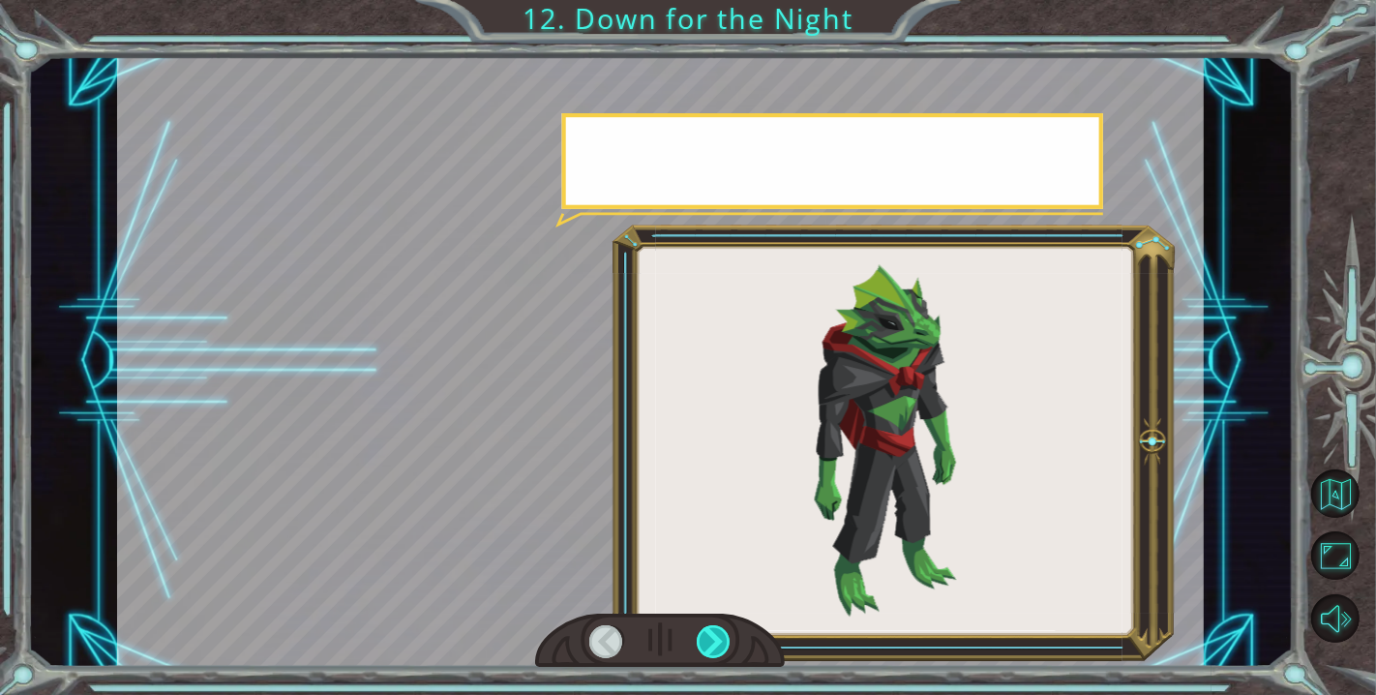
click at [715, 630] on div at bounding box center [714, 641] width 35 height 33
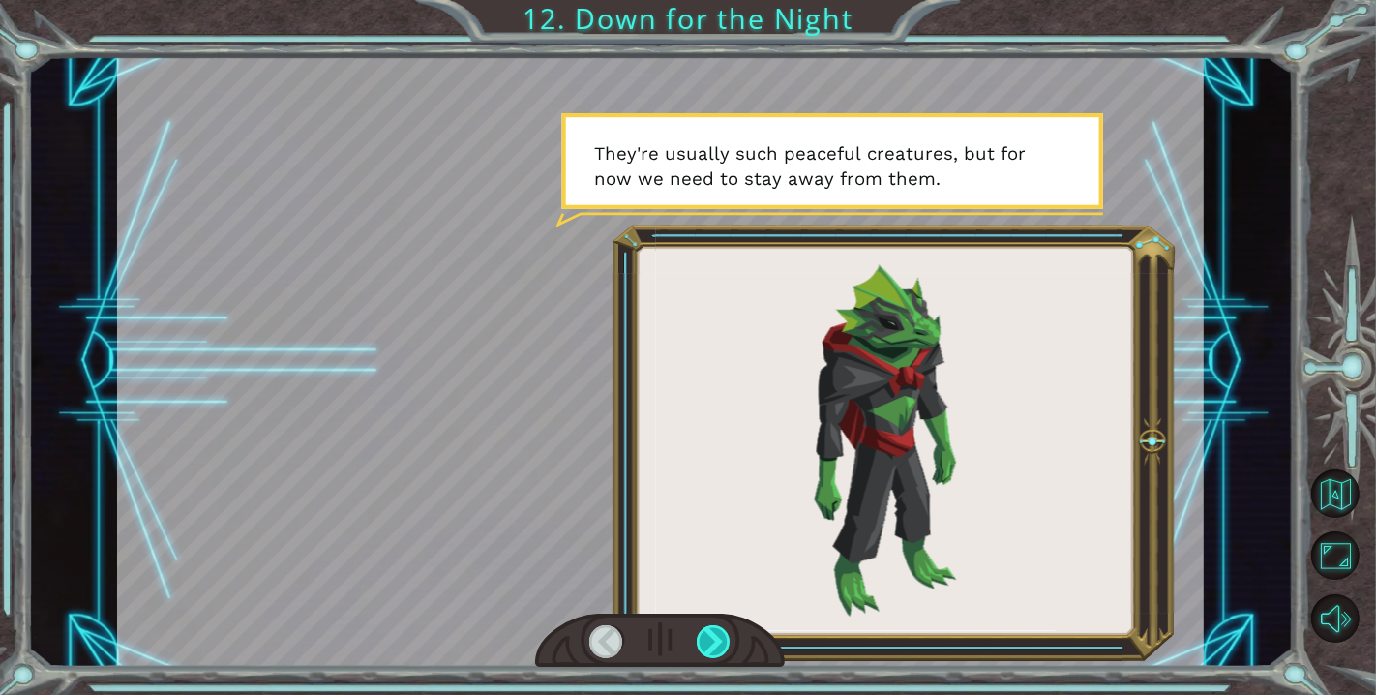
click at [715, 630] on div at bounding box center [714, 641] width 35 height 33
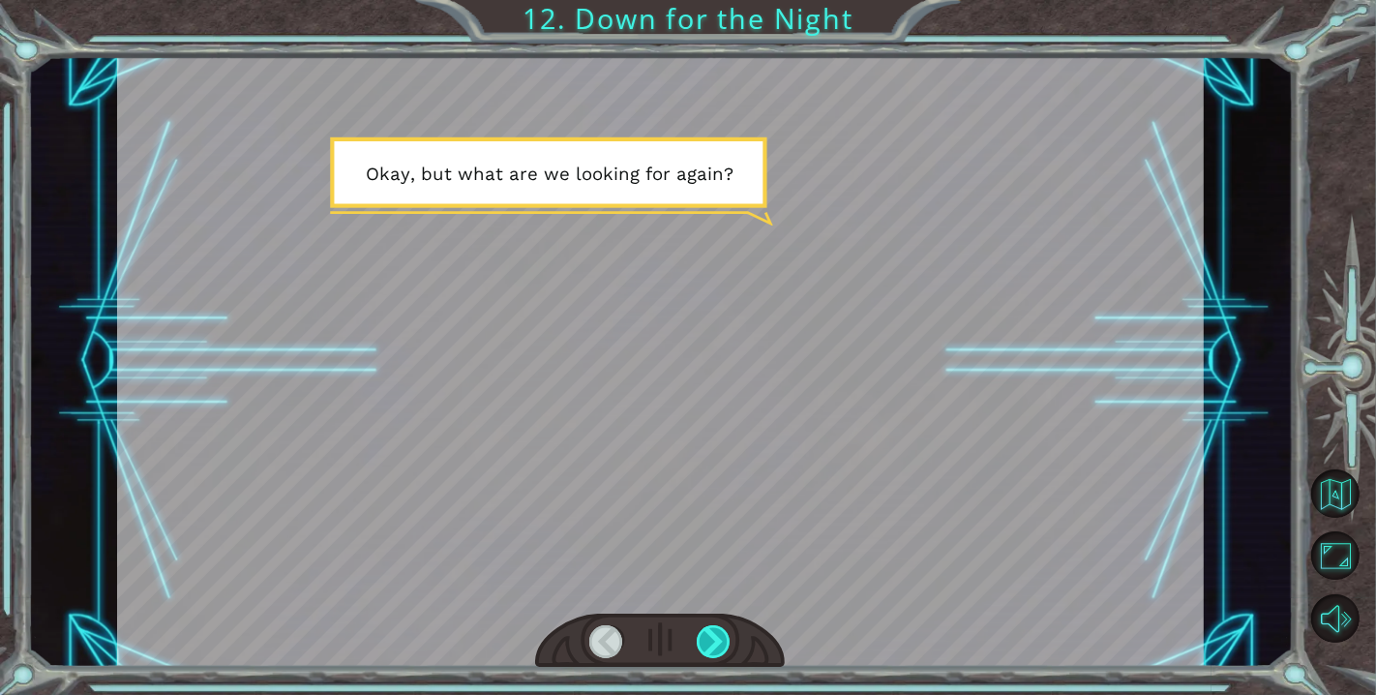
click at [715, 630] on div at bounding box center [714, 641] width 35 height 33
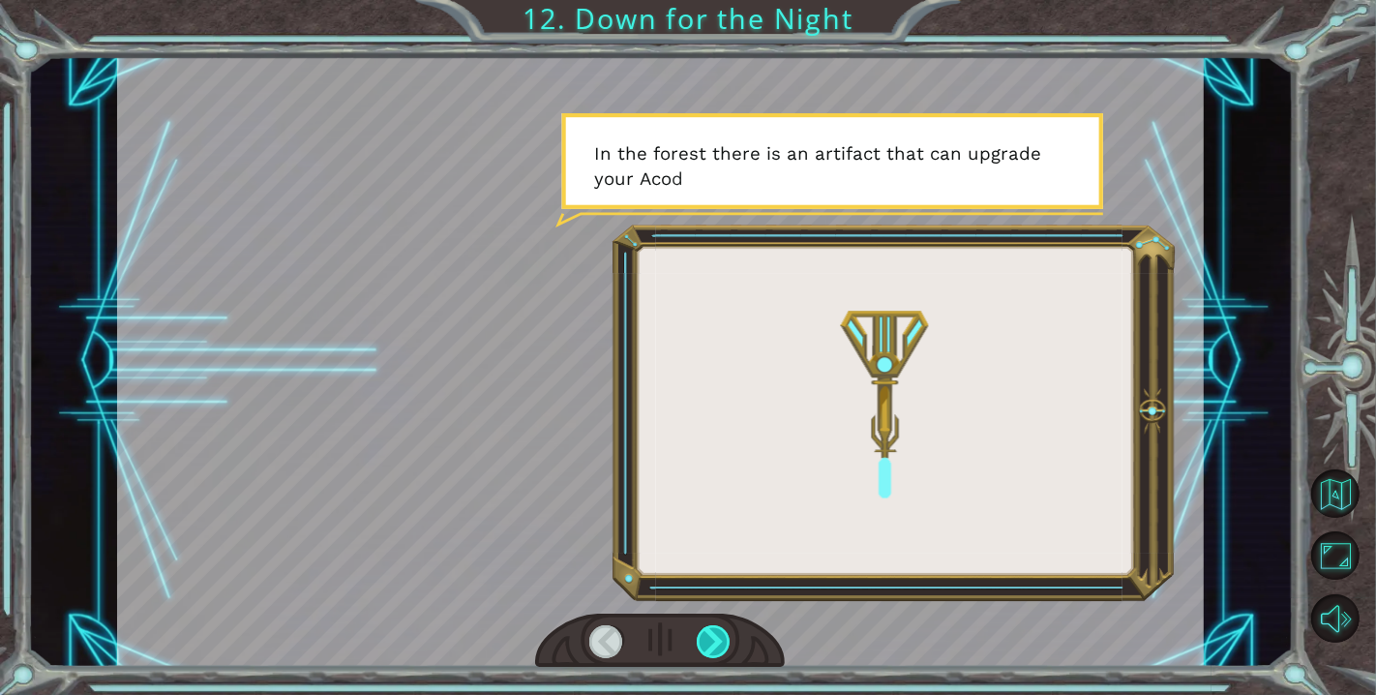
click at [715, 630] on div at bounding box center [714, 641] width 35 height 33
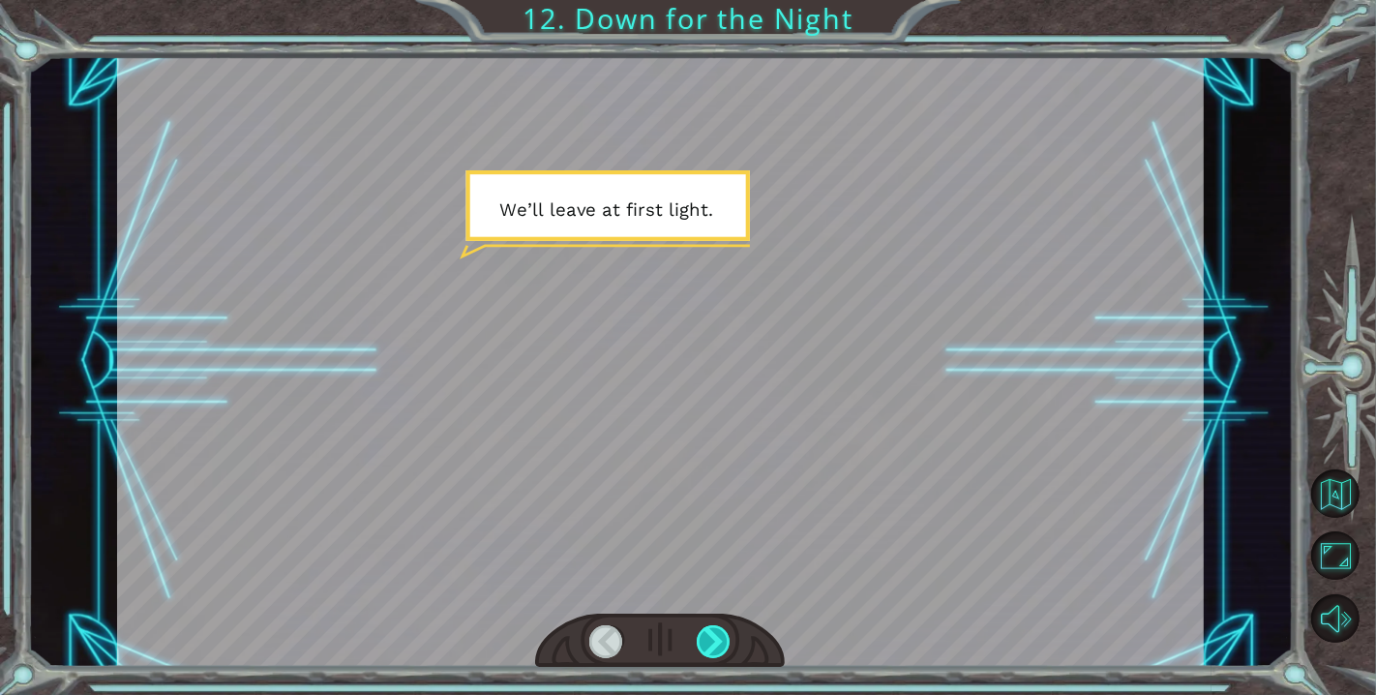
click at [715, 630] on div at bounding box center [714, 641] width 35 height 33
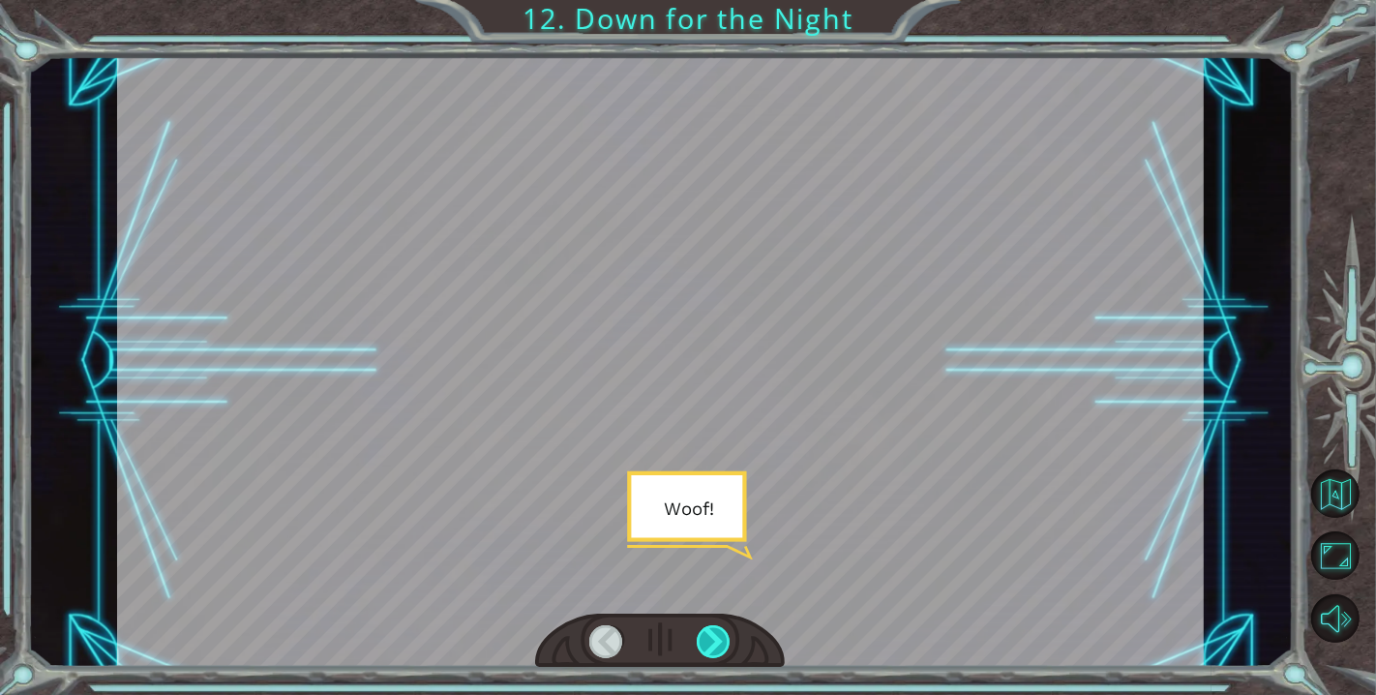
click at [715, 630] on div at bounding box center [714, 641] width 35 height 33
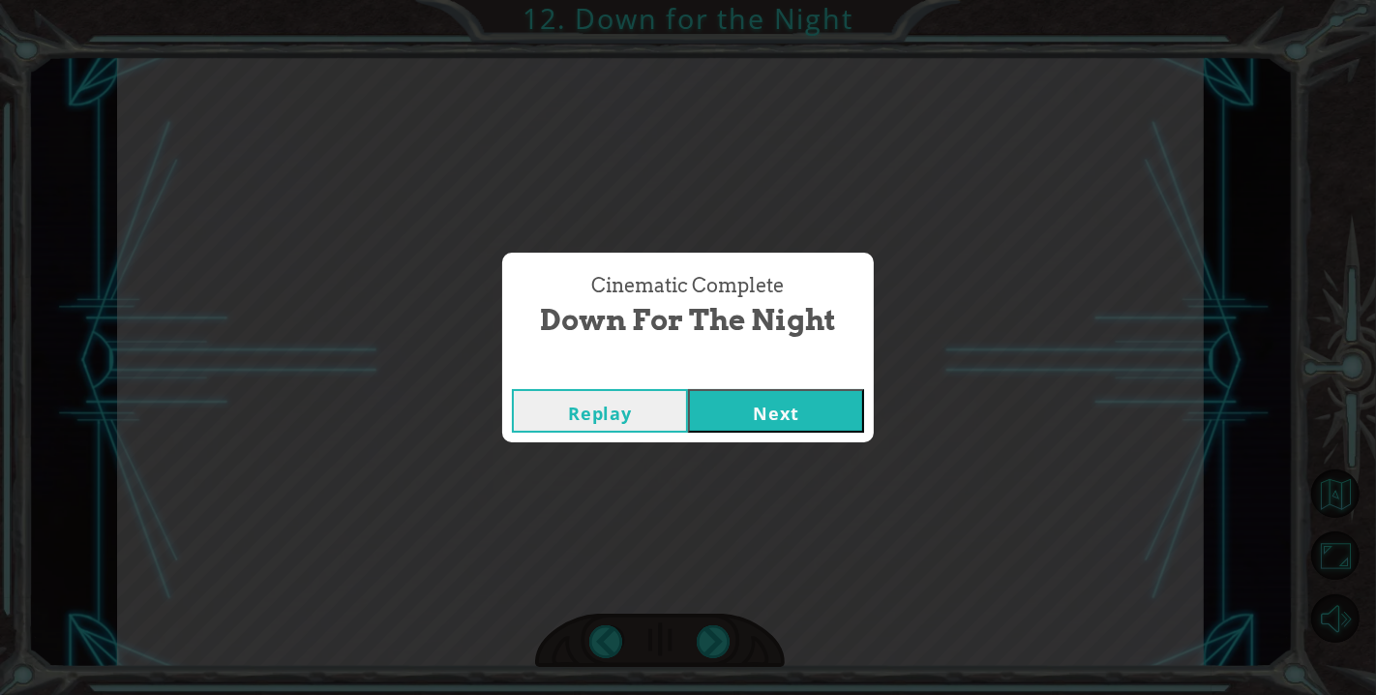
click at [753, 416] on button "Next" at bounding box center [776, 411] width 176 height 44
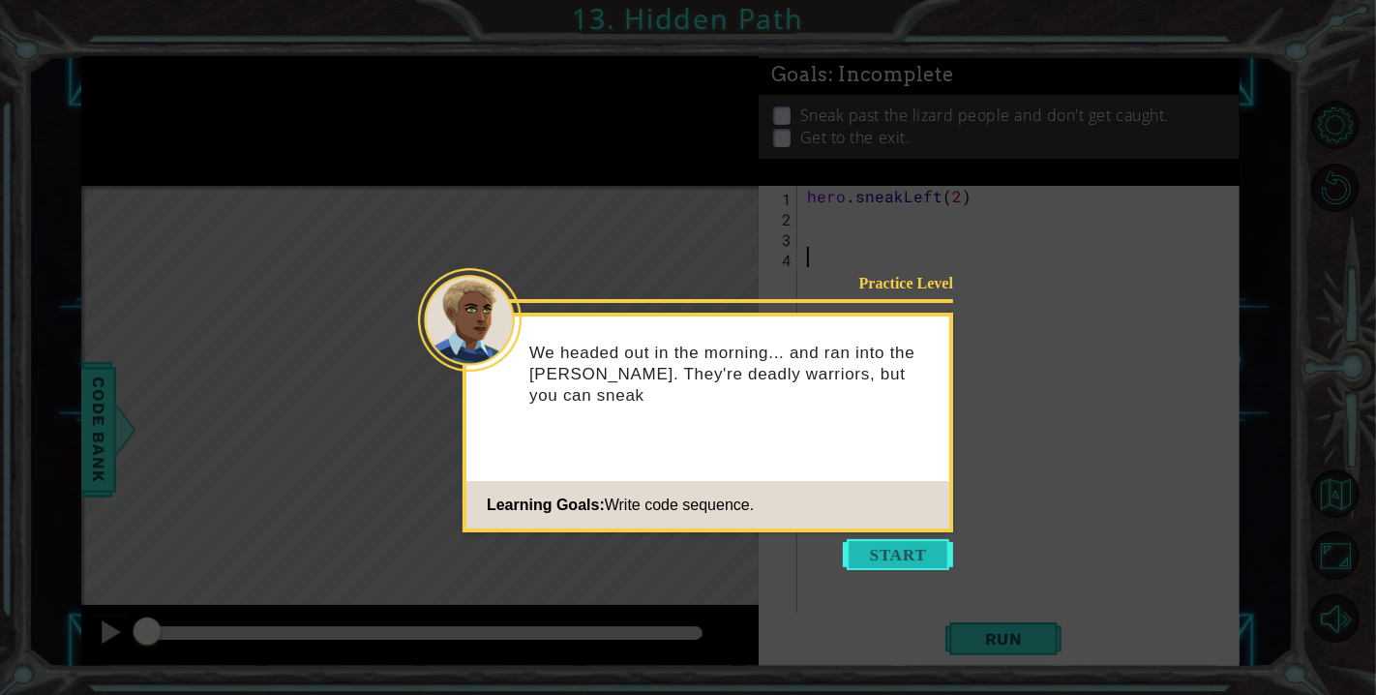
click at [864, 553] on button "Start" at bounding box center [898, 554] width 110 height 31
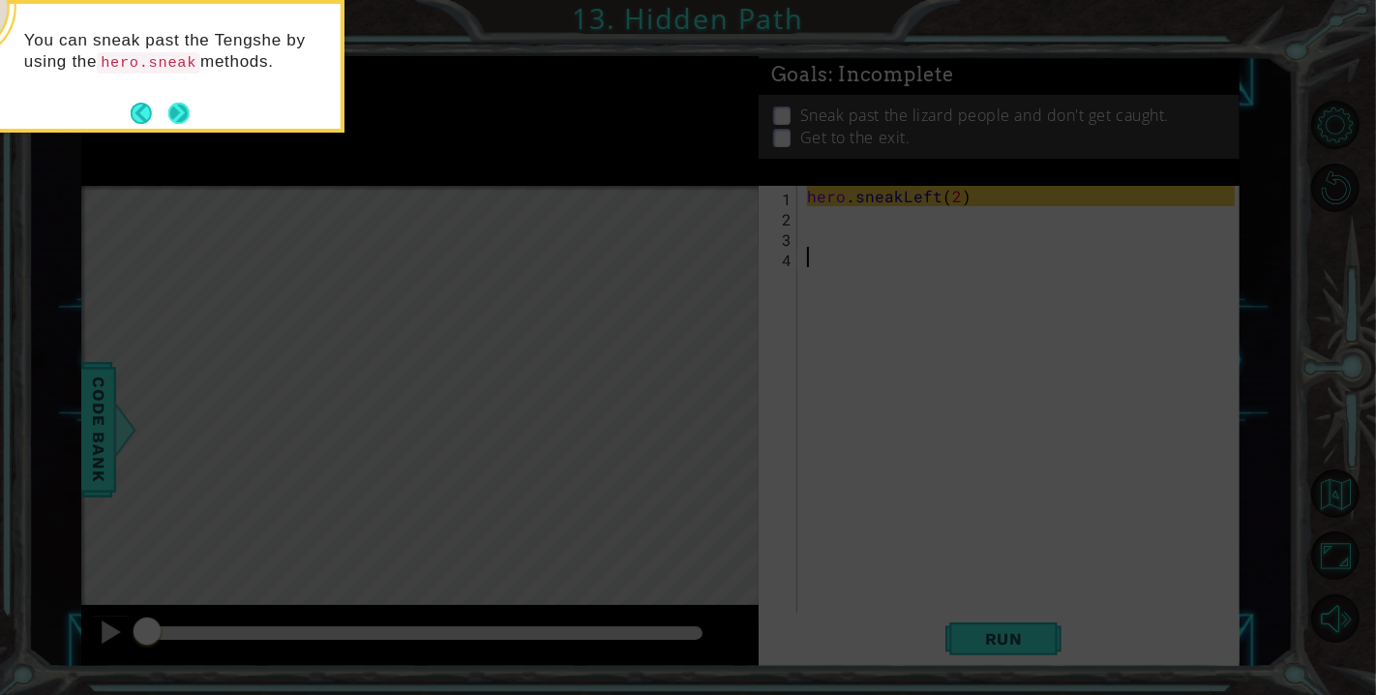
click at [187, 104] on button "Next" at bounding box center [178, 113] width 21 height 21
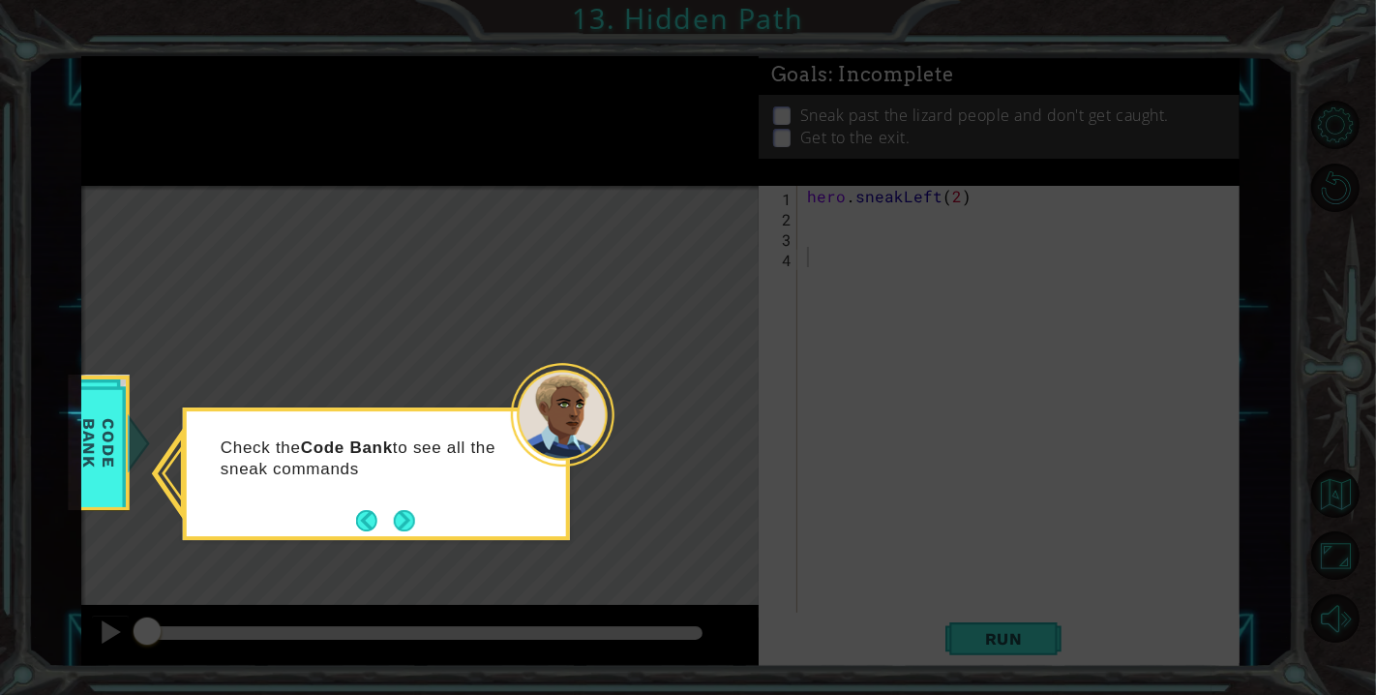
click at [419, 497] on div "Check the Code Bank to see all the sneak commands" at bounding box center [376, 468] width 379 height 98
click at [414, 506] on footer at bounding box center [385, 520] width 59 height 29
click at [414, 515] on button "Next" at bounding box center [404, 520] width 21 height 21
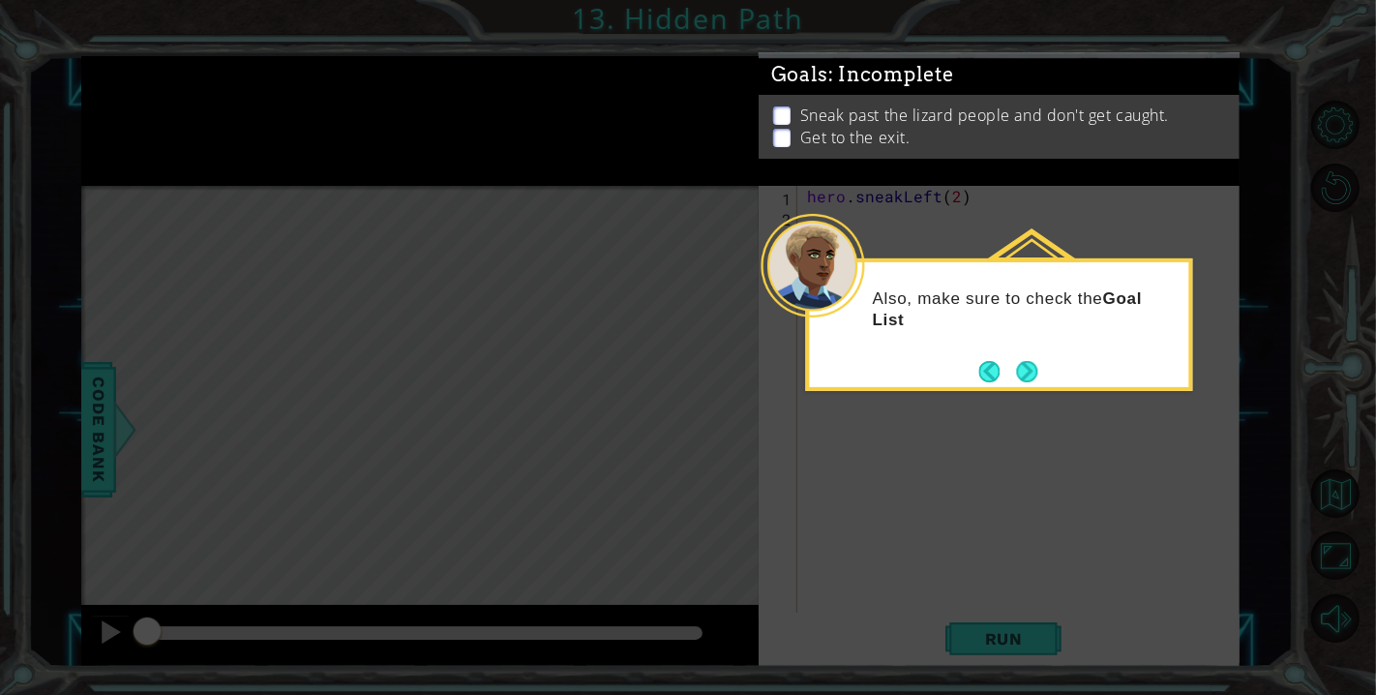
click at [1038, 369] on button "Next" at bounding box center [1027, 371] width 21 height 21
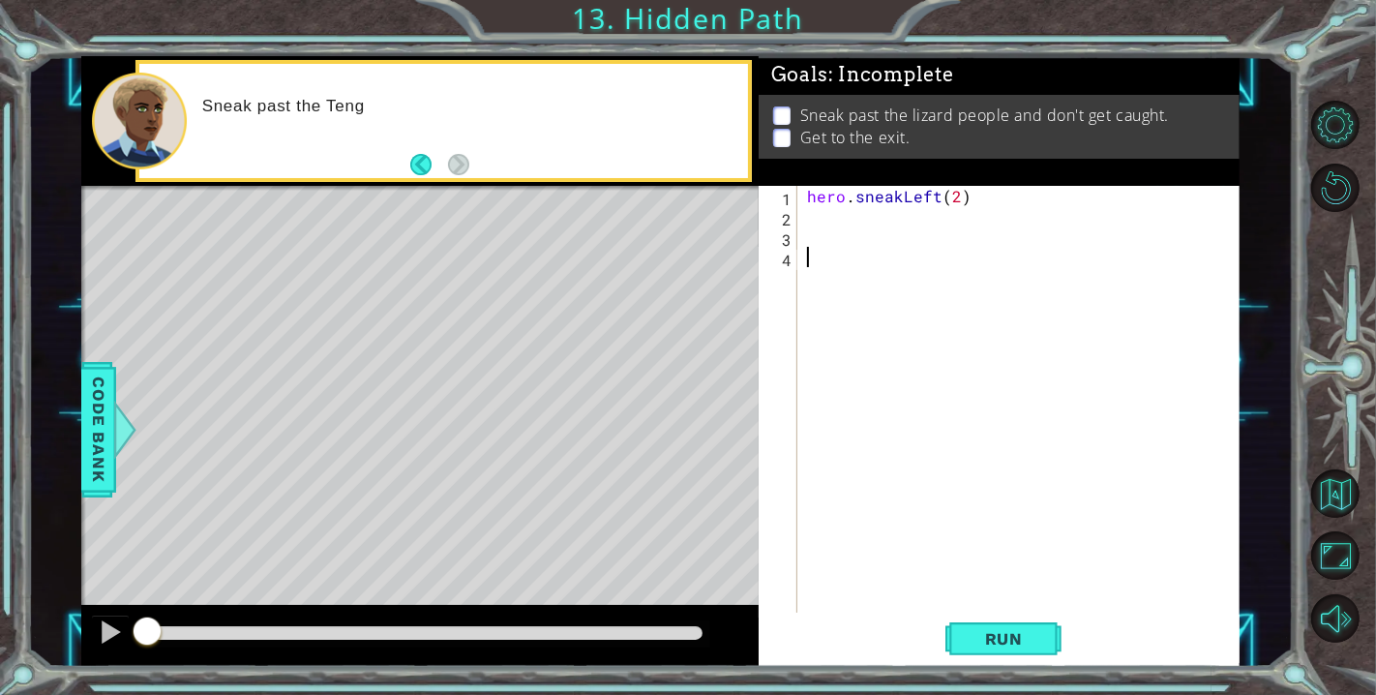
click at [911, 226] on div "hero . sneakLeft ( 2 )" at bounding box center [1023, 419] width 441 height 467
click at [923, 211] on div "hero . sneakLeft ( 2 )" at bounding box center [1023, 419] width 441 height 467
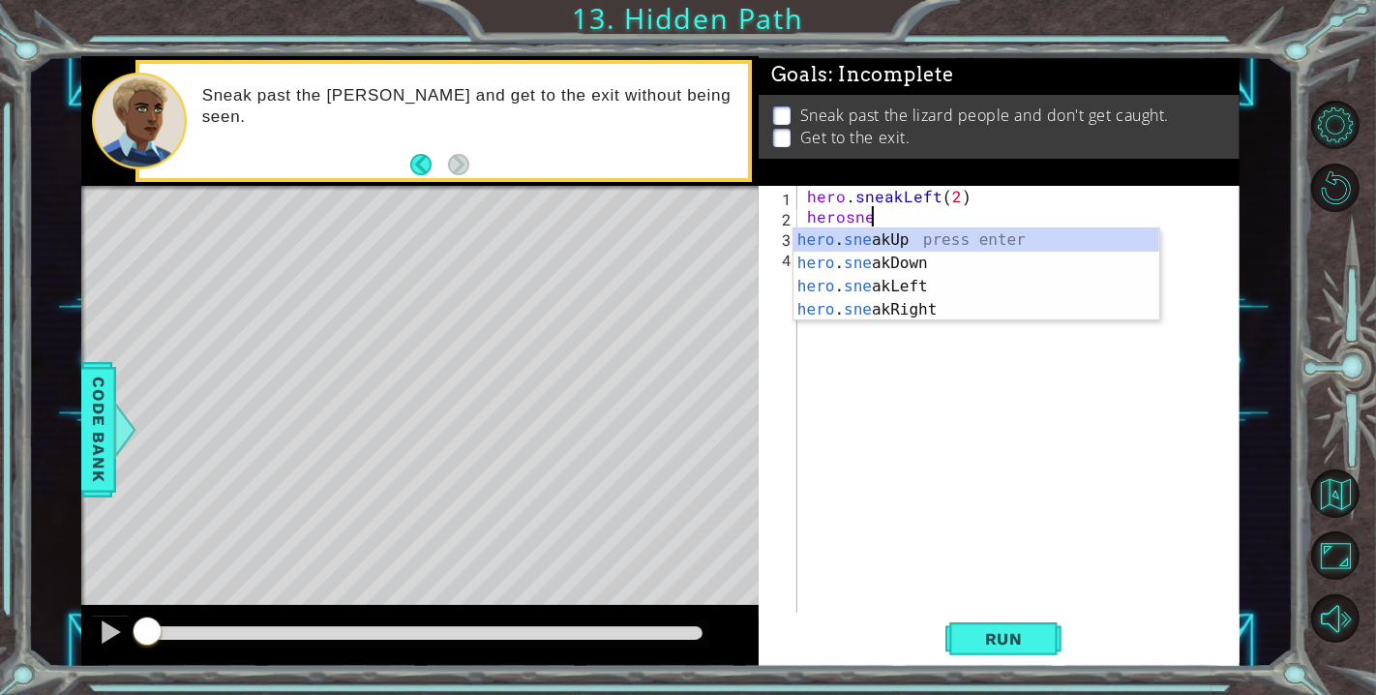
scroll to position [0, 3]
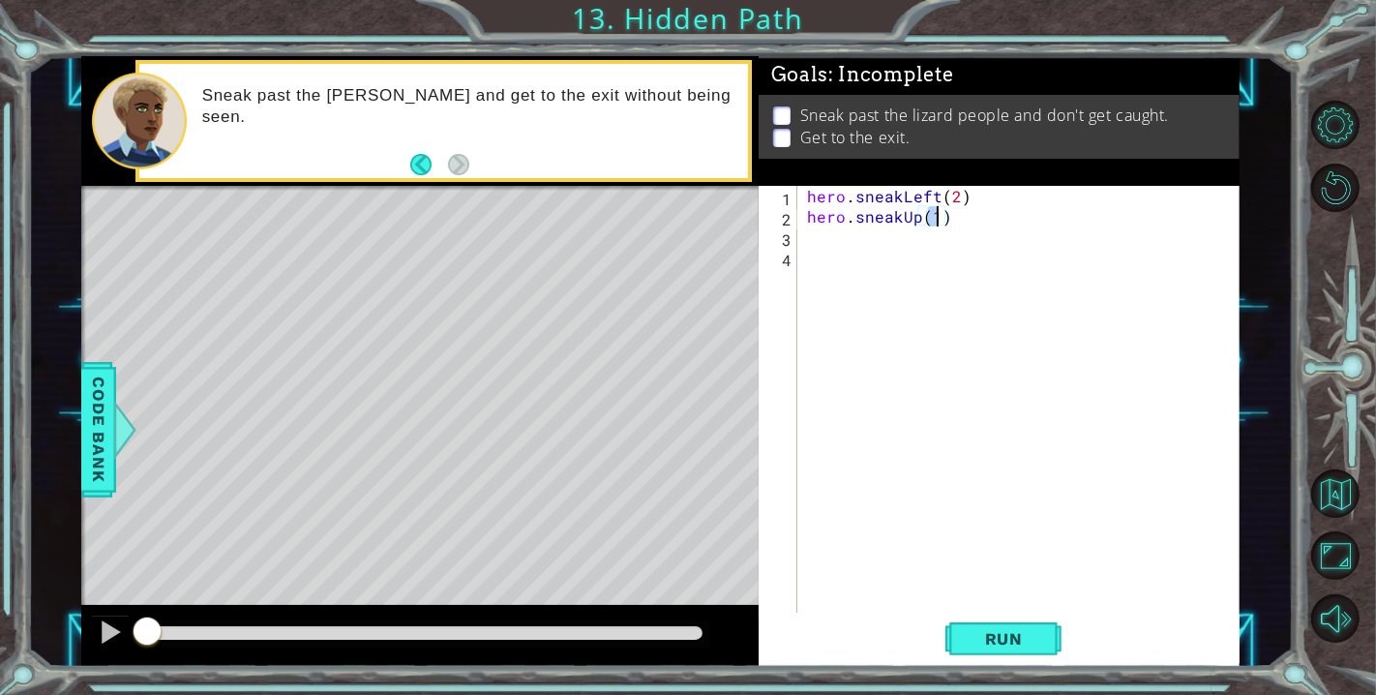
type textarea "hero.sneakUp(3)"
type textarea "hero.sneakRight(2)"
click at [901, 268] on div "hero . sneakLeft ( 2 ) hero . sneakUp ( 3 ) hero . sneakRight ( 2 )" at bounding box center [1023, 419] width 441 height 467
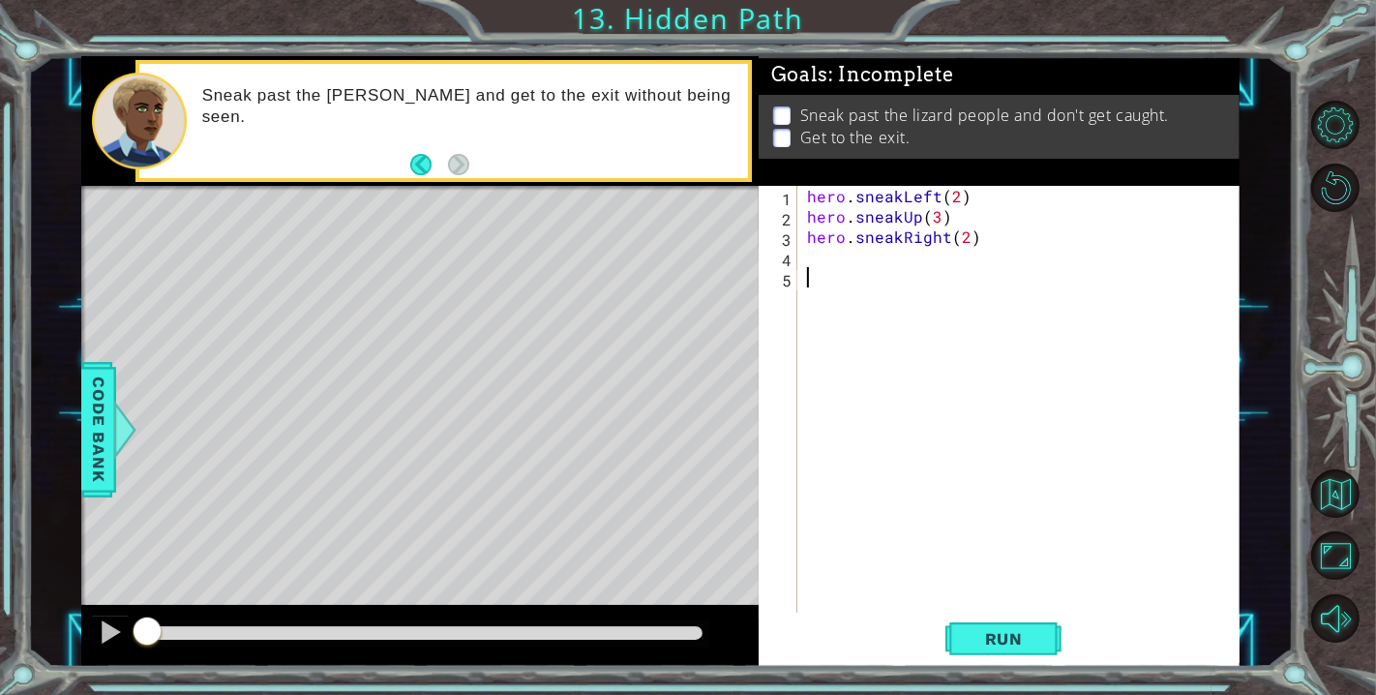
scroll to position [0, 0]
click at [890, 260] on div "hero . sneakLeft ( 2 ) hero . sneakUp ( 3 ) hero . sneakRight ( 2 )" at bounding box center [1023, 419] width 441 height 467
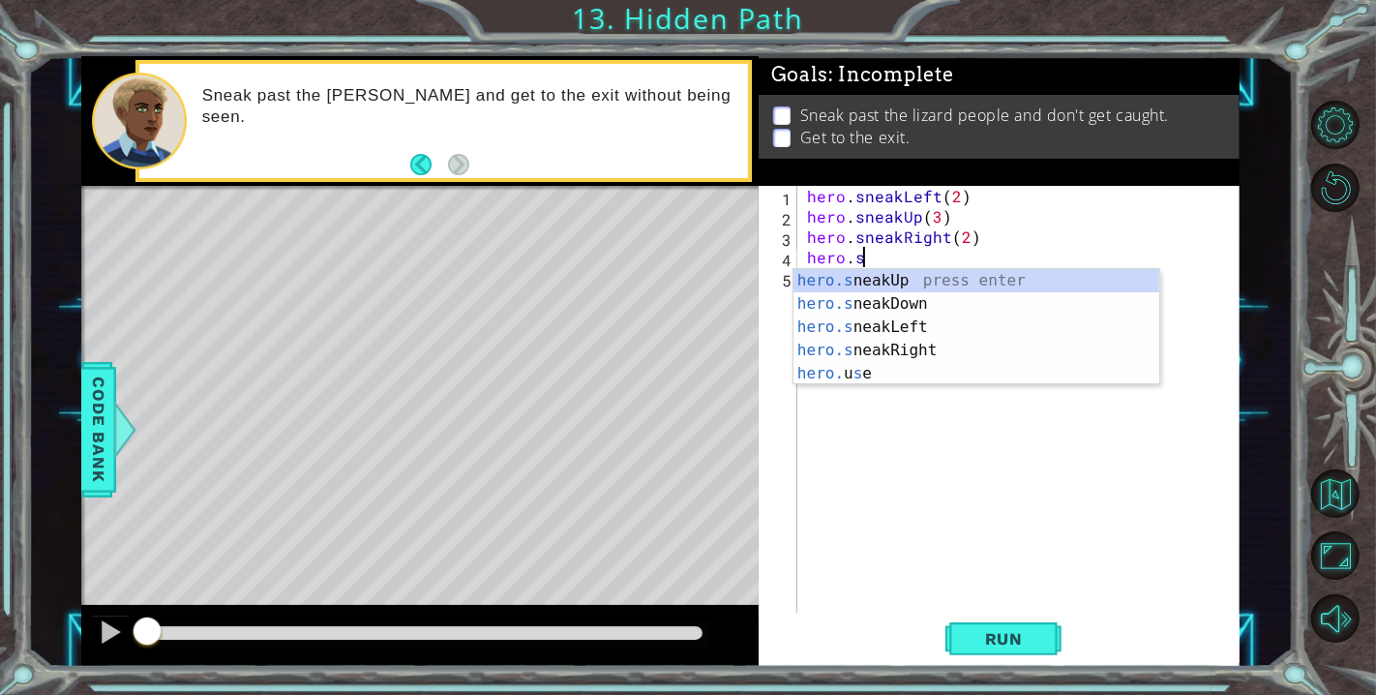
scroll to position [0, 1]
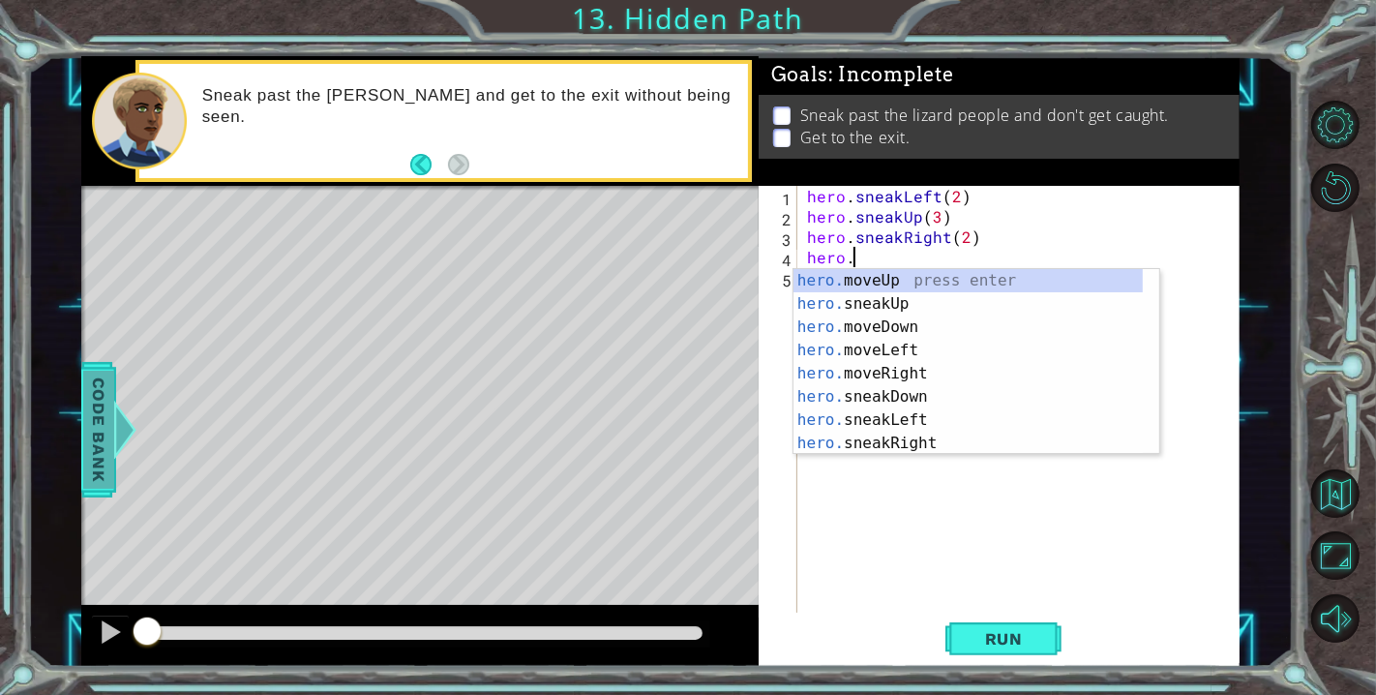
type textarea "hero."
click at [104, 404] on span "Code Bank" at bounding box center [98, 429] width 31 height 118
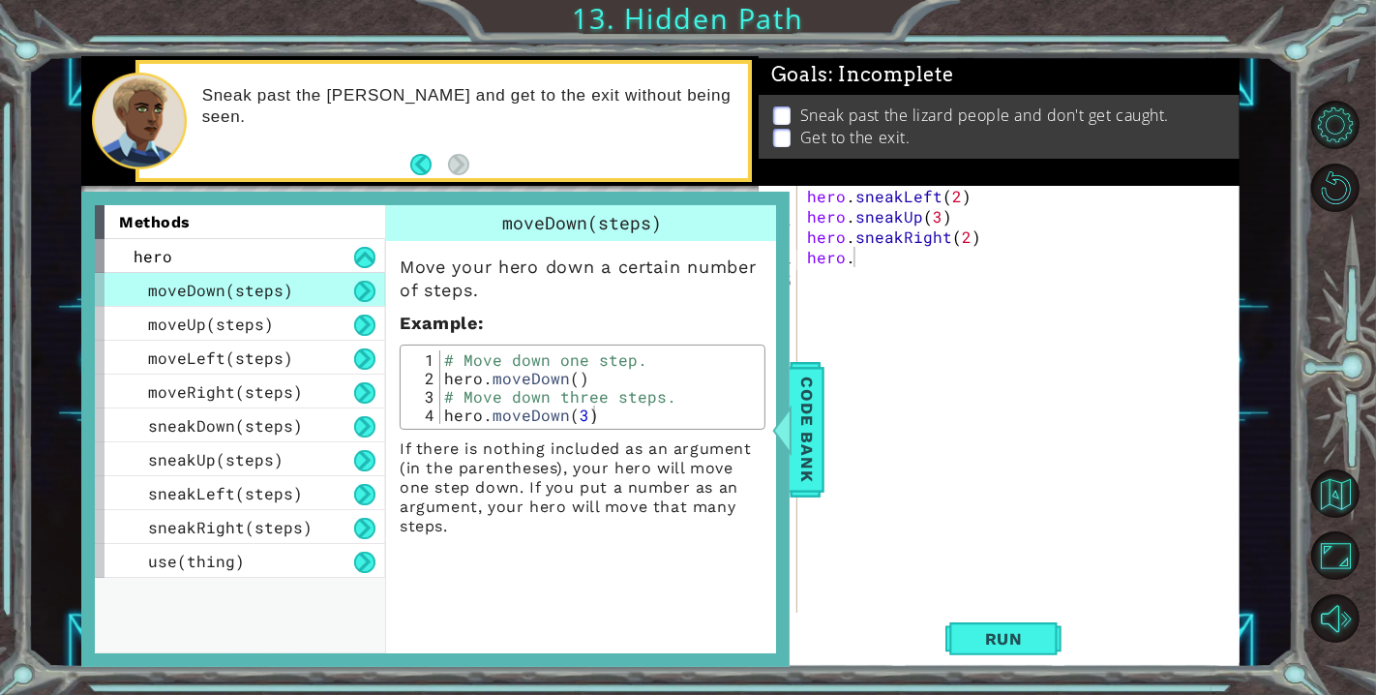
click at [268, 584] on div "methods hero moveDown(steps) moveUp(steps) moveLeft(steps) moveRight(steps) sne…" at bounding box center [248, 429] width 307 height 448
click at [365, 295] on button at bounding box center [364, 291] width 21 height 21
click at [362, 294] on button at bounding box center [364, 291] width 21 height 21
click at [355, 262] on button at bounding box center [364, 257] width 21 height 21
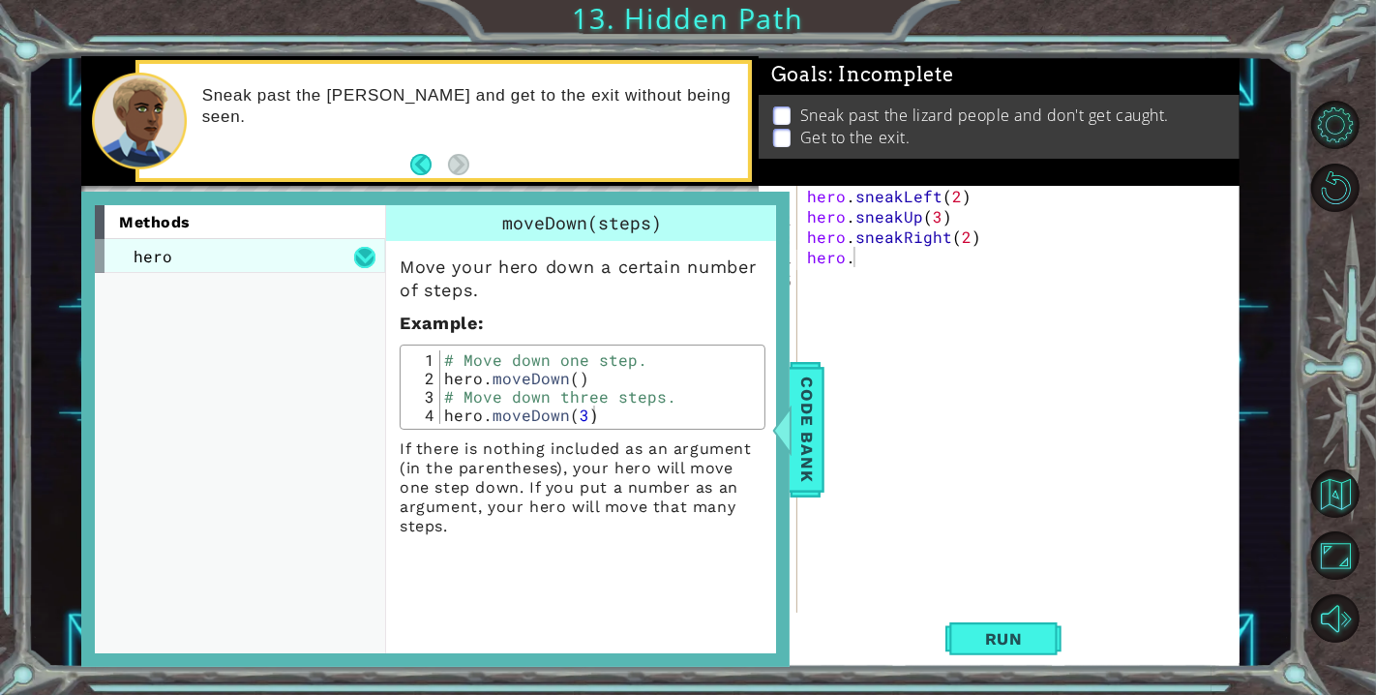
click at [356, 260] on button at bounding box center [364, 257] width 21 height 21
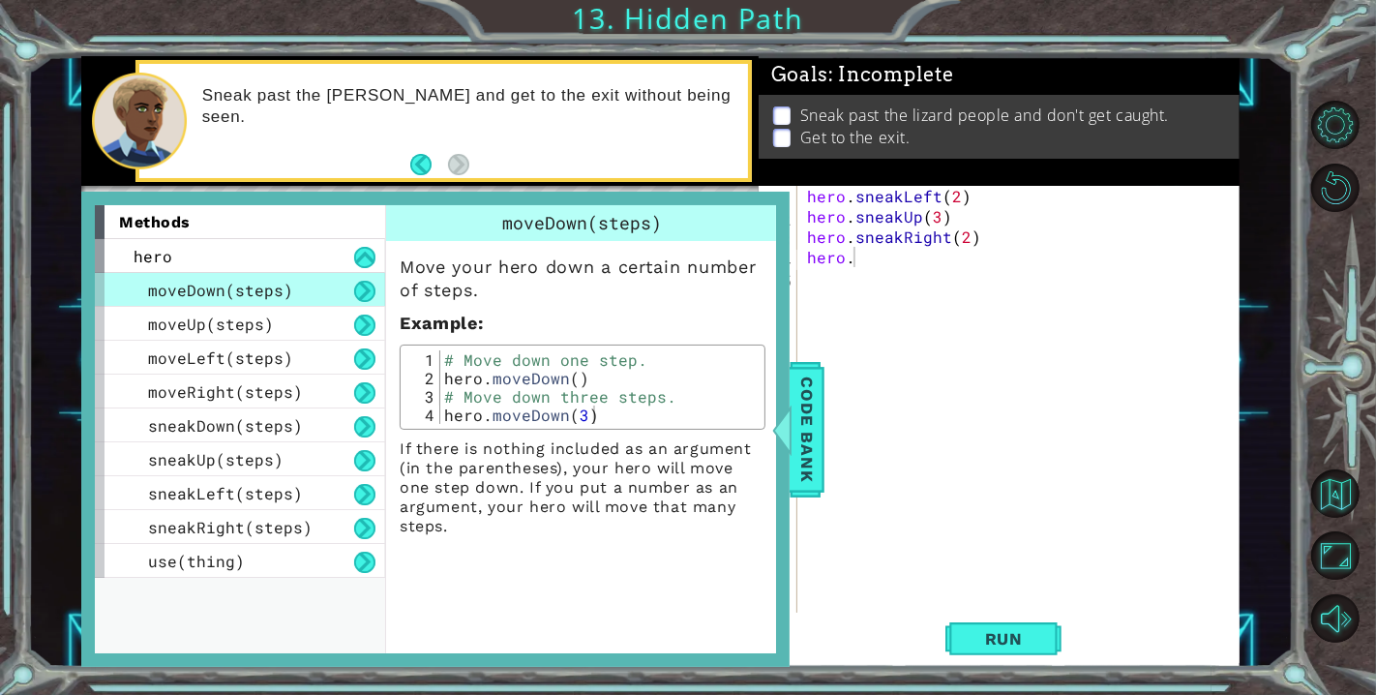
type textarea "hero.sneakRight(2)"
click at [856, 234] on div "hero . sneakLeft ( 2 ) hero . sneakUp ( 3 ) hero . sneakRight ( 2 ) hero ." at bounding box center [1023, 419] width 441 height 467
click at [798, 446] on span "Code Bank" at bounding box center [807, 429] width 31 height 118
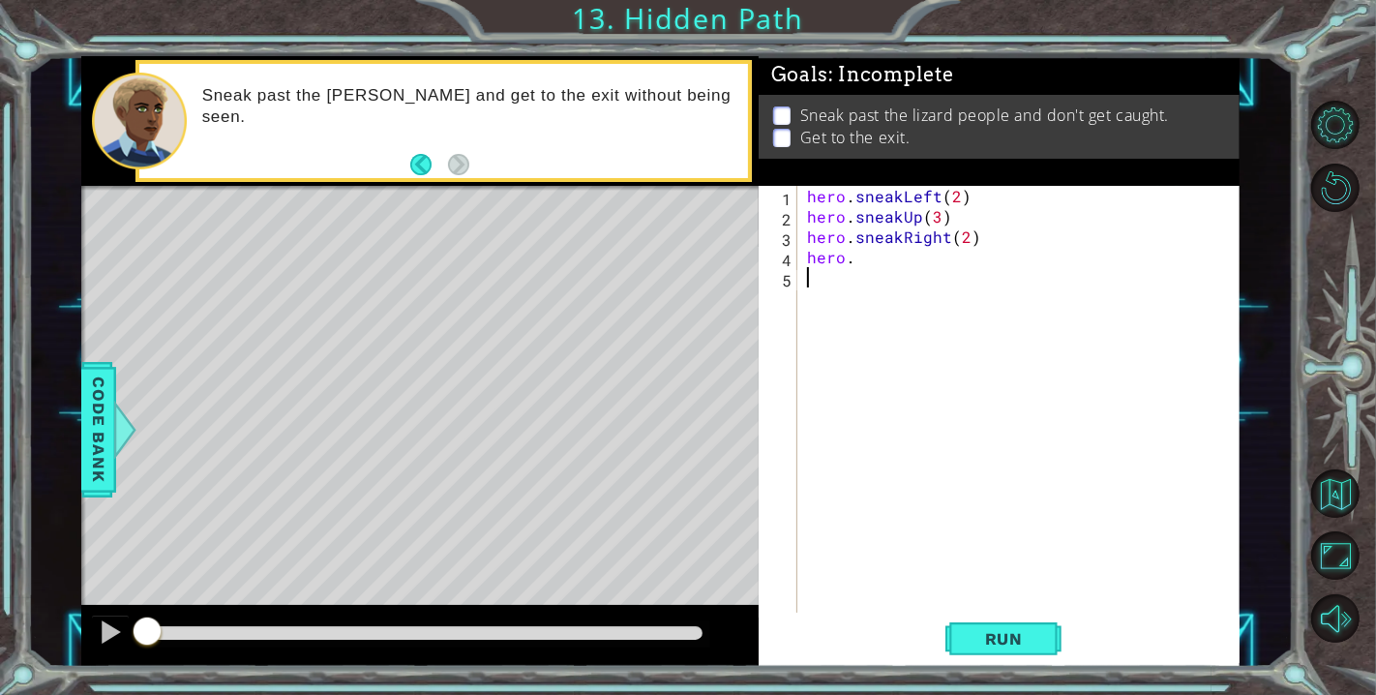
drag, startPoint x: 873, startPoint y: 267, endPoint x: 881, endPoint y: 243, distance: 25.4
click at [881, 263] on div "hero . sneakLeft ( 2 ) hero . sneakUp ( 3 ) hero . sneakRight ( 2 ) hero ." at bounding box center [1023, 419] width 441 height 467
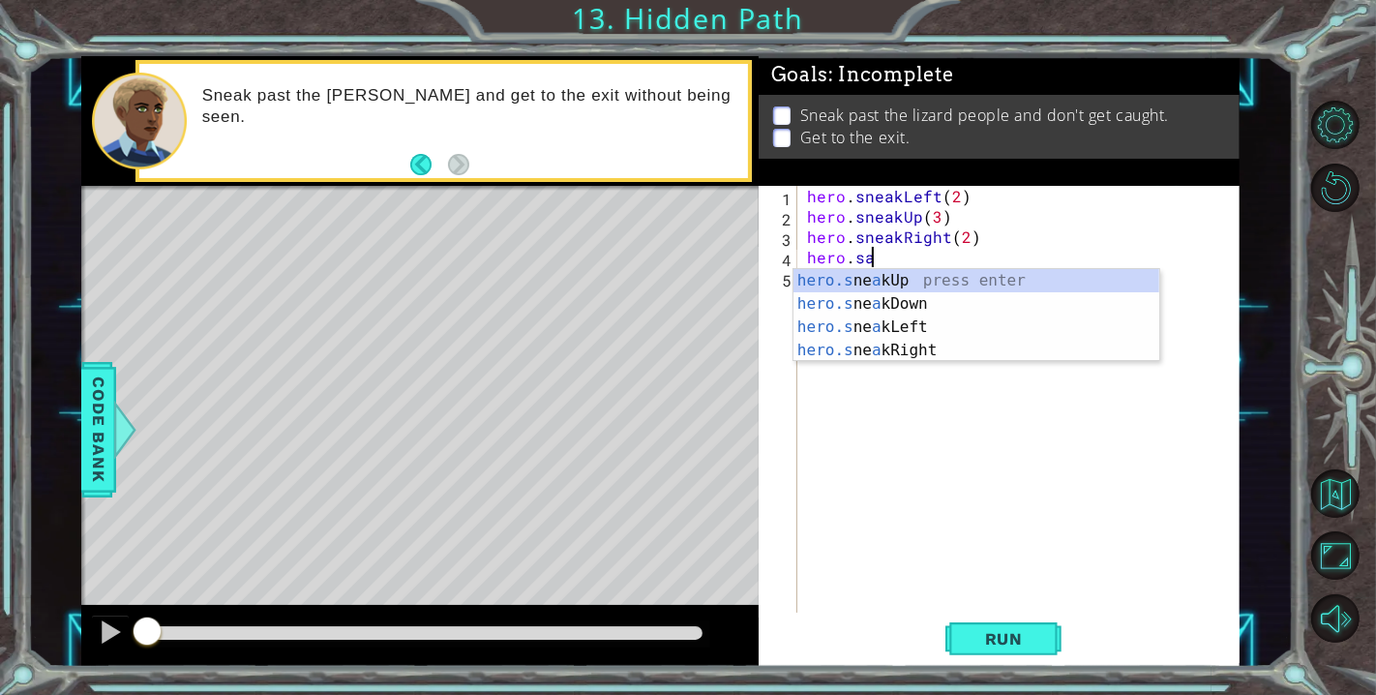
type textarea "hero.say"
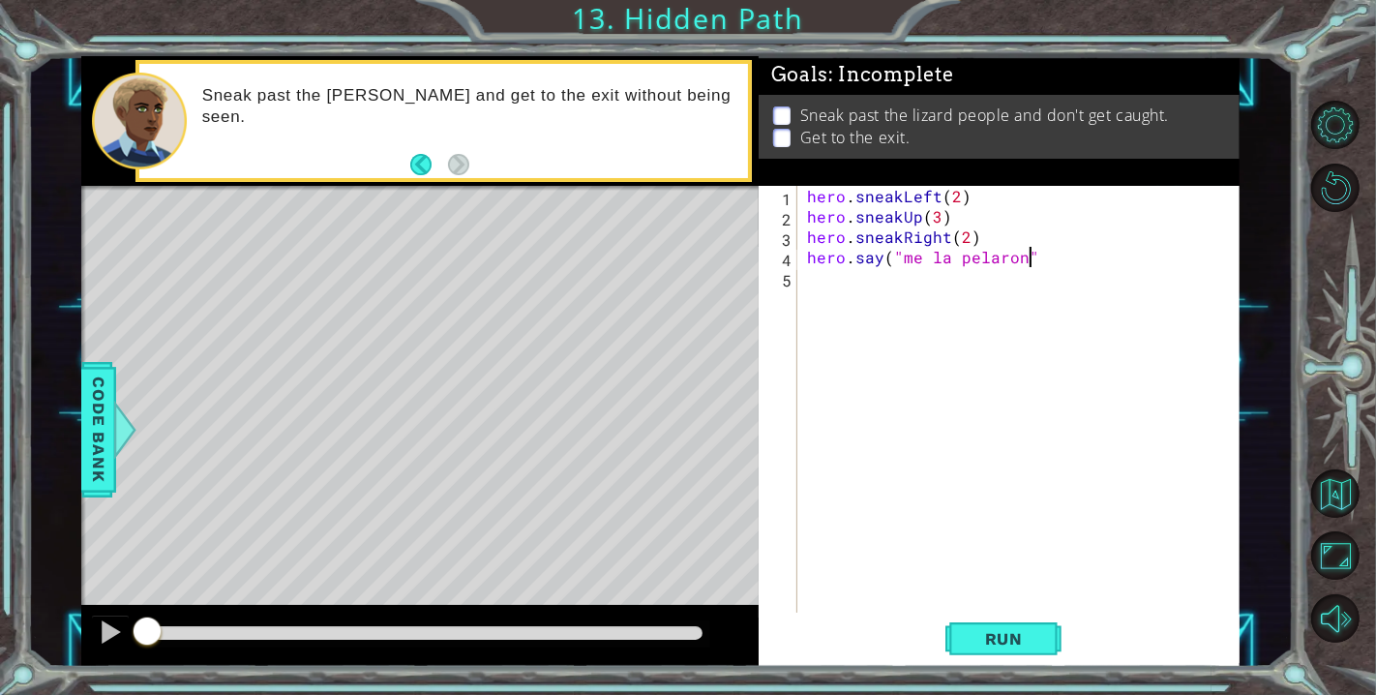
scroll to position [0, 13]
type textarea "hero.say("me la pelaron")"
click at [1031, 629] on span "Run" at bounding box center [1004, 638] width 76 height 19
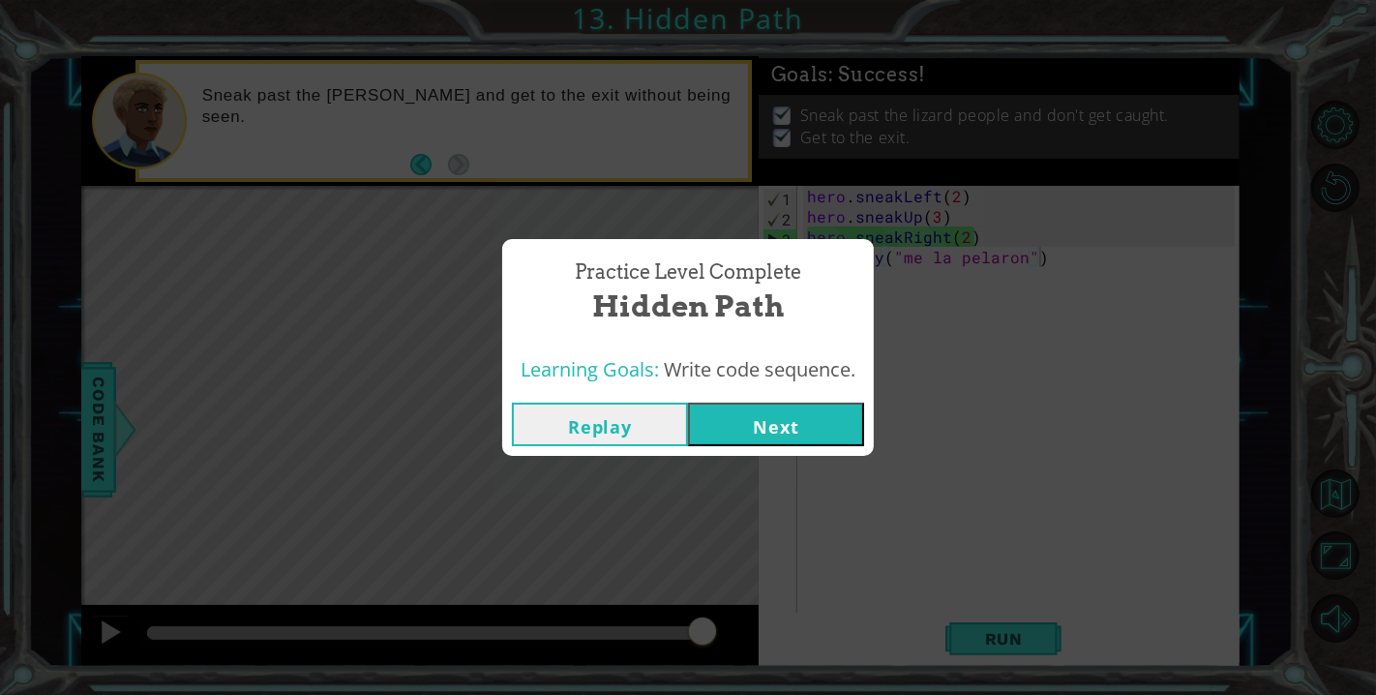
click at [818, 434] on button "Next" at bounding box center [776, 425] width 176 height 44
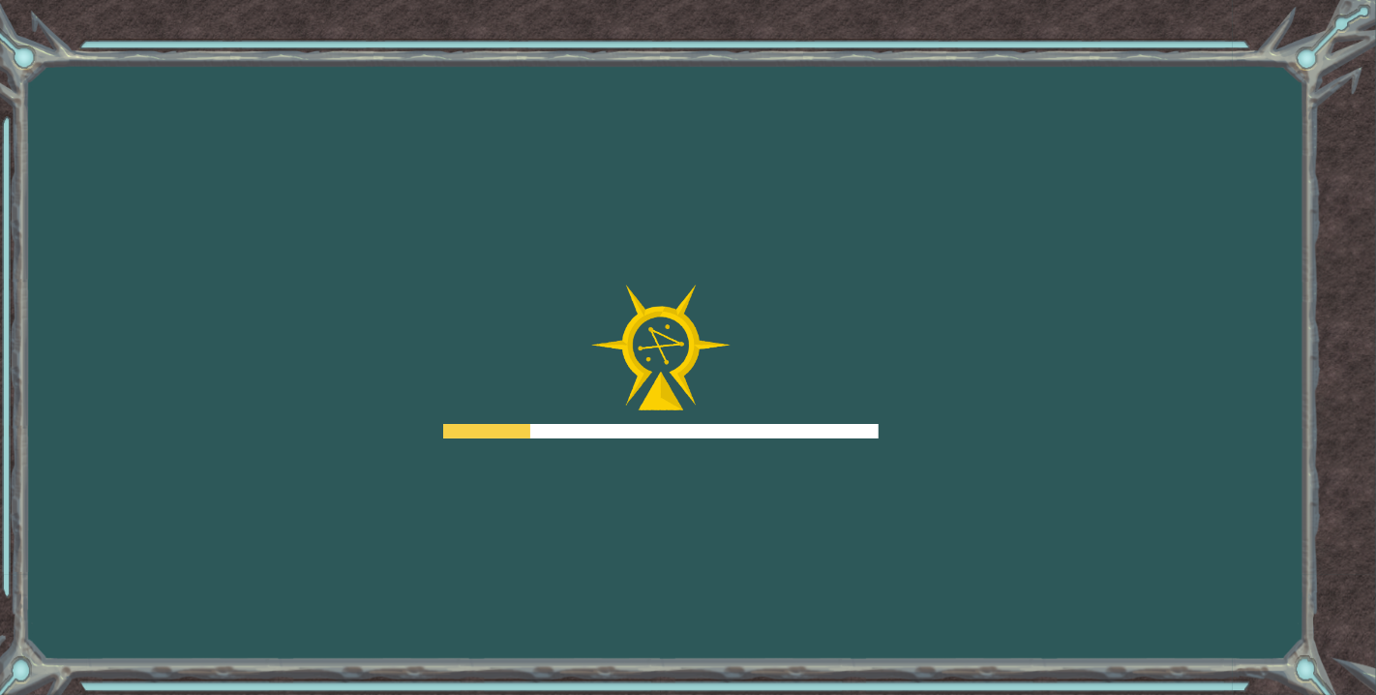
click at [822, 429] on div at bounding box center [660, 431] width 435 height 15
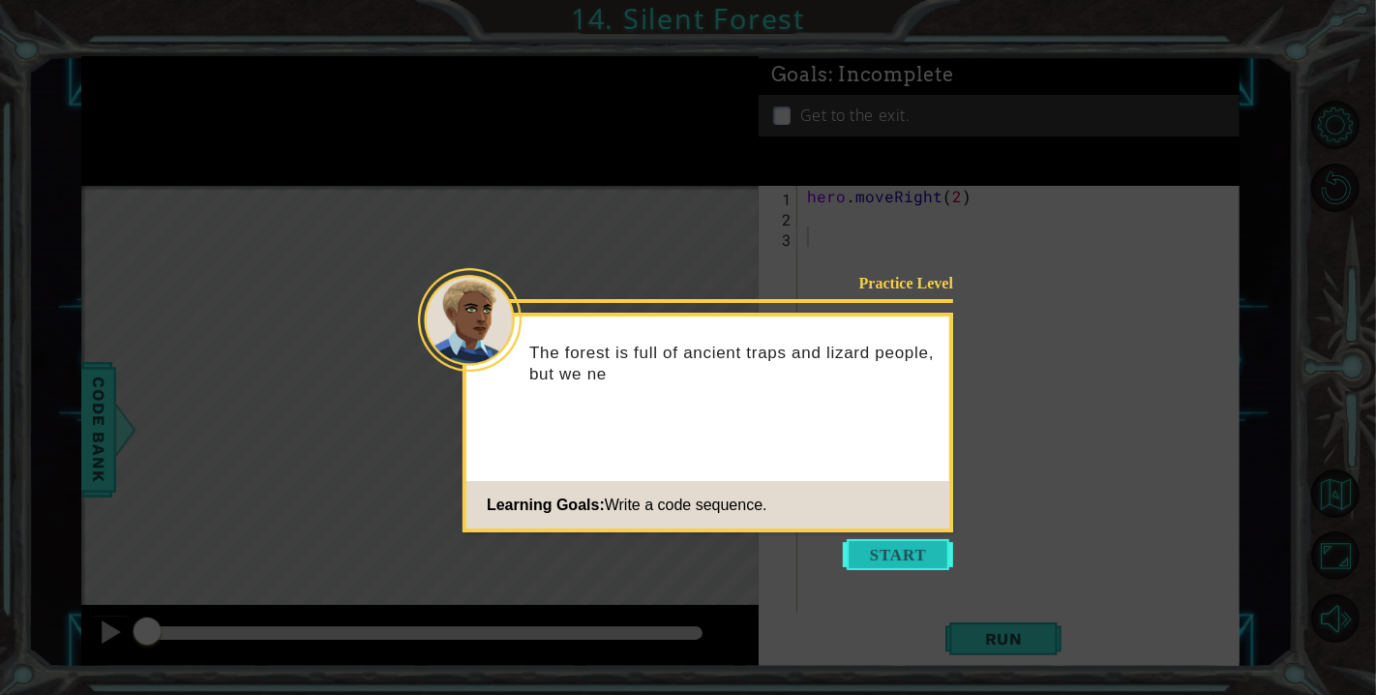
click at [917, 565] on button "Start" at bounding box center [898, 554] width 110 height 31
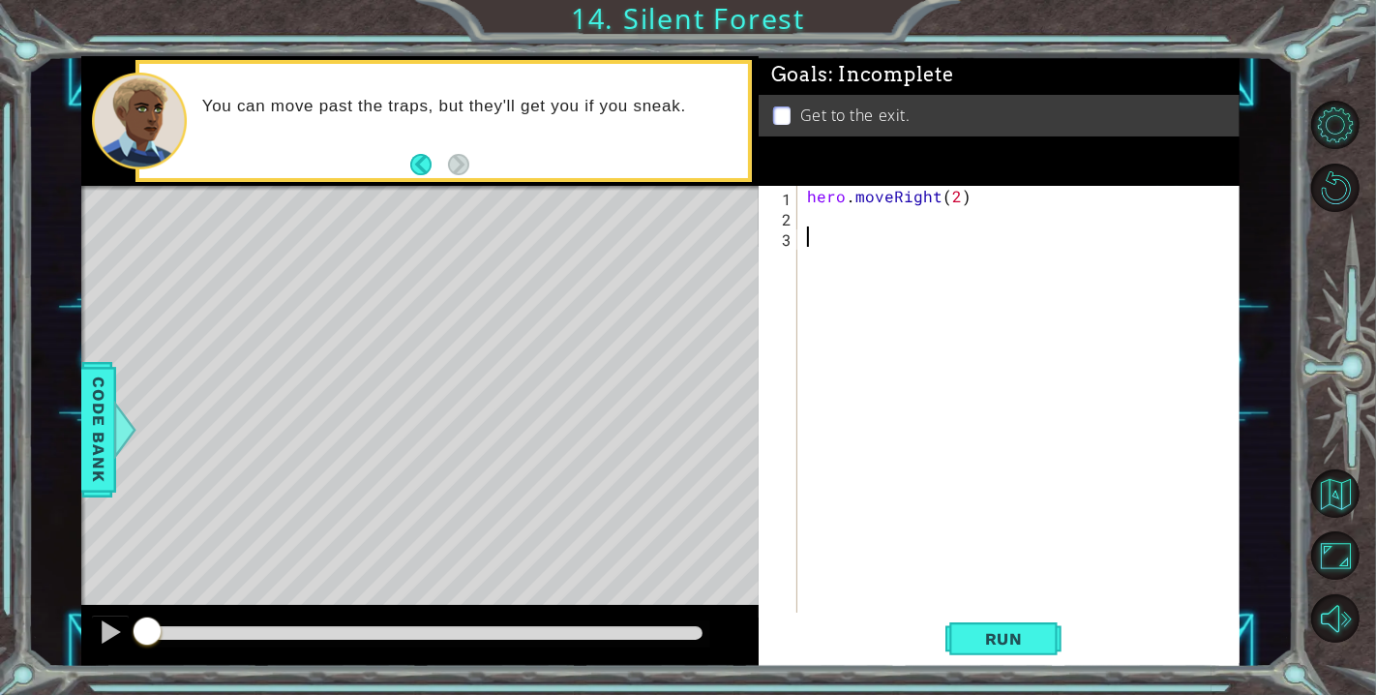
click at [862, 210] on div "hero . moveRight ( 2 )" at bounding box center [1023, 419] width 441 height 467
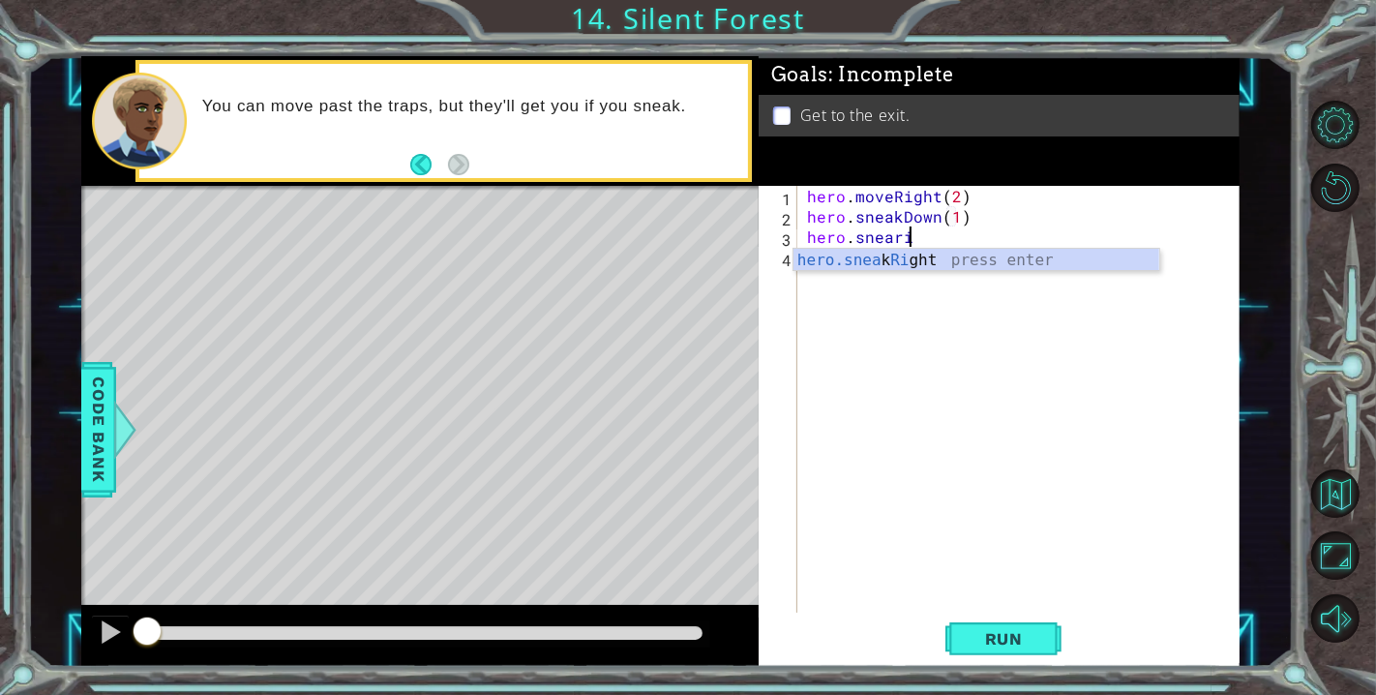
scroll to position [0, 5]
type textarea "hero.sneakRight(2)"
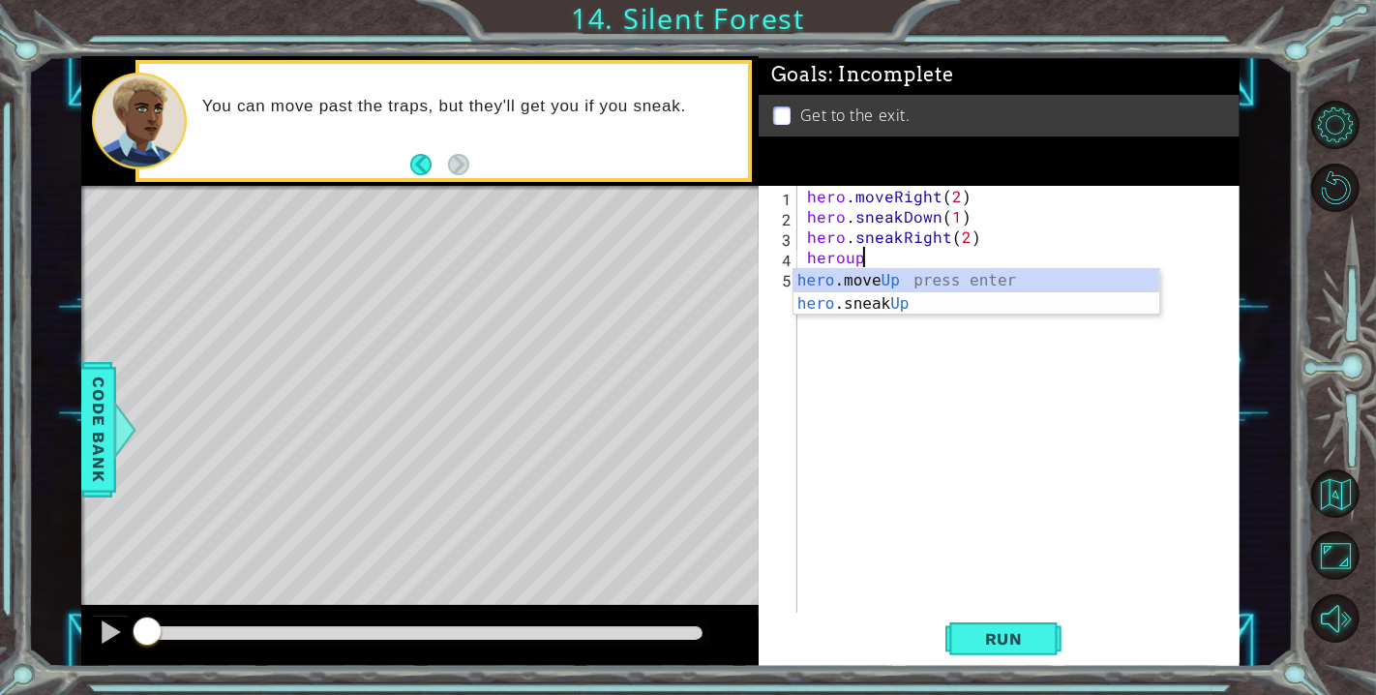
scroll to position [0, 2]
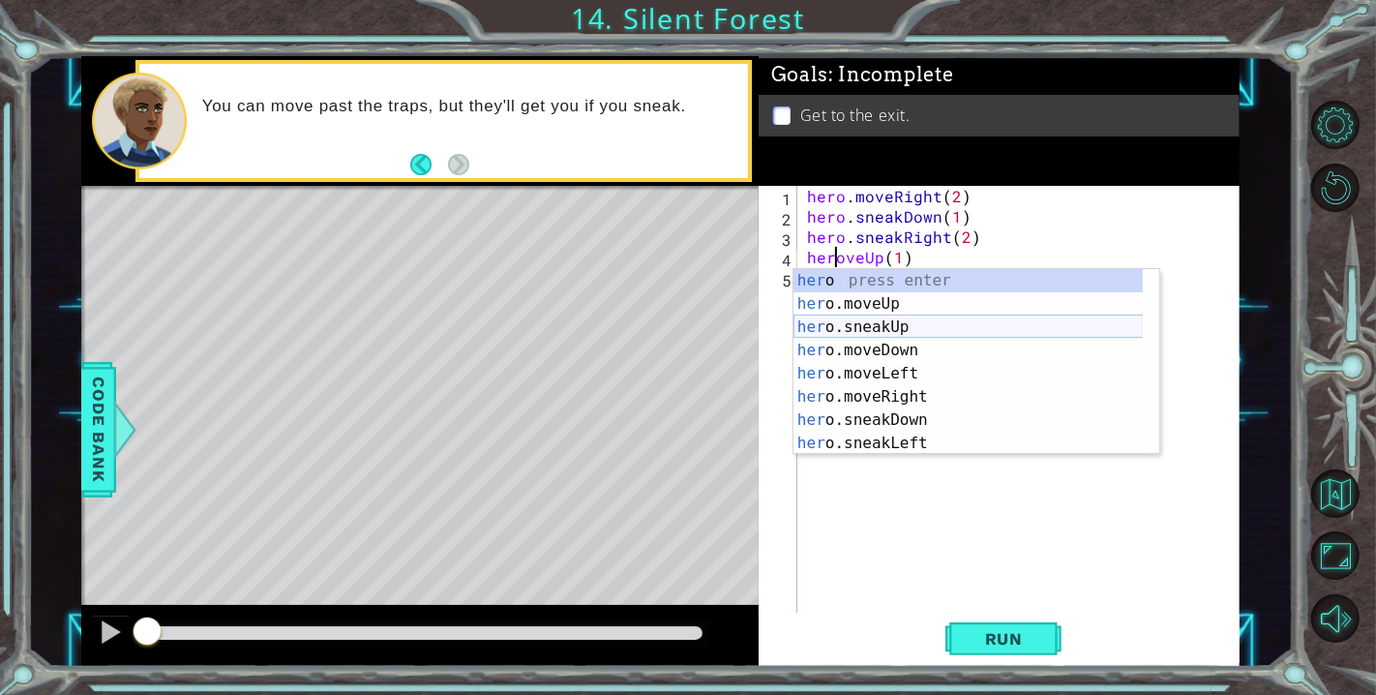
click at [887, 322] on div "her o press enter her o.moveUp press enter her o.sneakUp press enter her o.move…" at bounding box center [969, 385] width 350 height 232
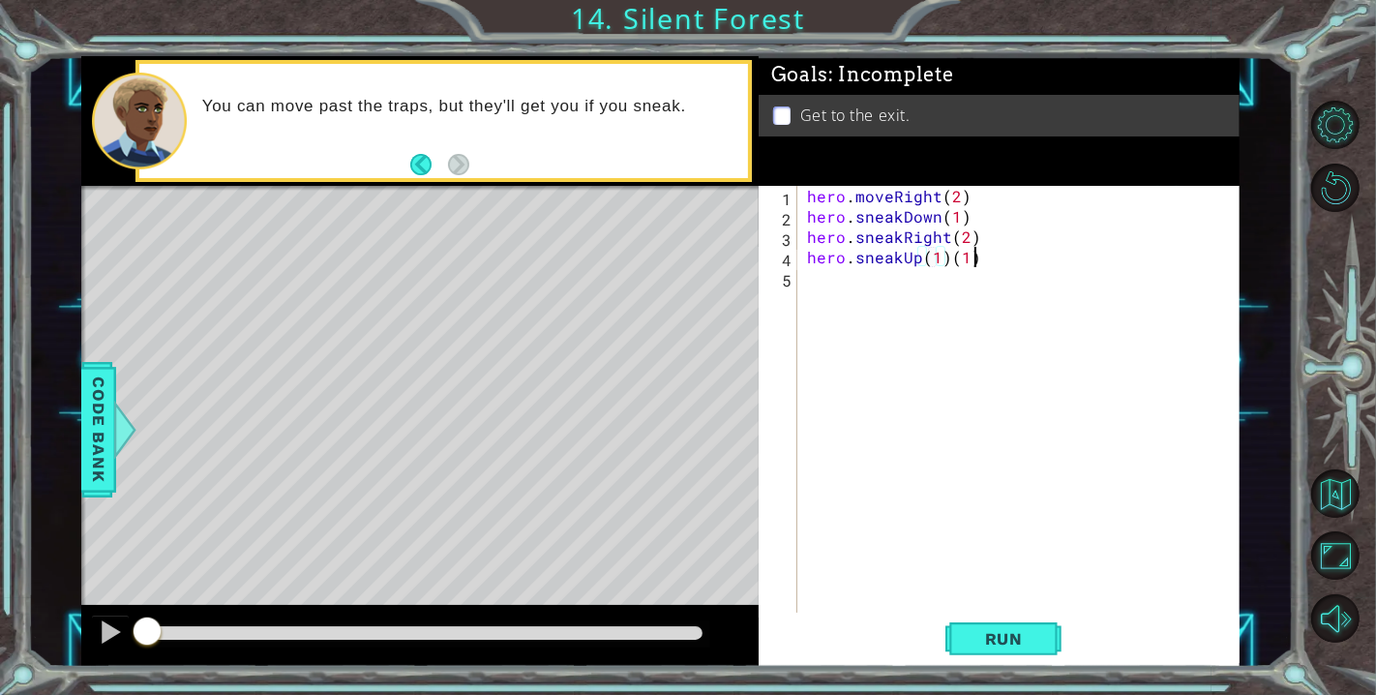
click at [974, 262] on div "hero . moveRight ( 2 ) hero . sneakDown ( 1 ) hero . sneakRight ( 2 ) hero . sn…" at bounding box center [1023, 419] width 441 height 467
type textarea "hero.sneakUp(1)"
type textarea "hero.moveRight(1)"
click at [1004, 636] on span "Run" at bounding box center [1004, 638] width 76 height 19
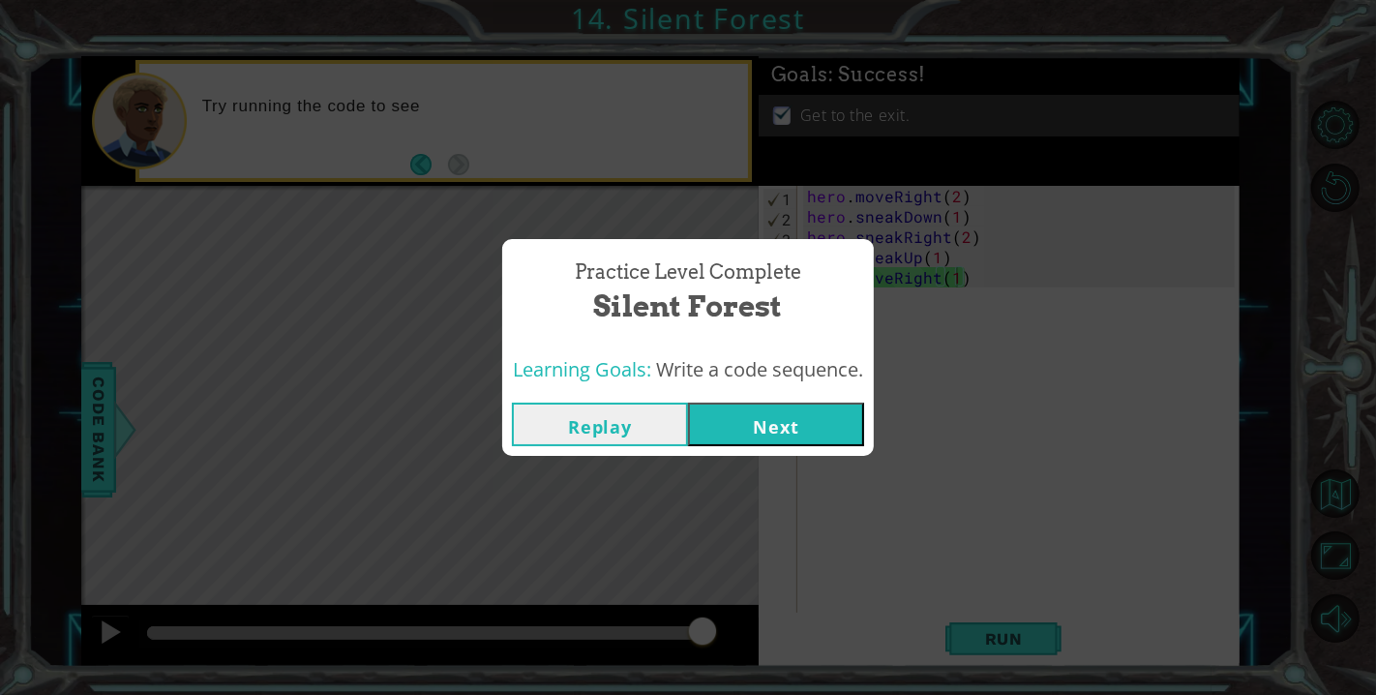
click at [768, 428] on button "Next" at bounding box center [776, 425] width 176 height 44
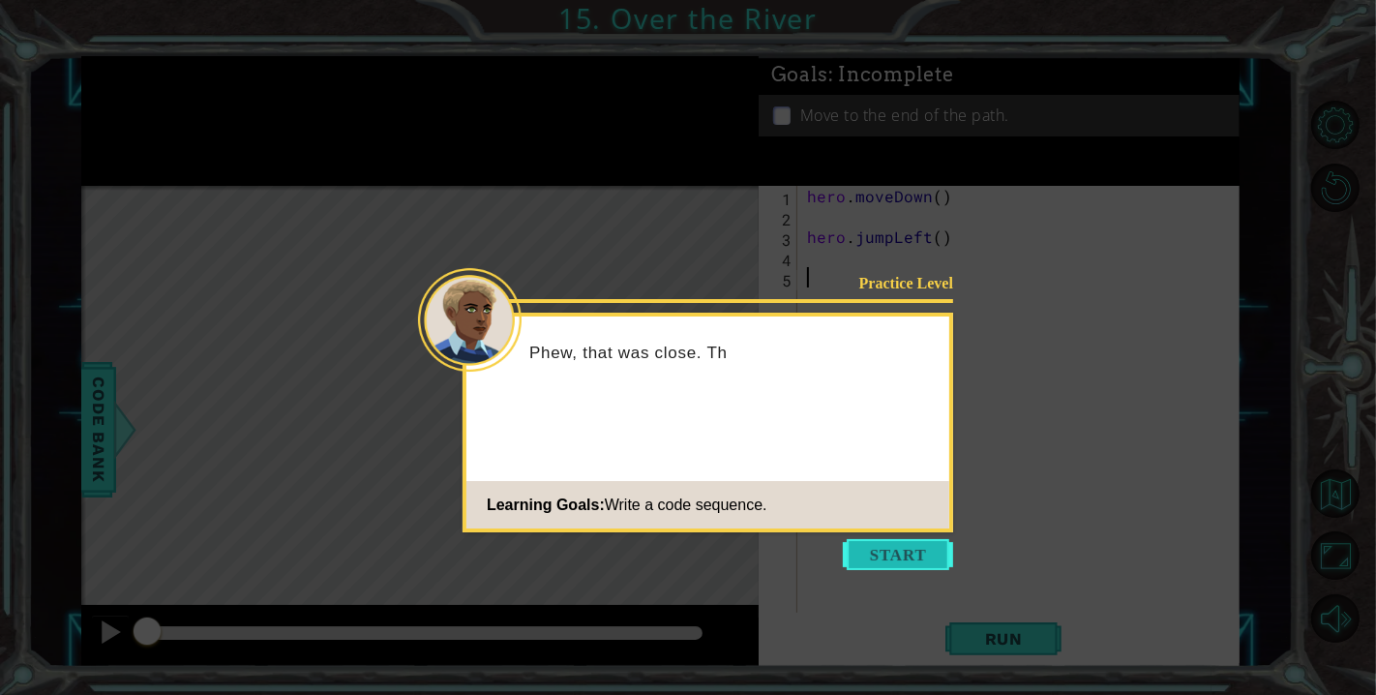
click at [874, 547] on button "Start" at bounding box center [898, 554] width 110 height 31
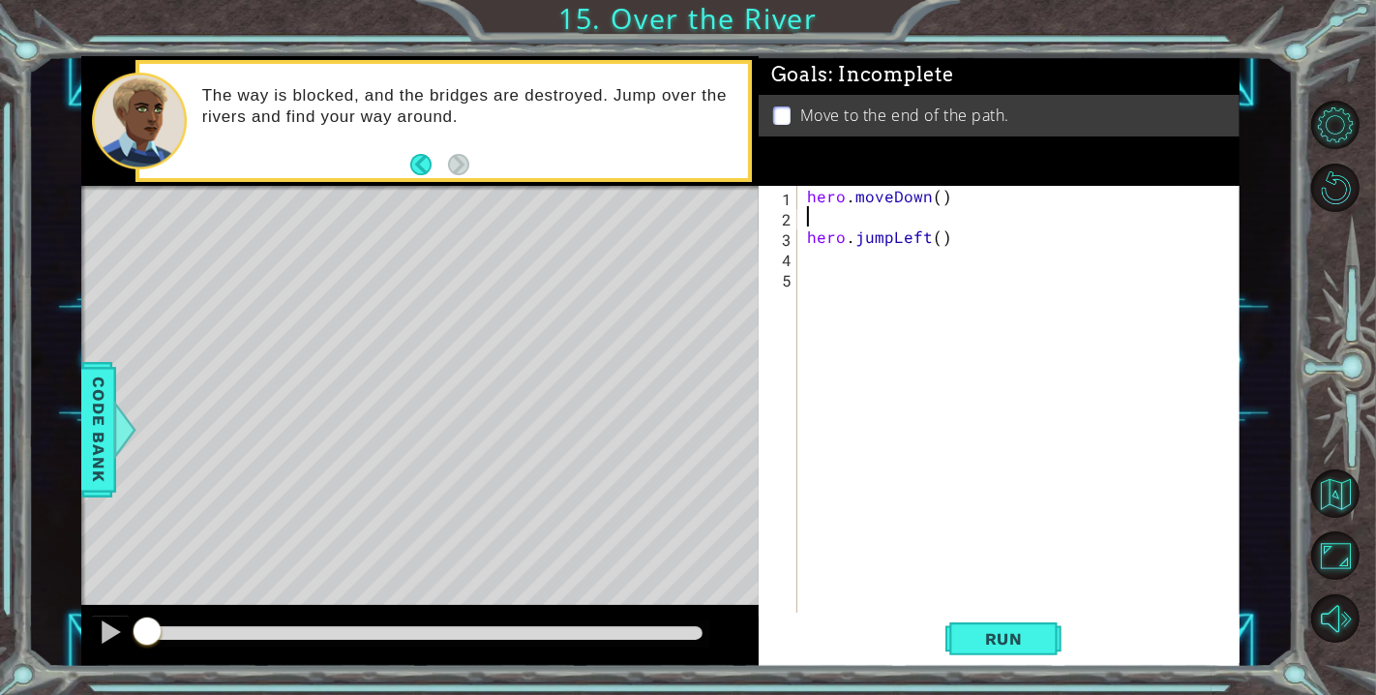
click at [911, 210] on div "hero . moveDown ( ) hero . jumpLeft ( )" at bounding box center [1023, 419] width 441 height 467
type textarea "hero.moveDown()"
click at [940, 236] on div "hero . moveDown ( ) hero . jumpLeft ( )" at bounding box center [1023, 419] width 441 height 467
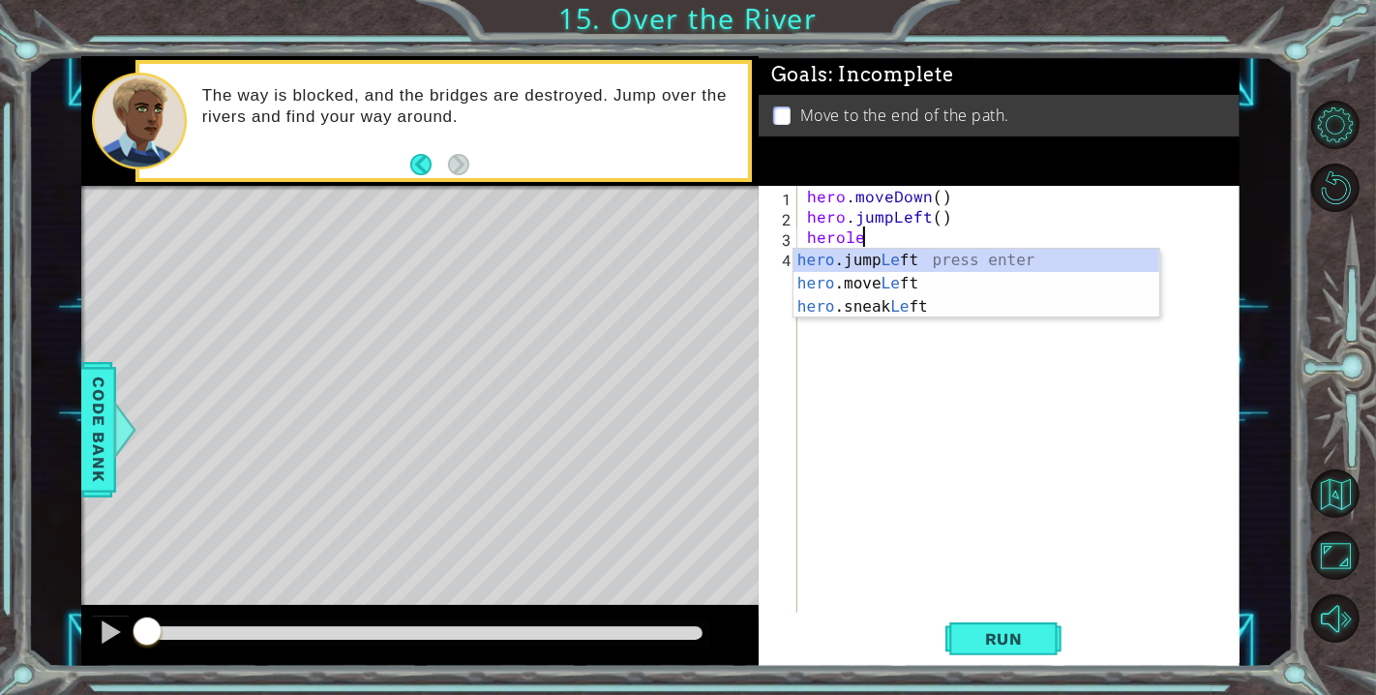
type textarea "herolef"
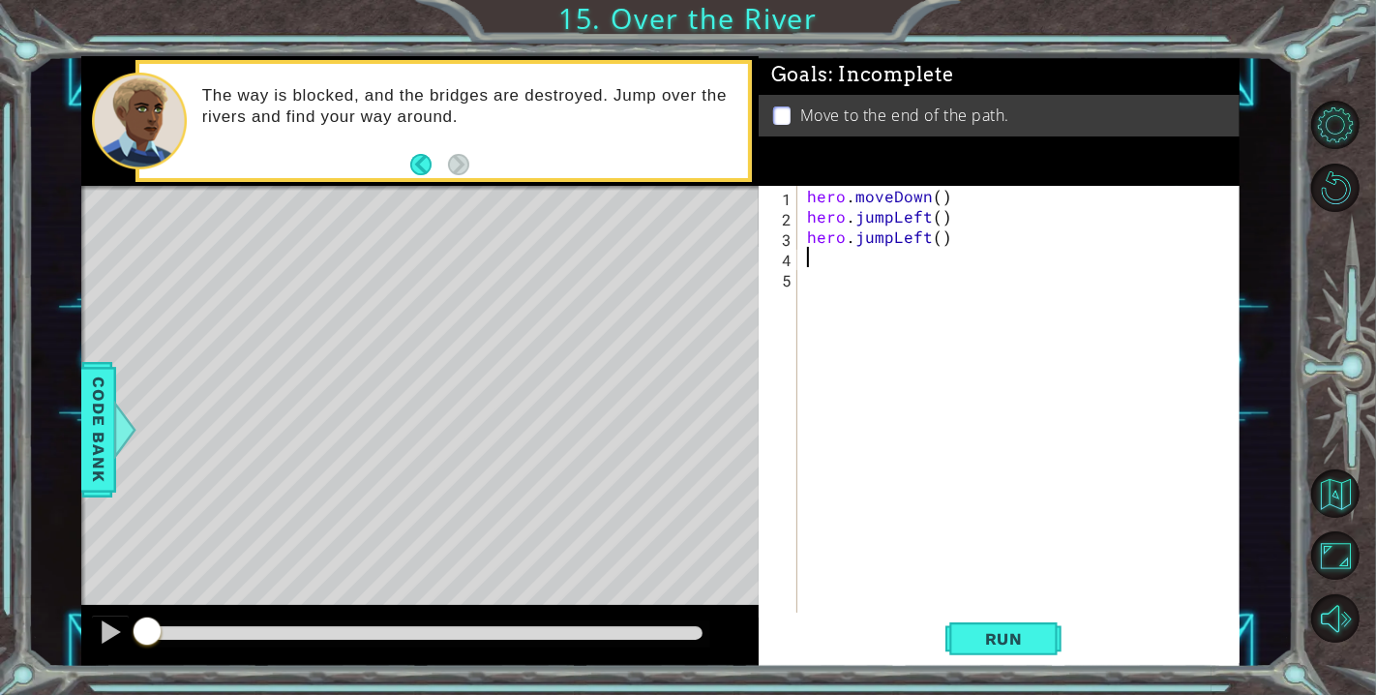
click at [935, 243] on div "hero . moveDown ( ) hero . jumpLeft ( ) hero . jumpLeft ( )" at bounding box center [1023, 419] width 441 height 467
click at [890, 235] on div "hero . moveDown ( ) hero . jumpLeft ( ) hero . jumpLeft ( )" at bounding box center [1023, 419] width 441 height 467
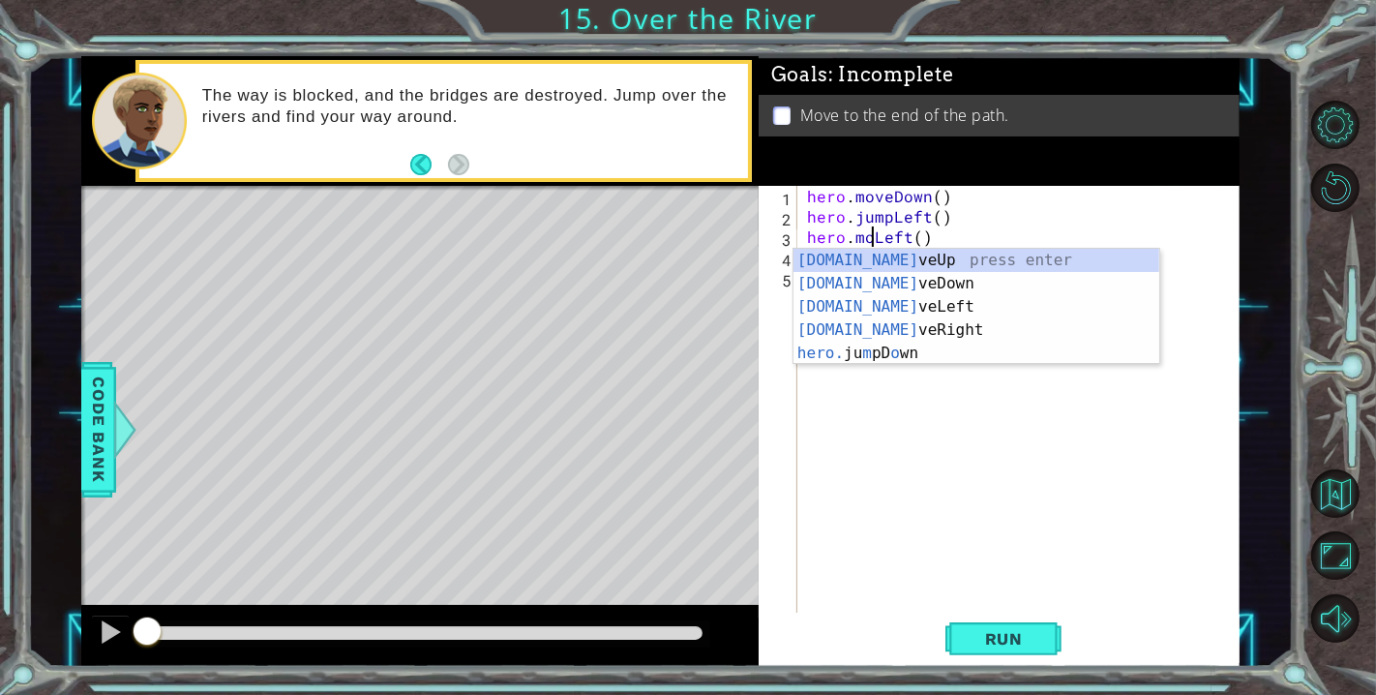
scroll to position [0, 5]
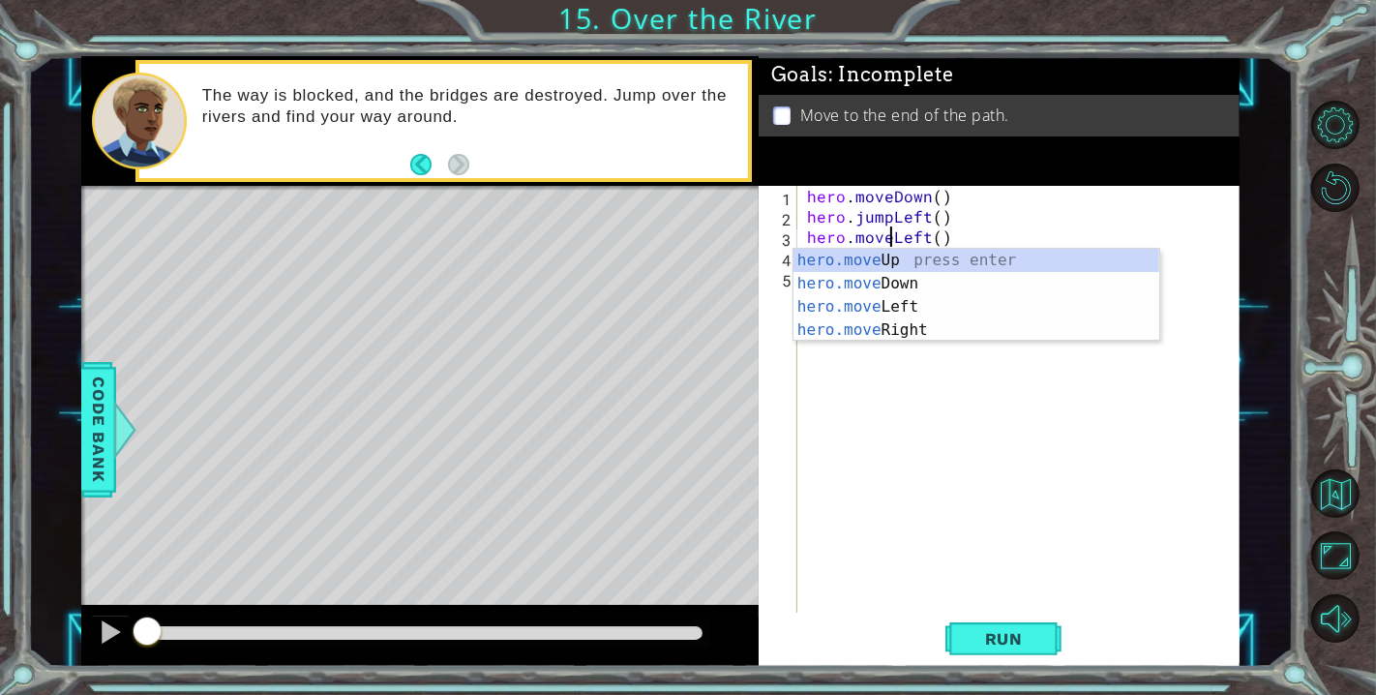
click at [939, 237] on div "hero . moveDown ( ) hero . jumpLeft ( ) hero . moveLeft ( )" at bounding box center [1023, 419] width 441 height 467
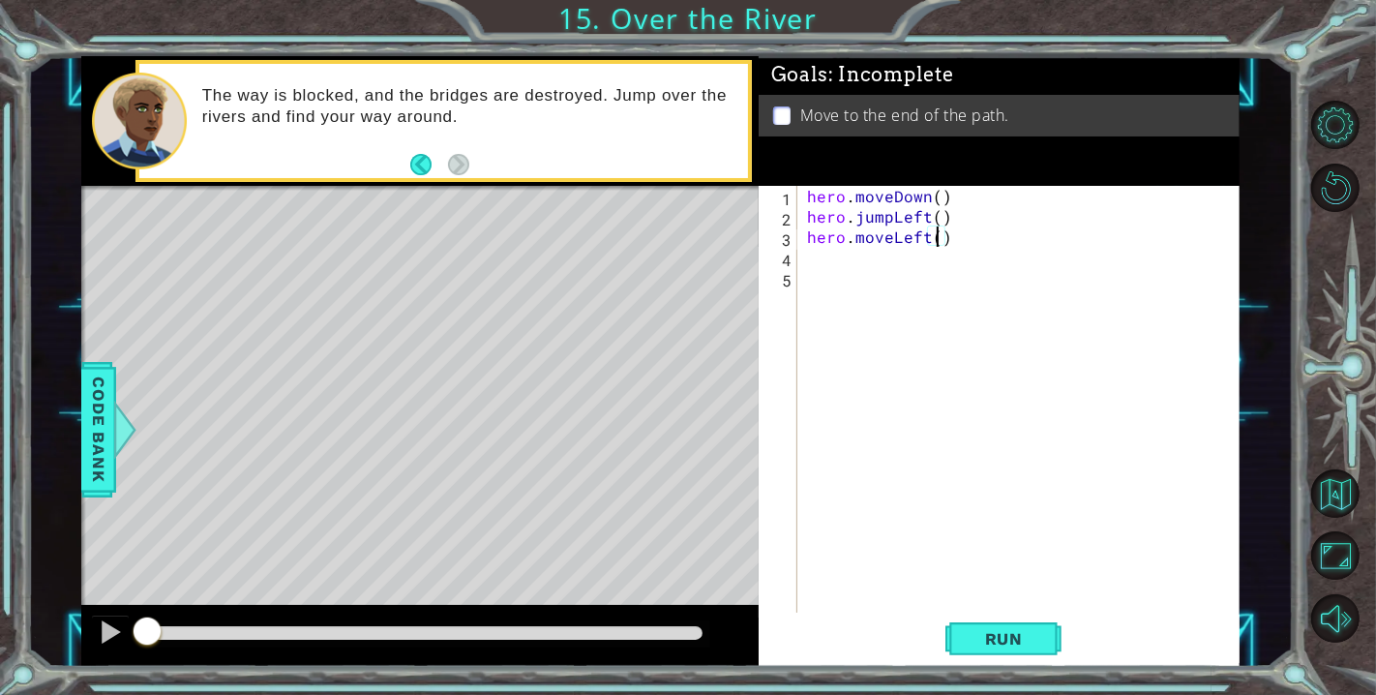
type textarea "hero.moveLeft(2)"
click at [945, 254] on div "hero . moveDown ( ) hero . jumpLeft ( ) hero . moveLeft ( 2 )" at bounding box center [1023, 419] width 441 height 467
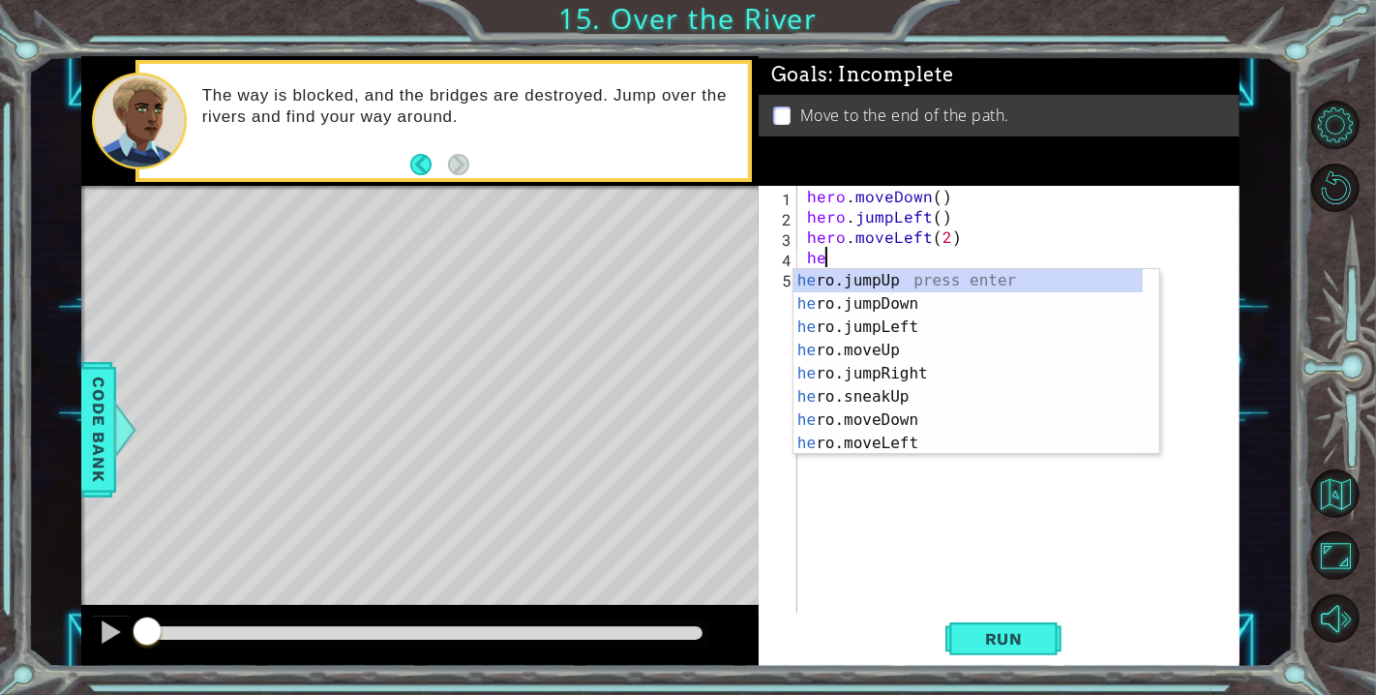
scroll to position [0, 0]
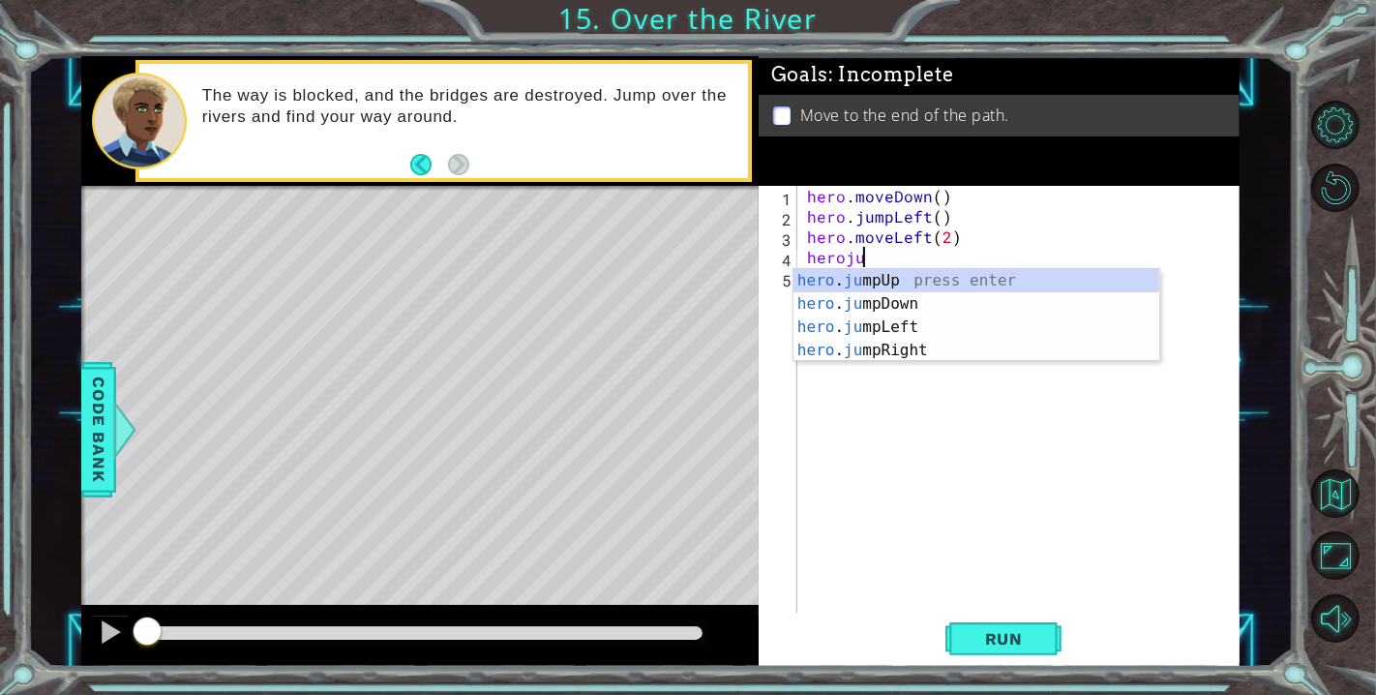
type textarea "herojum"
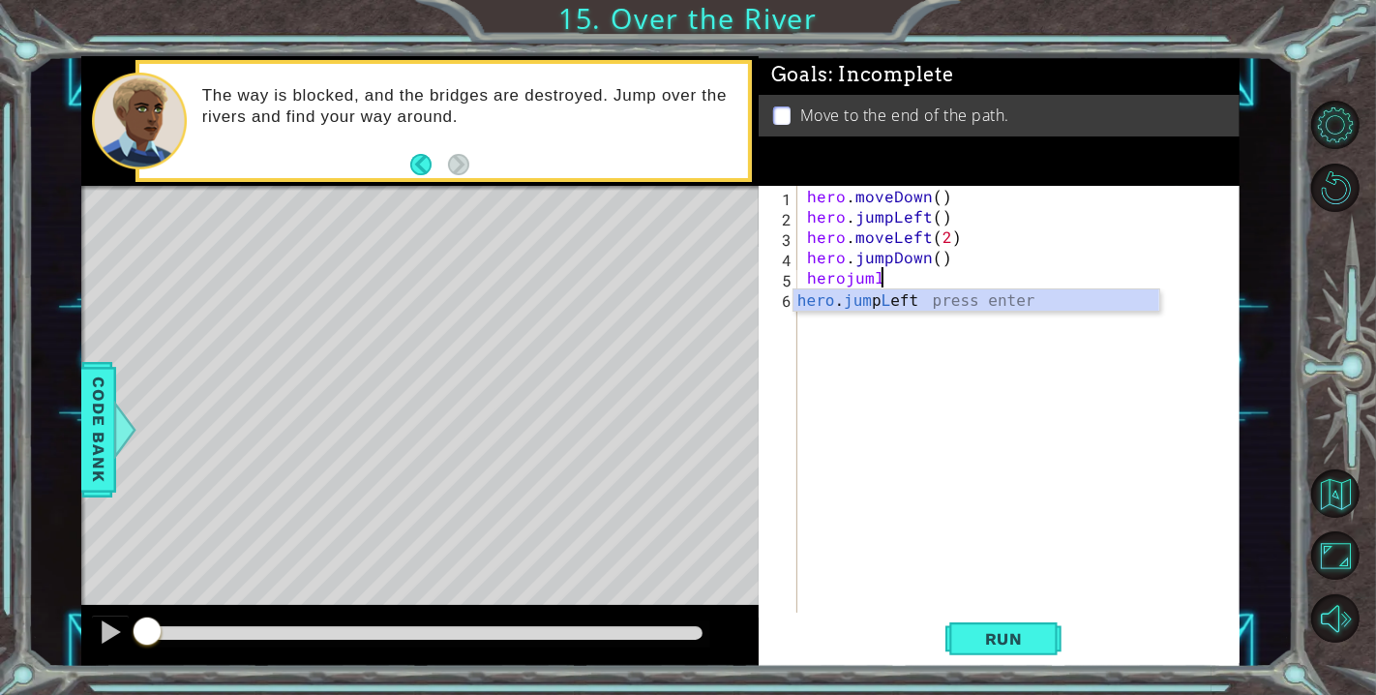
type textarea "herojumle"
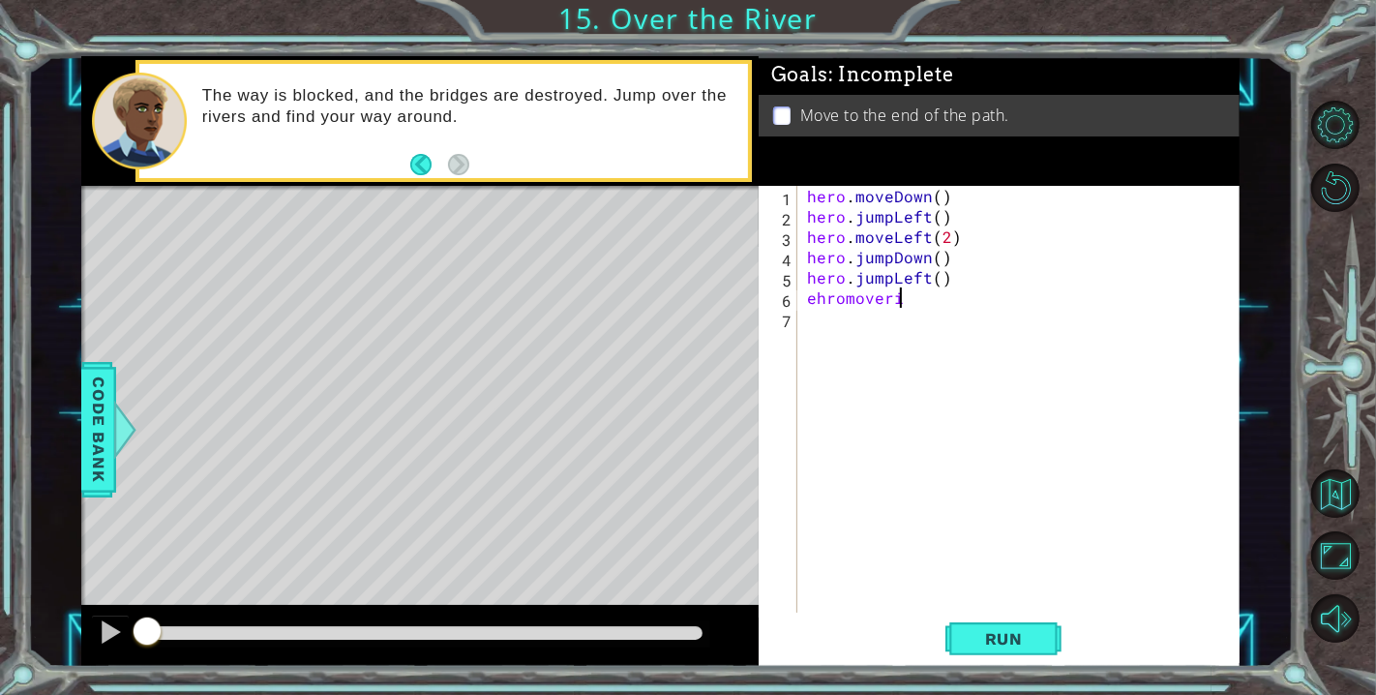
scroll to position [0, 2]
type textarea "e"
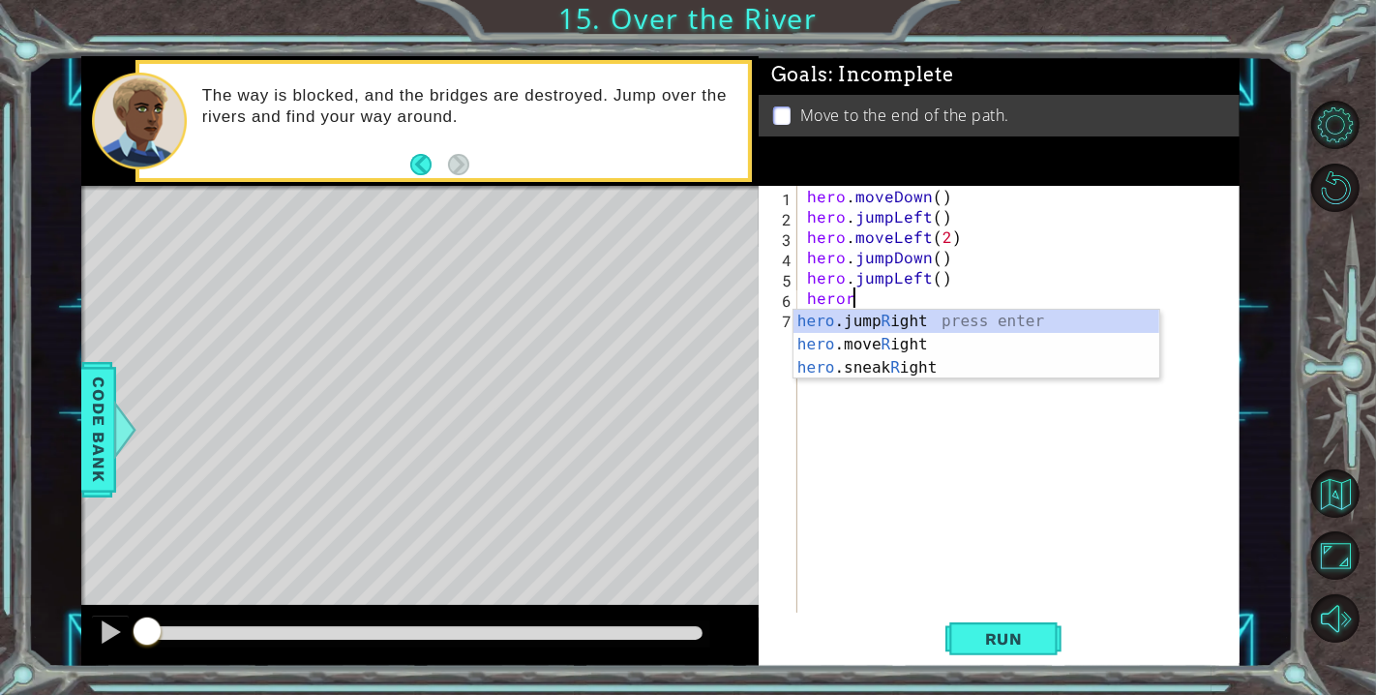
type textarea "herori"
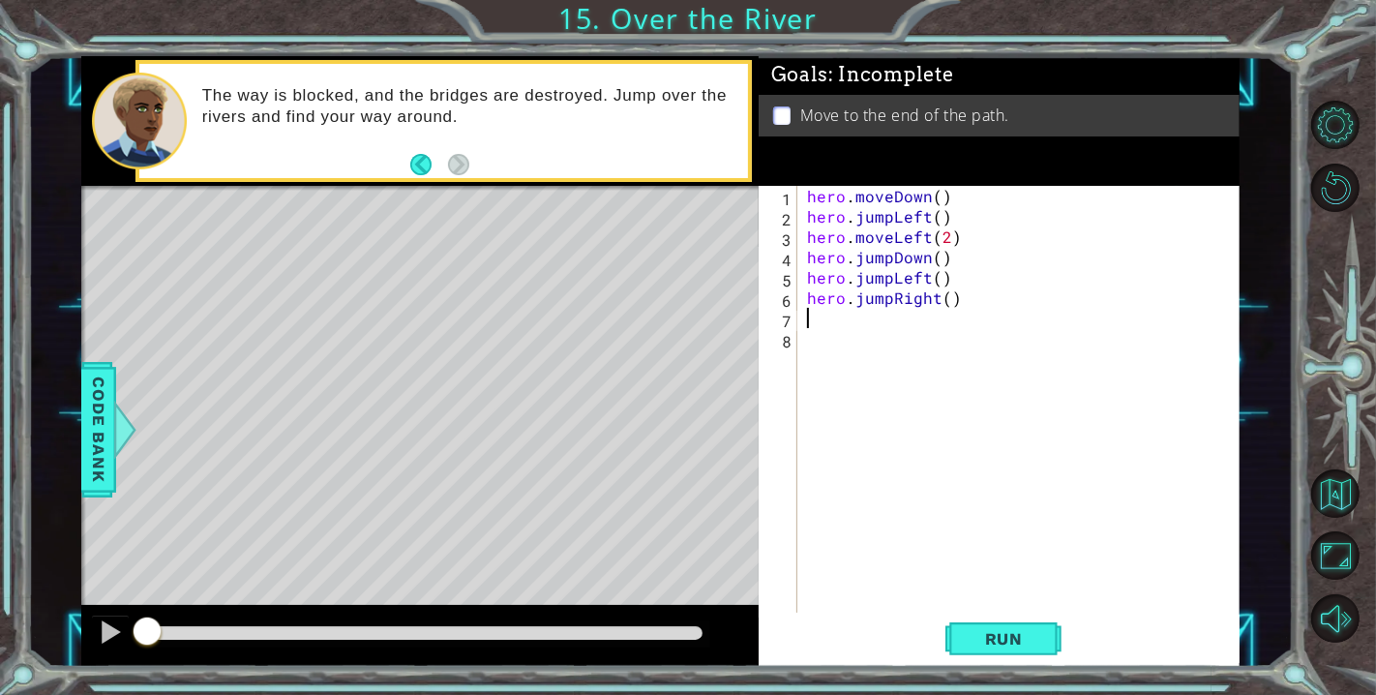
scroll to position [0, 0]
click at [923, 271] on div "hero . moveDown ( ) hero . jumpLeft ( ) hero . moveLeft ( 2 ) hero . jumpDown (…" at bounding box center [1023, 419] width 441 height 467
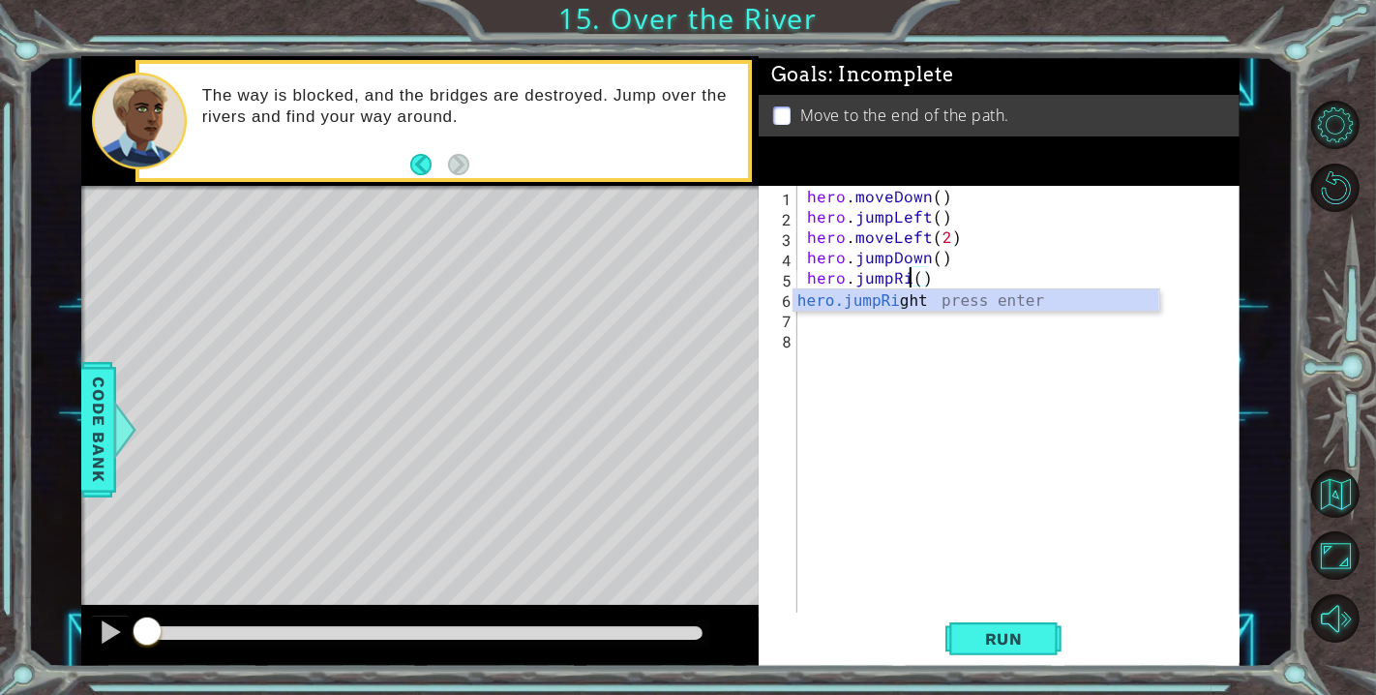
type textarea "hero.jumpRight()"
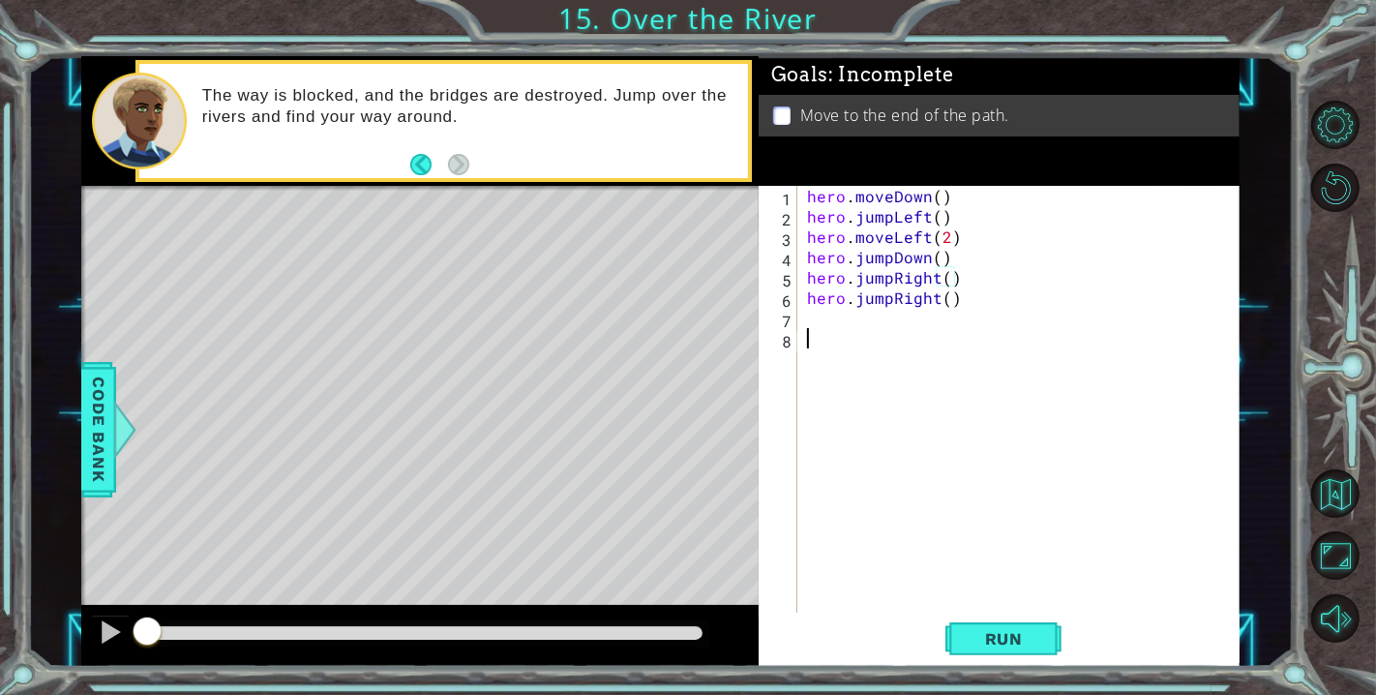
click at [1050, 368] on div "hero . moveDown ( ) hero . jumpLeft ( ) hero . moveLeft ( 2 ) hero . jumpDown (…" at bounding box center [1023, 419] width 441 height 467
click at [879, 301] on div "hero . moveDown ( ) hero . jumpLeft ( ) hero . moveLeft ( 2 ) hero . jumpDown (…" at bounding box center [1023, 419] width 441 height 467
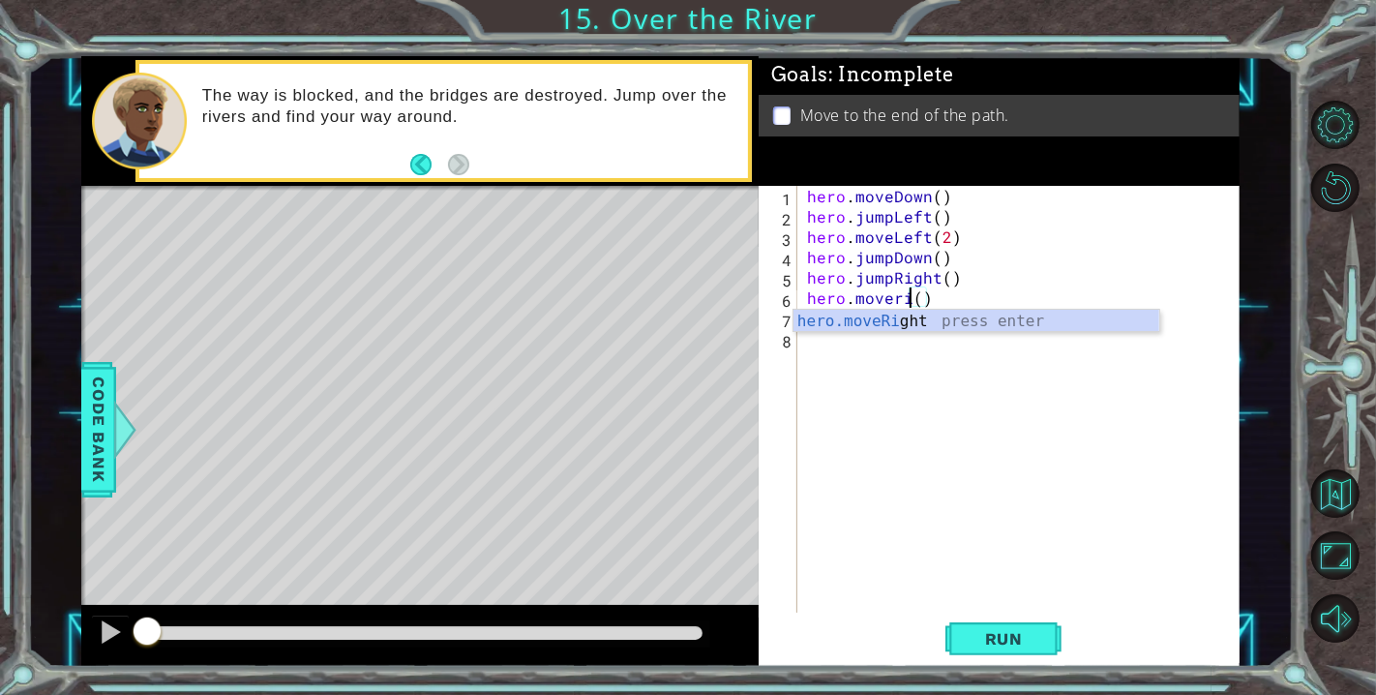
scroll to position [0, 6]
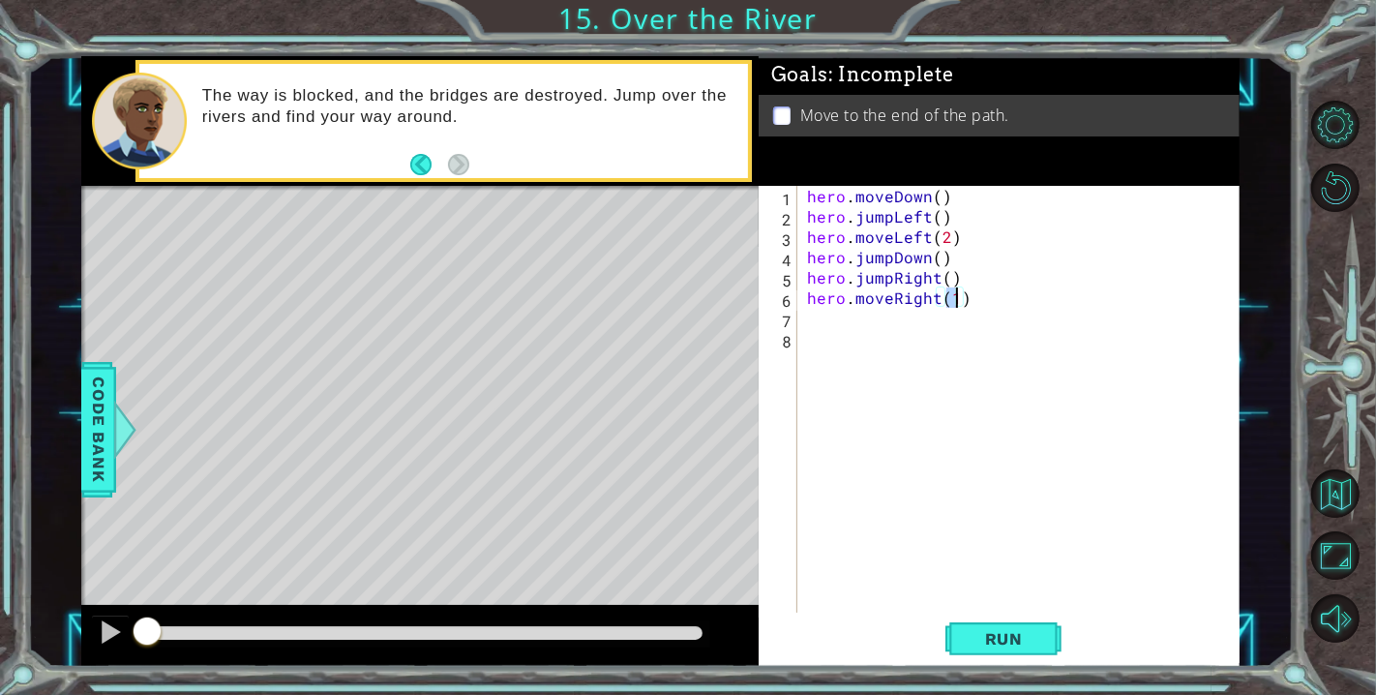
type textarea "hero.moveRight(2)"
click at [892, 320] on div "hero . moveDown ( ) hero . jumpLeft ( ) hero . moveLeft ( 2 ) hero . jumpDown (…" at bounding box center [1023, 419] width 441 height 467
click at [1001, 644] on span "Run" at bounding box center [1004, 638] width 76 height 19
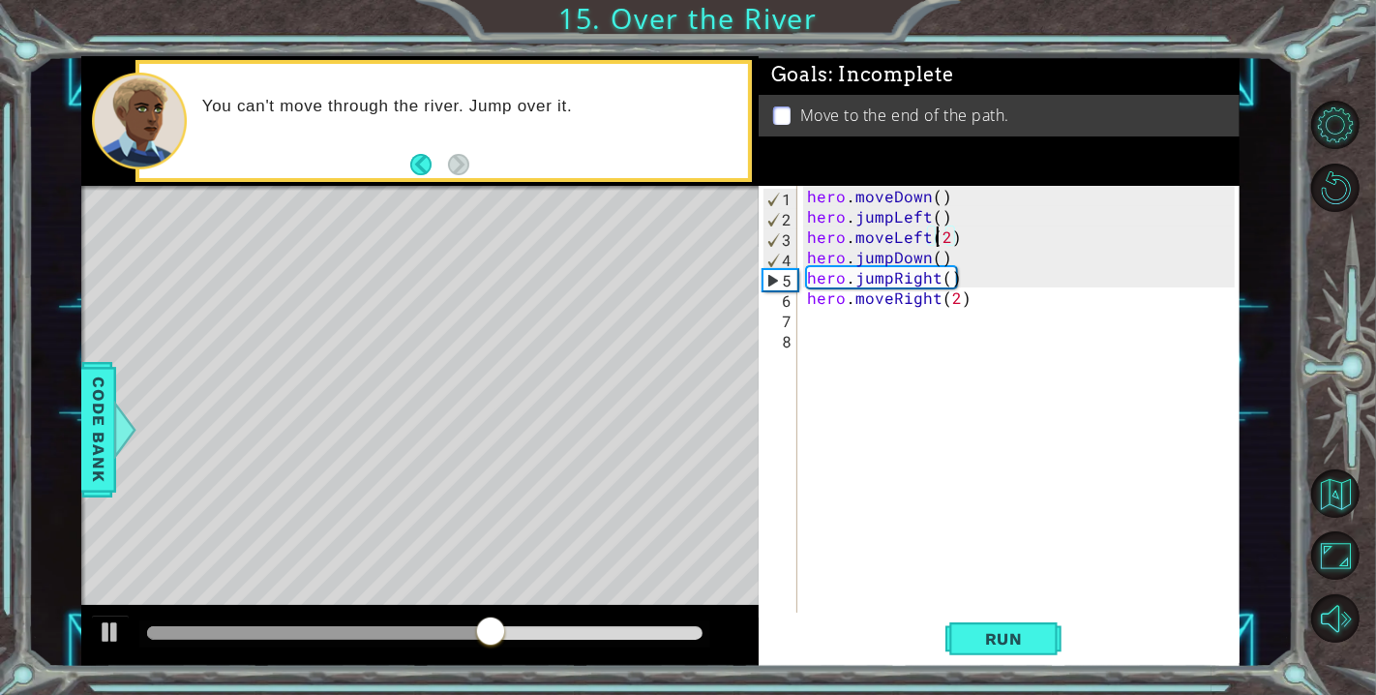
click at [940, 241] on div "hero . moveDown ( ) hero . jumpLeft ( ) hero . moveLeft ( 2 ) hero . jumpDown (…" at bounding box center [1023, 419] width 441 height 467
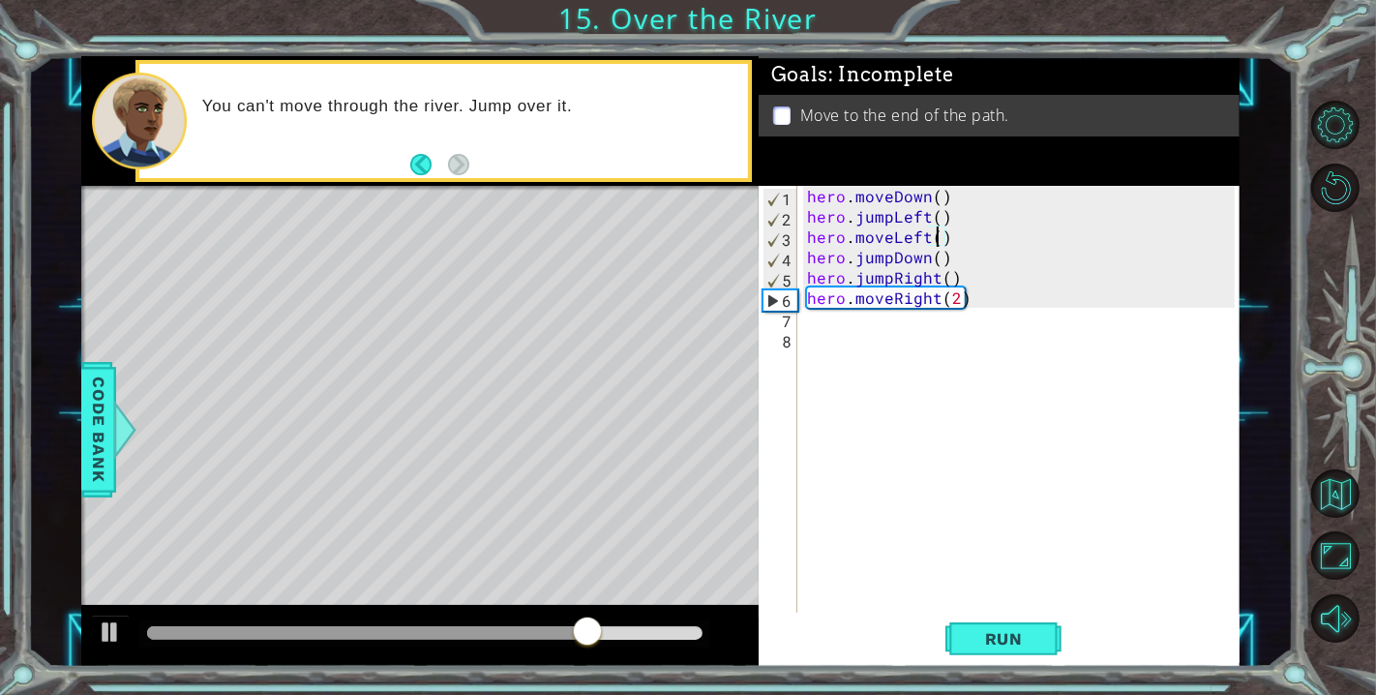
type textarea "hero.moveLeft(1)"
drag, startPoint x: 1078, startPoint y: 396, endPoint x: 1040, endPoint y: 420, distance: 44.8
click at [1073, 397] on div "hero . moveDown ( ) hero . jumpLeft ( ) hero . moveLeft ( 1 ) hero . jumpDown (…" at bounding box center [1023, 419] width 441 height 467
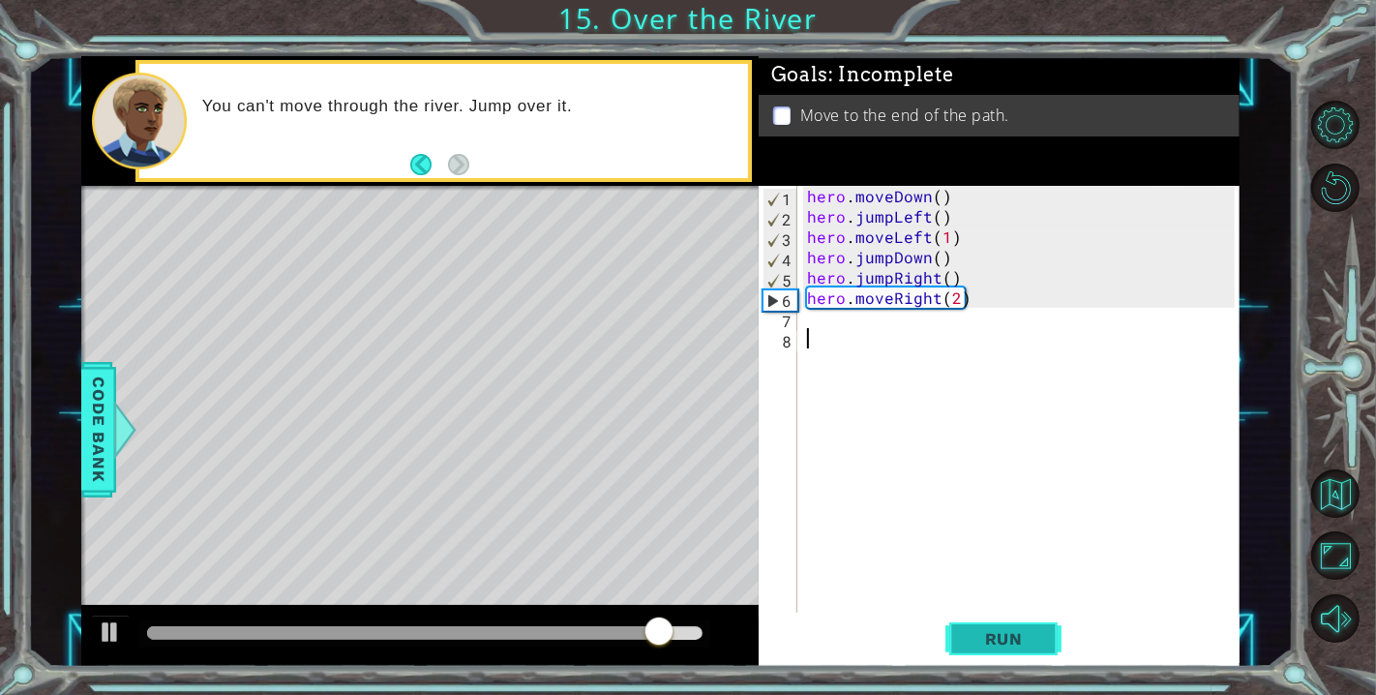
click at [1024, 645] on span "Run" at bounding box center [1004, 638] width 76 height 19
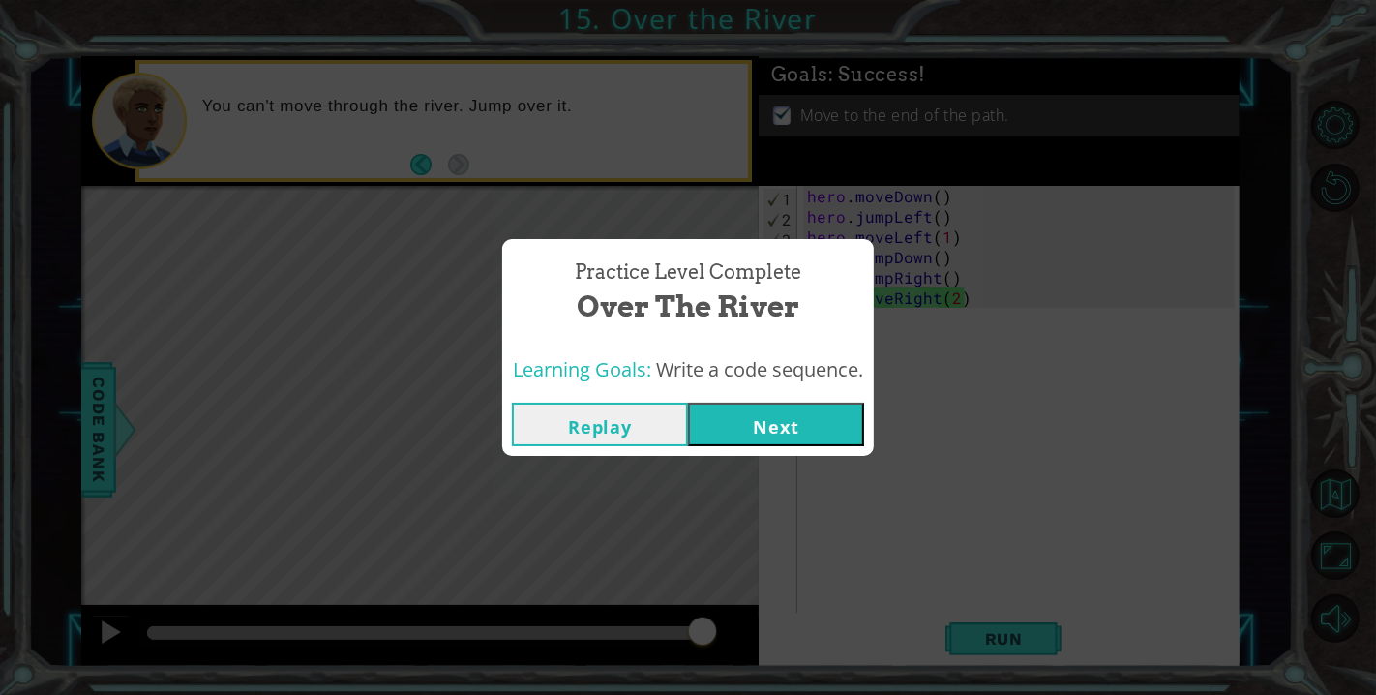
click at [846, 417] on button "Next" at bounding box center [776, 425] width 176 height 44
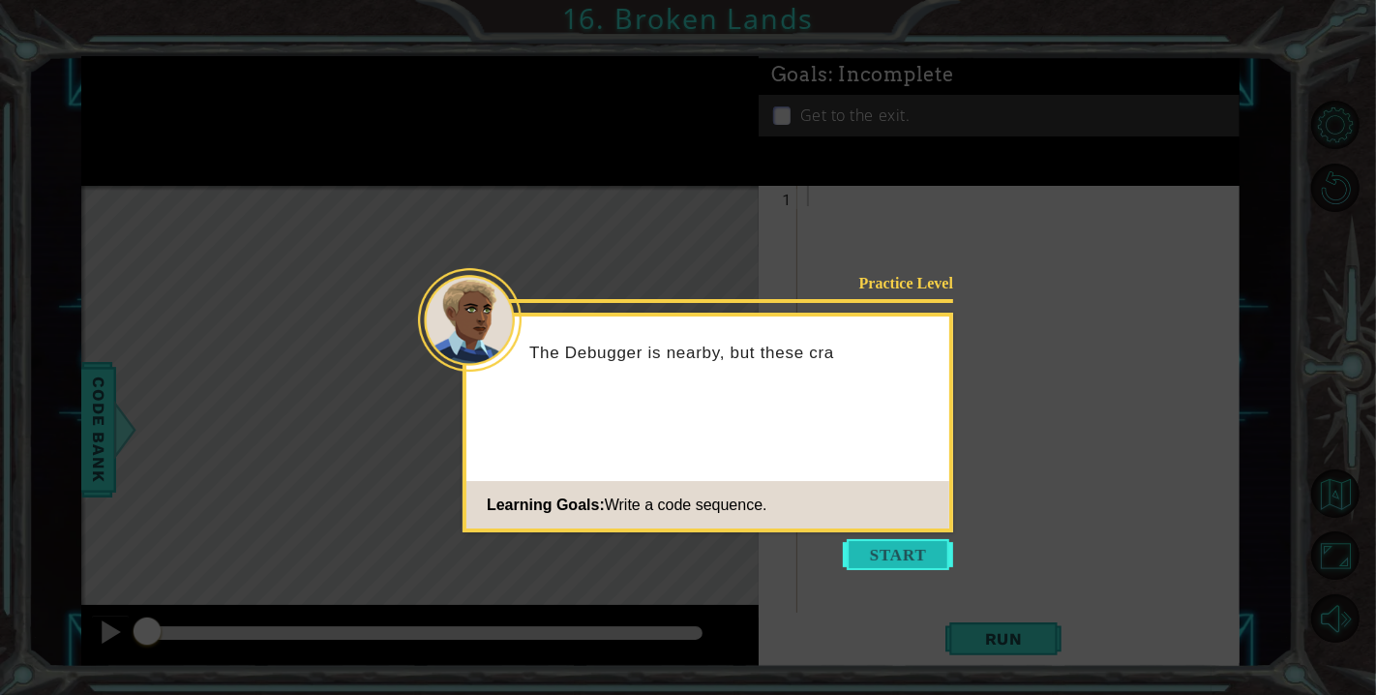
click at [905, 539] on button "Start" at bounding box center [898, 554] width 110 height 31
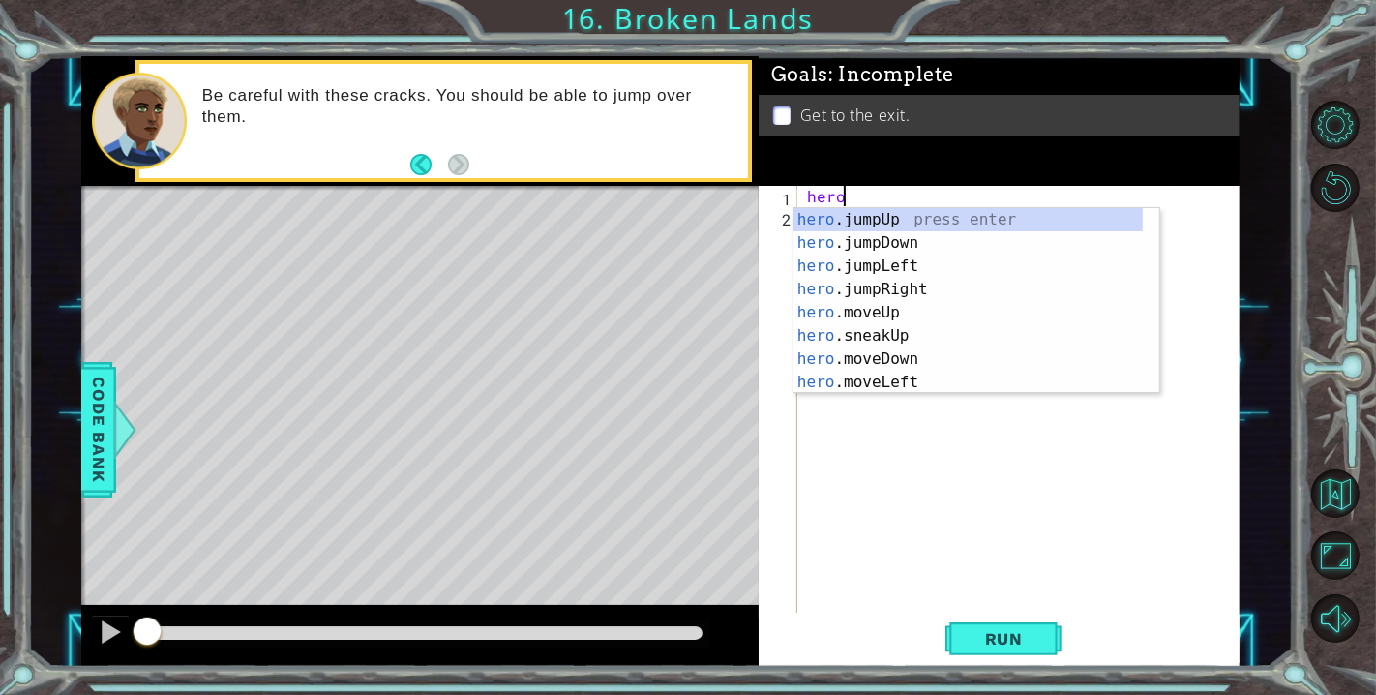
scroll to position [0, 1]
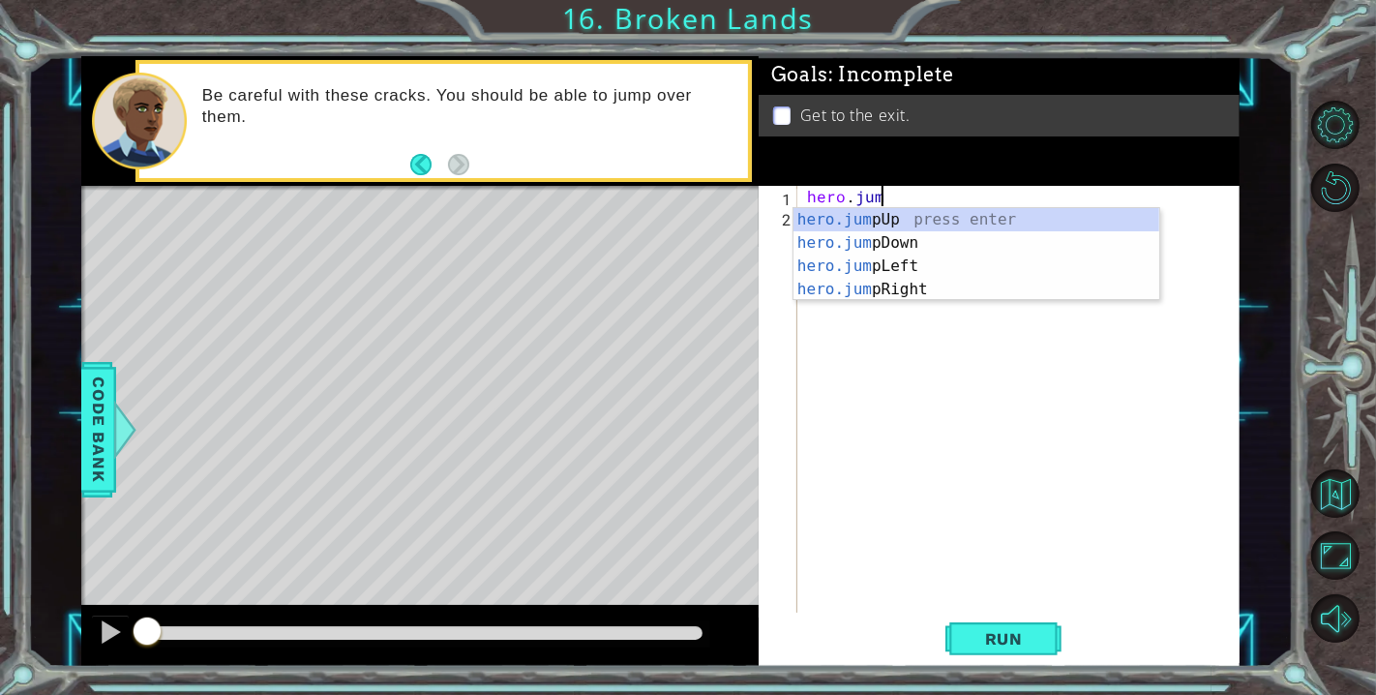
type textarea "hero.jump"
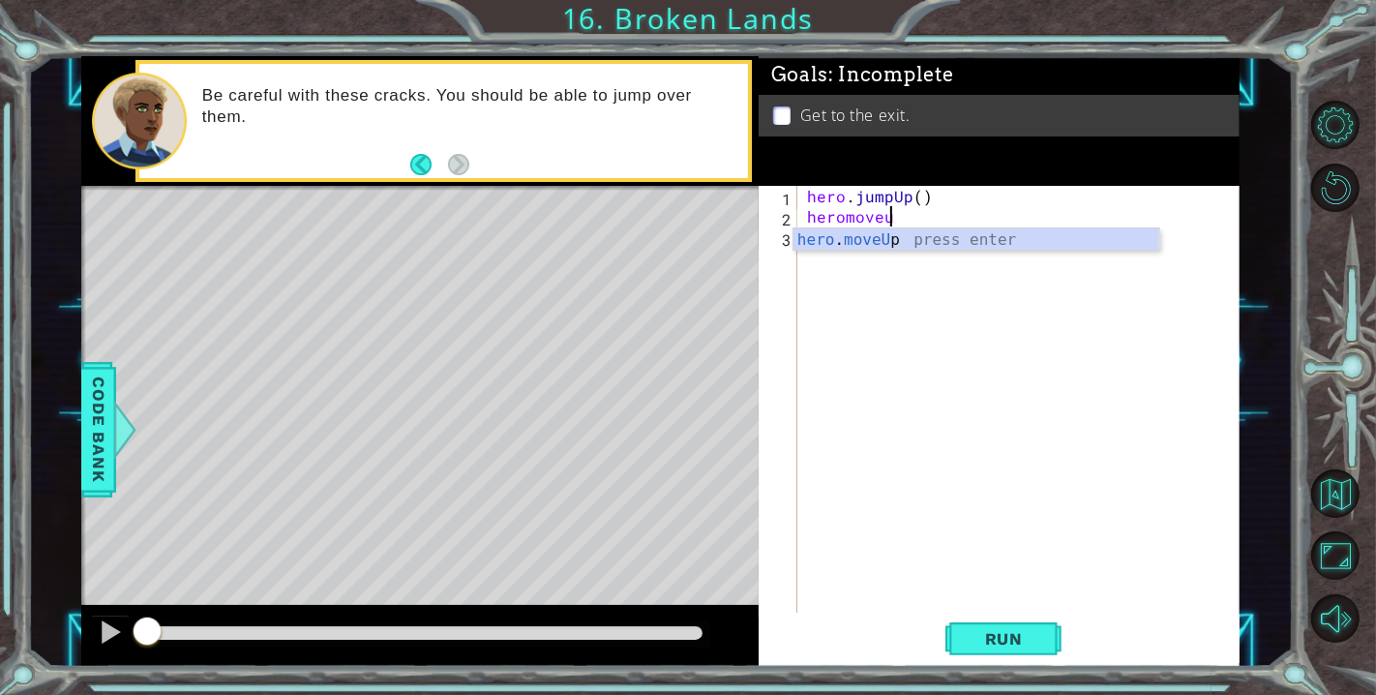
scroll to position [0, 4]
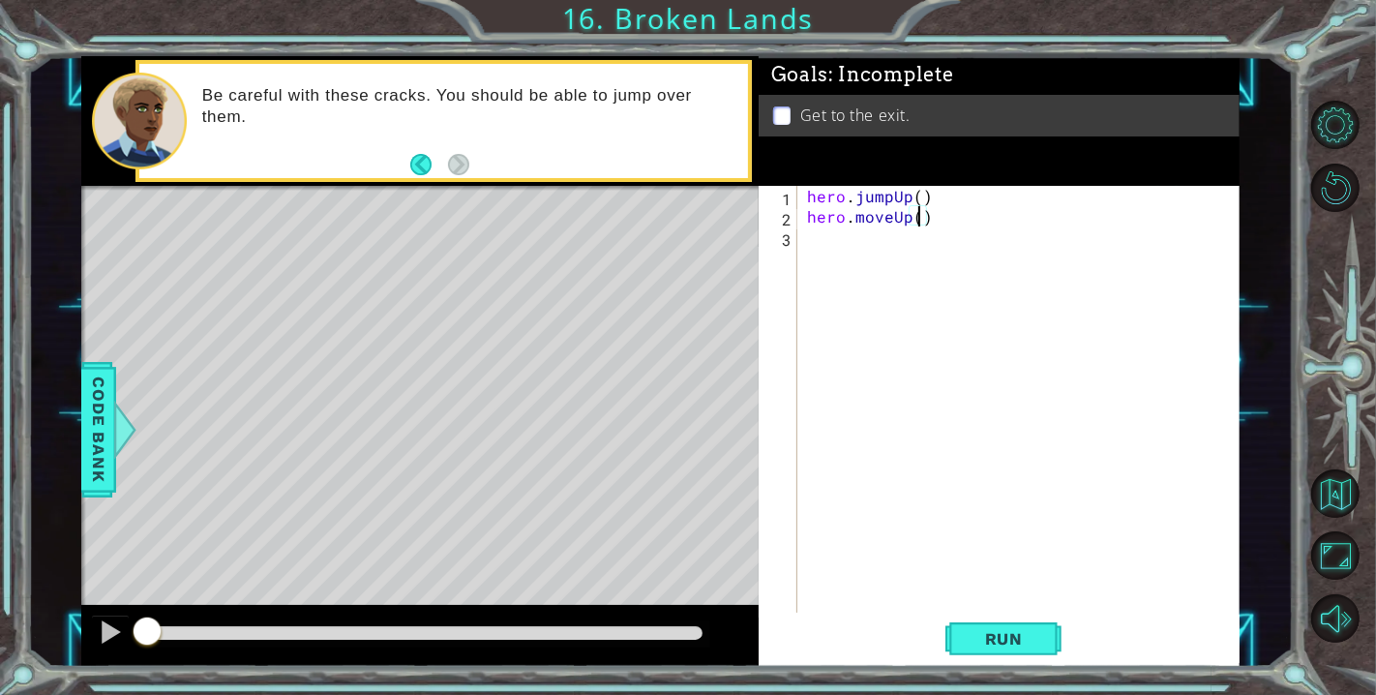
type textarea "hero.moveUp(2)"
type textarea "hero.moveRight(1)"
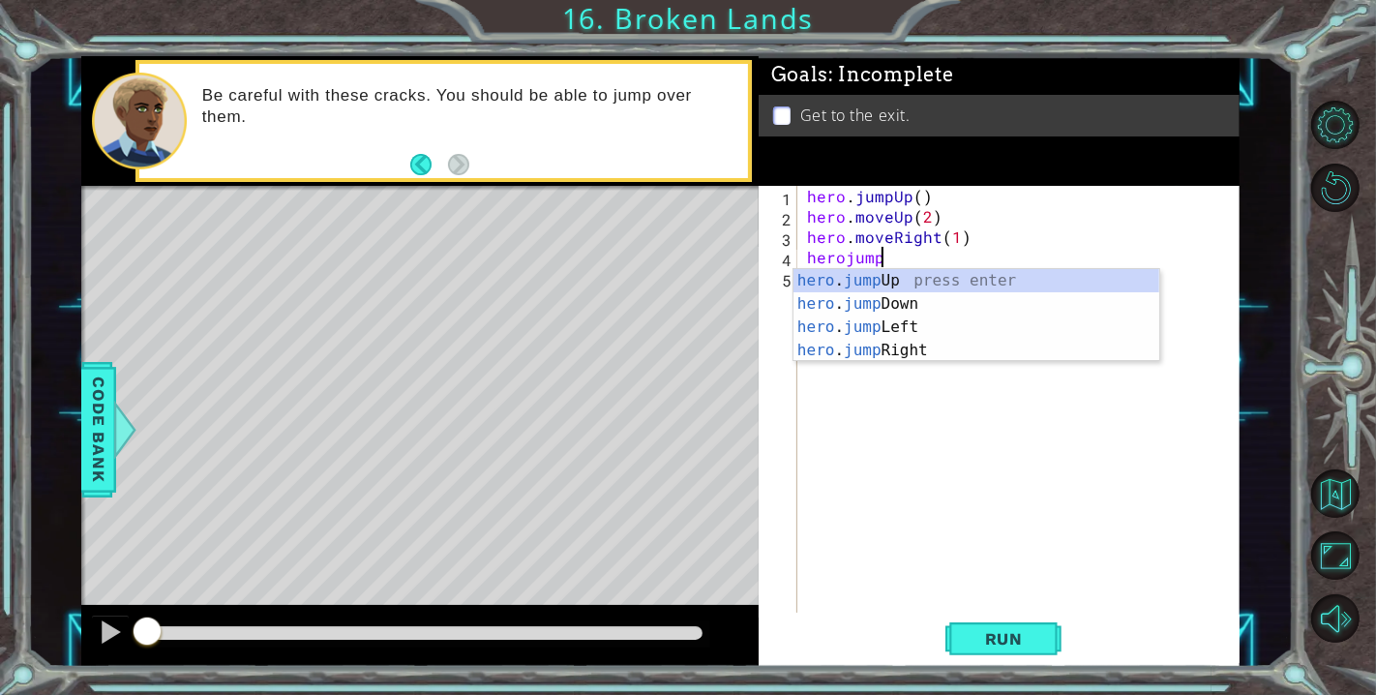
scroll to position [0, 3]
type textarea "herojumpRi"
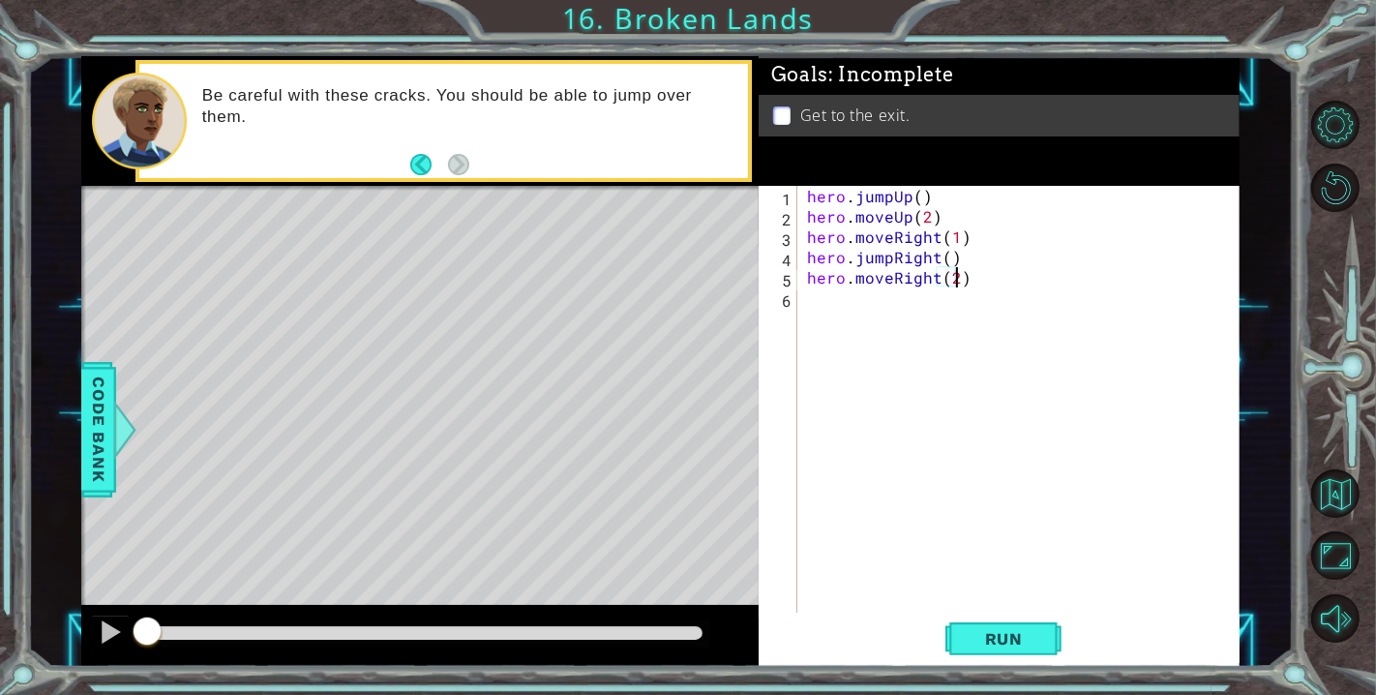
scroll to position [0, 8]
type textarea "hero.moveRight(2)"
click at [1008, 632] on span "Run" at bounding box center [1004, 638] width 76 height 19
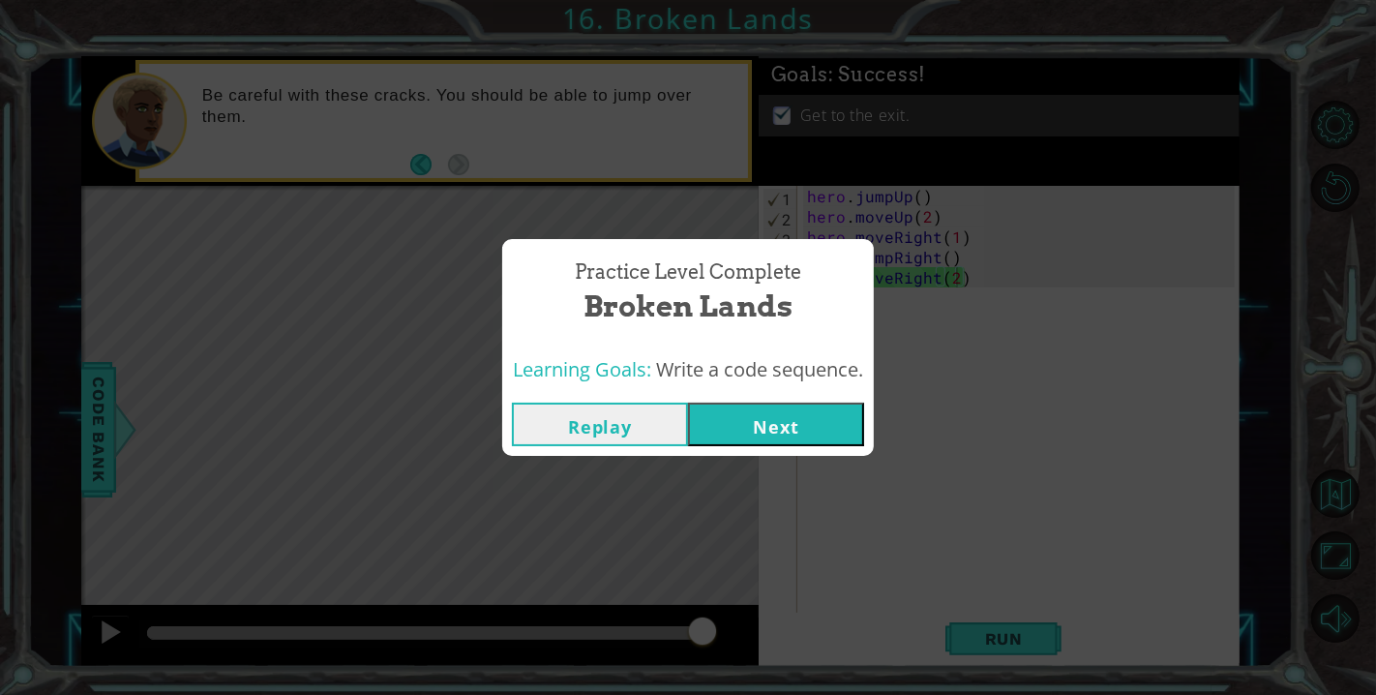
click at [773, 452] on div "Replay Next" at bounding box center [688, 424] width 372 height 63
click at [770, 437] on button "Next" at bounding box center [776, 425] width 176 height 44
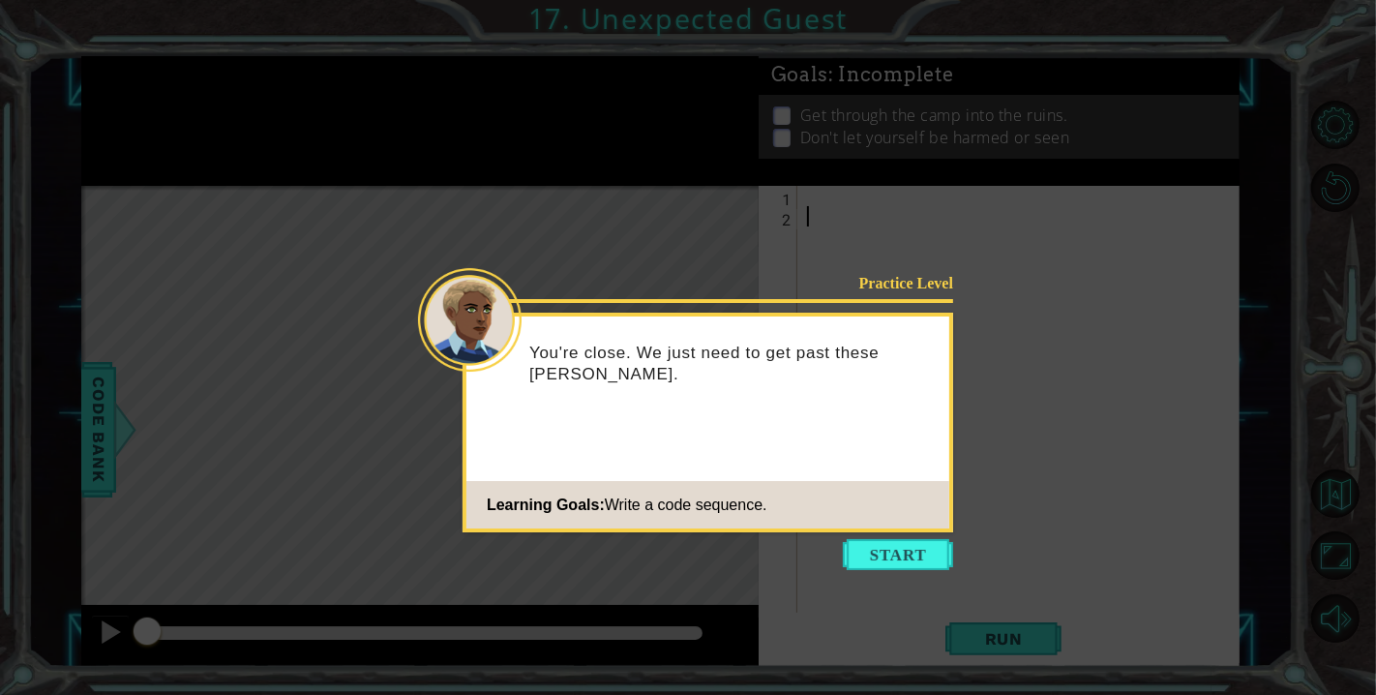
click at [920, 553] on button "Start" at bounding box center [898, 554] width 110 height 31
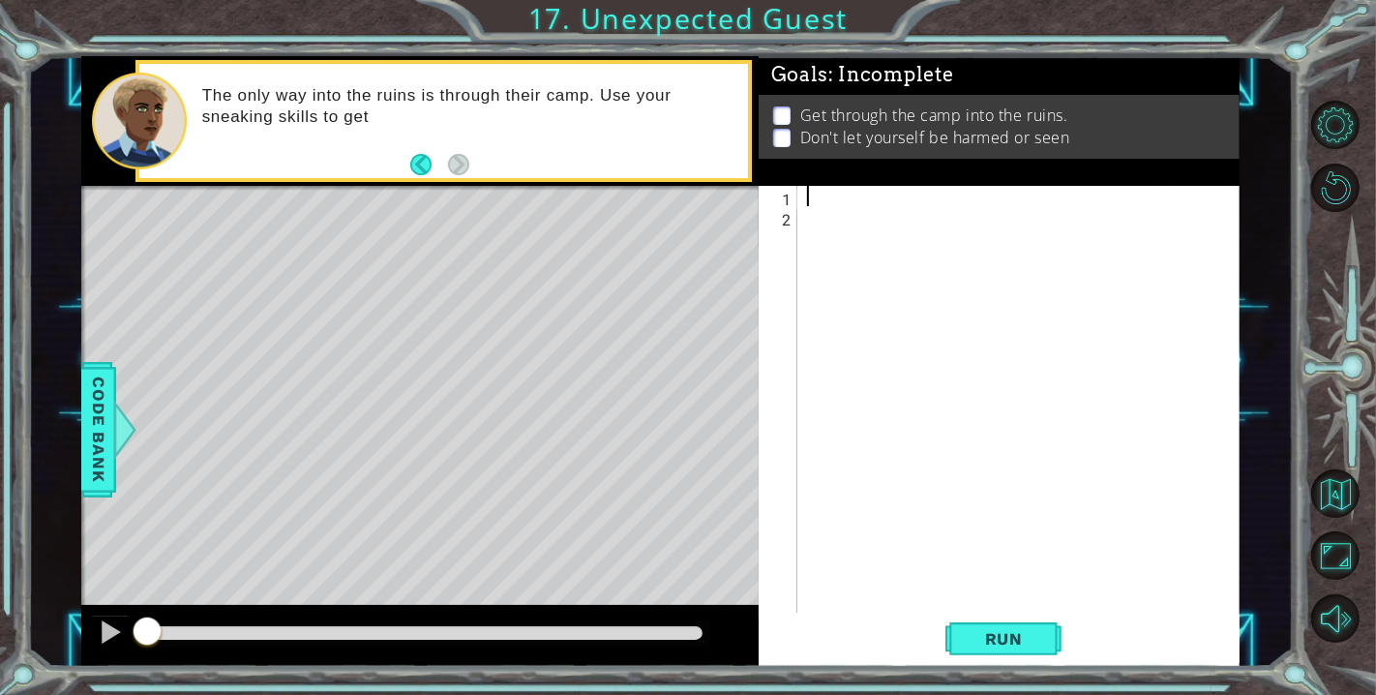
click at [865, 201] on div at bounding box center [1023, 419] width 441 height 467
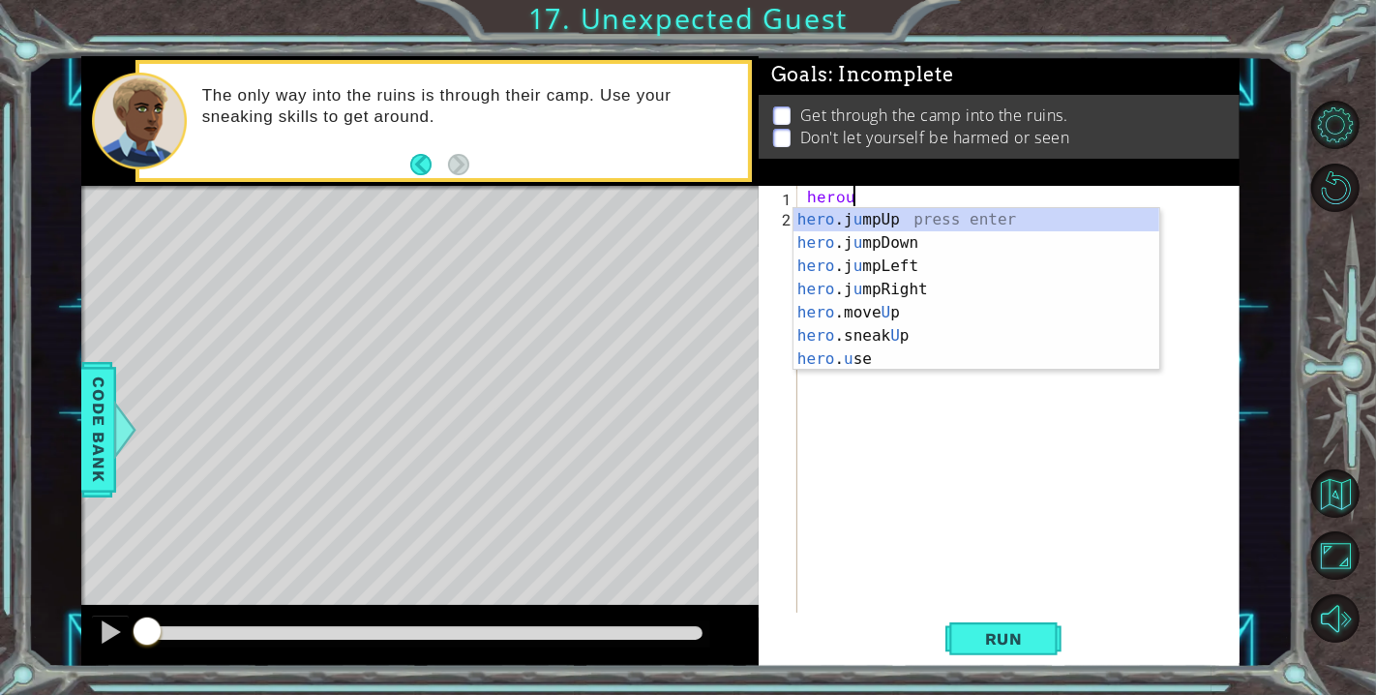
scroll to position [0, 2]
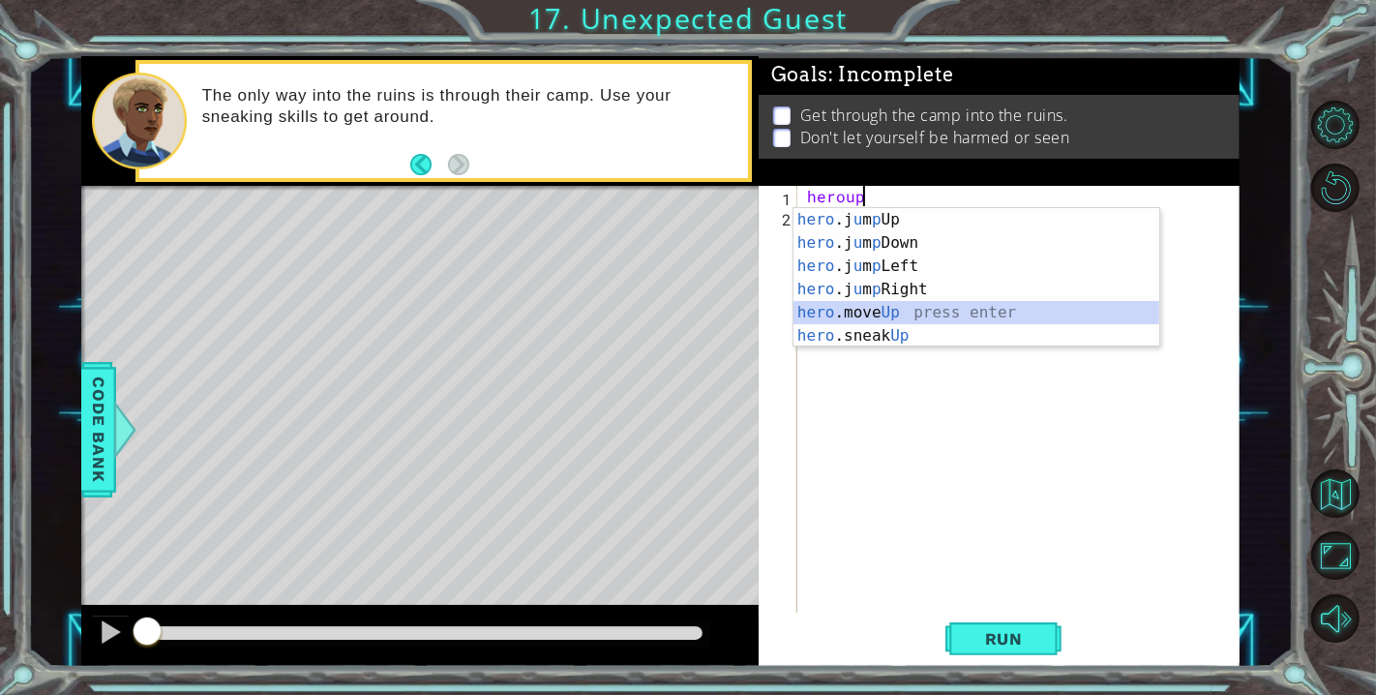
type textarea "hero.moveUp(1)"
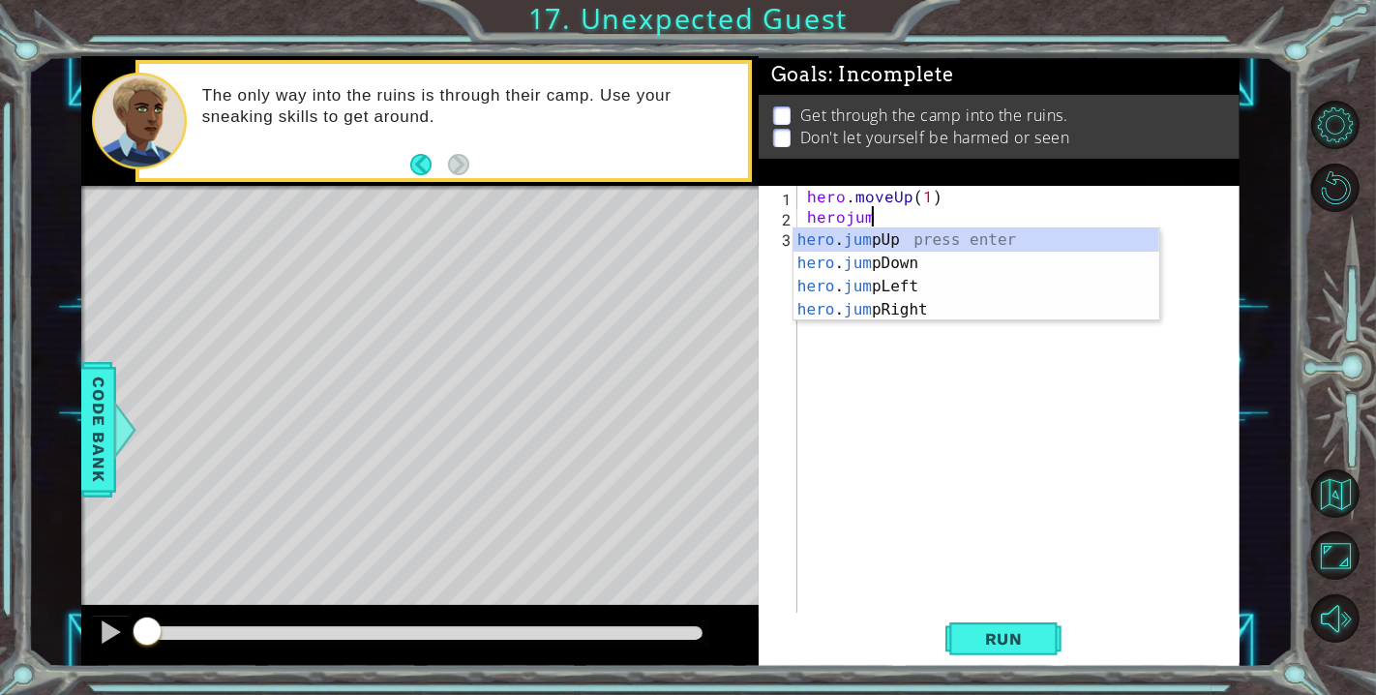
type textarea "herojumle"
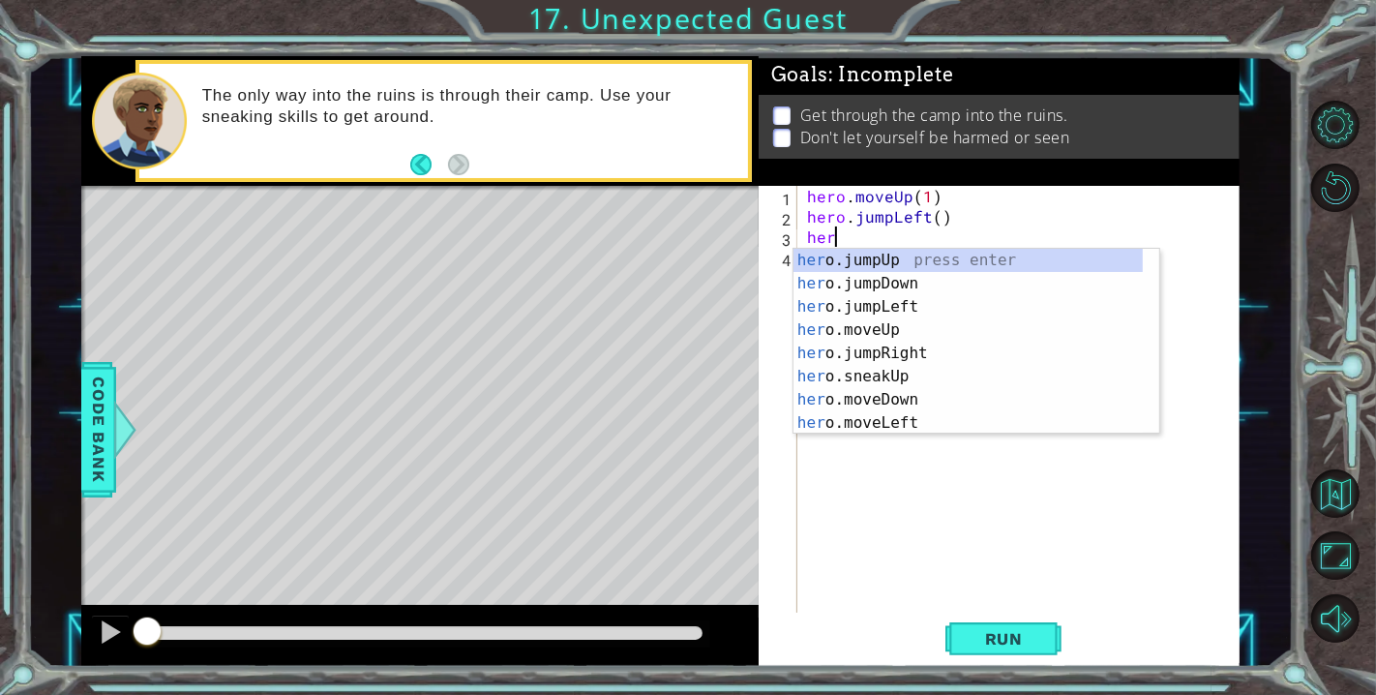
scroll to position [0, 0]
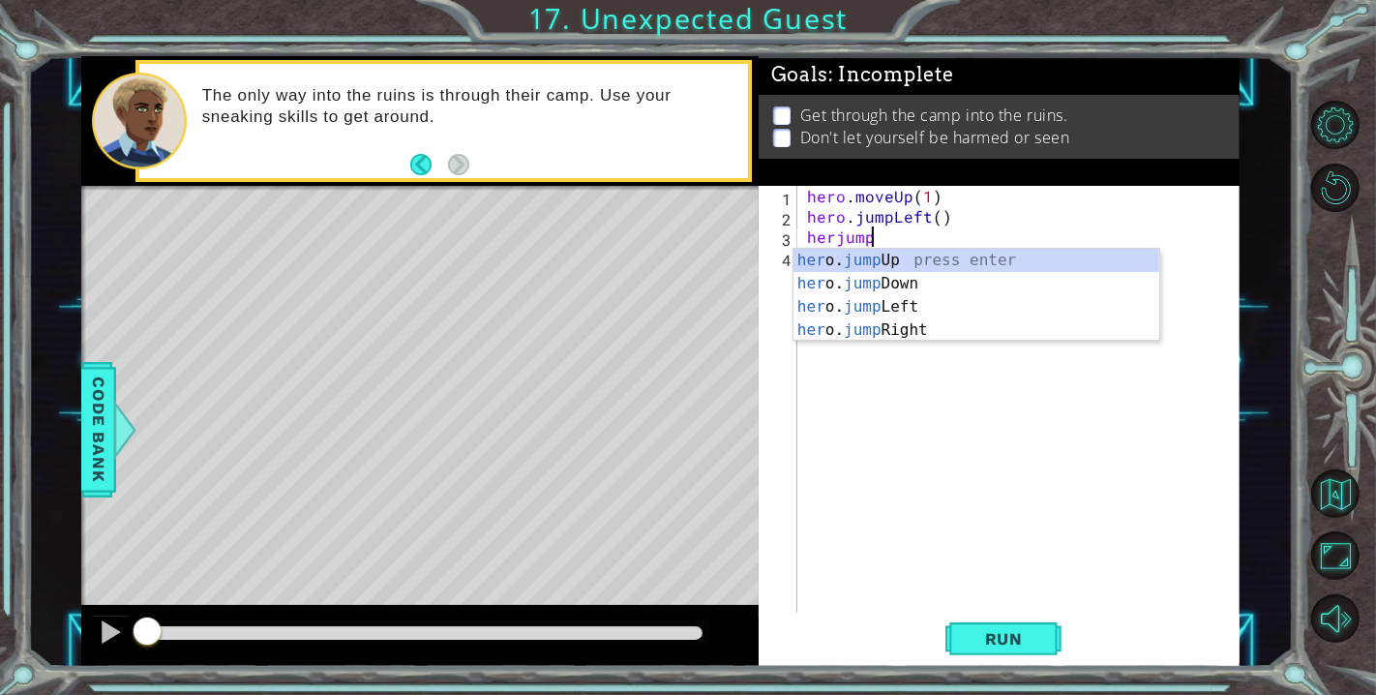
type textarea "herjumpdo"
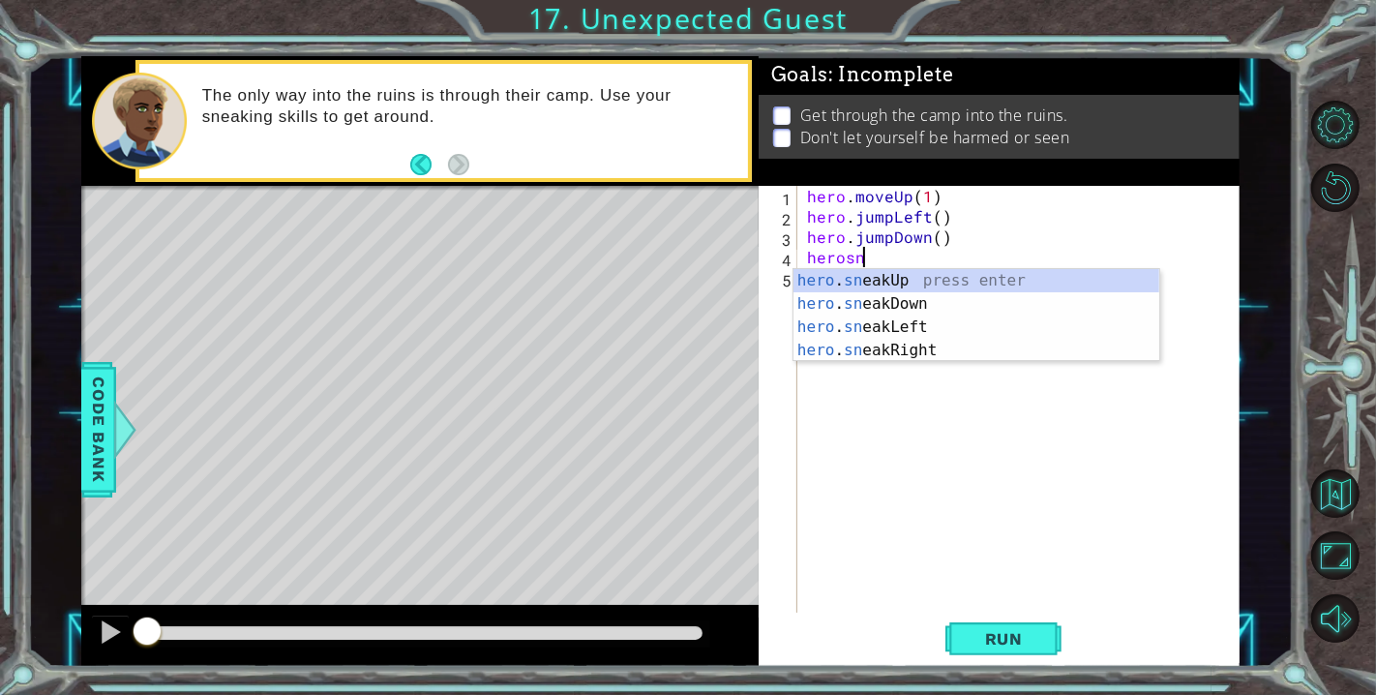
scroll to position [0, 2]
click at [884, 346] on div "hero . sn eakUp press enter hero . sn eakDown press enter hero . sn eakLeft pre…" at bounding box center [977, 338] width 367 height 139
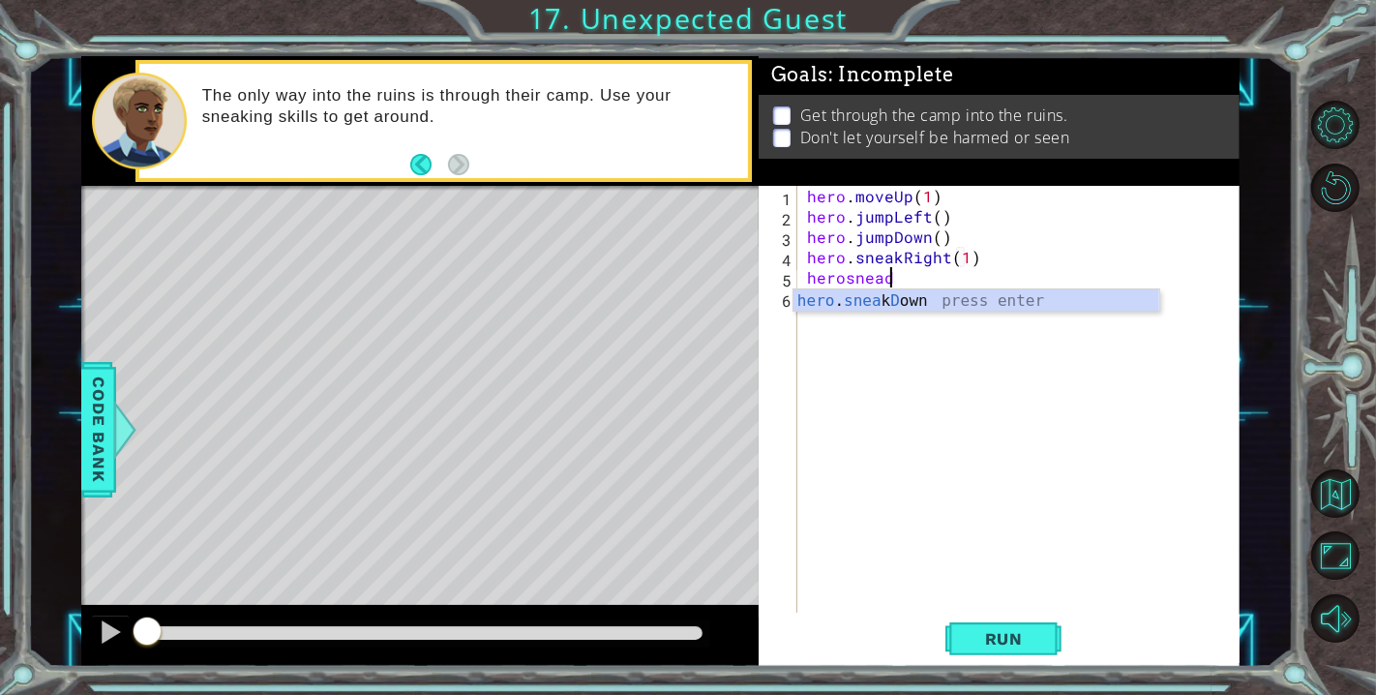
scroll to position [0, 4]
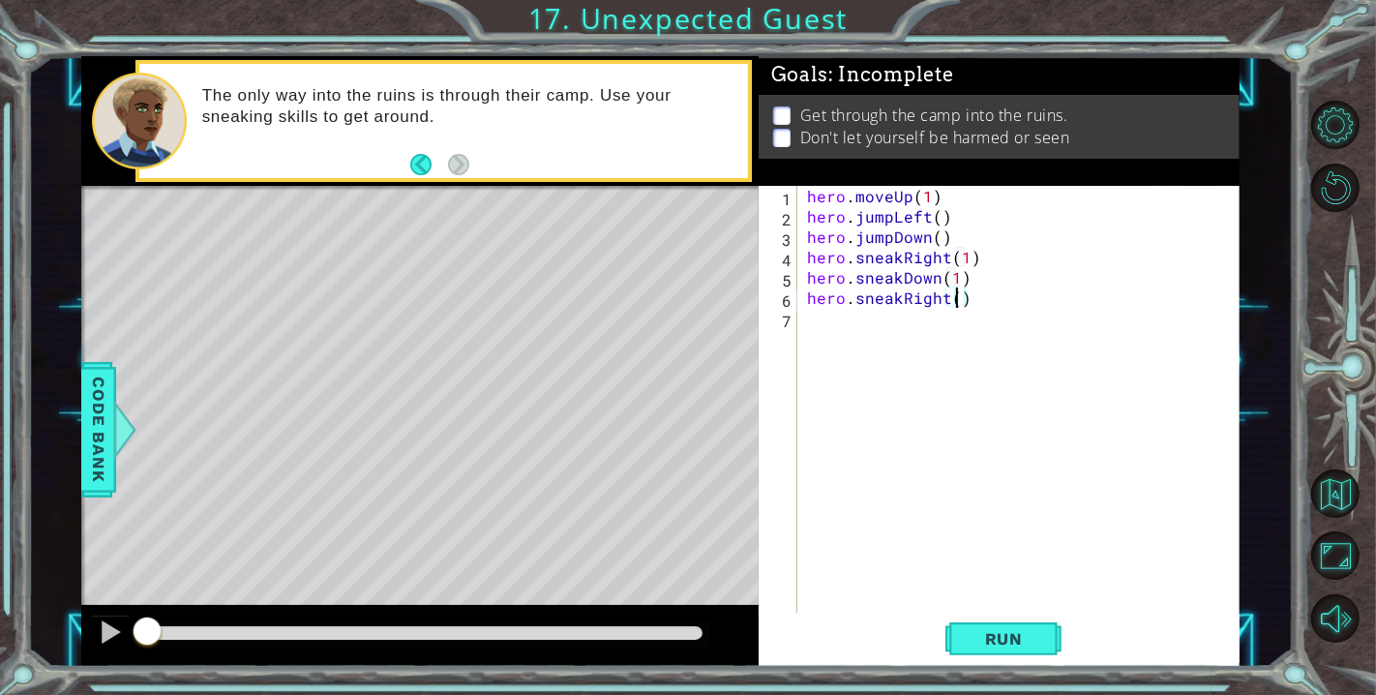
type textarea "hero.sneakRight(2)"
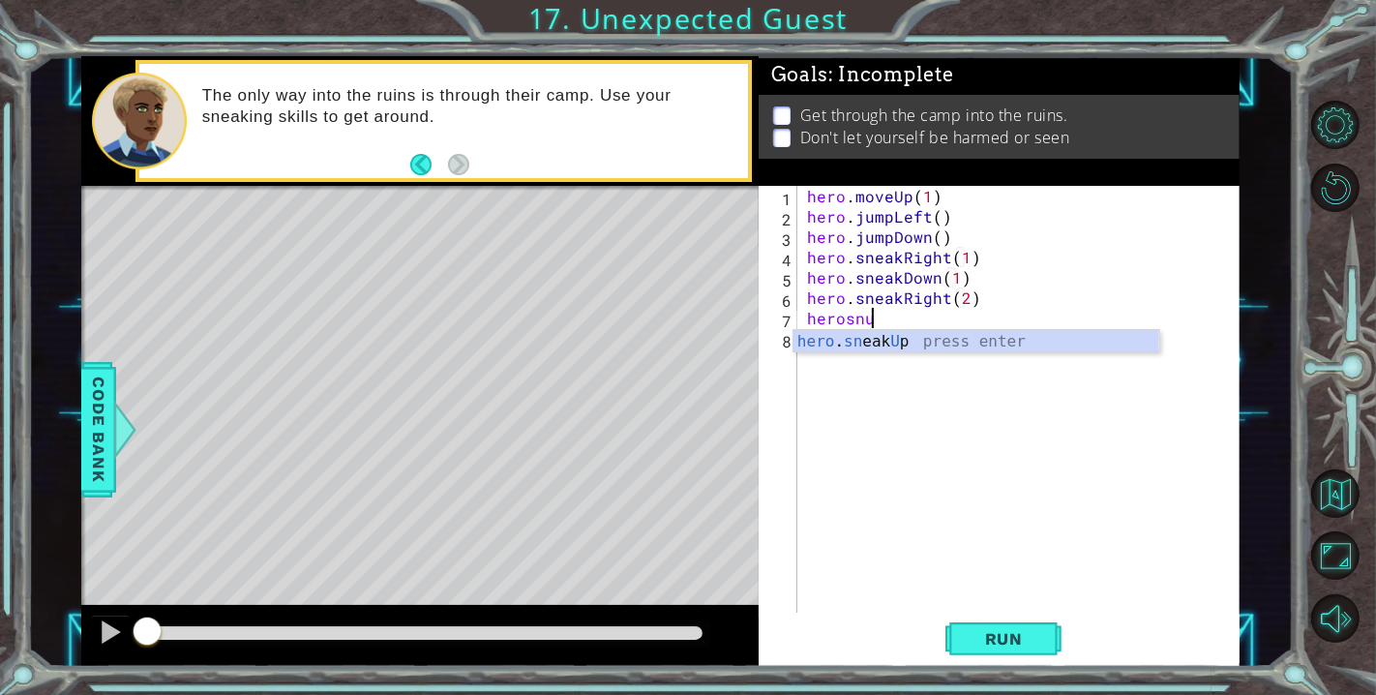
scroll to position [0, 3]
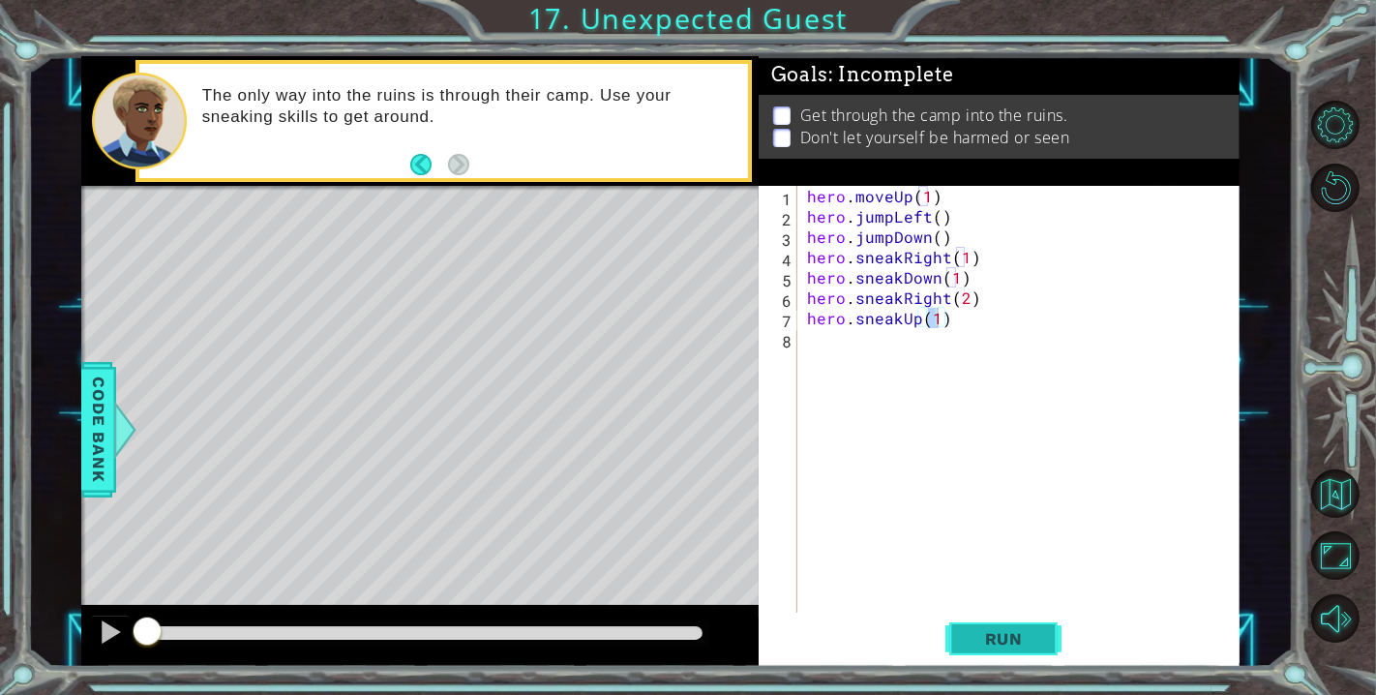
click at [1015, 636] on span "Run" at bounding box center [1004, 638] width 76 height 19
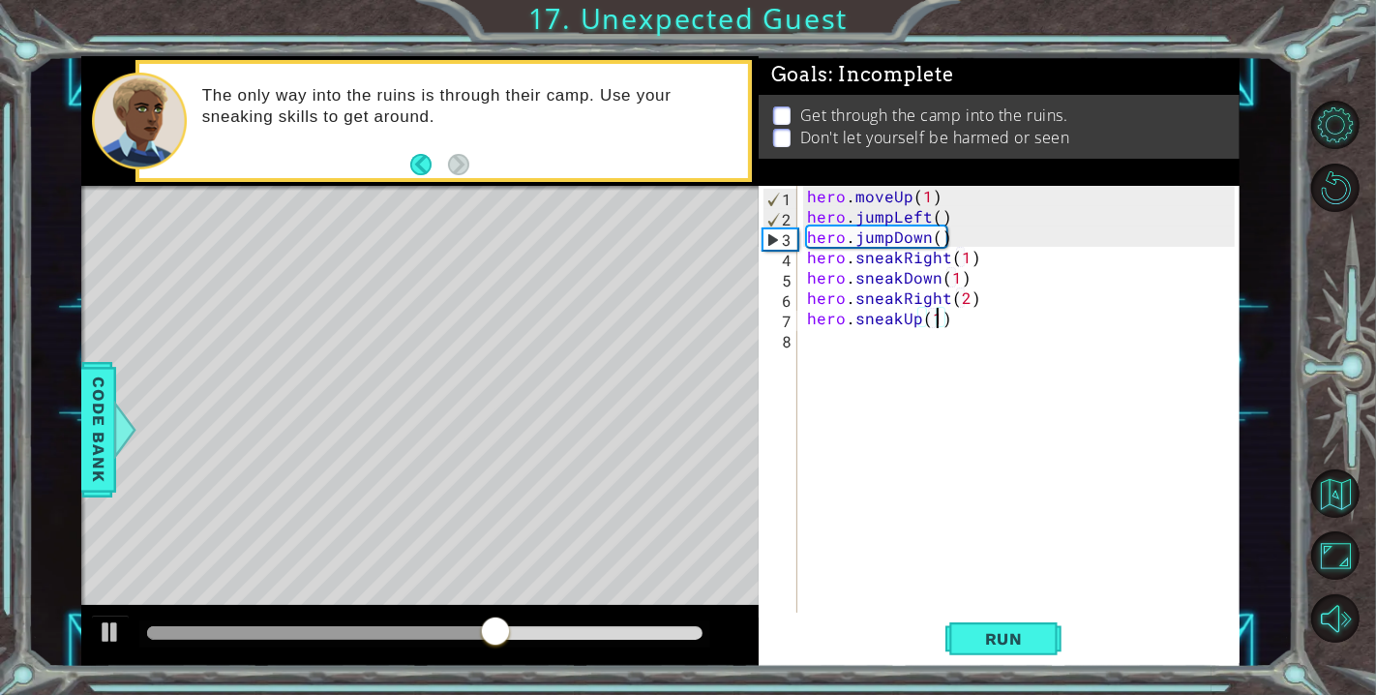
click at [914, 213] on div "hero . moveUp ( 1 ) hero . jumpLeft ( ) hero . jumpDown ( ) hero . sneakRight (…" at bounding box center [1023, 419] width 441 height 467
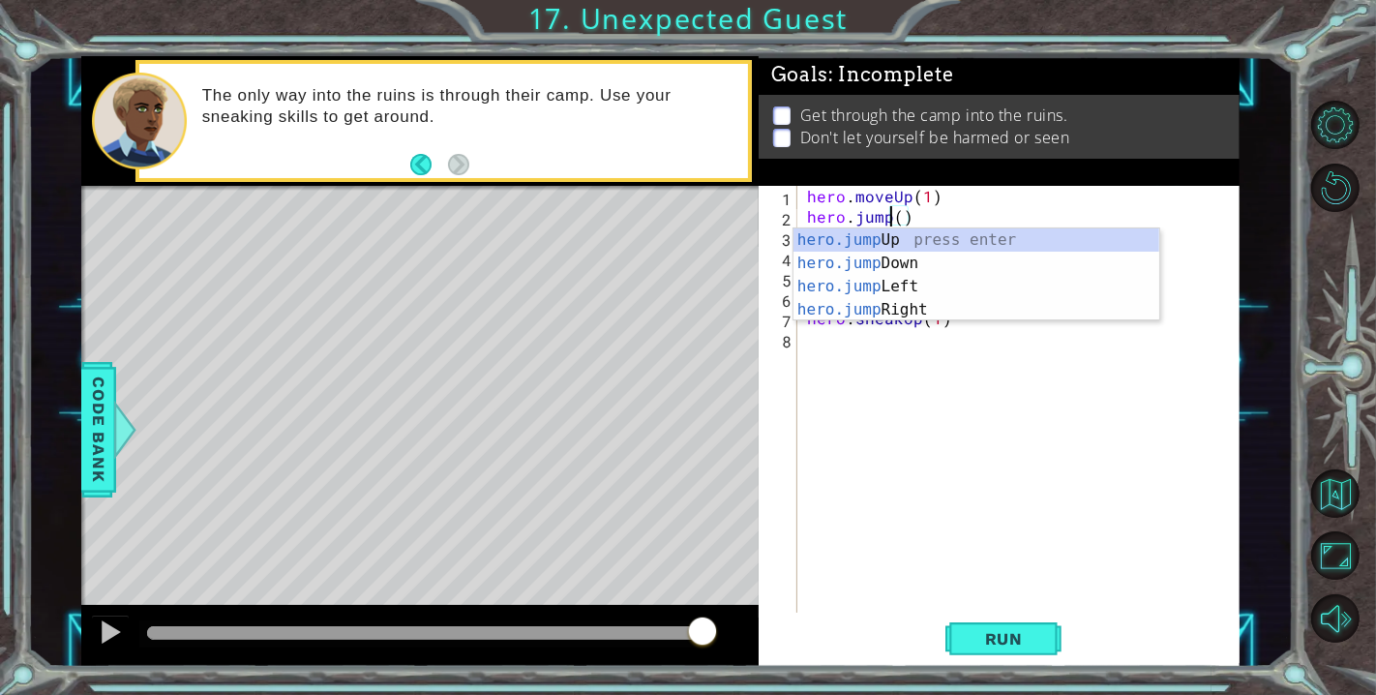
scroll to position [0, 6]
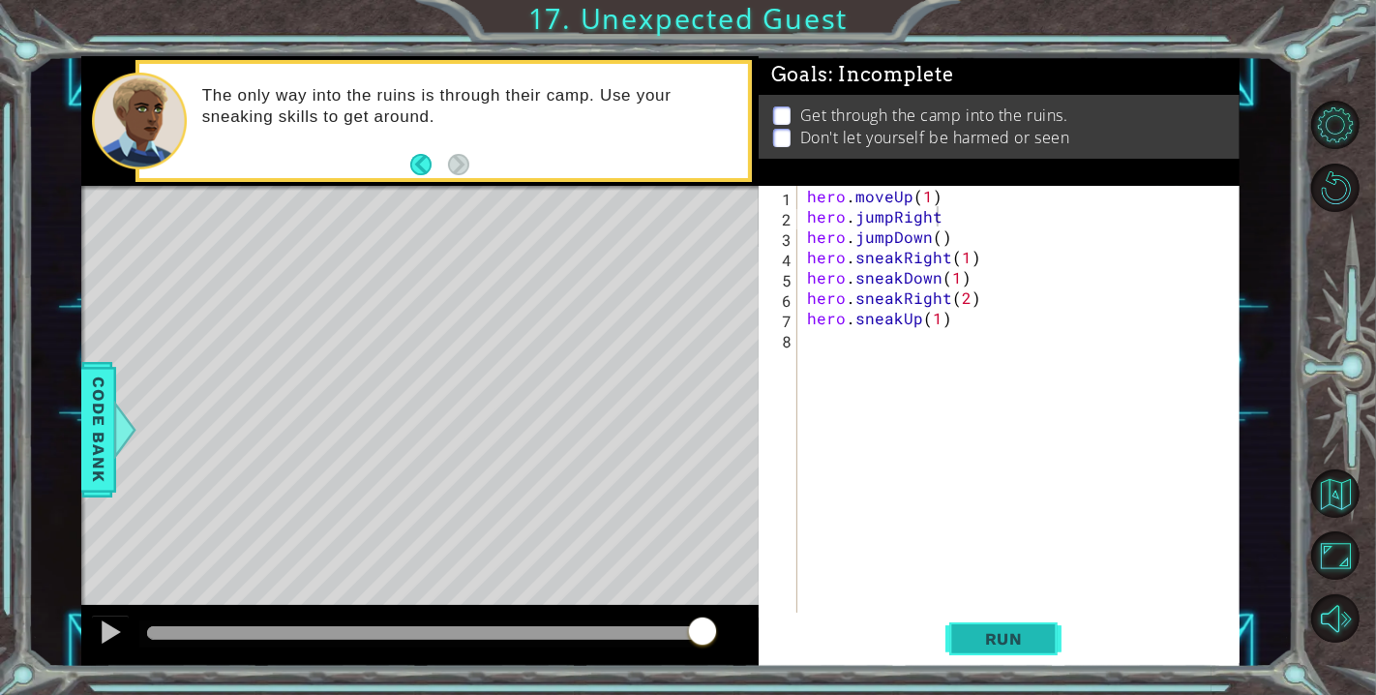
click at [1042, 644] on button "Run" at bounding box center [1003, 638] width 116 height 48
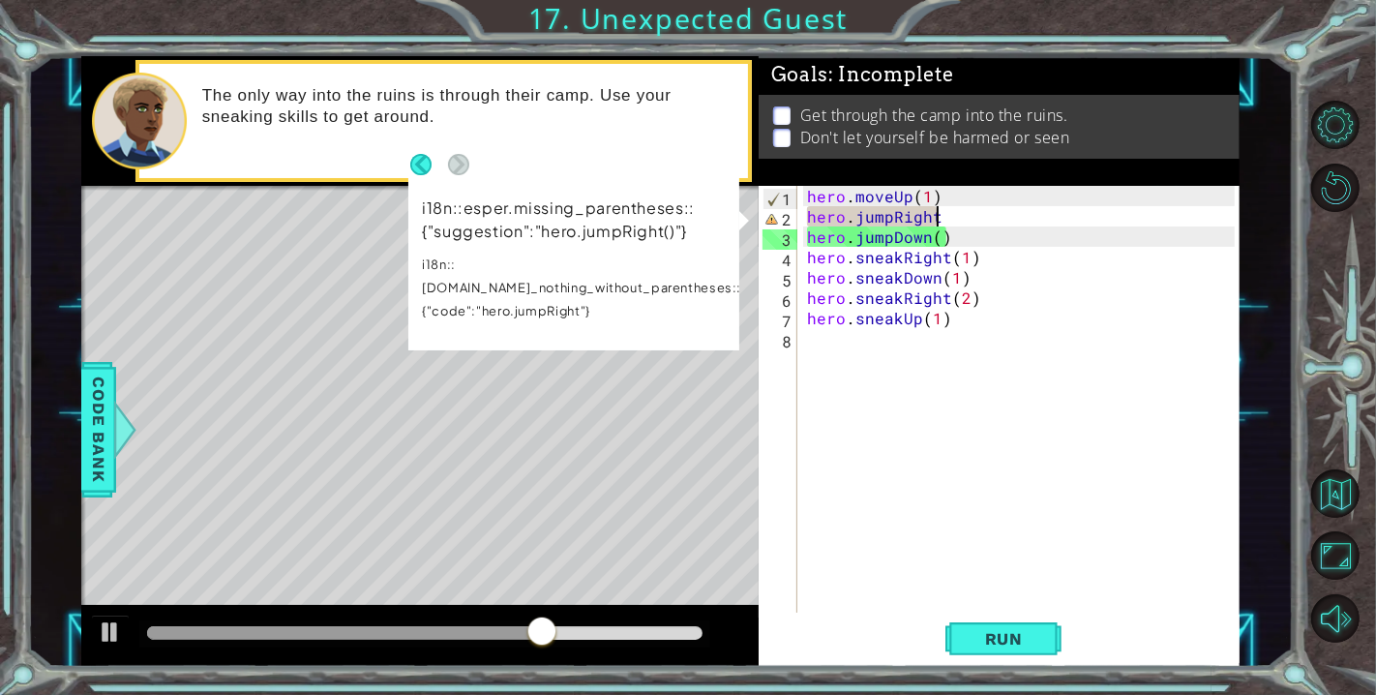
click at [937, 213] on div "hero . moveUp ( 1 ) hero . jumpRight hero . jumpDown ( ) hero . sneakRight ( 1 …" at bounding box center [1023, 419] width 441 height 467
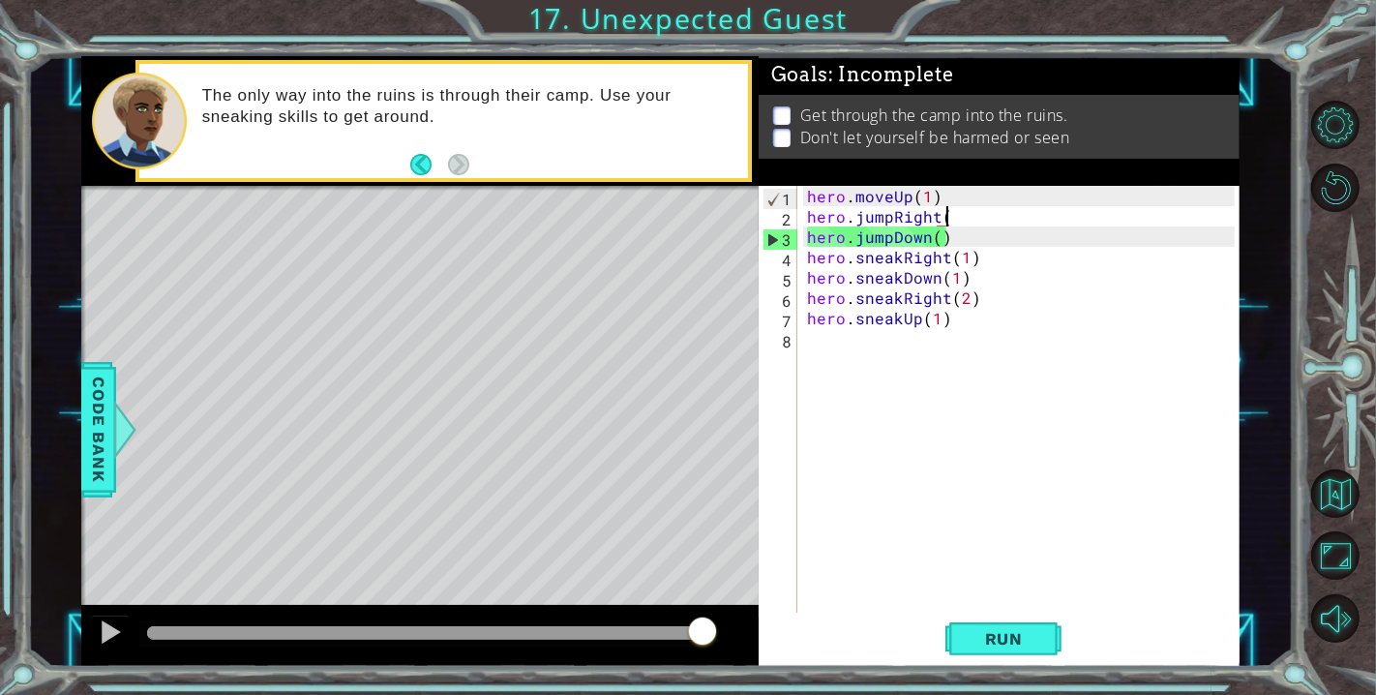
scroll to position [0, 8]
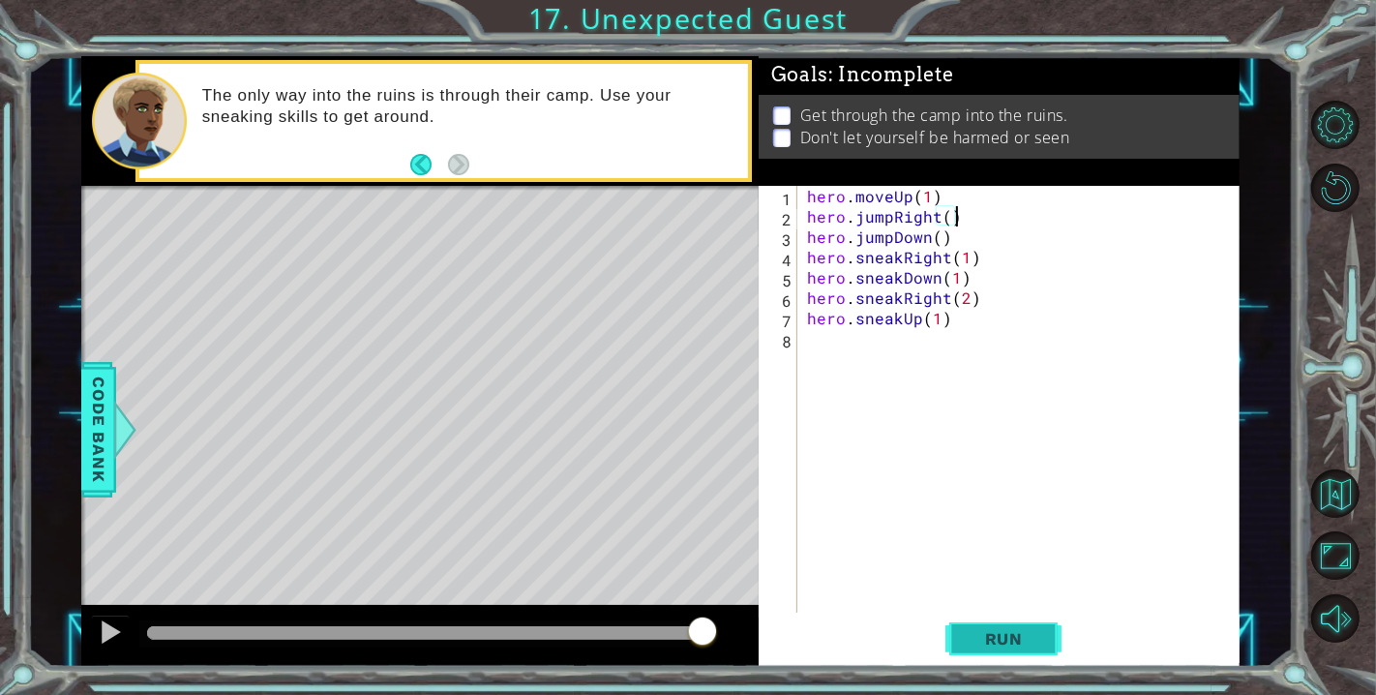
type textarea "hero.jumpRight()"
click at [992, 649] on button "Run" at bounding box center [1003, 638] width 116 height 48
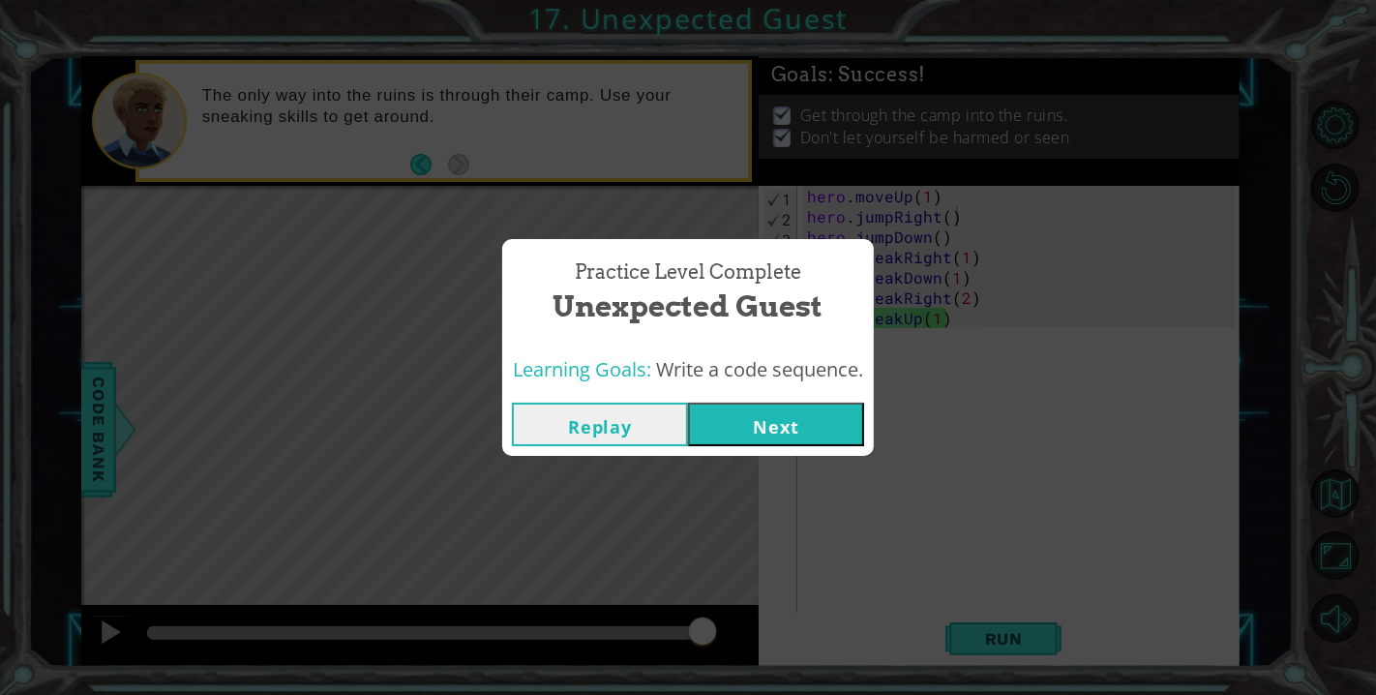
click at [759, 408] on button "Next" at bounding box center [776, 425] width 176 height 44
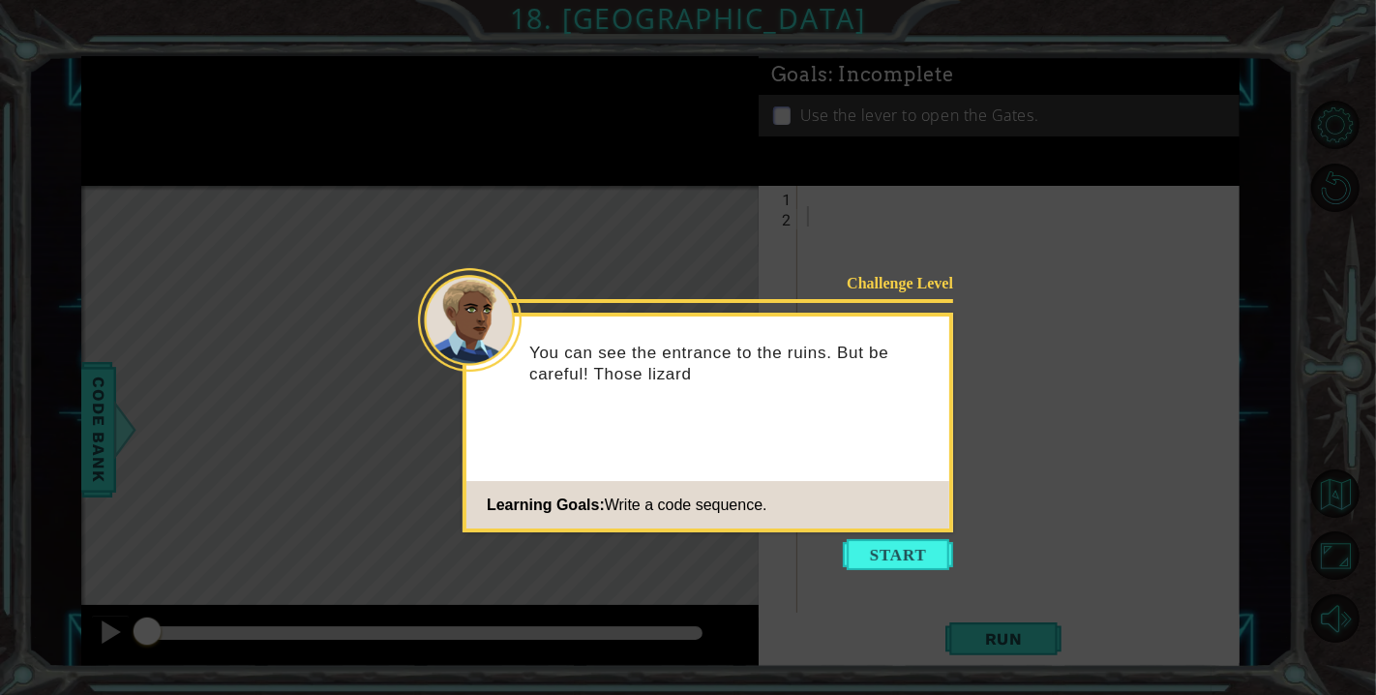
click at [926, 539] on button "Start" at bounding box center [898, 554] width 110 height 31
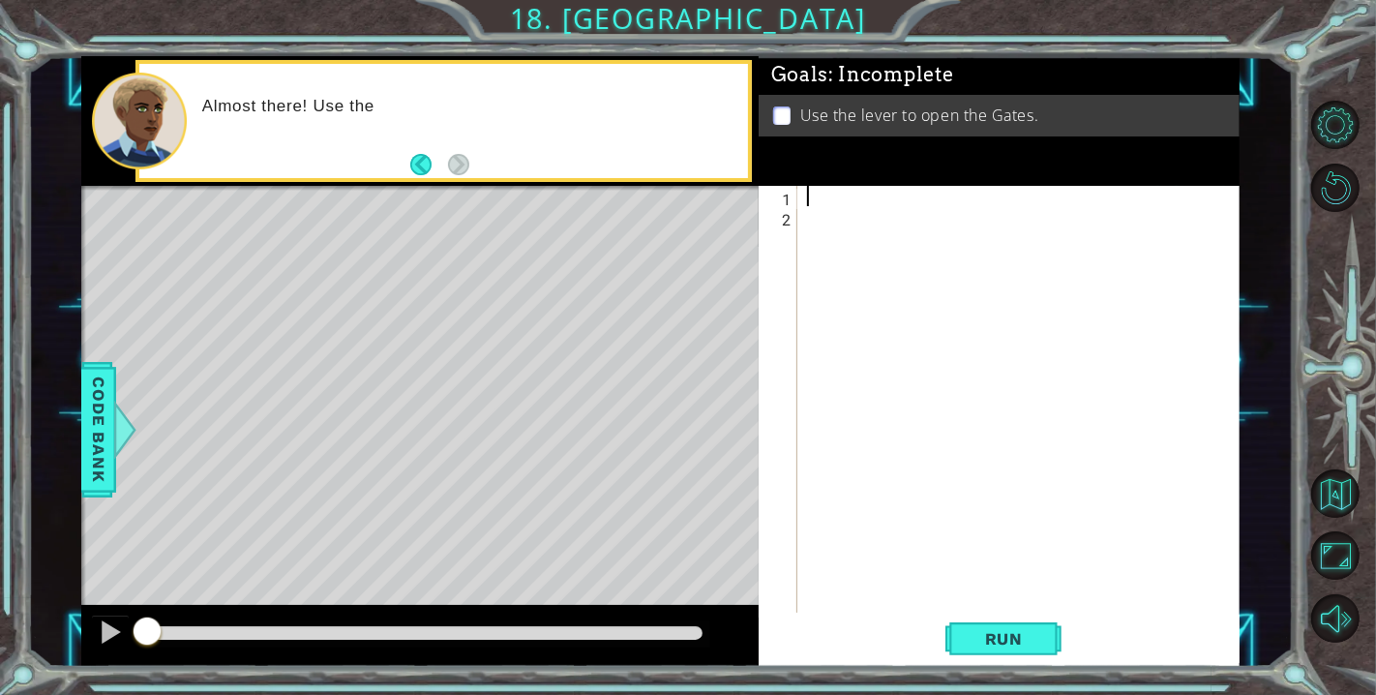
click at [818, 187] on div at bounding box center [1023, 419] width 441 height 467
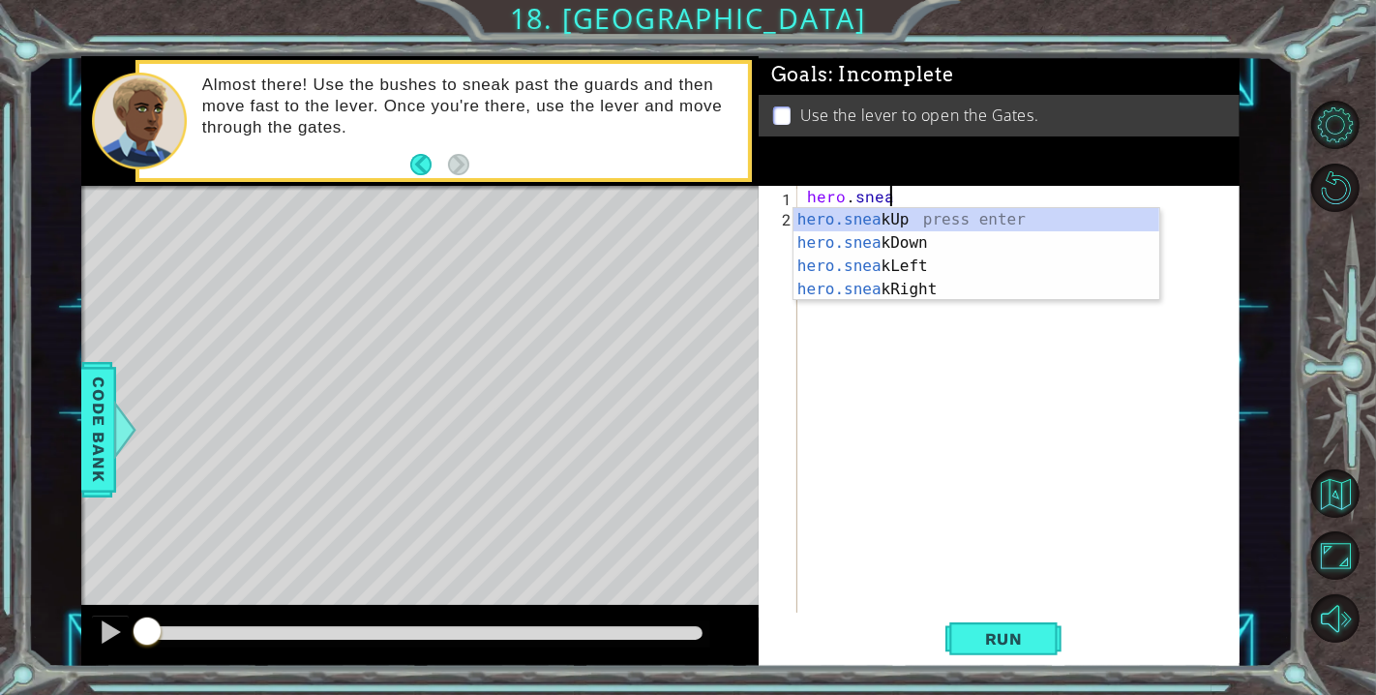
scroll to position [0, 4]
click at [904, 282] on div "hero.snea kUp press enter hero.snea kDown press enter hero.snea kLeft press ent…" at bounding box center [977, 277] width 367 height 139
type textarea "hero.sneakRight(1)"
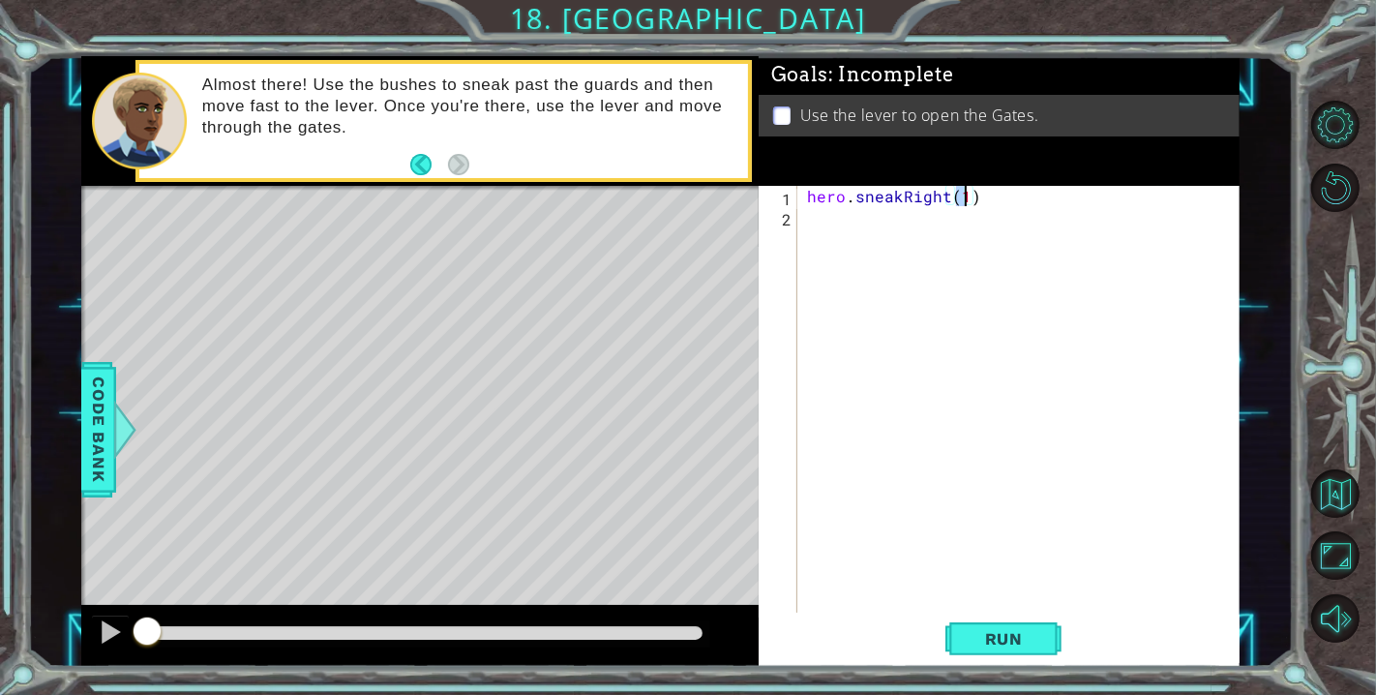
click at [920, 226] on div "hero . sneakRight ( 1 )" at bounding box center [1023, 419] width 441 height 467
type textarea "hero.sneakUp(2)"
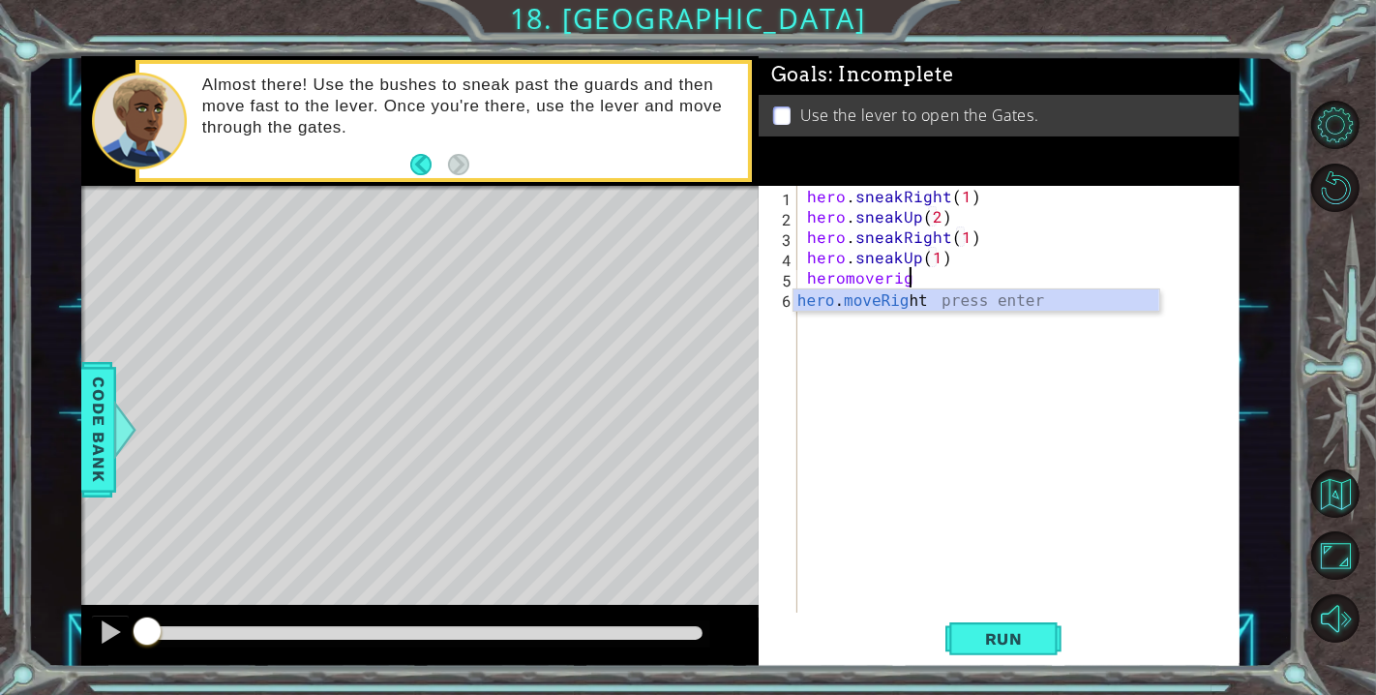
scroll to position [0, 8]
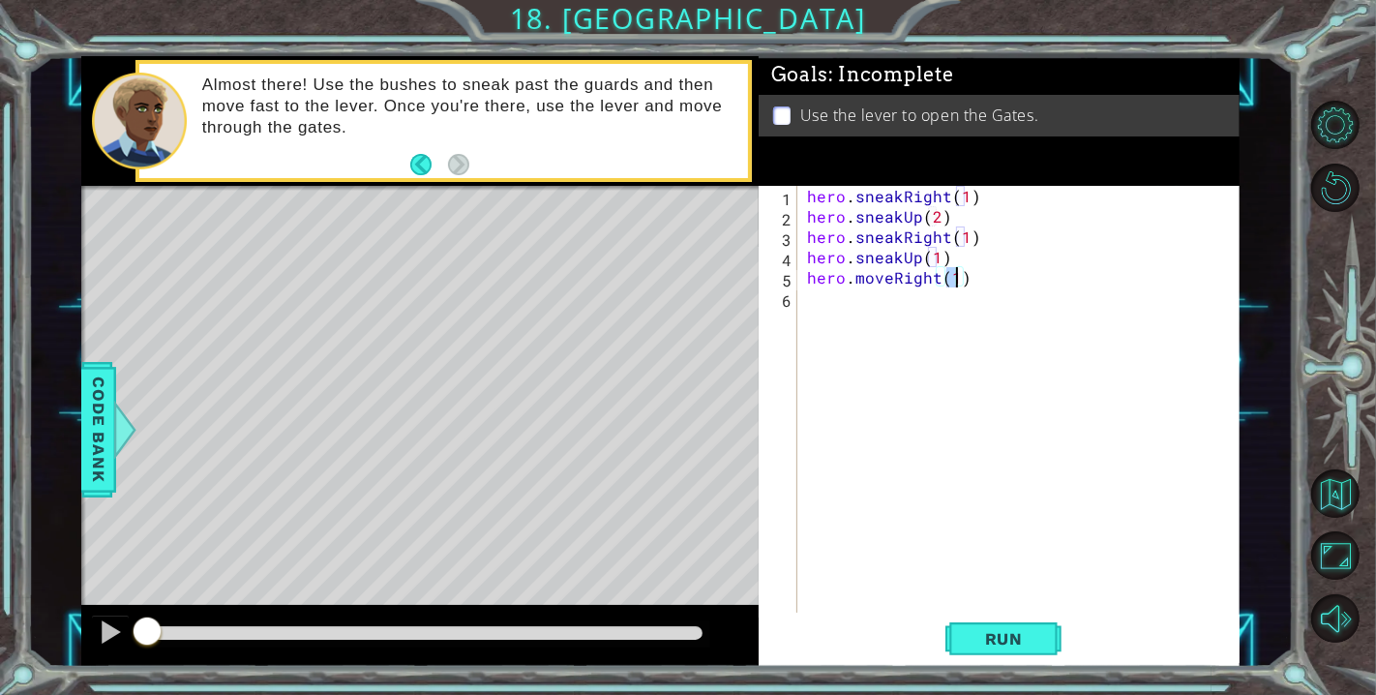
type textarea "hero.moveRight(2)"
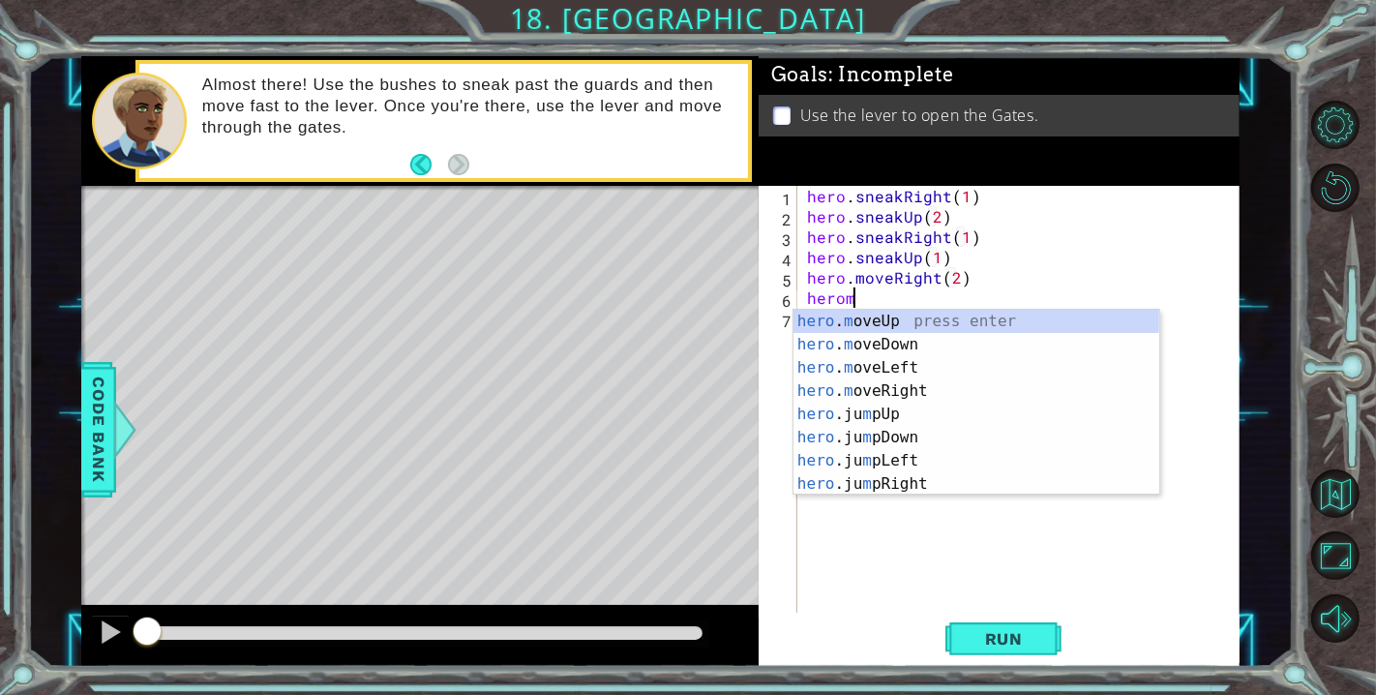
type textarea "heromd"
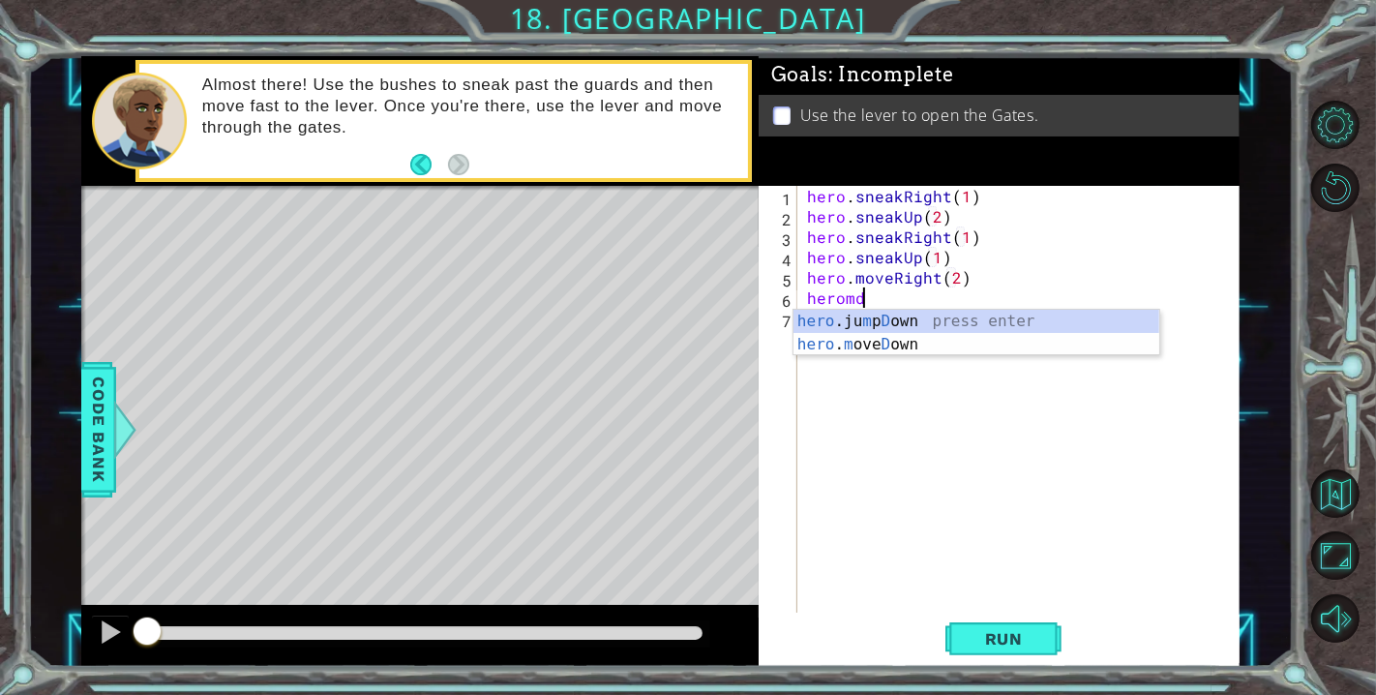
scroll to position [0, 0]
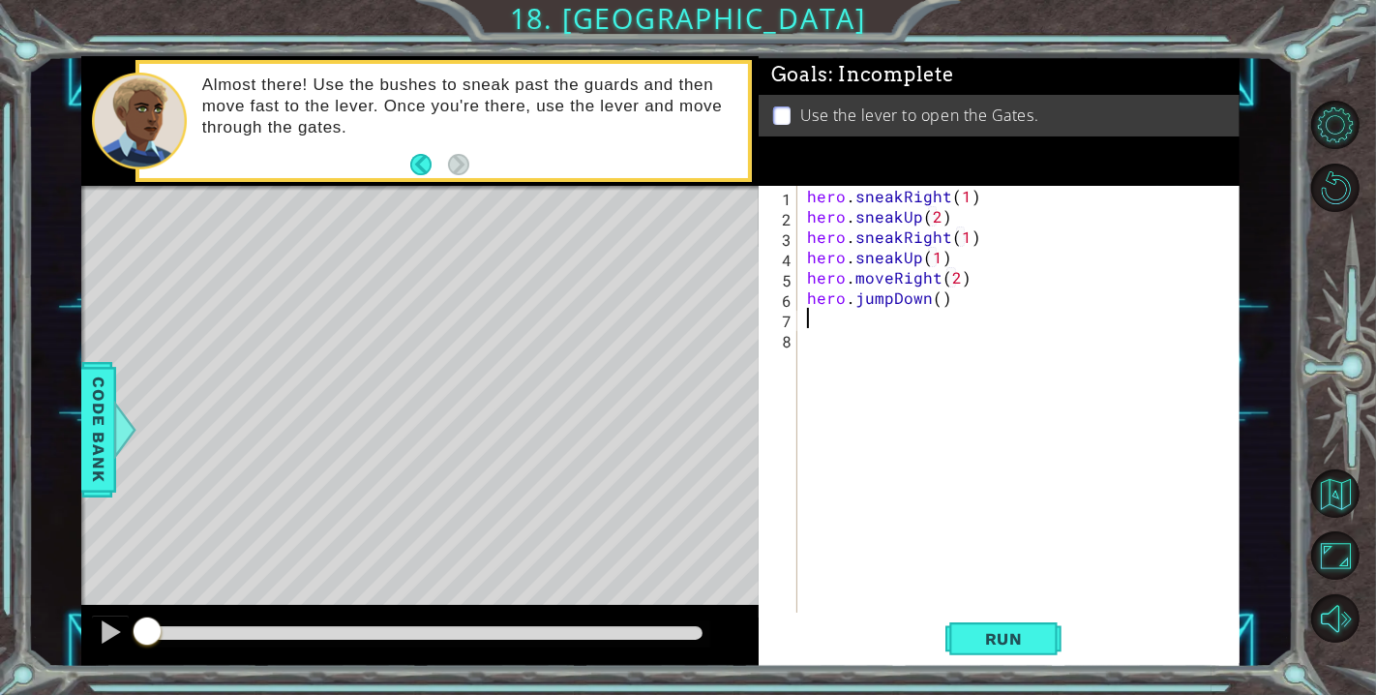
type textarea "hero.jumpDown()"
click at [933, 304] on div "hero . sneakRight ( 1 ) hero . sneakUp ( 2 ) hero . sneakRight ( 1 ) hero . sne…" at bounding box center [1023, 419] width 441 height 467
type textarea "hero.jumpDown(2)"
click at [937, 318] on div "hero . sneakRight ( 1 ) hero . sneakUp ( 2 ) hero . sneakRight ( 1 ) hero . sne…" at bounding box center [1023, 419] width 441 height 467
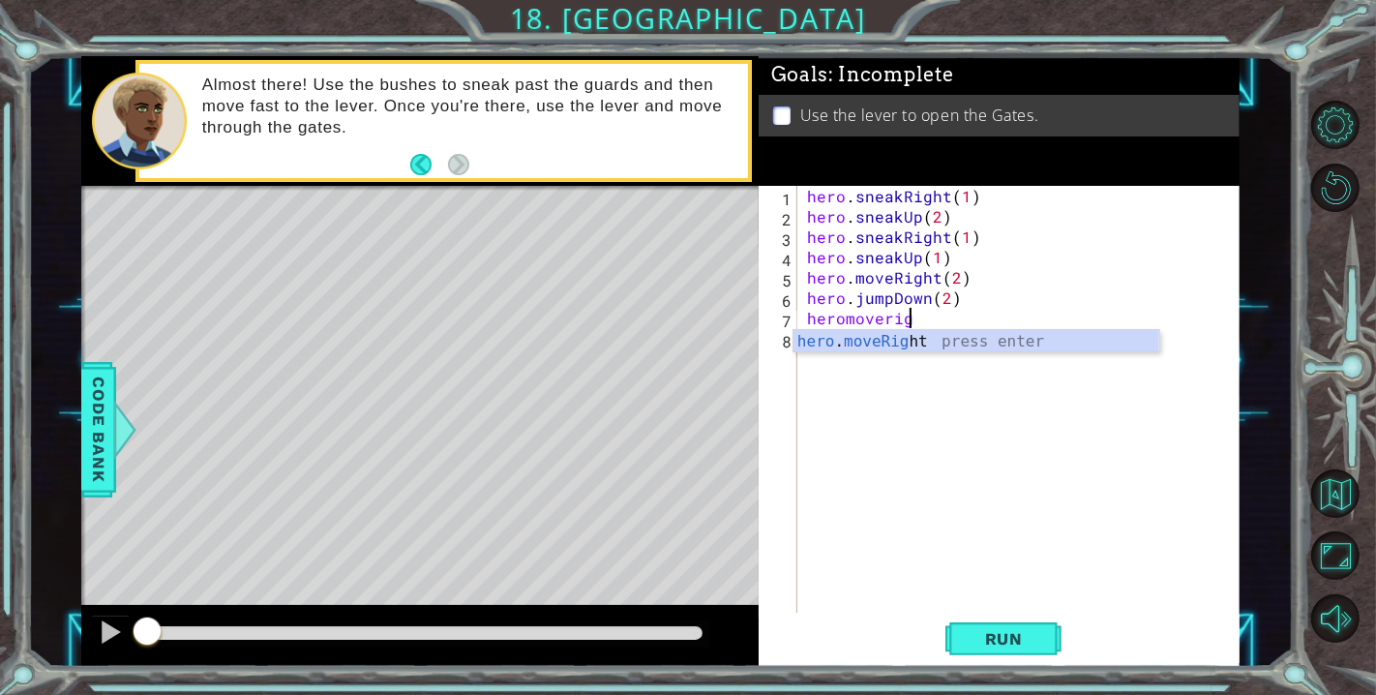
scroll to position [0, 5]
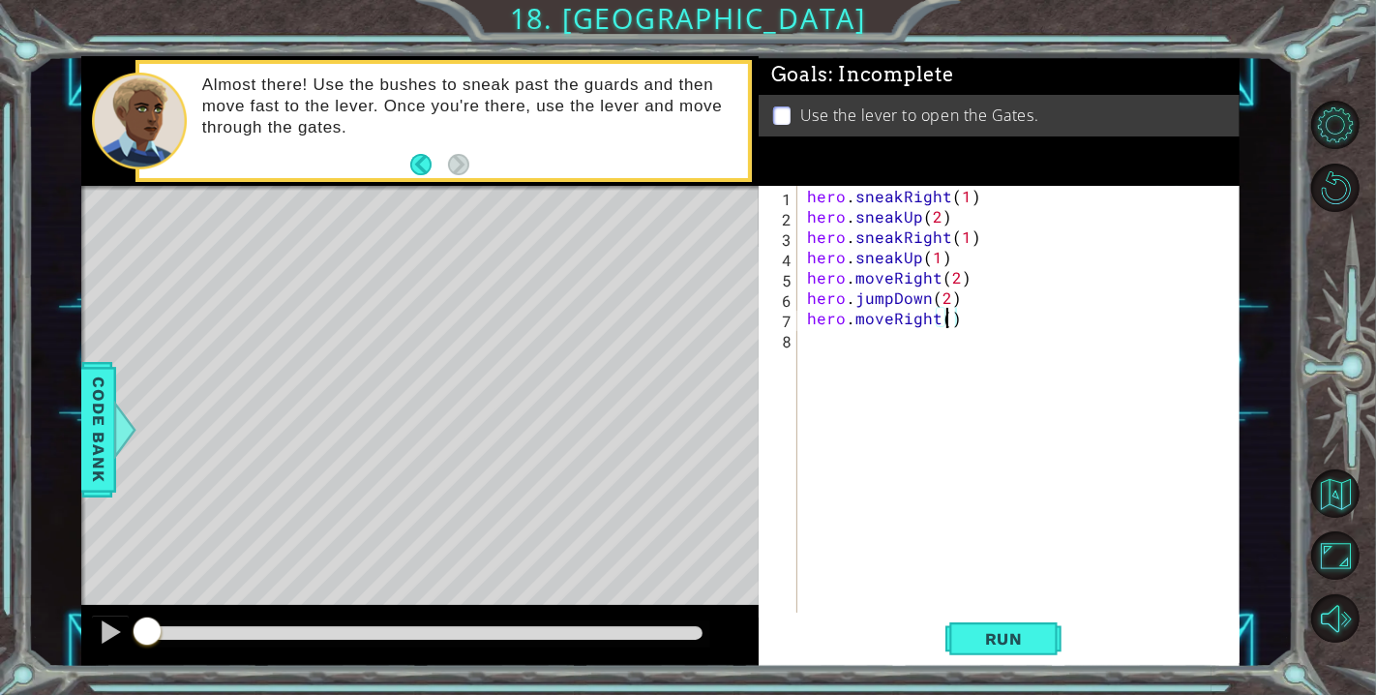
type textarea "hero.moveRight(2)"
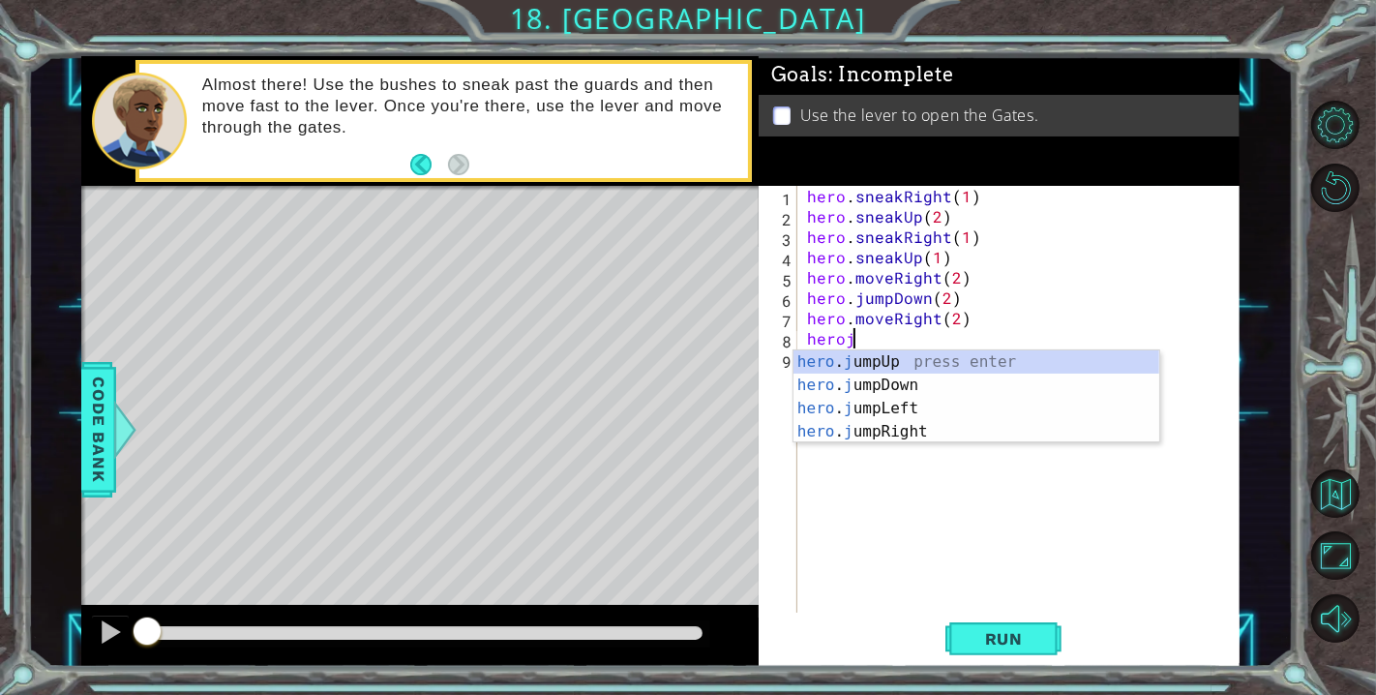
scroll to position [0, 2]
type textarea "herojmup"
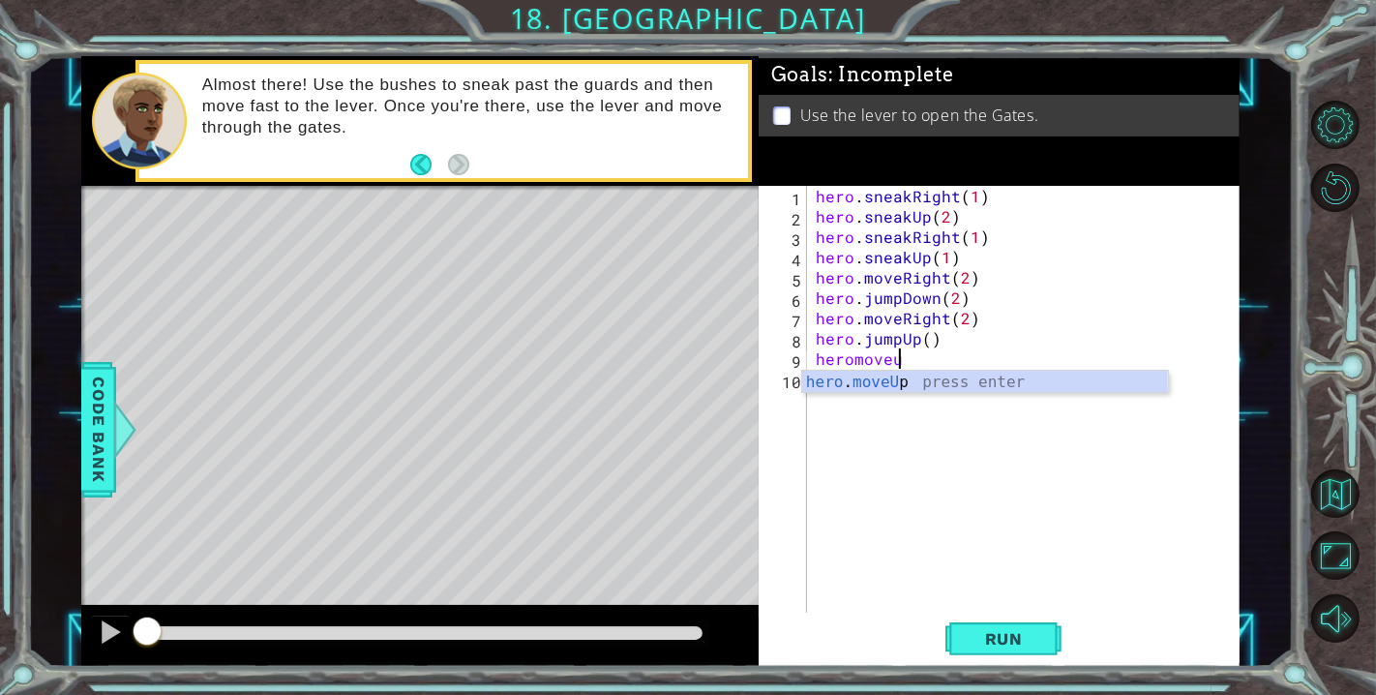
scroll to position [0, 4]
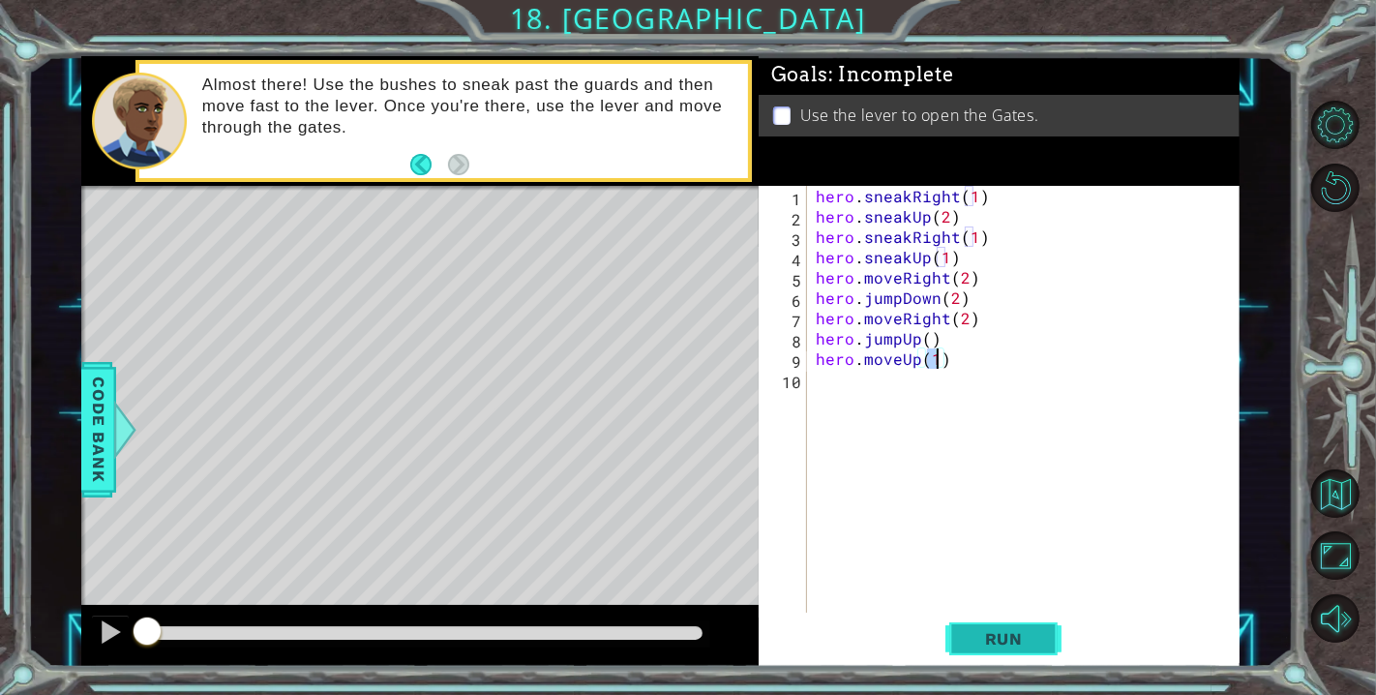
type textarea "hero.moveUp(1)"
click at [1011, 624] on button "Run" at bounding box center [1003, 638] width 116 height 48
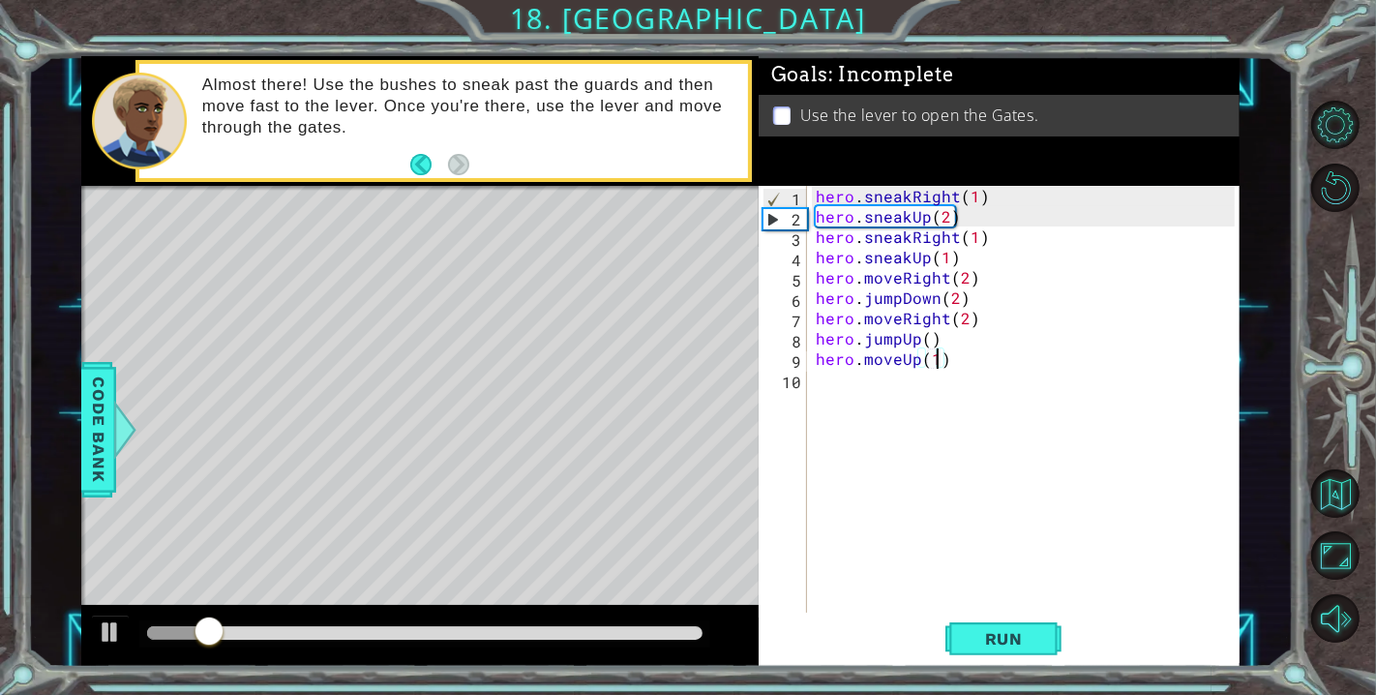
click at [952, 384] on div "hero . sneakRight ( 1 ) hero . sneakUp ( 2 ) hero . sneakRight ( 1 ) hero . sne…" at bounding box center [1028, 419] width 433 height 467
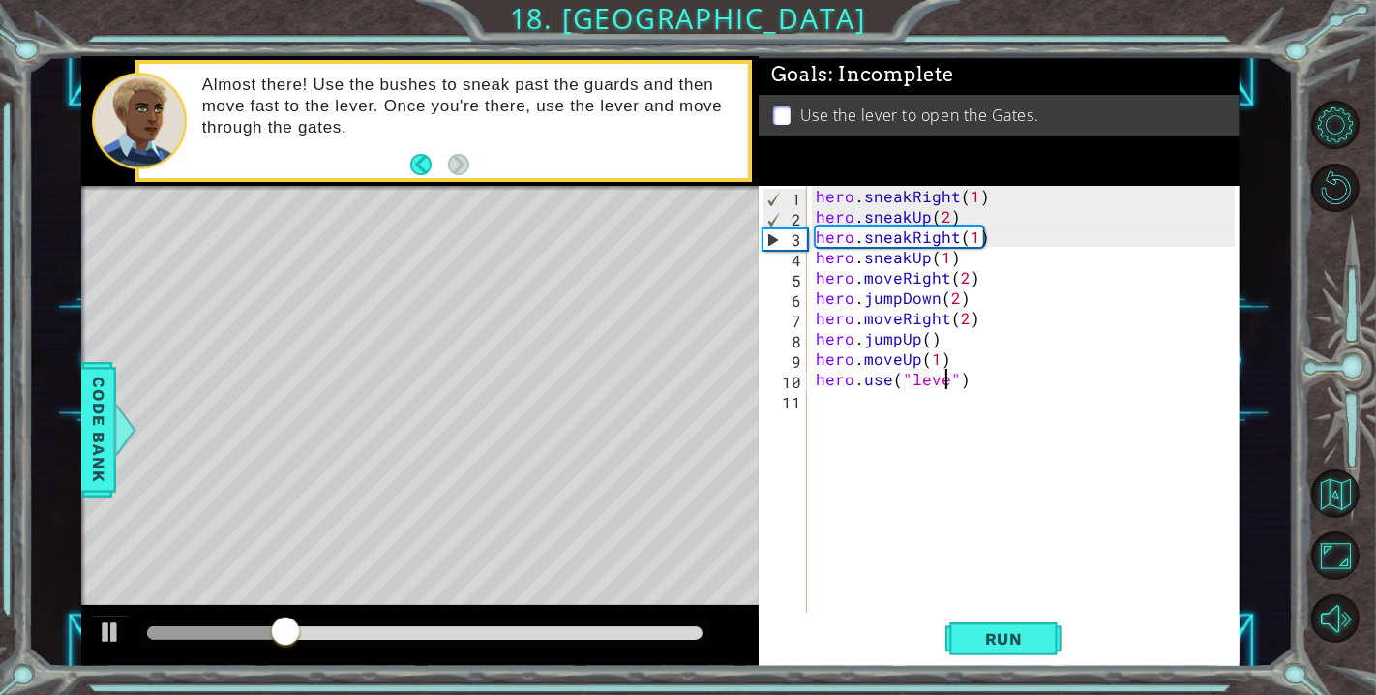
scroll to position [0, 8]
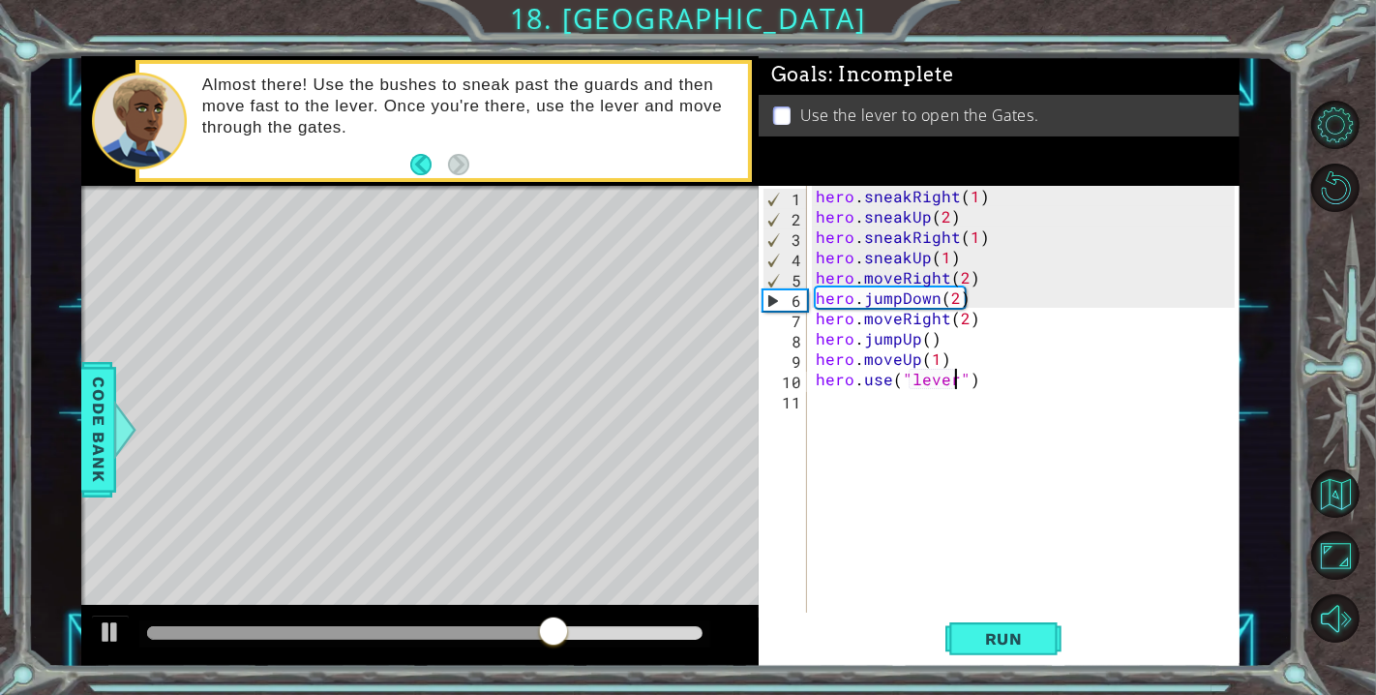
click at [956, 298] on div "hero . sneakRight ( 1 ) hero . sneakUp ( 2 ) hero . sneakRight ( 1 ) hero . sne…" at bounding box center [1028, 419] width 433 height 467
click at [1020, 276] on div "hero . sneakRight ( 1 ) hero . sneakUp ( 2 ) hero . sneakRight ( 1 ) hero . sne…" at bounding box center [1028, 419] width 433 height 467
type textarea "hero.moveRight(2)"
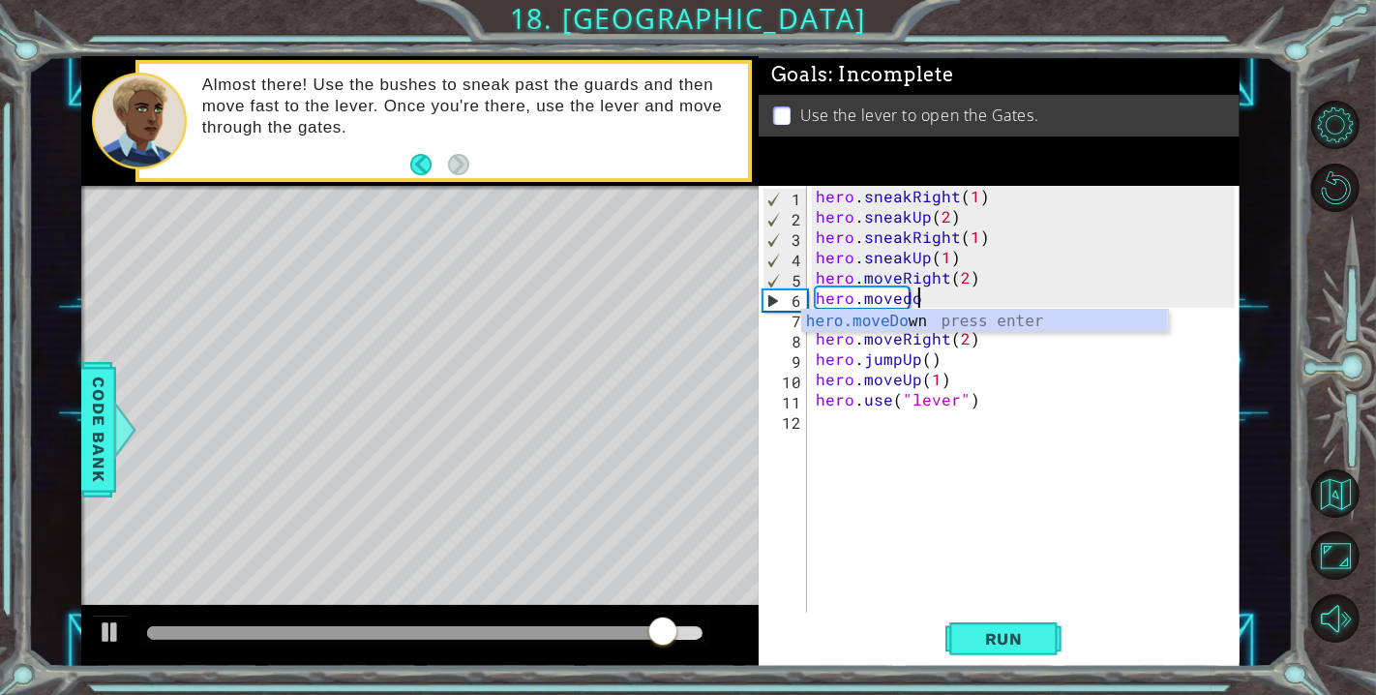
scroll to position [0, 5]
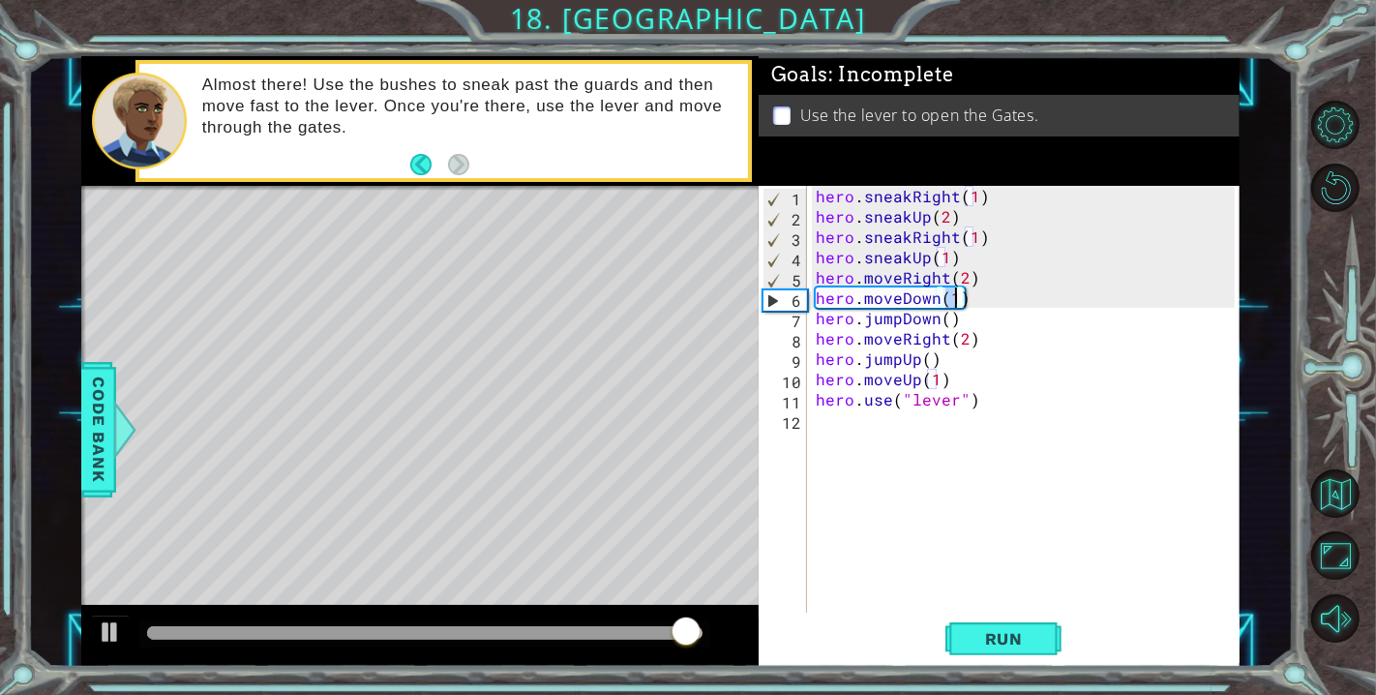
click at [980, 395] on div "hero . sneakRight ( 1 ) hero . sneakUp ( 2 ) hero . sneakRight ( 1 ) hero . sne…" at bounding box center [1028, 419] width 433 height 467
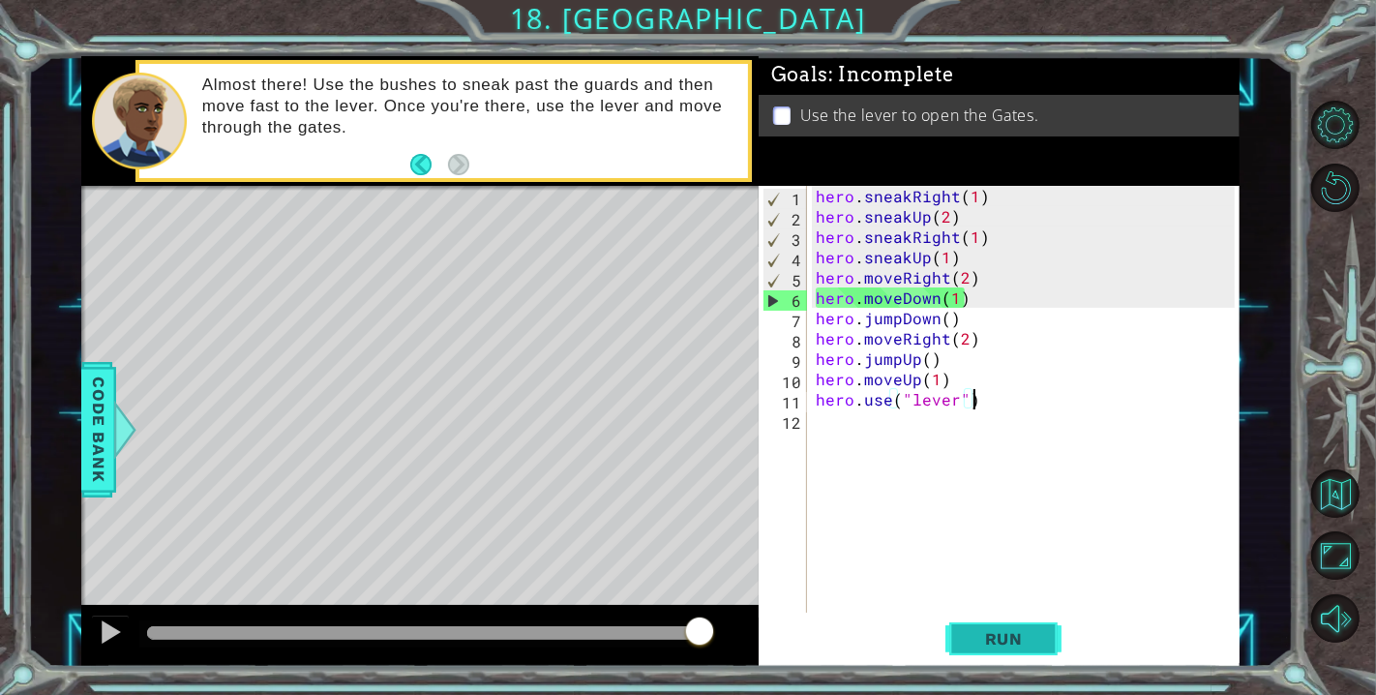
type textarea "hero.use("lever")"
click at [1004, 652] on button "Run" at bounding box center [1003, 638] width 116 height 48
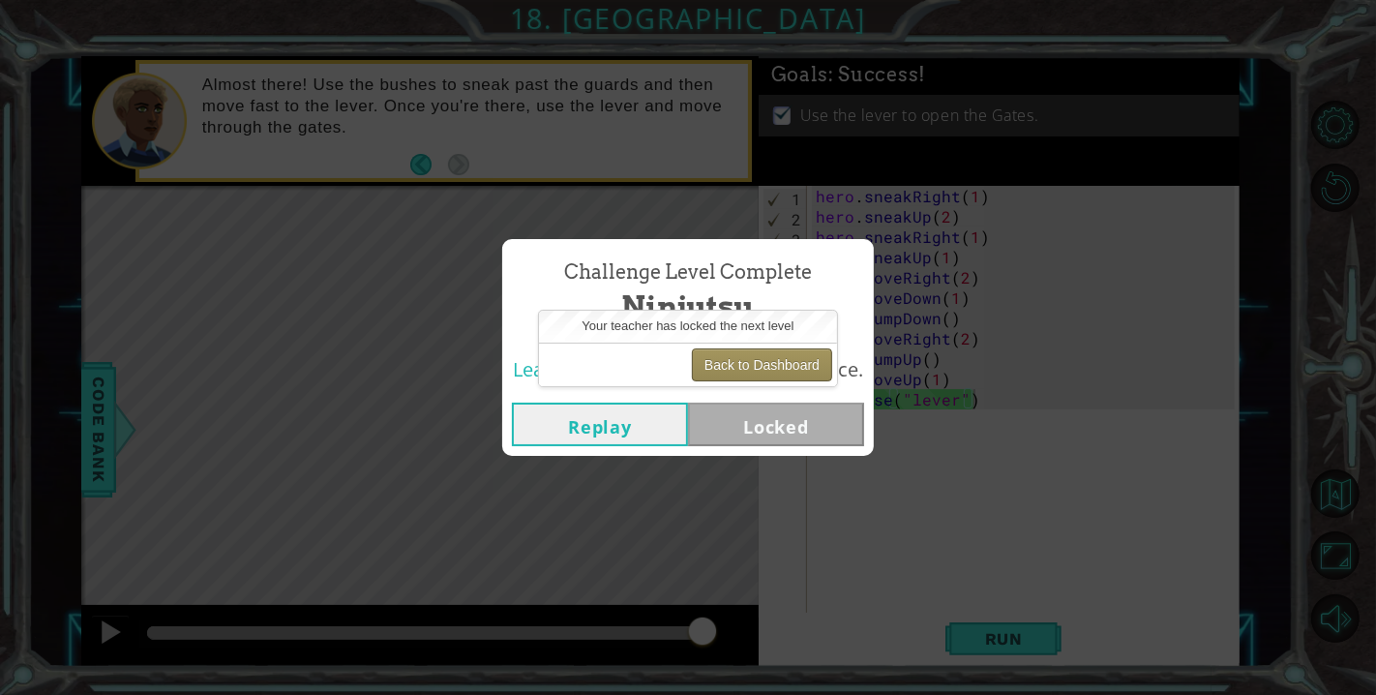
click at [757, 352] on button "Back to Dashboard" at bounding box center [762, 364] width 140 height 33
